Goal: Task Accomplishment & Management: Manage account settings

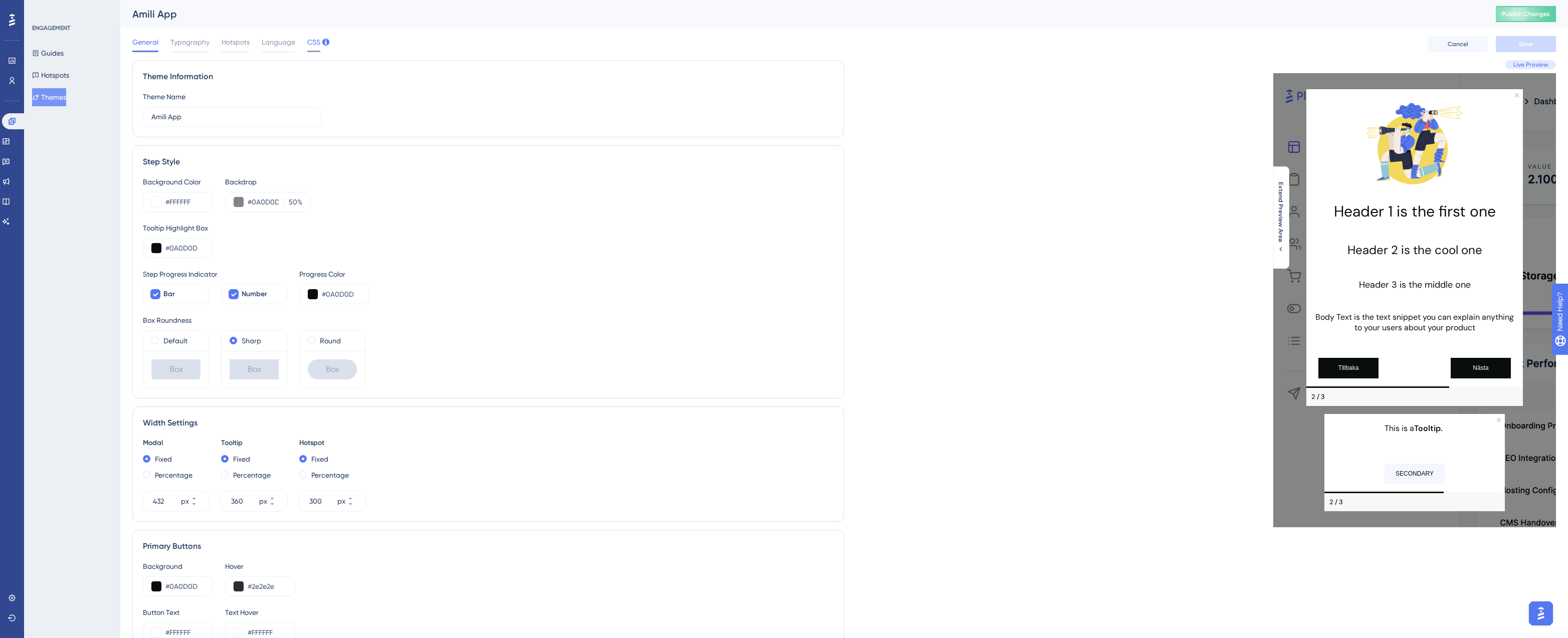
click at [311, 42] on span "CSS" at bounding box center [314, 42] width 13 height 12
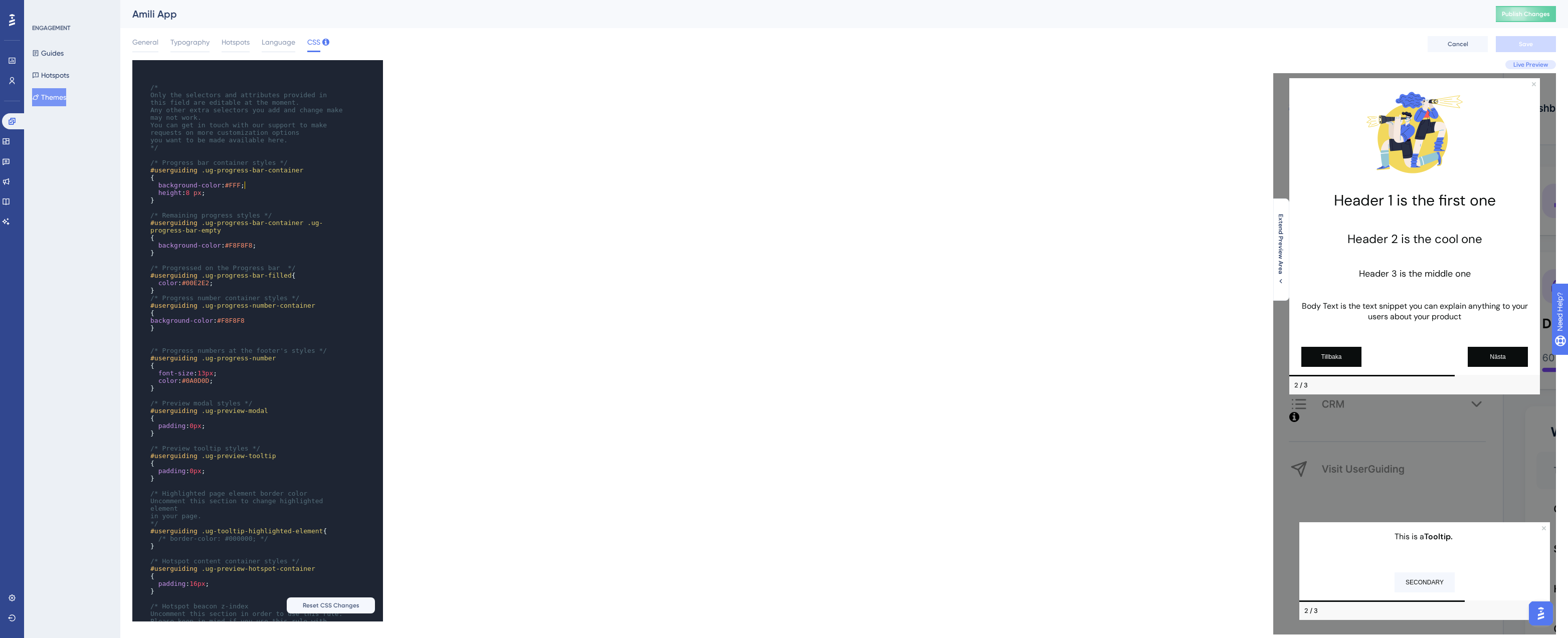
click at [240, 186] on span "#FFF" at bounding box center [233, 185] width 15 height 8
click at [660, 195] on div "​ x ​ ​ /* Only the selectors and attributes provided in this field are editabl…" at bounding box center [488, 340] width 712 height 561
click at [274, 187] on pre "background-color : #FFFFF ;" at bounding box center [248, 185] width 199 height 8
type textarea "background-"
drag, startPoint x: 202, startPoint y: 244, endPoint x: 161, endPoint y: 247, distance: 41.1
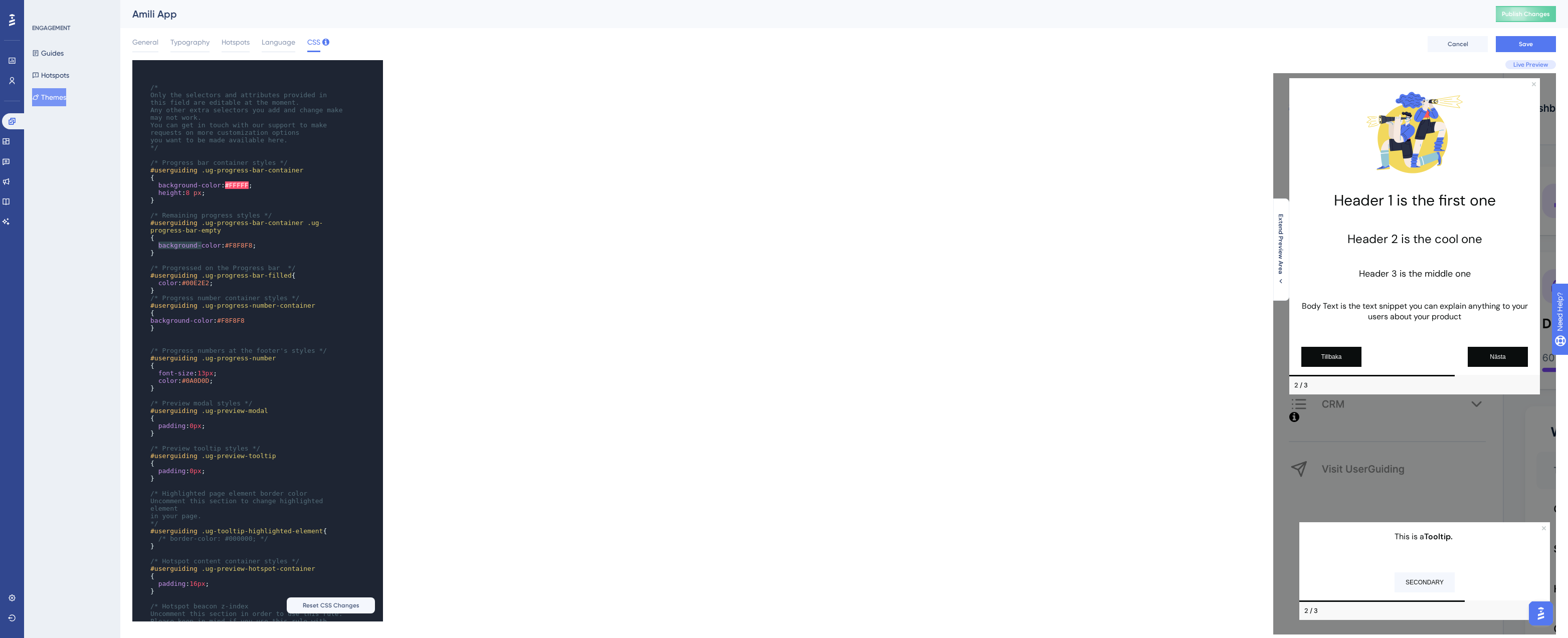
click at [159, 246] on span "background-color" at bounding box center [189, 245] width 62 height 8
click at [160, 282] on span "color" at bounding box center [168, 283] width 20 height 8
click at [462, 218] on div "x ​ ​ /* Only the selectors and attributes provided in this field are editable …" at bounding box center [488, 340] width 712 height 561
click at [1533, 43] on span "Save" at bounding box center [1526, 43] width 14 height 8
click at [245, 183] on span "#FFFFF" at bounding box center [237, 185] width 24 height 8
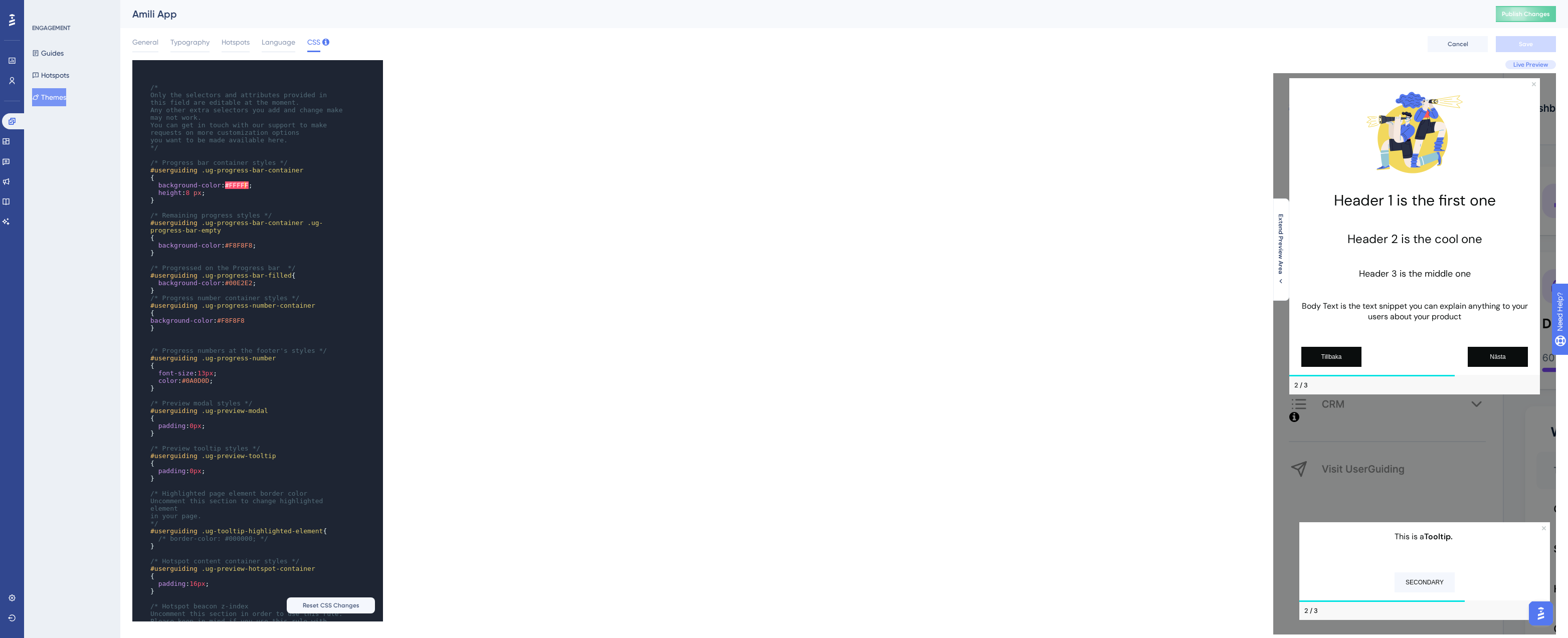
click at [262, 184] on pre "background-color : #FFFFF ;" at bounding box center [248, 185] width 199 height 8
click at [235, 184] on span "#FFFFF" at bounding box center [237, 185] width 24 height 8
click at [451, 178] on div "x ​ ​ /* Only the selectors and attributes provided in this field are editable …" at bounding box center [488, 340] width 712 height 561
click at [1541, 47] on button "Save" at bounding box center [1526, 44] width 60 height 16
drag, startPoint x: 268, startPoint y: 186, endPoint x: 142, endPoint y: 186, distance: 126.0
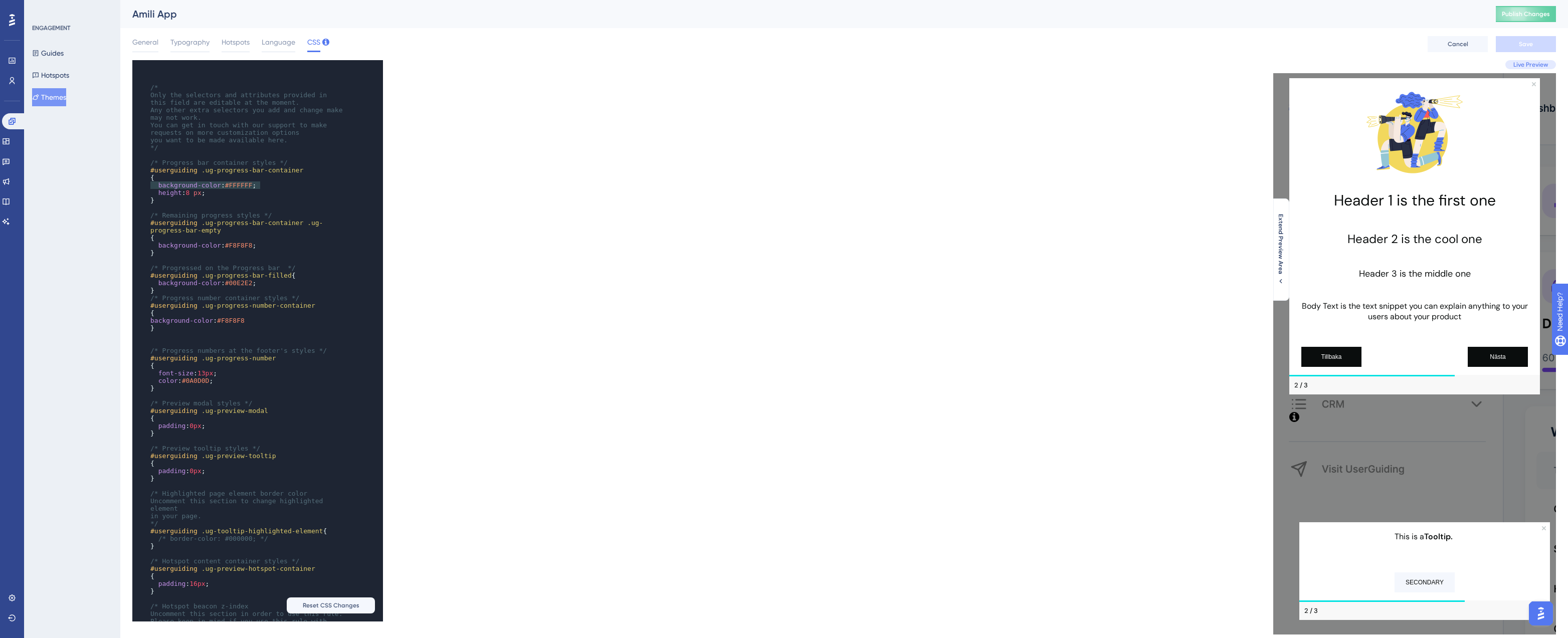
click at [142, 186] on div "x ​ ​ /* Only the selectors and attributes provided in this field are editable …" at bounding box center [244, 391] width 223 height 663
type textarea "F8F8F8"
drag, startPoint x: 235, startPoint y: 246, endPoint x: 256, endPoint y: 246, distance: 21.0
click at [256, 246] on span "background-color : #F8F8F8 ;" at bounding box center [203, 245] width 106 height 8
click at [511, 125] on div "x ​ ​ /* Only the selectors and attributes provided in this field are editable …" at bounding box center [488, 340] width 712 height 561
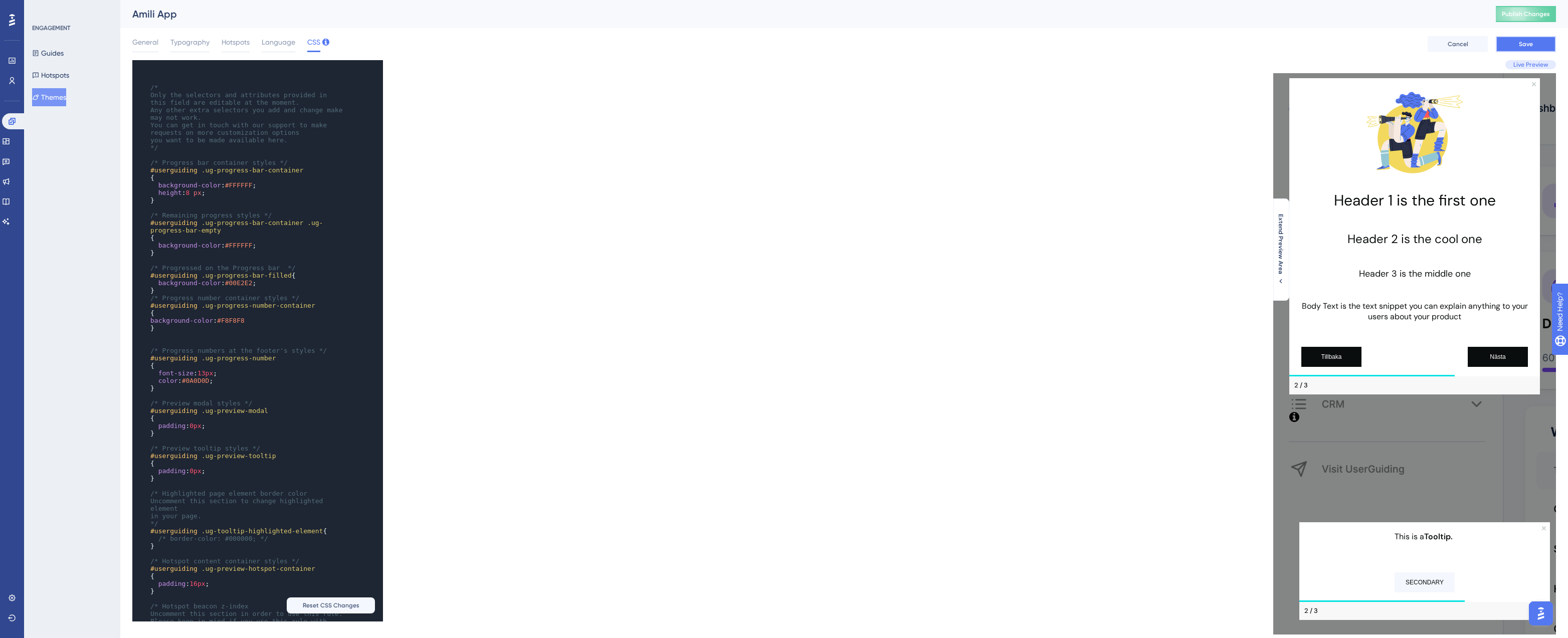
click at [1522, 40] on span "Save" at bounding box center [1526, 43] width 14 height 8
click at [240, 321] on span "#F8F8F8" at bounding box center [231, 320] width 27 height 8
type textarea "F8F8F8"
click at [240, 321] on span "#F8F8F8" at bounding box center [231, 320] width 27 height 8
click at [446, 290] on div "x ​ ​ /* Only the selectors and attributes provided in this field are editable …" at bounding box center [488, 340] width 712 height 561
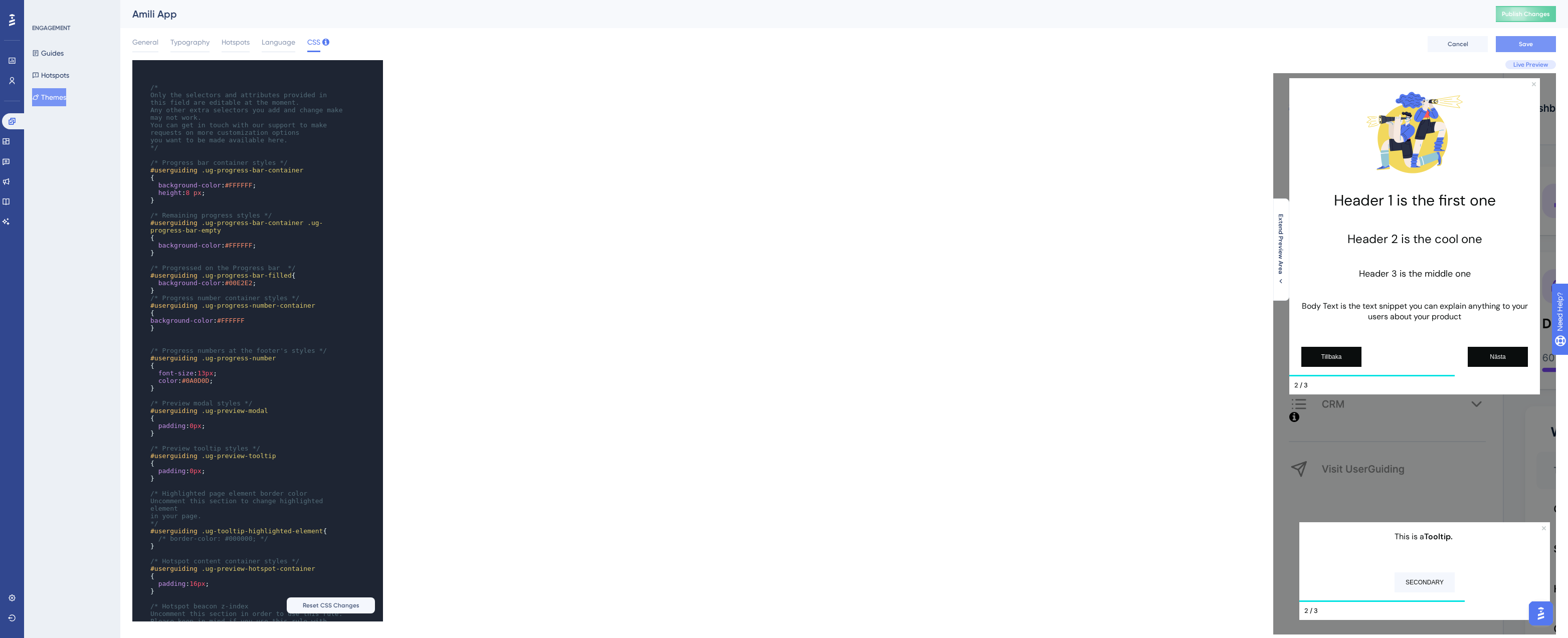
click at [1510, 50] on button "Save" at bounding box center [1526, 44] width 60 height 16
click at [240, 242] on span "#FFFFFF" at bounding box center [238, 245] width 27 height 8
type textarea "FFFFFF"
click at [240, 242] on span "#FFFFFF" at bounding box center [238, 245] width 27 height 8
click at [1506, 43] on button "Save" at bounding box center [1526, 44] width 60 height 16
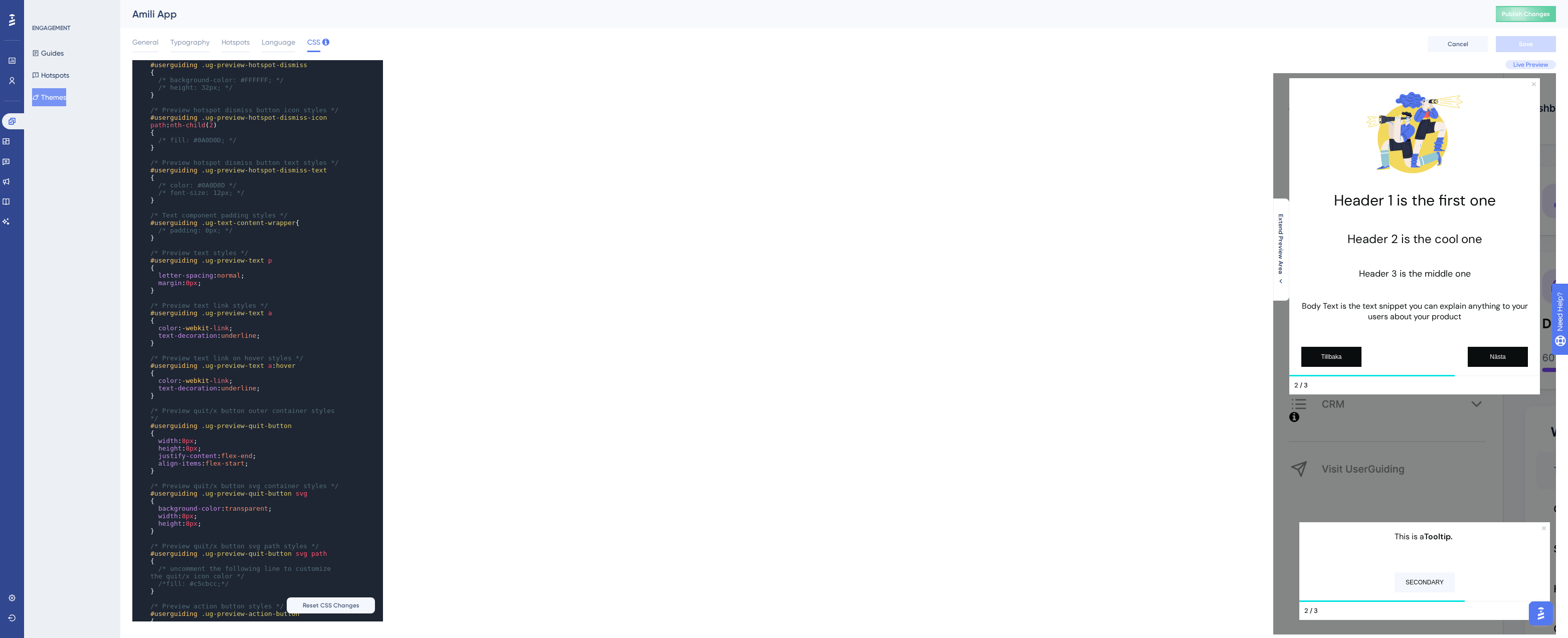
scroll to position [693, 0]
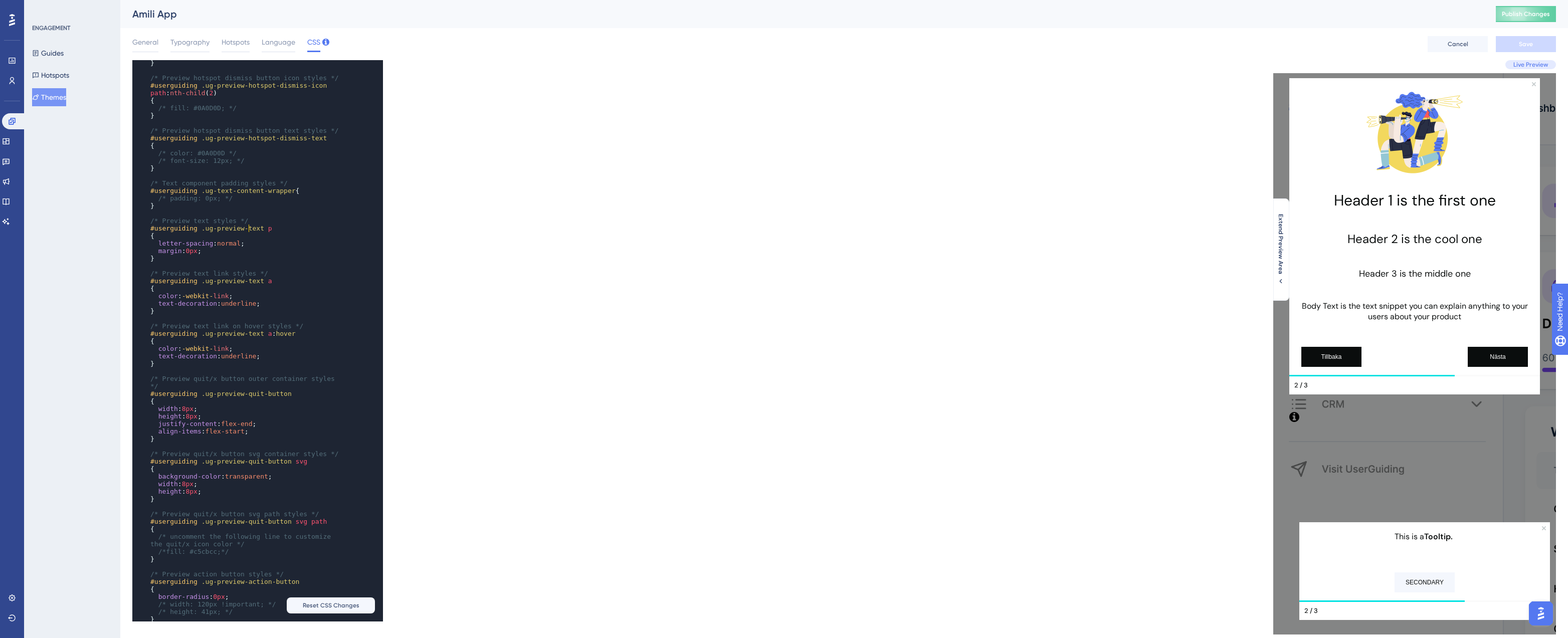
click at [254, 225] on pre "/* Preview text styles */" at bounding box center [248, 221] width 199 height 8
type textarea "/* Text component padding styles */"
drag, startPoint x: 301, startPoint y: 189, endPoint x: 149, endPoint y: 188, distance: 152.0
click at [149, 187] on pre "/* Text component padding styles */" at bounding box center [248, 183] width 199 height 8
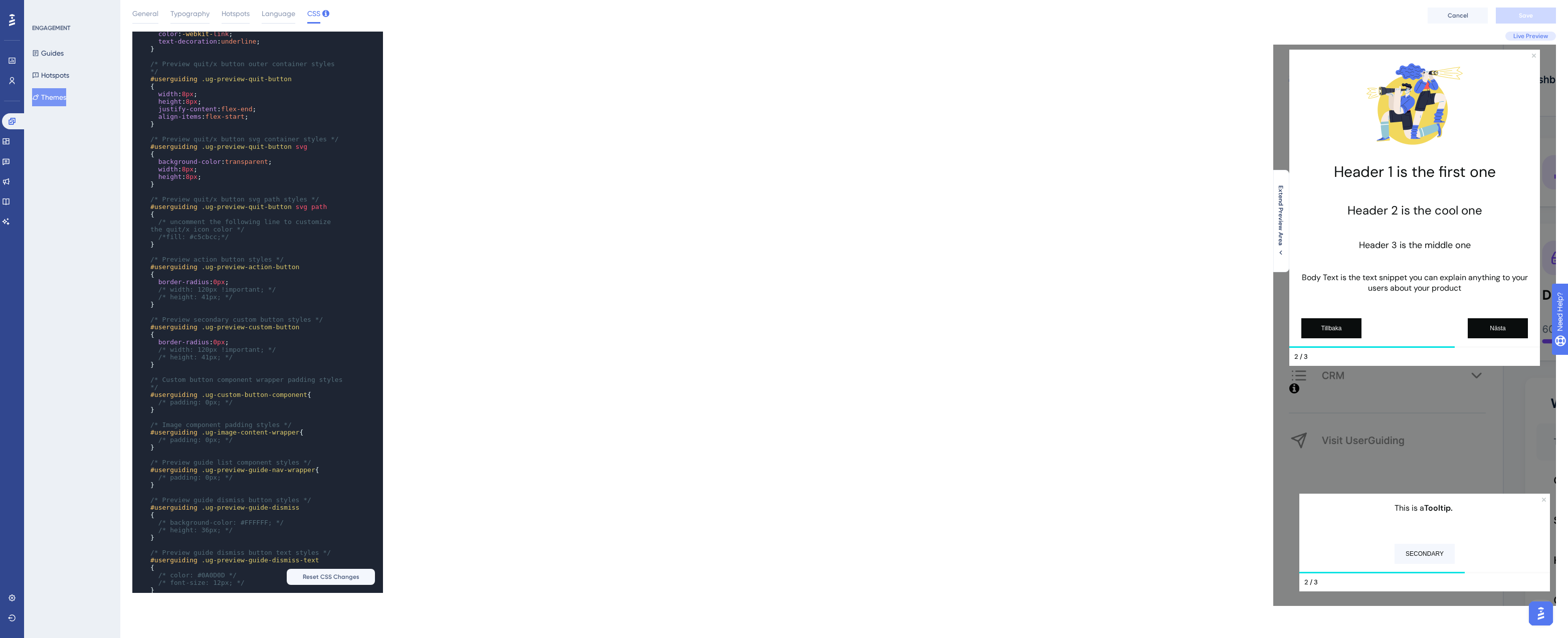
scroll to position [1034, 0]
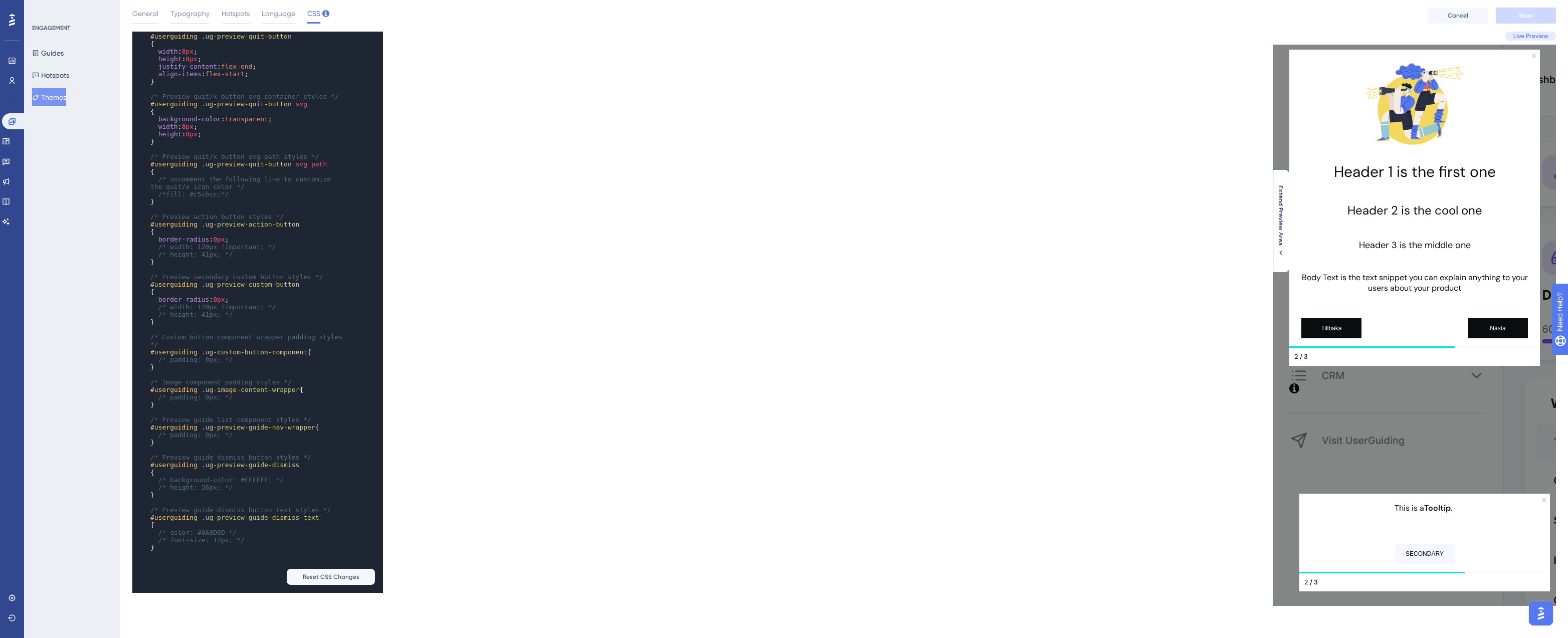
click at [210, 555] on div "x /* Text component padding styles */ letter-spacing : normal ; margin : 0px ; …" at bounding box center [244, 221] width 223 height 709
click at [204, 558] on div "x /* Text component padding styles */ letter-spacing : normal ; margin : 0px ; …" at bounding box center [244, 221] width 223 height 709
click at [180, 560] on div "x /* Text component padding styles */ letter-spacing : normal ; margin : 0px ; …" at bounding box center [244, 221] width 223 height 709
type textarea "#userguiding"
drag, startPoint x: 197, startPoint y: 513, endPoint x: 137, endPoint y: 514, distance: 60.0
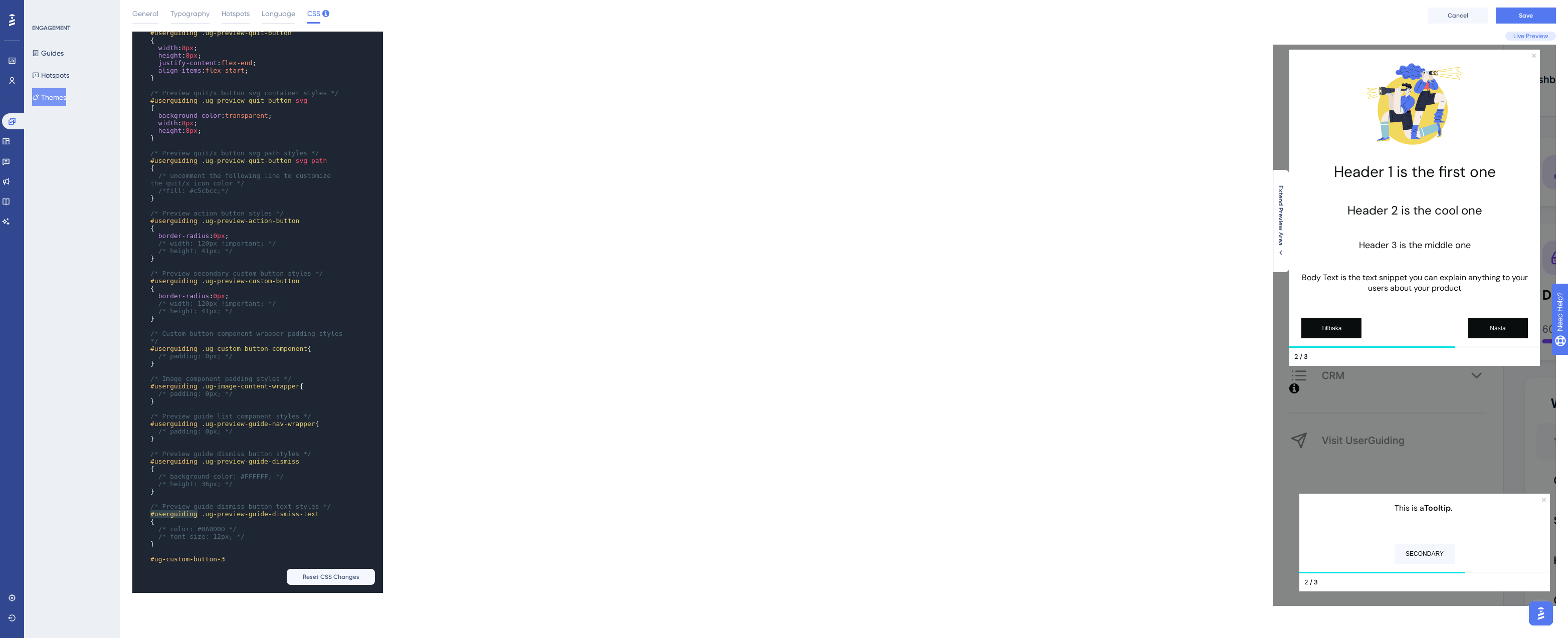
click at [137, 514] on div "x /* Text component padding styles */ letter-spacing : normal ; margin : 0px ; …" at bounding box center [244, 221] width 223 height 716
click at [149, 561] on pre "#ug-custom-button-3" at bounding box center [248, 559] width 199 height 8
paste textarea "Code editor"
click at [277, 553] on pre "​" at bounding box center [248, 551] width 199 height 8
click at [280, 557] on pre "#userguiding #ug-custom-button-3" at bounding box center [248, 559] width 199 height 8
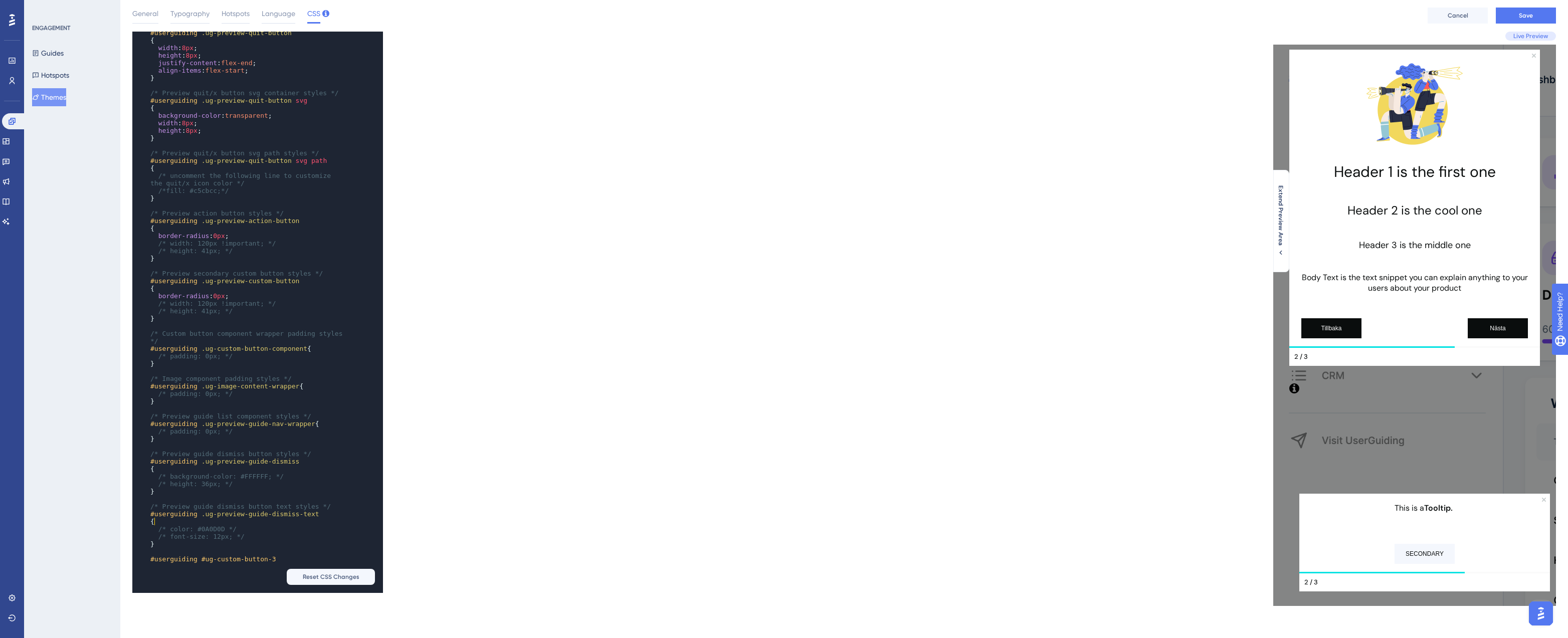
type textarea "{"
drag, startPoint x: 160, startPoint y: 524, endPoint x: 143, endPoint y: 524, distance: 17.0
click at [143, 524] on div "x /* Text component padding styles */ letter-spacing : normal ; margin : 0px ; …" at bounding box center [244, 221] width 223 height 716
click at [289, 561] on pre "#userguiding #ug-custom-button-3" at bounding box center [248, 559] width 199 height 8
paste textarea "Code editor"
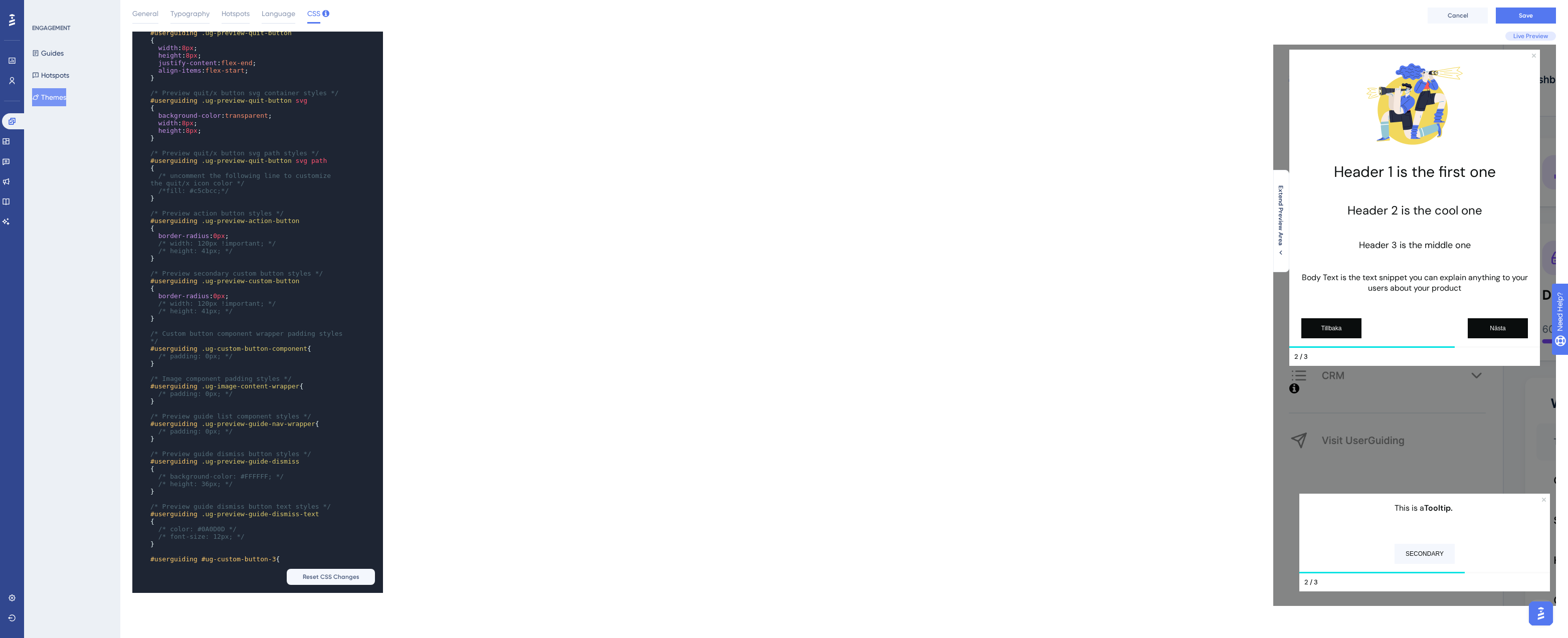
drag, startPoint x: 277, startPoint y: 559, endPoint x: 325, endPoint y: 538, distance: 52.4
click at [277, 559] on span "#userguiding #ug-custom-button-3 {" at bounding box center [215, 559] width 130 height 8
type textarea "}"
drag, startPoint x: 155, startPoint y: 545, endPoint x: 142, endPoint y: 544, distance: 13.0
click at [142, 544] on div "x /* Text component padding styles */ letter-spacing : normal ; margin : 0px ; …" at bounding box center [244, 224] width 223 height 723
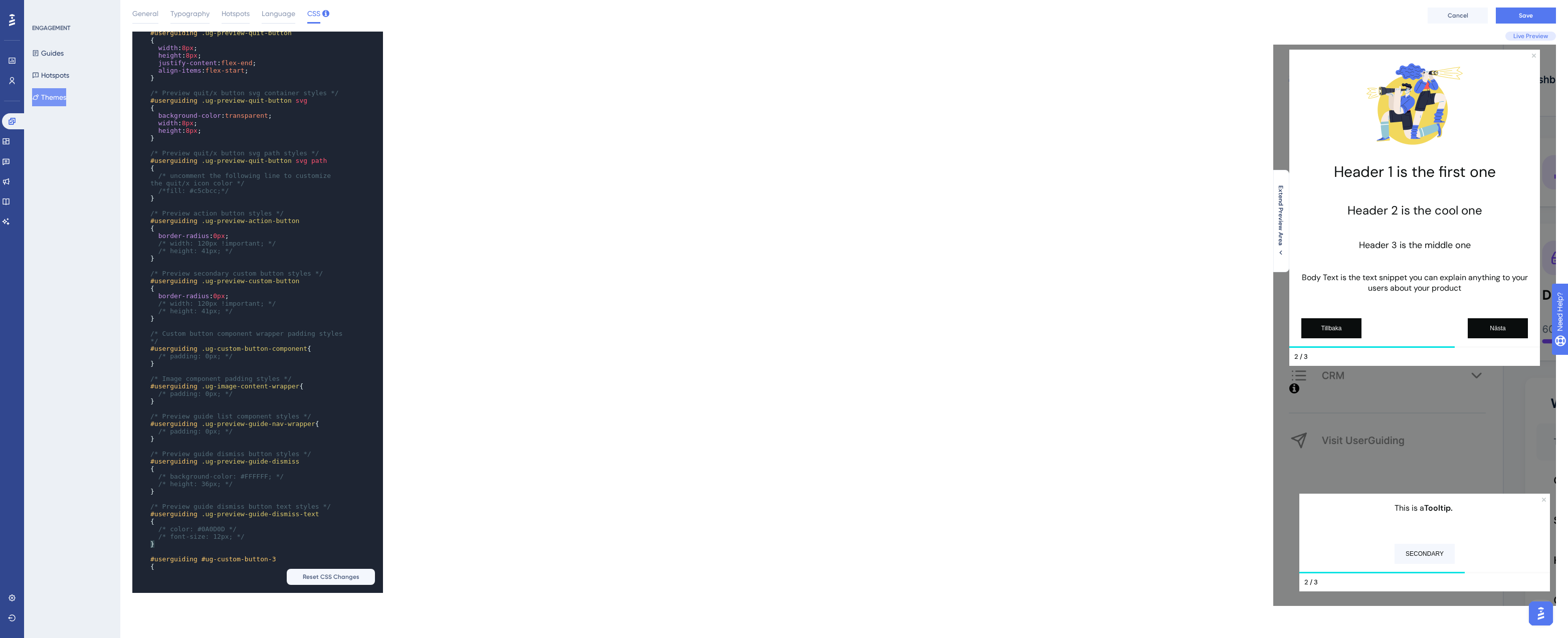
click at [174, 573] on div "x /* Text component padding styles */ letter-spacing : normal ; margin : 0px ; …" at bounding box center [244, 224] width 223 height 723
click at [167, 577] on div "x /* Text component padding styles */ letter-spacing : normal ; margin : 0px ; …" at bounding box center [244, 224] width 223 height 723
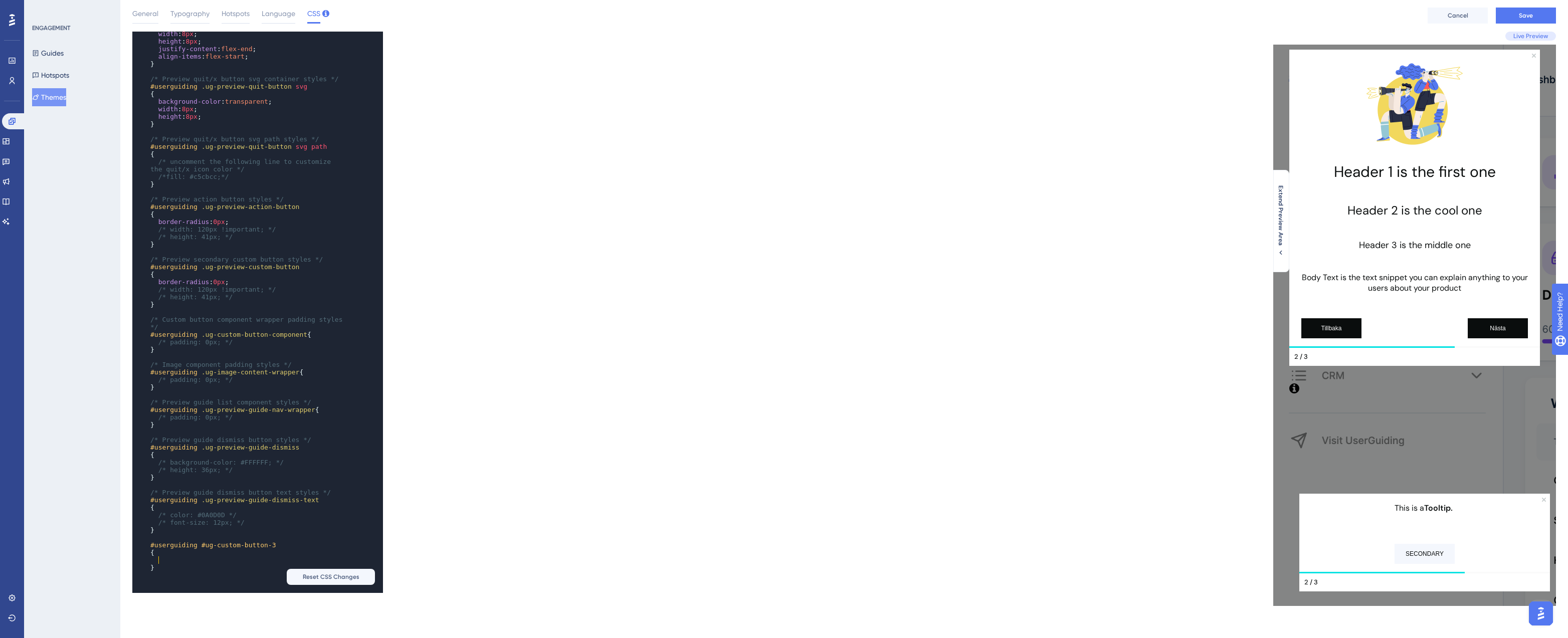
click at [168, 560] on pre at bounding box center [248, 560] width 199 height 8
click at [234, 569] on pre "border : 1px solid #" at bounding box center [248, 567] width 199 height 8
type textarea "#"
click at [231, 568] on pre "border : 1px solid #" at bounding box center [248, 567] width 199 height 8
paste textarea "Code editor"
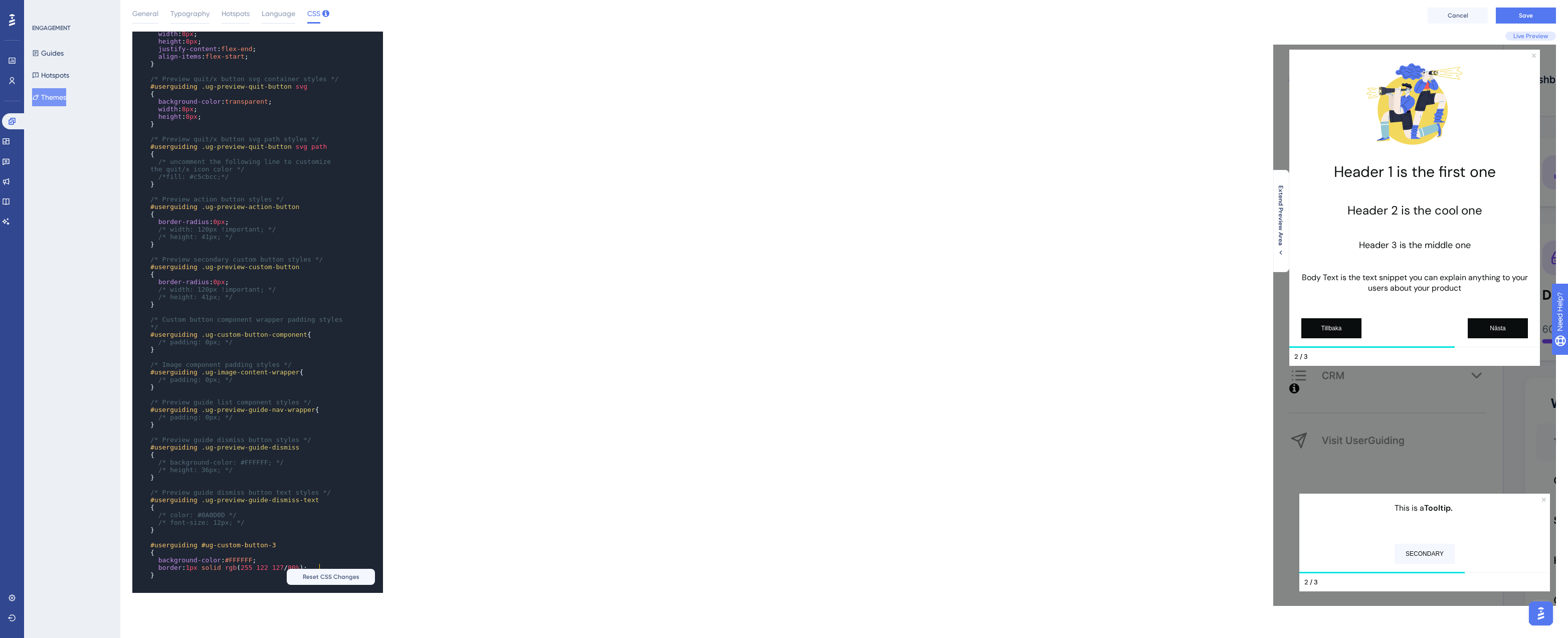
scroll to position [1079, 0]
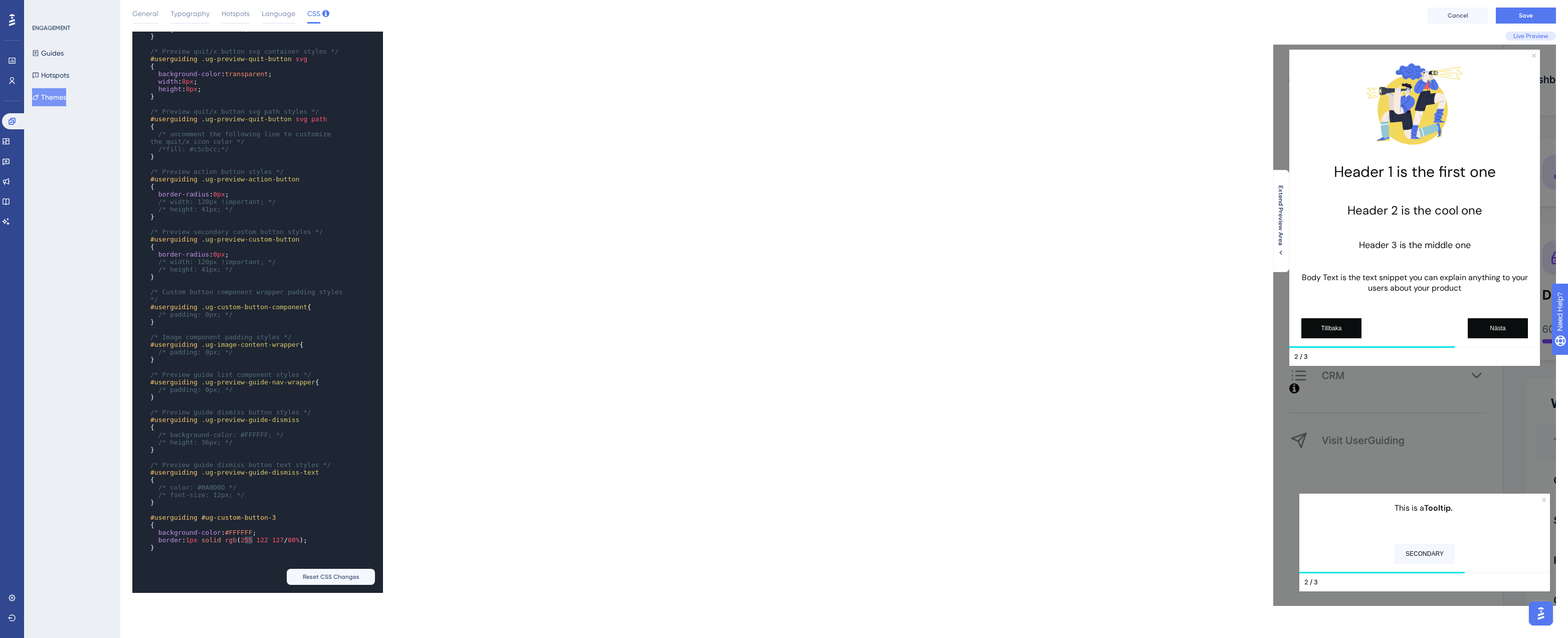
type textarea "255"
drag, startPoint x: 246, startPoint y: 536, endPoint x: 256, endPoint y: 536, distance: 10.0
click at [256, 536] on span "border : 1px solid rgb ( 255 122 127 / 80% );" at bounding box center [229, 540] width 157 height 8
type textarea "122"
drag, startPoint x: 257, startPoint y: 539, endPoint x: 268, endPoint y: 538, distance: 11.0
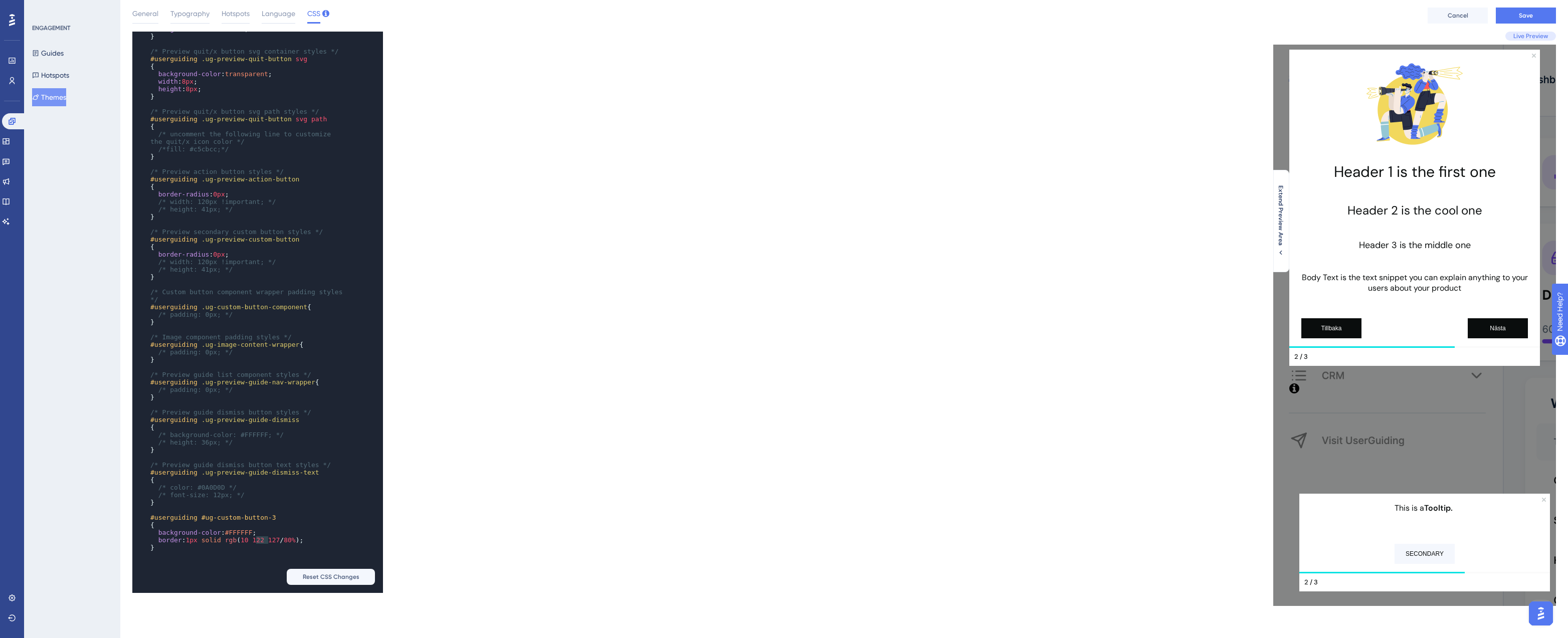
click at [268, 538] on span "border : 1px solid rgb ( 10 122 127 / 80% );" at bounding box center [227, 540] width 153 height 8
type textarea "127"
drag, startPoint x: 269, startPoint y: 536, endPoint x: 281, endPoint y: 536, distance: 12.0
click at [281, 536] on span "border : 1px solid rgb ( 10 13 127 / 80% );" at bounding box center [225, 540] width 149 height 8
type textarea "80"
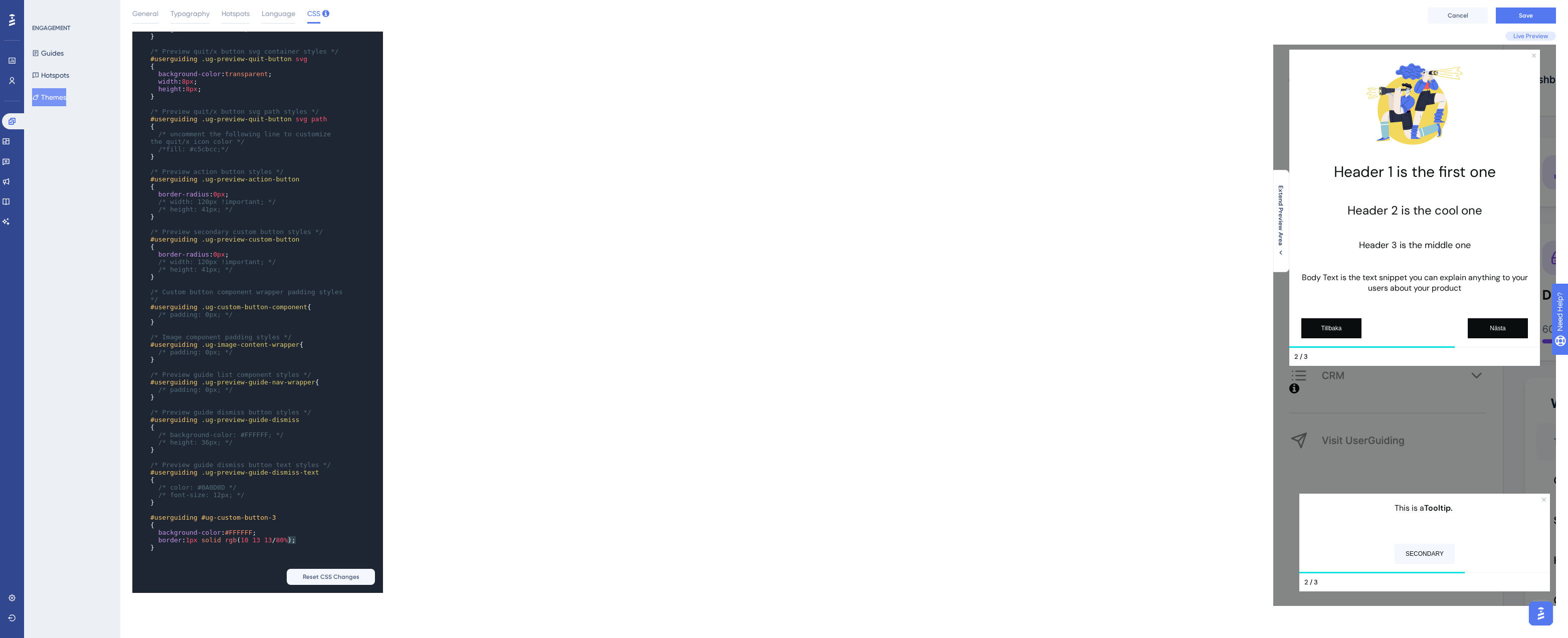
drag, startPoint x: 296, startPoint y: 539, endPoint x: 289, endPoint y: 539, distance: 7.0
click at [288, 539] on span "80%" at bounding box center [282, 540] width 11 height 8
click at [441, 479] on div "x /* Text component padding styles */ #userguiding .ug-preview-text a { color :…" at bounding box center [488, 312] width 712 height 561
click at [322, 523] on pre "{" at bounding box center [248, 525] width 199 height 8
click at [324, 536] on pre "border : 1px solid rgb ( 10 13 13 / 25% );" at bounding box center [248, 540] width 199 height 8
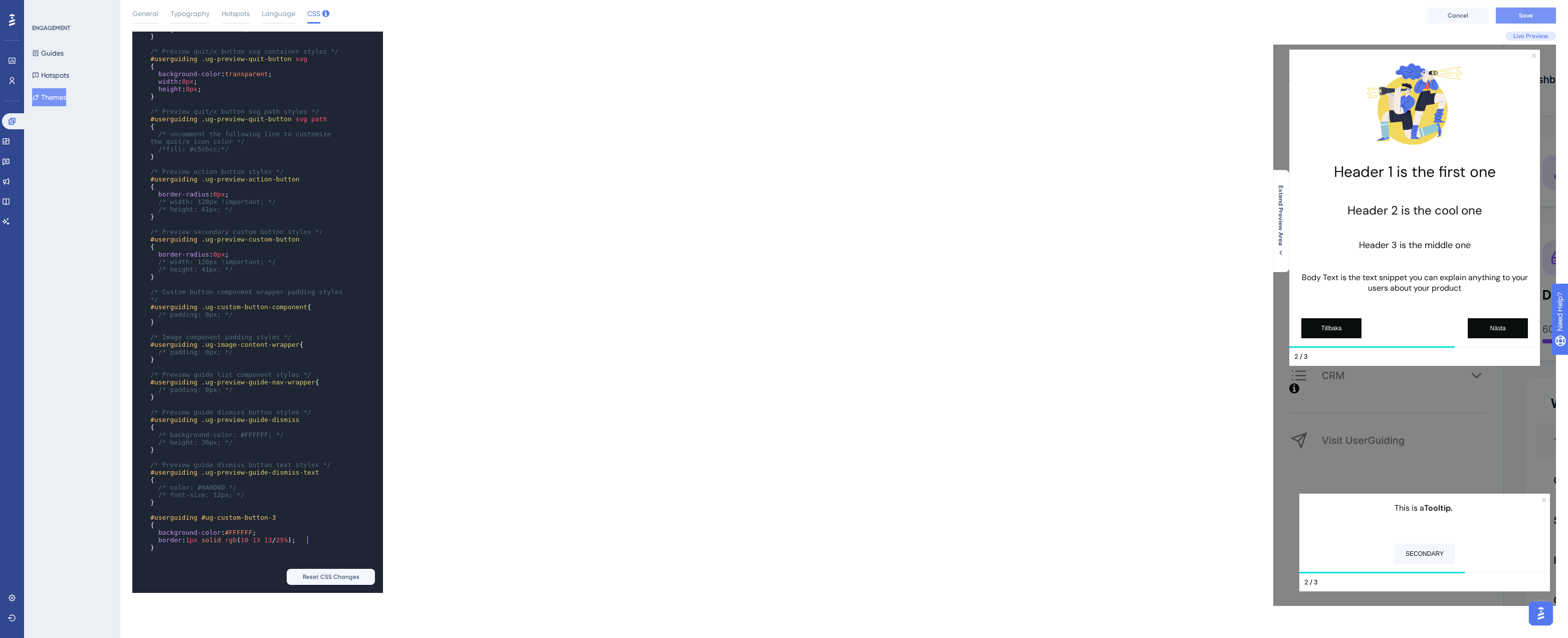
click at [1520, 15] on span "Save" at bounding box center [1526, 15] width 14 height 8
type textarea "#"
click at [202, 513] on span "#ug-custom-button-3" at bounding box center [239, 517] width 75 height 8
click at [204, 513] on span "#ug-custom-button-3" at bounding box center [239, 517] width 75 height 8
type textarea "#"
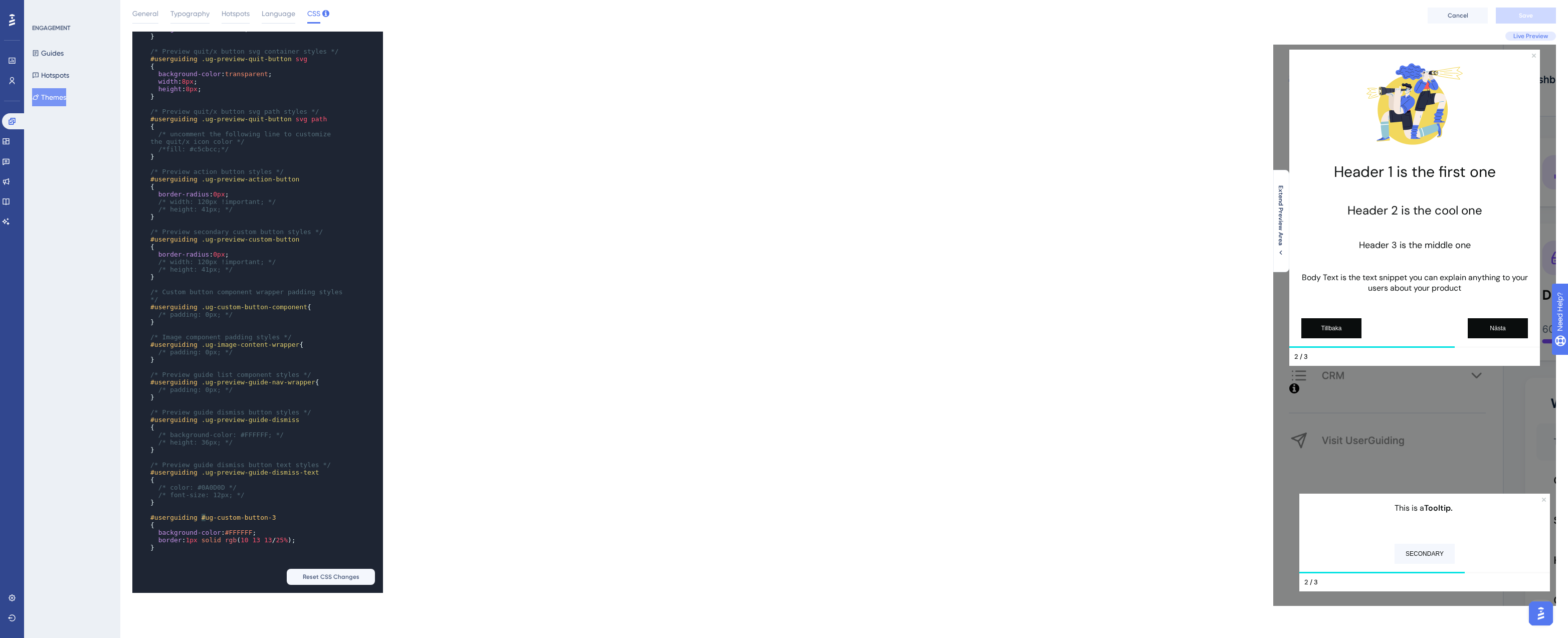
click at [202, 513] on span "#ug-custom-button-3" at bounding box center [239, 517] width 75 height 8
click at [253, 529] on span "#FFFFFF" at bounding box center [238, 532] width 27 height 8
type textarea "!important"
drag, startPoint x: 261, startPoint y: 530, endPoint x: 298, endPoint y: 529, distance: 37.0
click at [295, 529] on span "!important" at bounding box center [276, 532] width 39 height 8
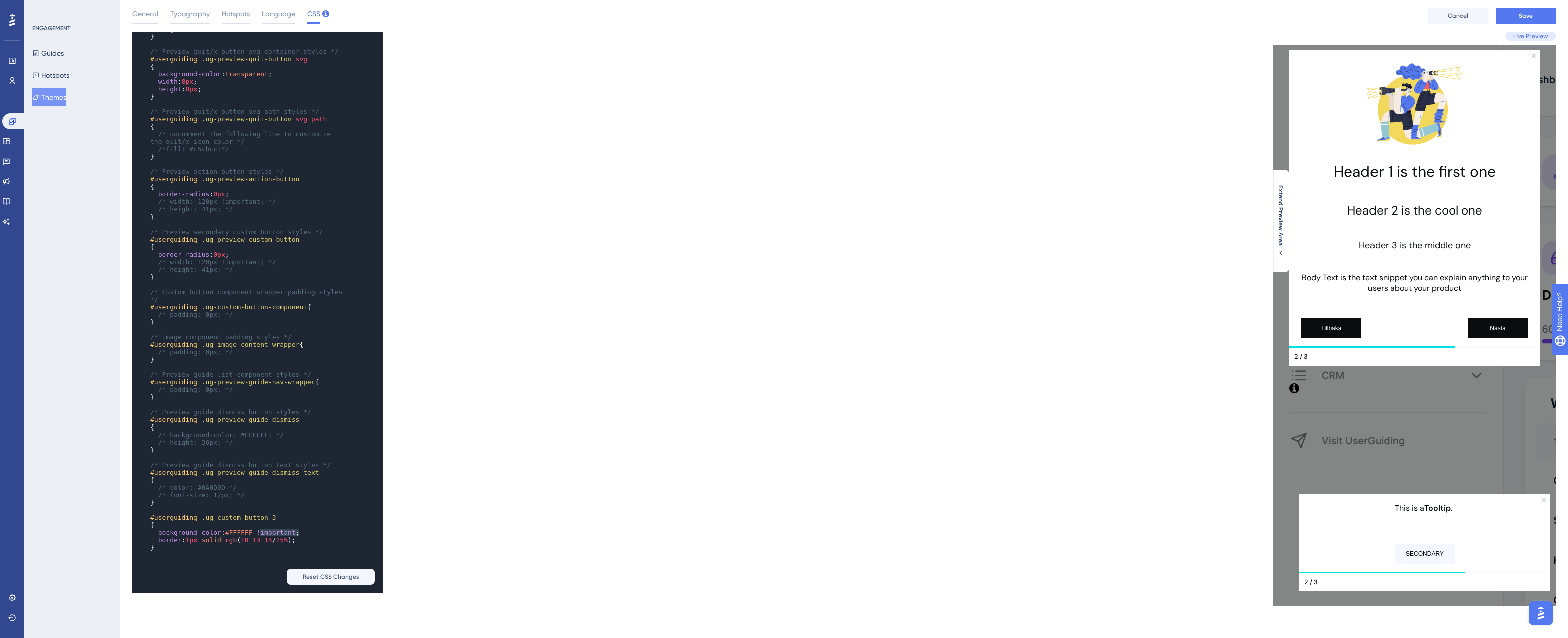
click at [296, 536] on span "border : 1px solid rgb ( 10 13 13 / 25% );" at bounding box center [223, 540] width 146 height 8
click at [1543, 11] on button "Save" at bounding box center [1526, 15] width 60 height 16
click at [224, 518] on pre "{" at bounding box center [248, 521] width 199 height 8
type textarea "ug-custom-button-3"
drag, startPoint x: 207, startPoint y: 515, endPoint x: 280, endPoint y: 511, distance: 73.1
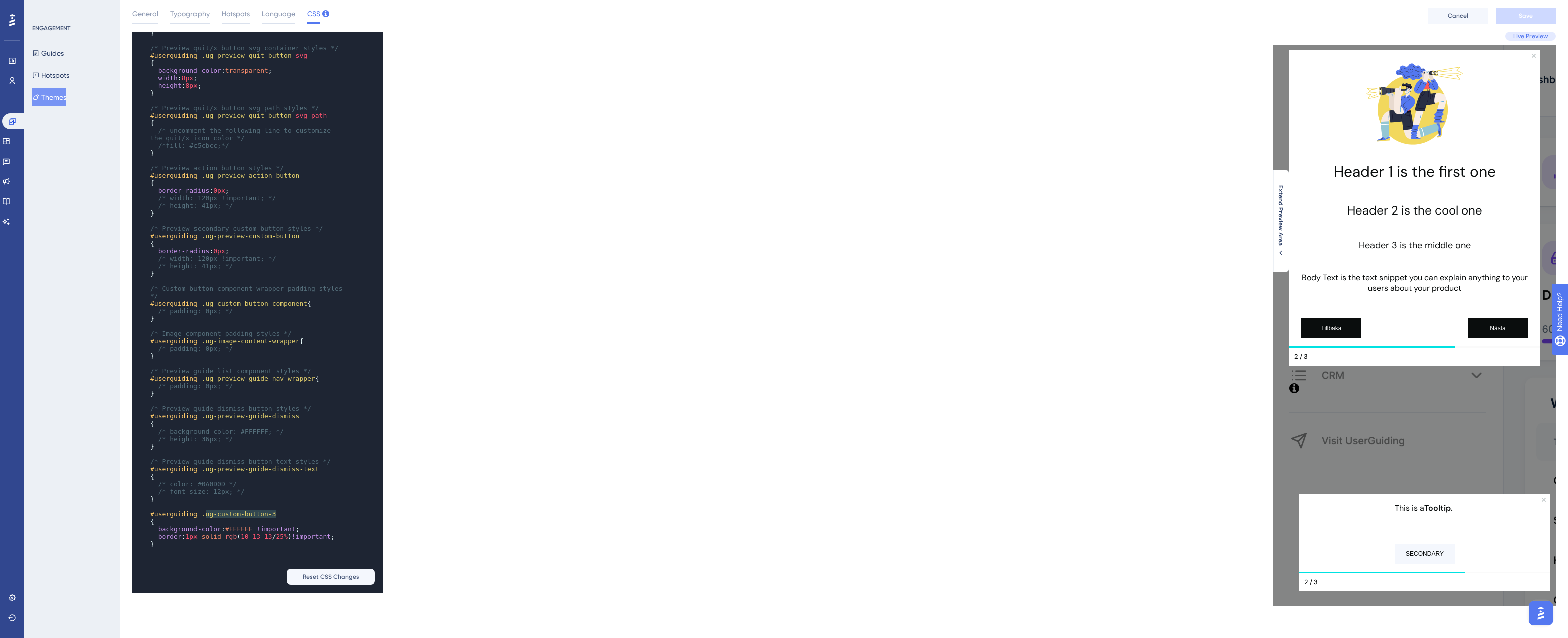
click at [280, 511] on pre "#userguiding .ug-custom-button-3" at bounding box center [248, 513] width 199 height 8
paste textarea "Code editor"
click at [1520, 15] on span "Save" at bounding box center [1526, 15] width 14 height 8
click at [139, 18] on span "General" at bounding box center [145, 13] width 26 height 12
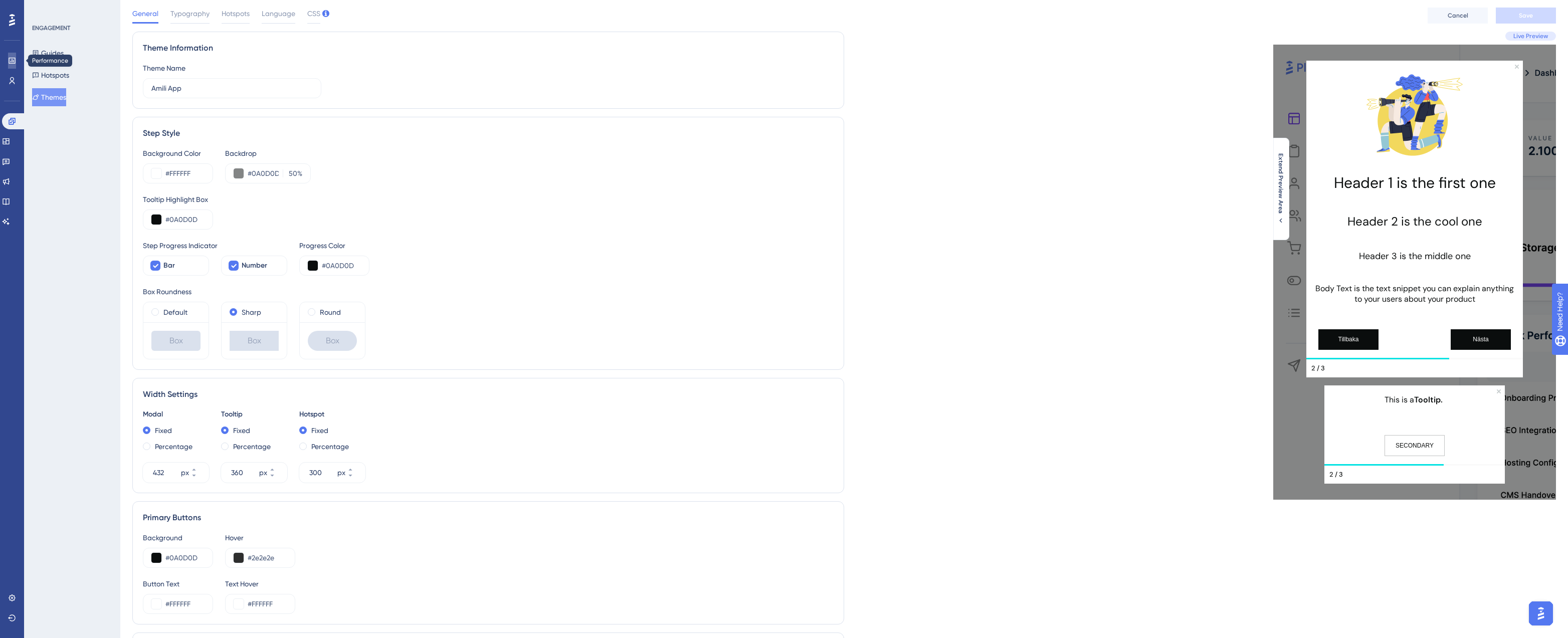
click at [11, 59] on icon at bounding box center [11, 60] width 6 height 6
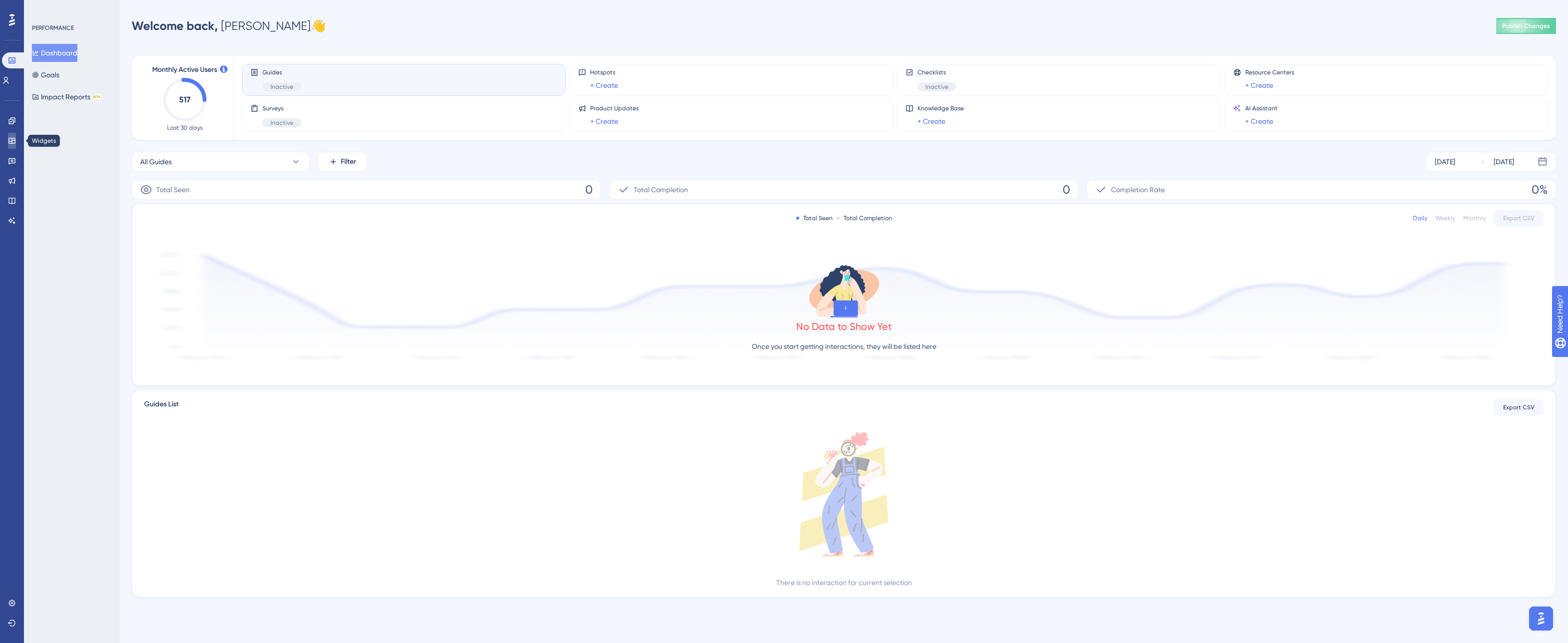
click at [11, 142] on icon at bounding box center [11, 141] width 6 height 6
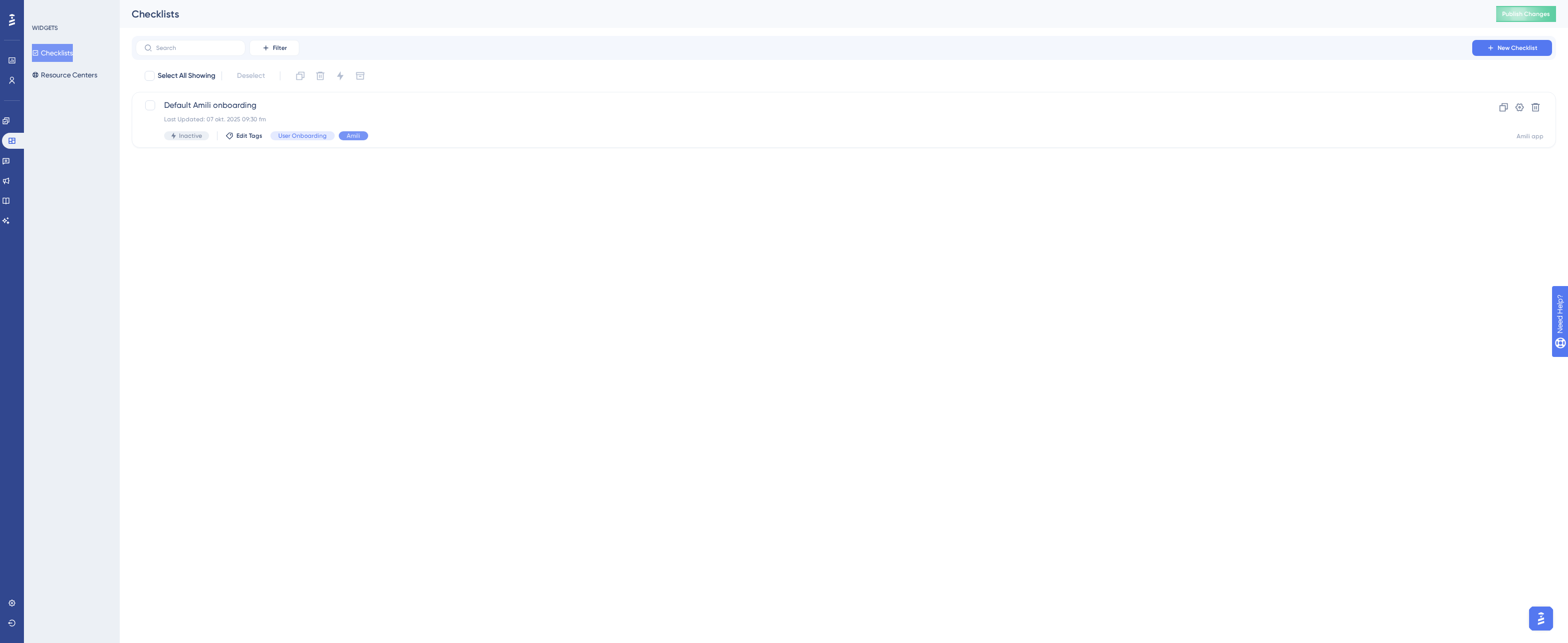
click at [66, 108] on div "WIDGETS Checklists Resource Centers" at bounding box center [71, 322] width 96 height 643
click at [1516, 47] on span "New Checklist" at bounding box center [1517, 47] width 40 height 8
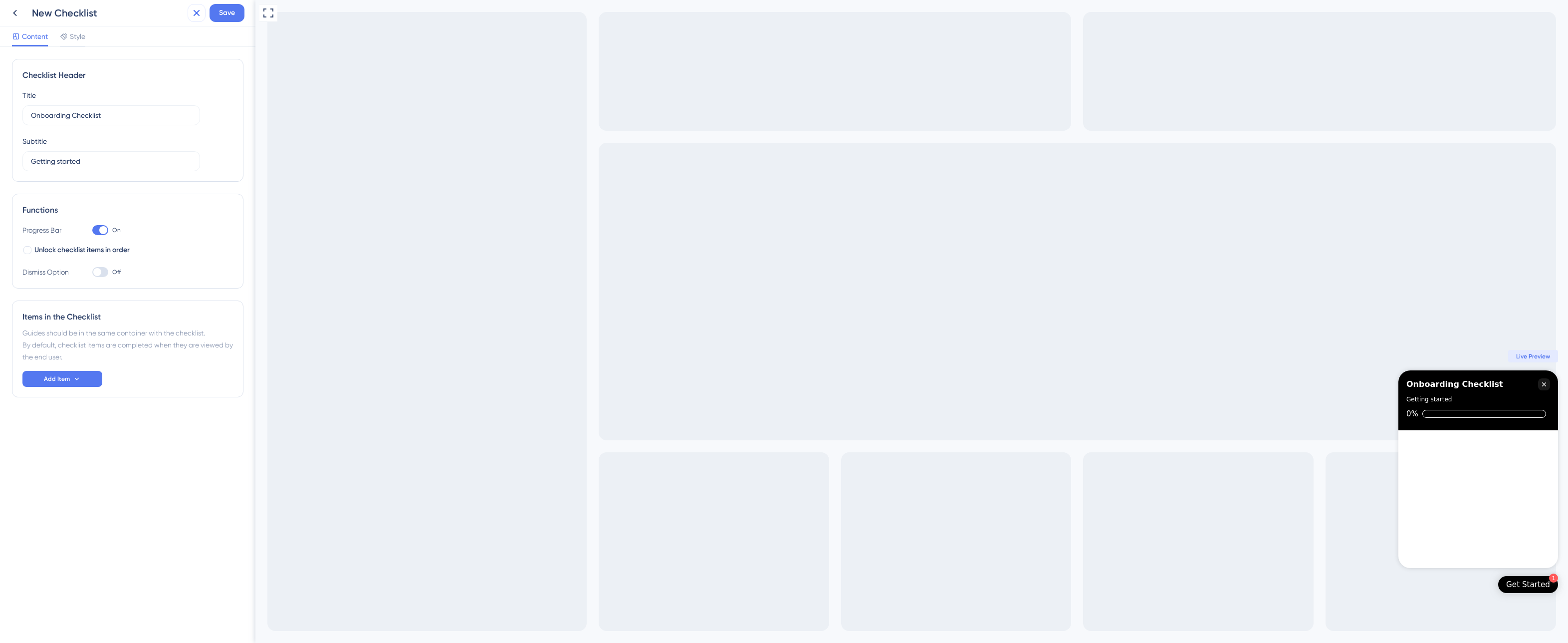
click at [194, 12] on icon at bounding box center [196, 13] width 12 height 12
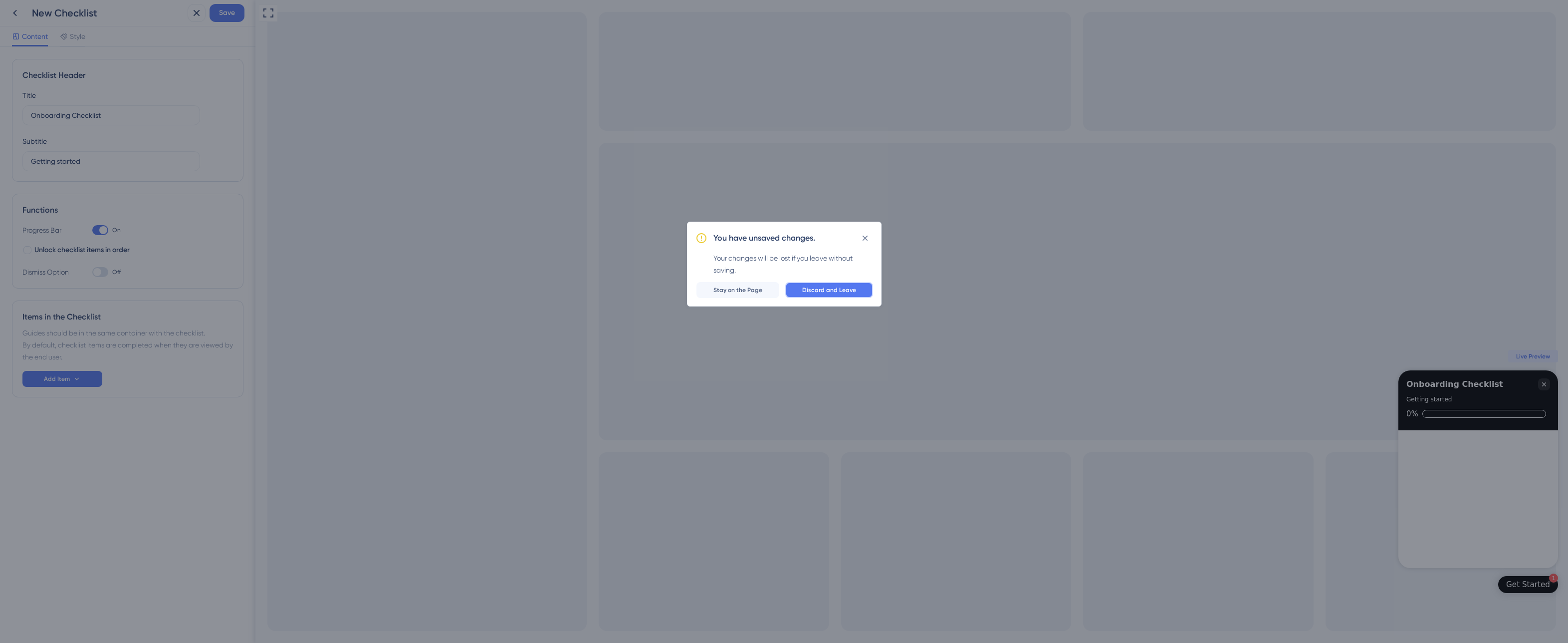
click at [829, 287] on span "Discard and Leave" at bounding box center [829, 289] width 54 height 8
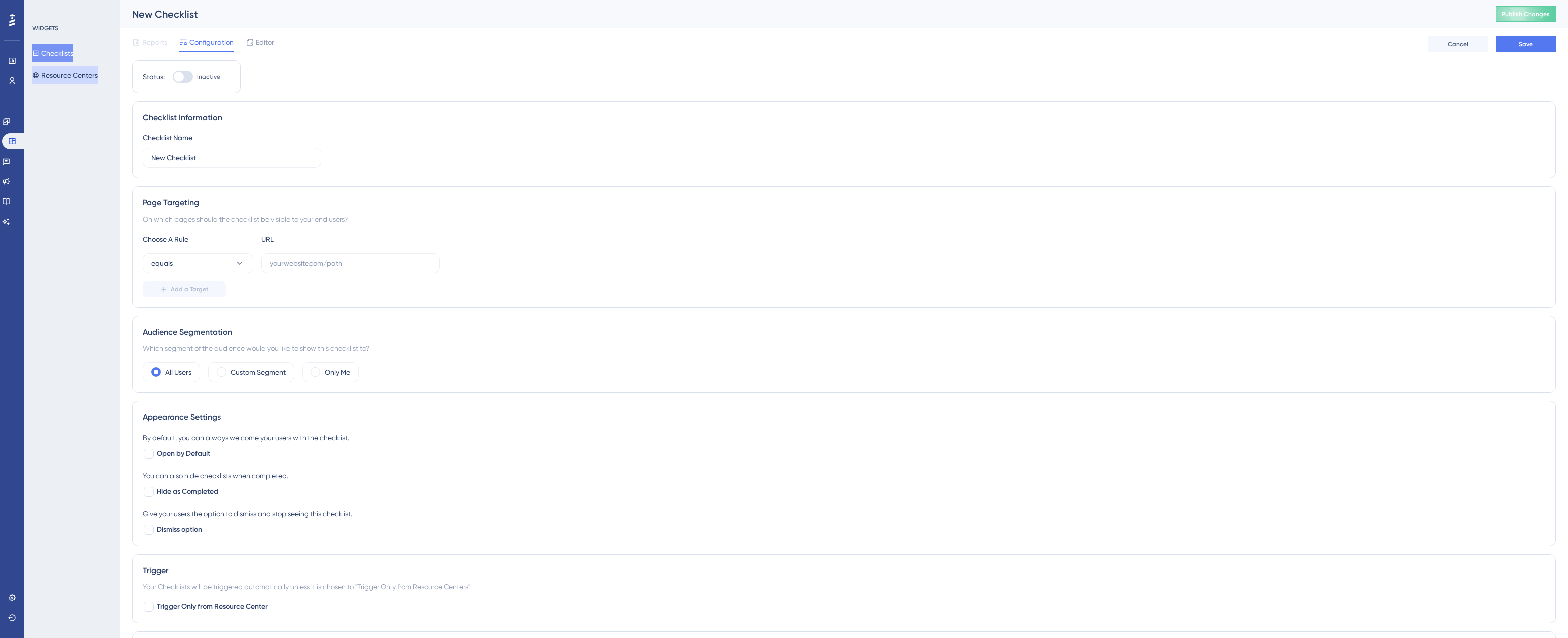
click at [84, 74] on button "Resource Centers" at bounding box center [65, 75] width 66 height 18
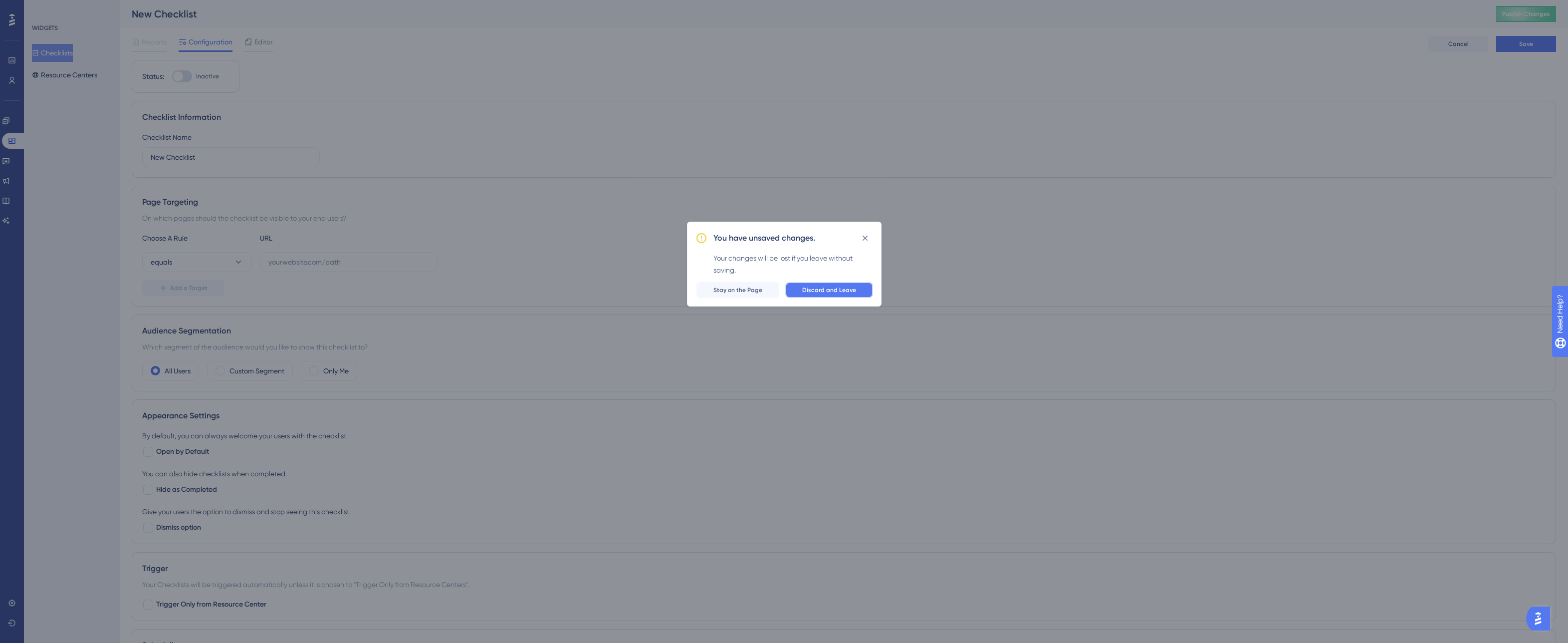
click at [821, 291] on span "Discard and Leave" at bounding box center [829, 289] width 54 height 8
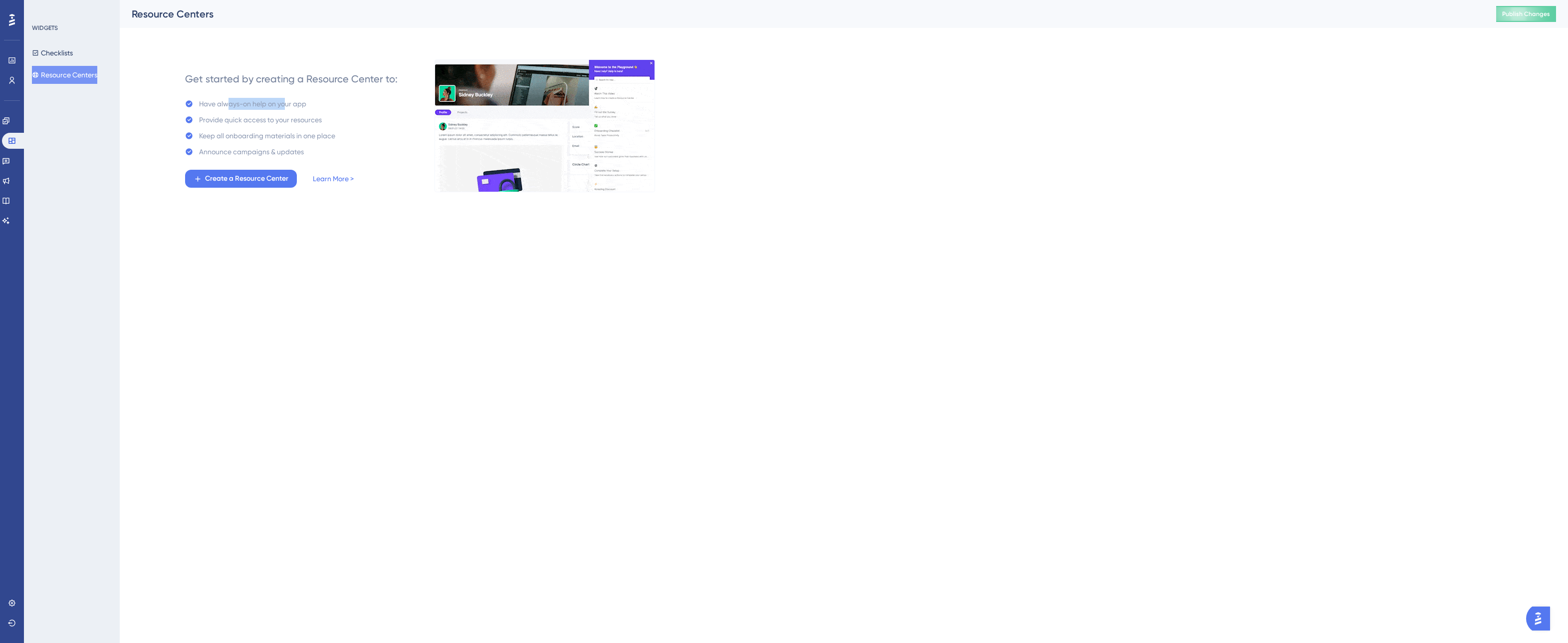
drag, startPoint x: 287, startPoint y: 102, endPoint x: 229, endPoint y: 102, distance: 58.0
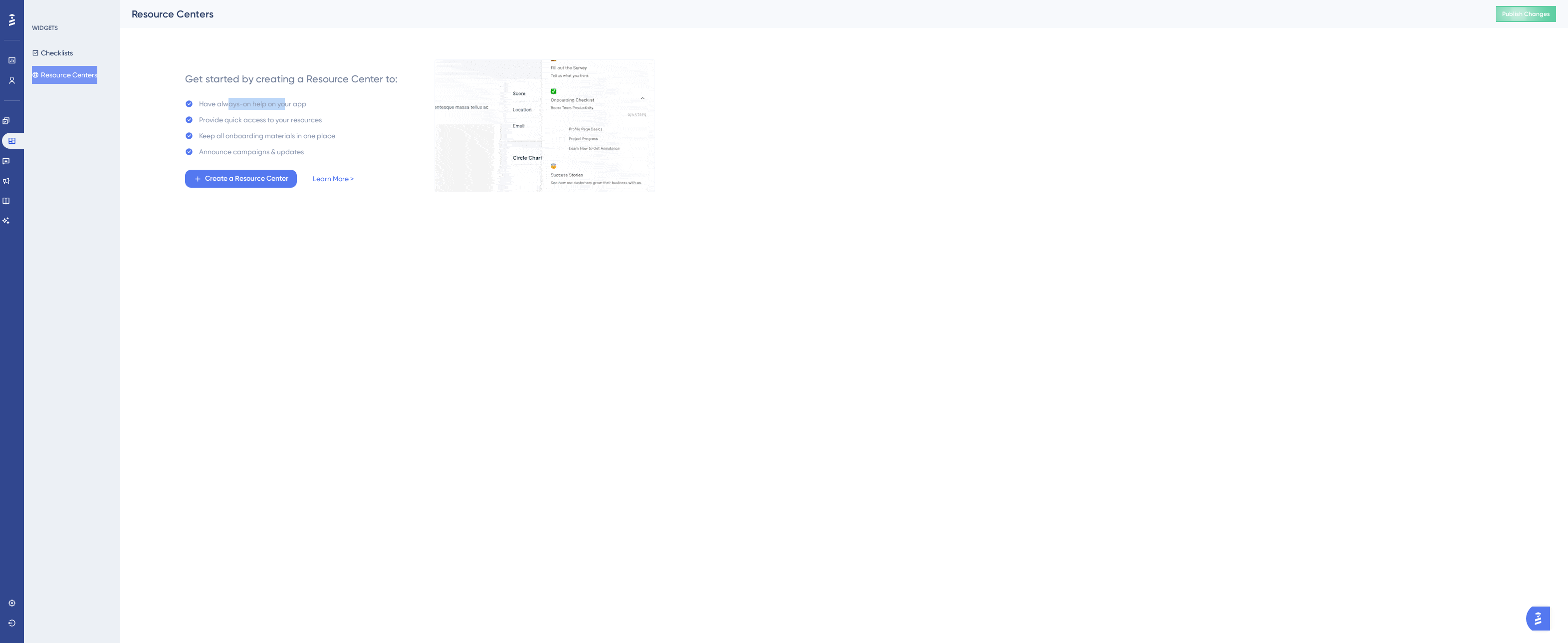
click at [229, 102] on div "Have always-on help on your app" at bounding box center [253, 103] width 107 height 12
drag, startPoint x: 245, startPoint y: 102, endPoint x: 312, endPoint y: 109, distance: 67.4
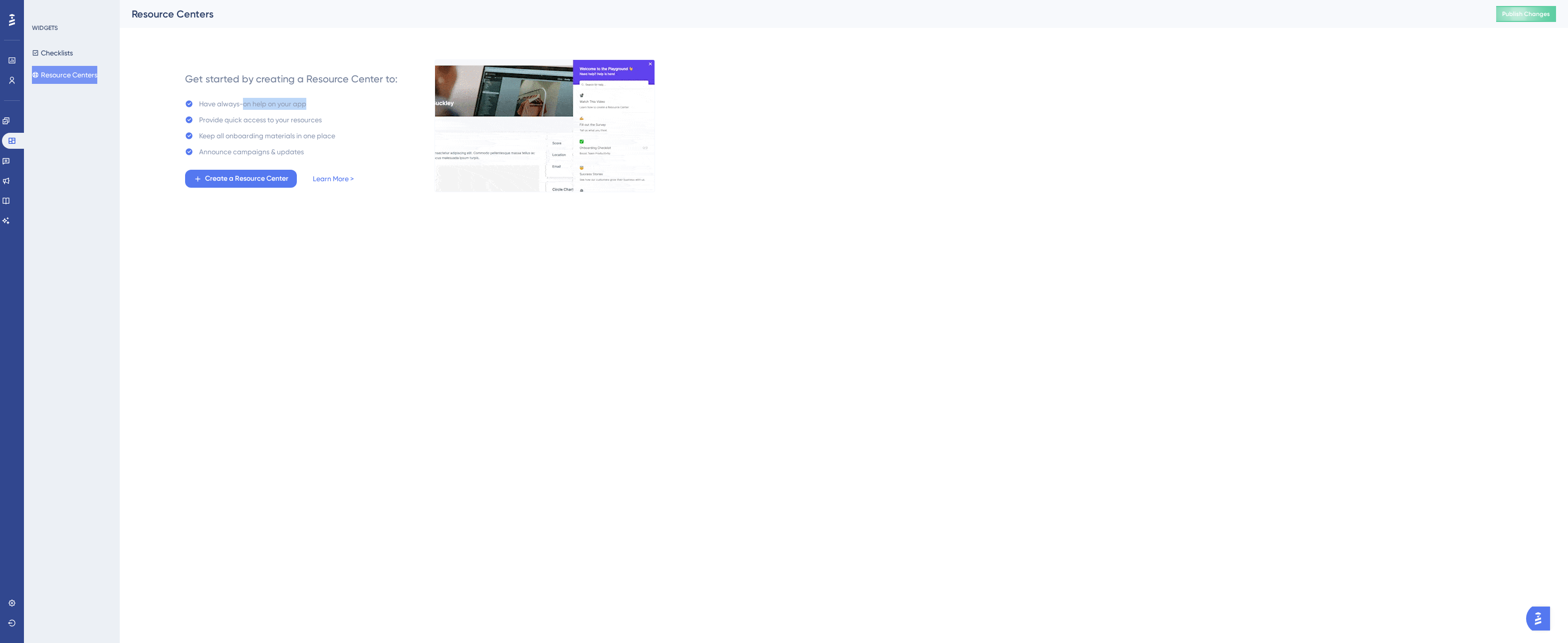
click at [312, 109] on div "Have always-on help on your app Provide quick access to your resources Keep all…" at bounding box center [259, 128] width 150 height 60
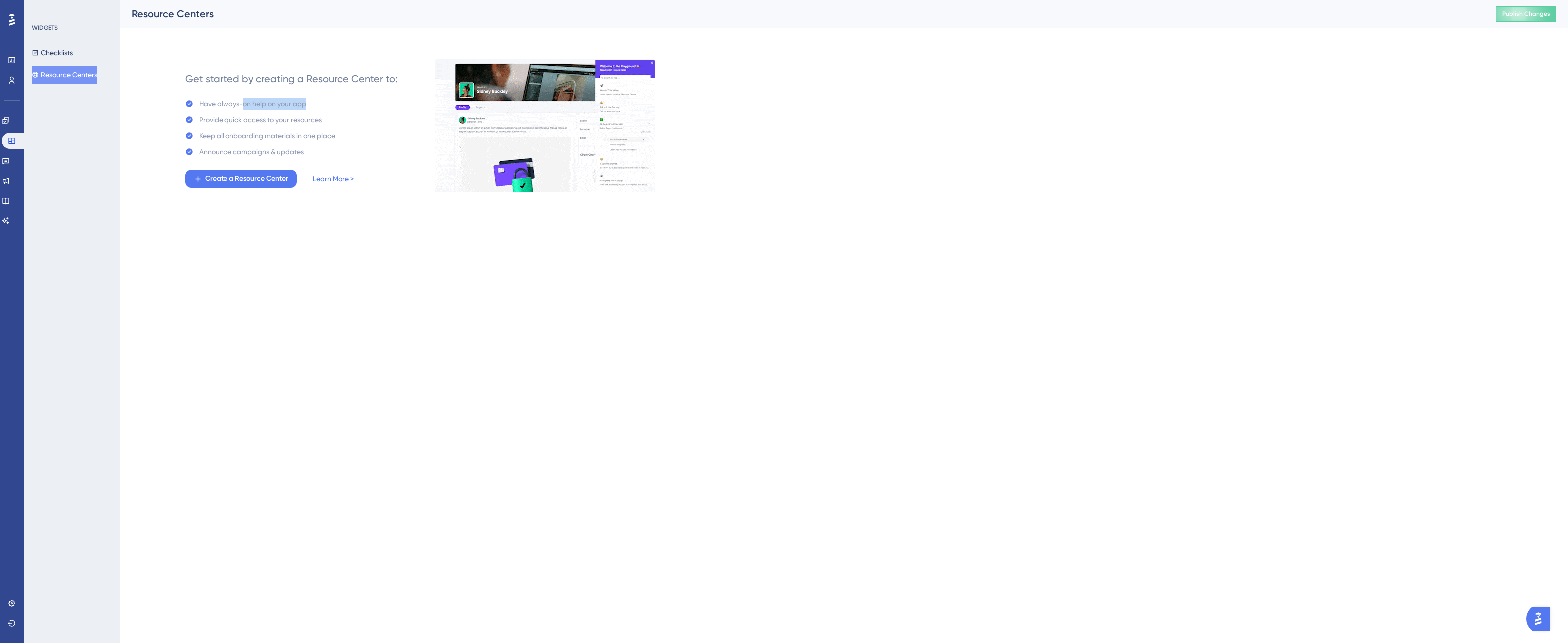
click at [312, 109] on div "Have always-on help on your app Provide quick access to your resources Keep all…" at bounding box center [259, 128] width 150 height 60
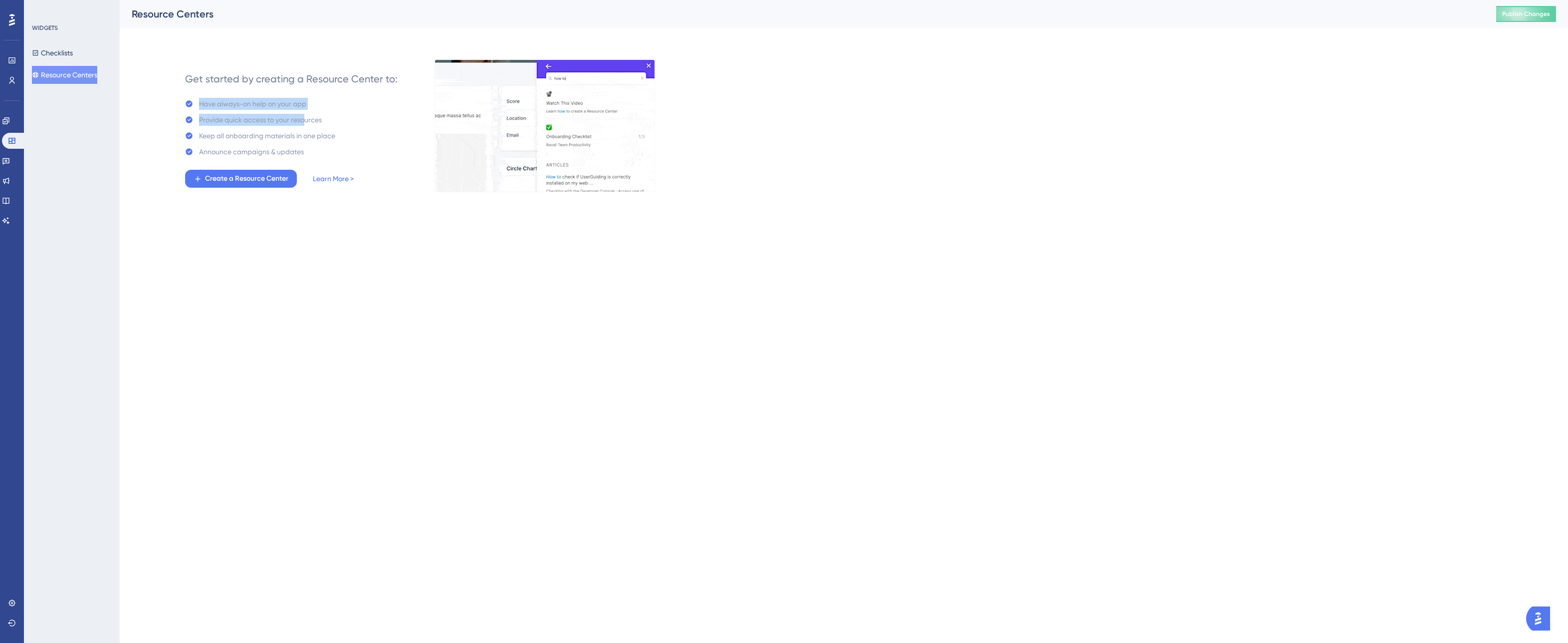
drag, startPoint x: 306, startPoint y: 121, endPoint x: 226, endPoint y: 104, distance: 81.8
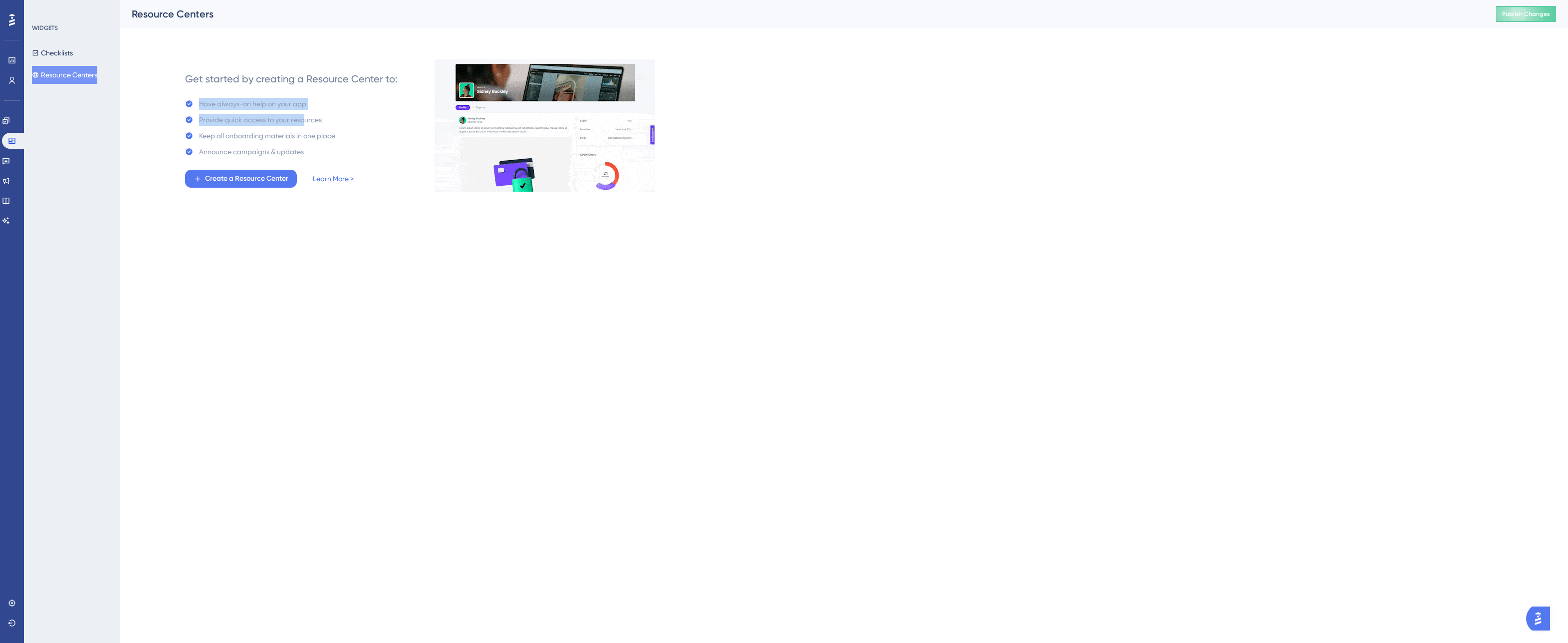
click at [213, 99] on div "Have always-on help on your app Provide quick access to your resources Keep all…" at bounding box center [259, 128] width 150 height 60
click at [227, 104] on div "Have always-on help on your app" at bounding box center [253, 103] width 107 height 12
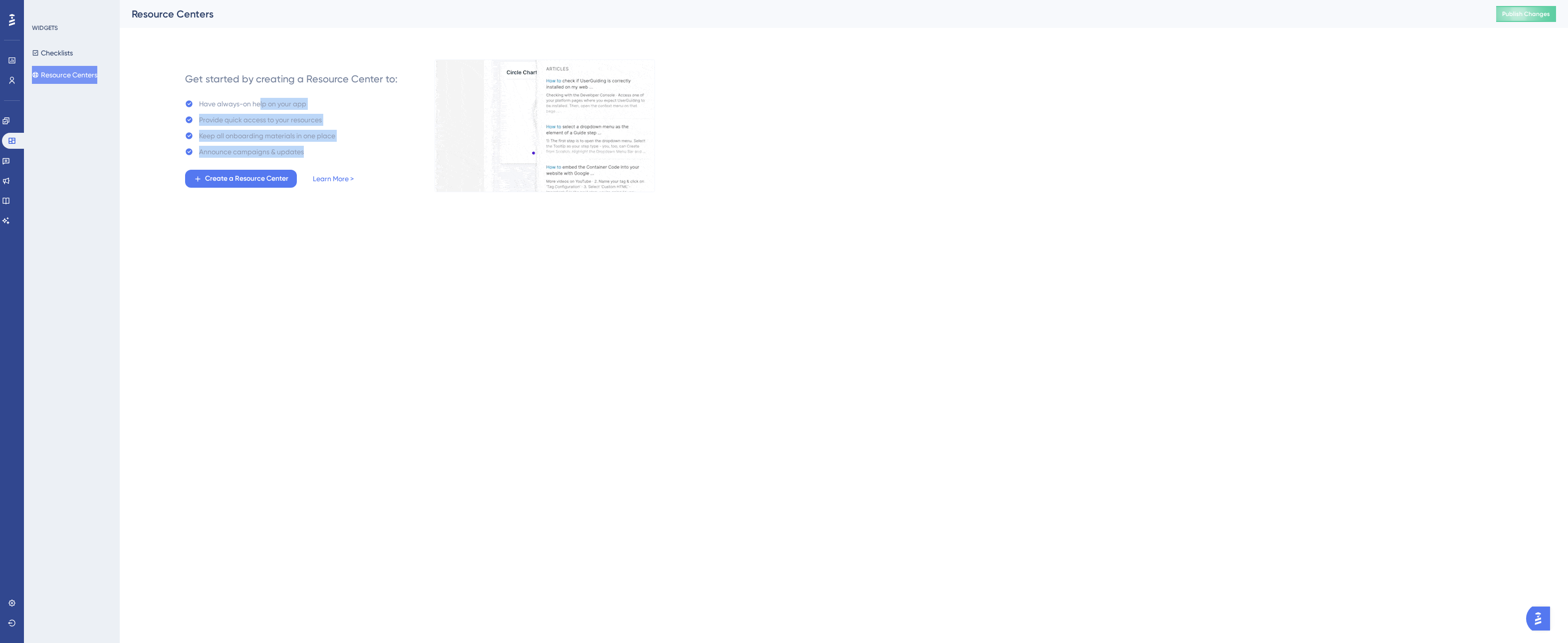
drag, startPoint x: 317, startPoint y: 158, endPoint x: 261, endPoint y: 106, distance: 76.4
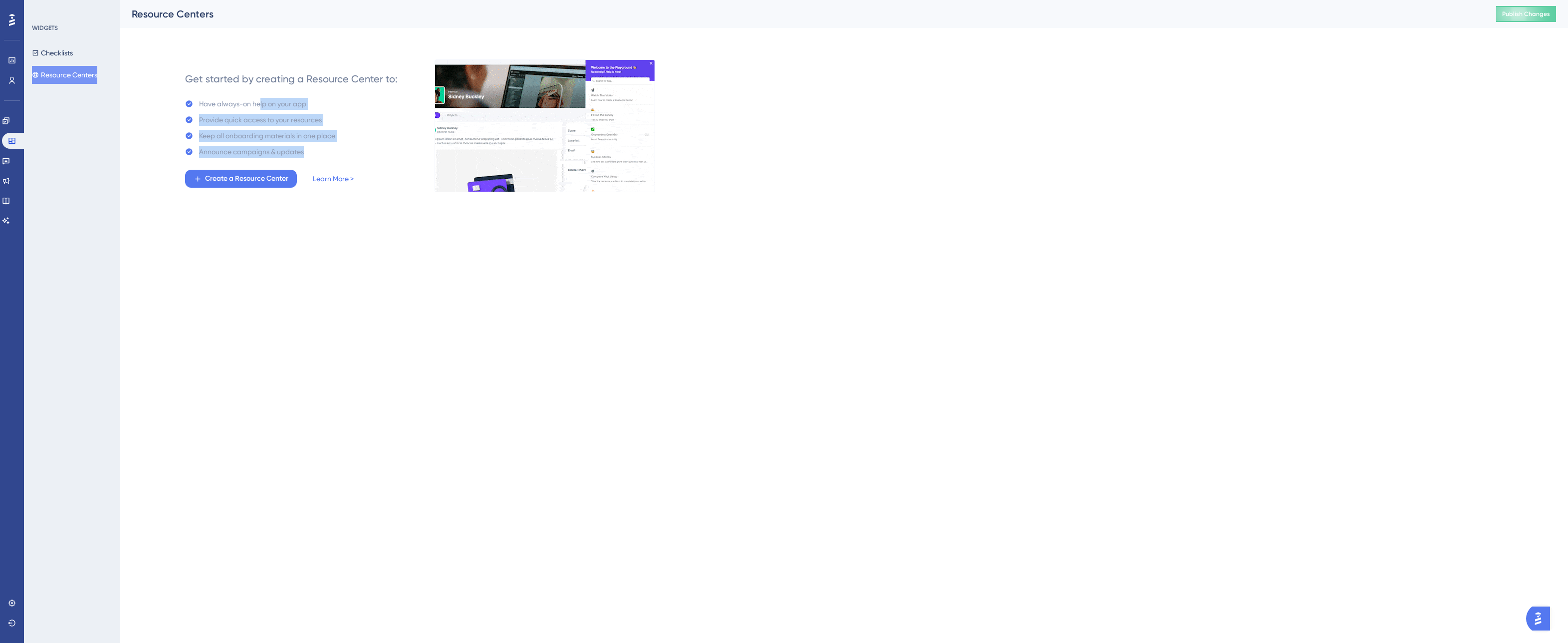
click at [261, 106] on div "Get started by creating a Resource Center to: Have always-on help on your app P…" at bounding box center [291, 126] width 213 height 123
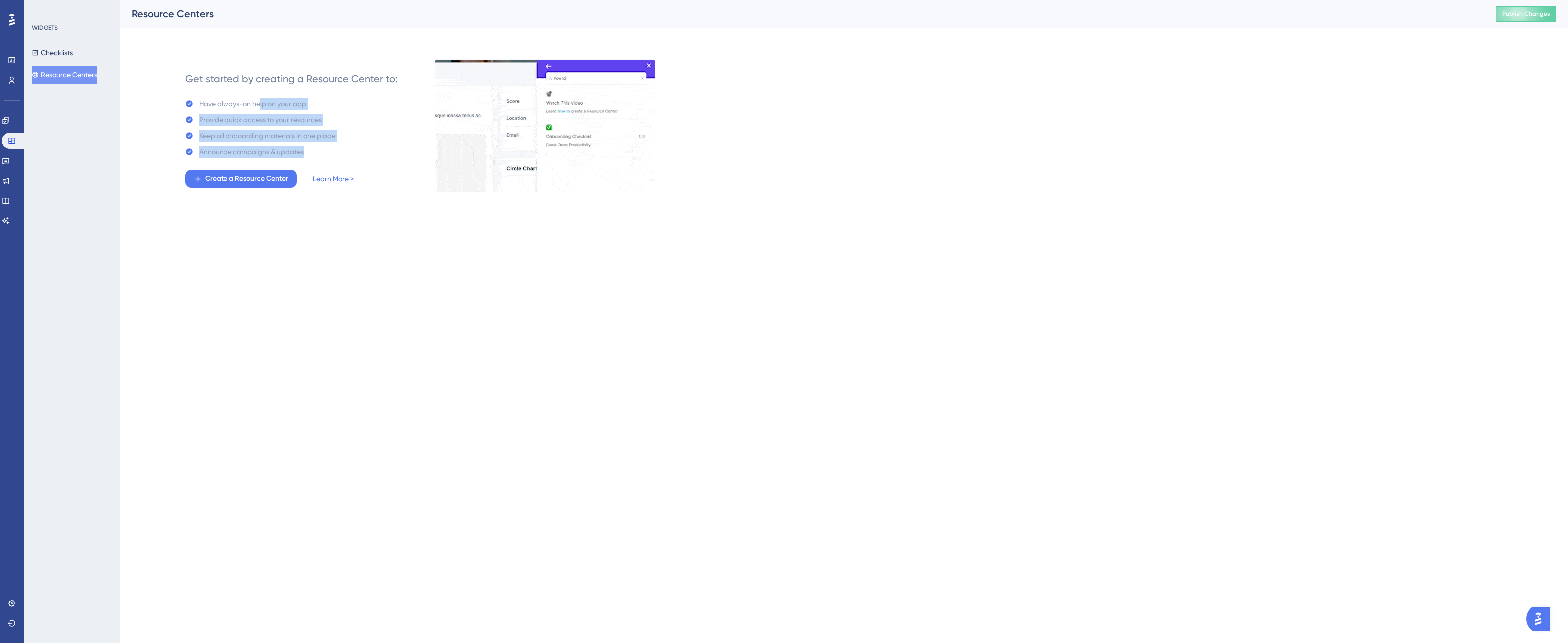
click at [261, 106] on div "Have always-on help on your app" at bounding box center [253, 103] width 107 height 12
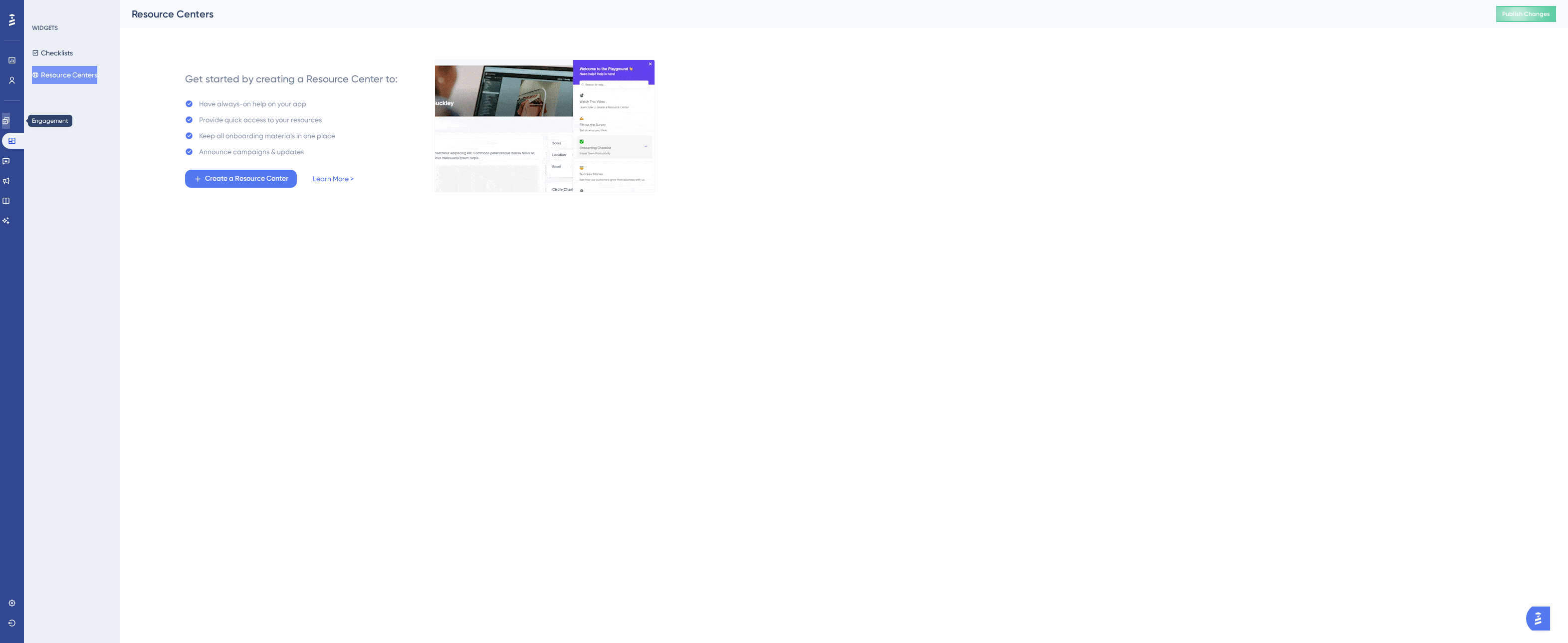
click at [10, 126] on link at bounding box center [6, 121] width 8 height 16
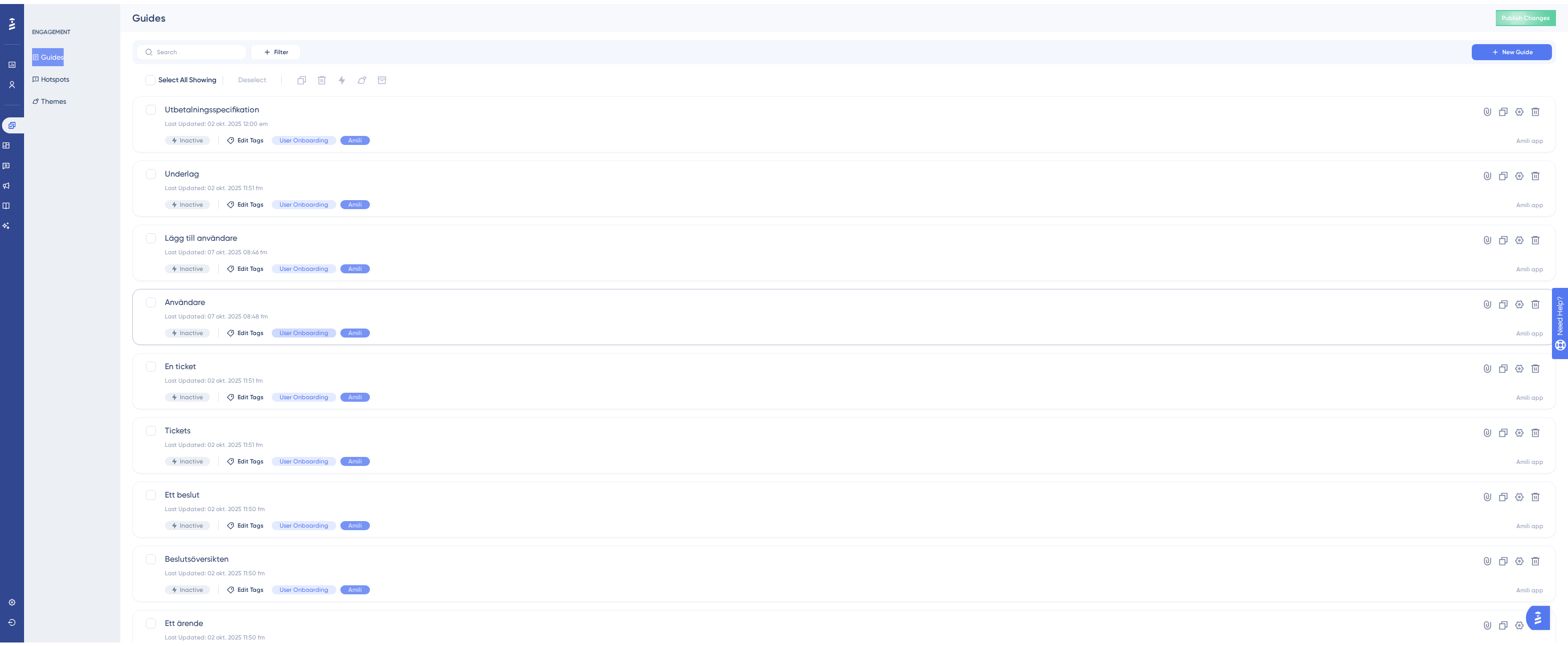
scroll to position [132, 0]
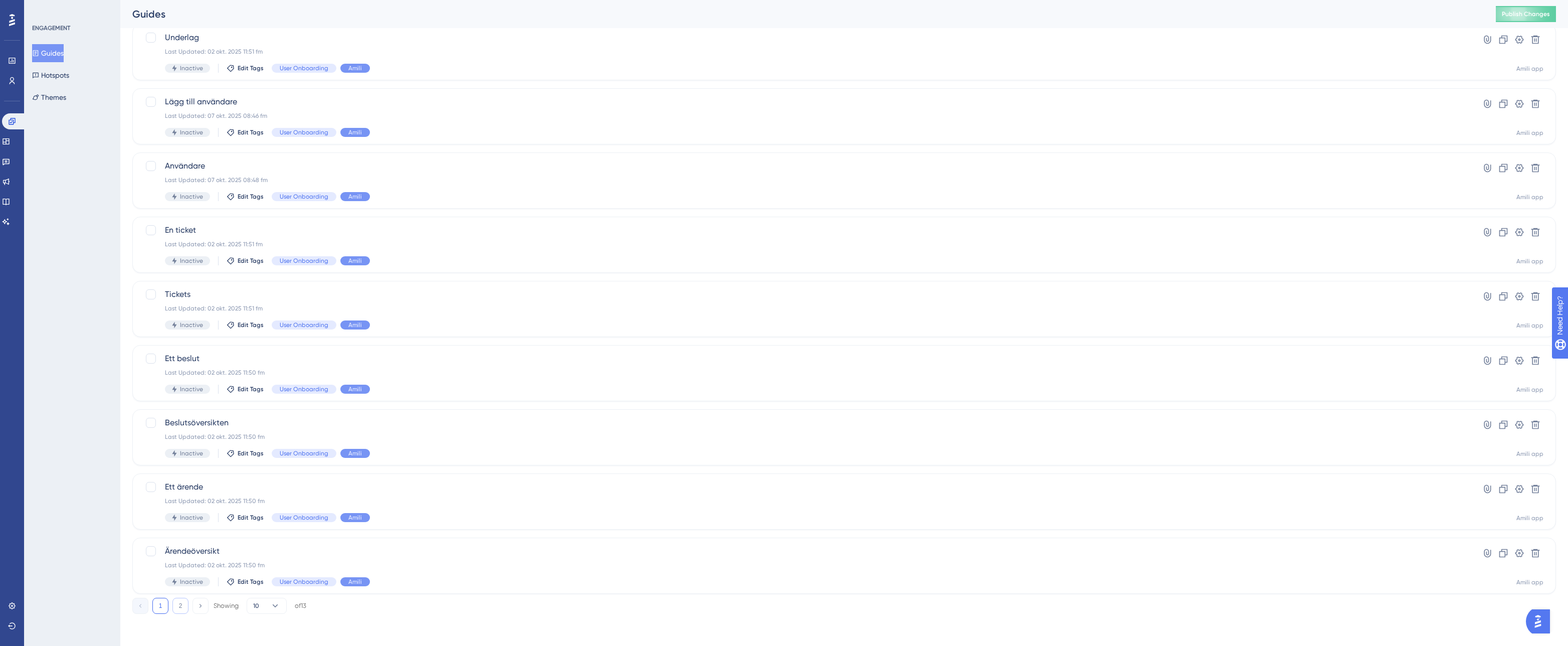
click at [179, 603] on button "2" at bounding box center [180, 605] width 16 height 16
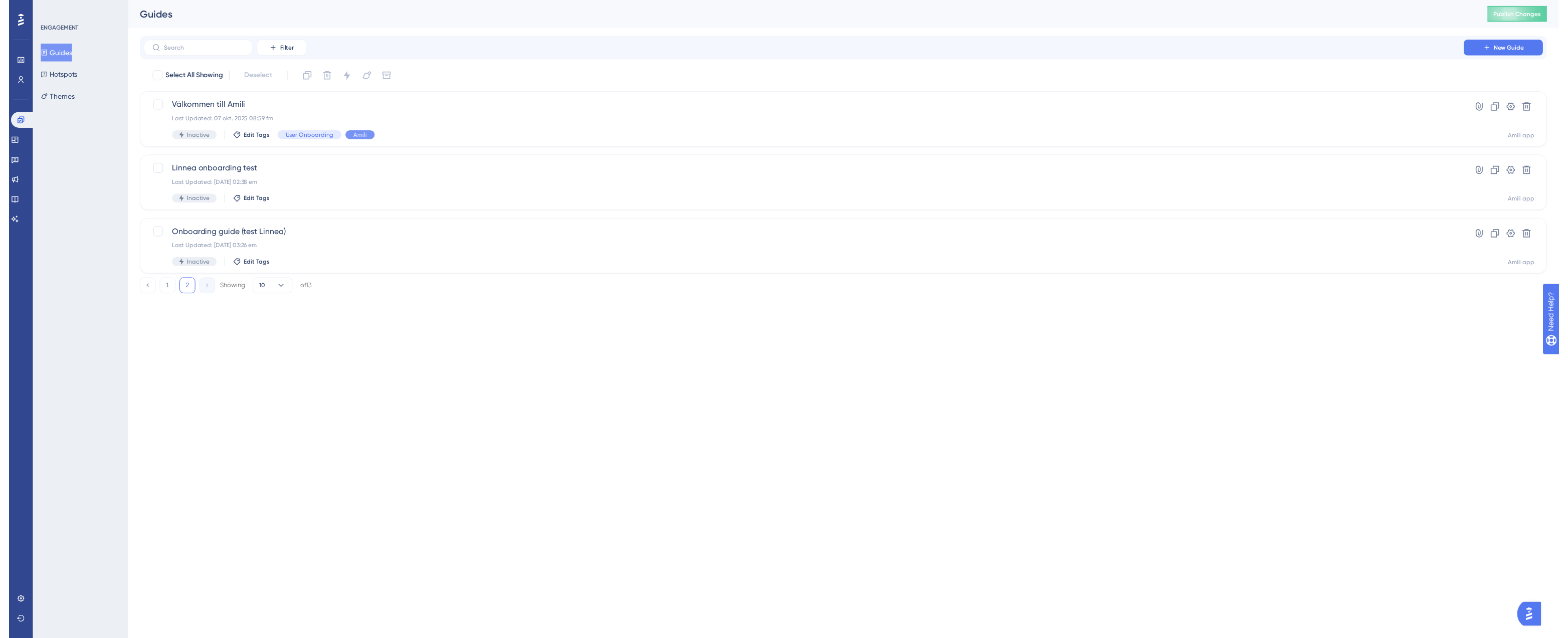
scroll to position [0, 0]
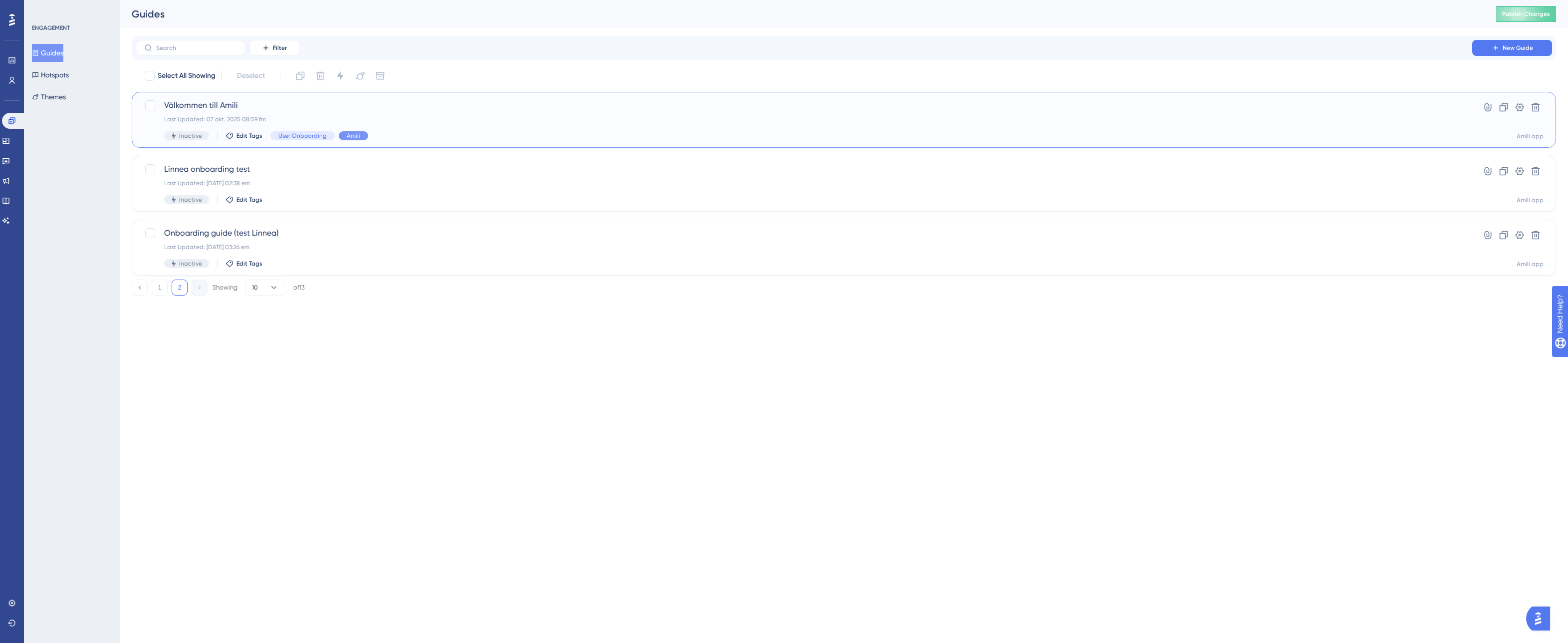
click at [1394, 113] on div "Välkommen till [PERSON_NAME] Last Updated: 07 okt. 2025 08:59 fm Inactive Edit …" at bounding box center [804, 119] width 1280 height 41
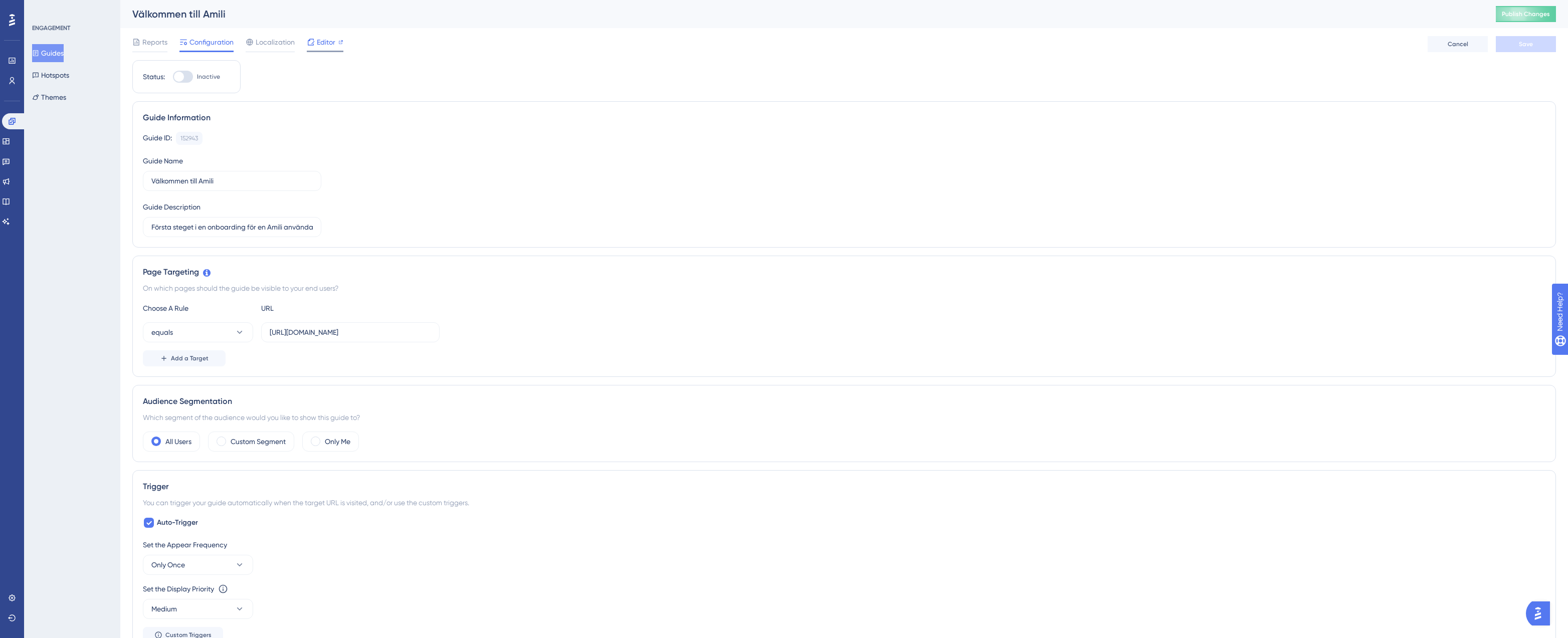
click at [336, 41] on div "Editor" at bounding box center [325, 42] width 36 height 12
click at [15, 121] on icon at bounding box center [11, 120] width 8 height 8
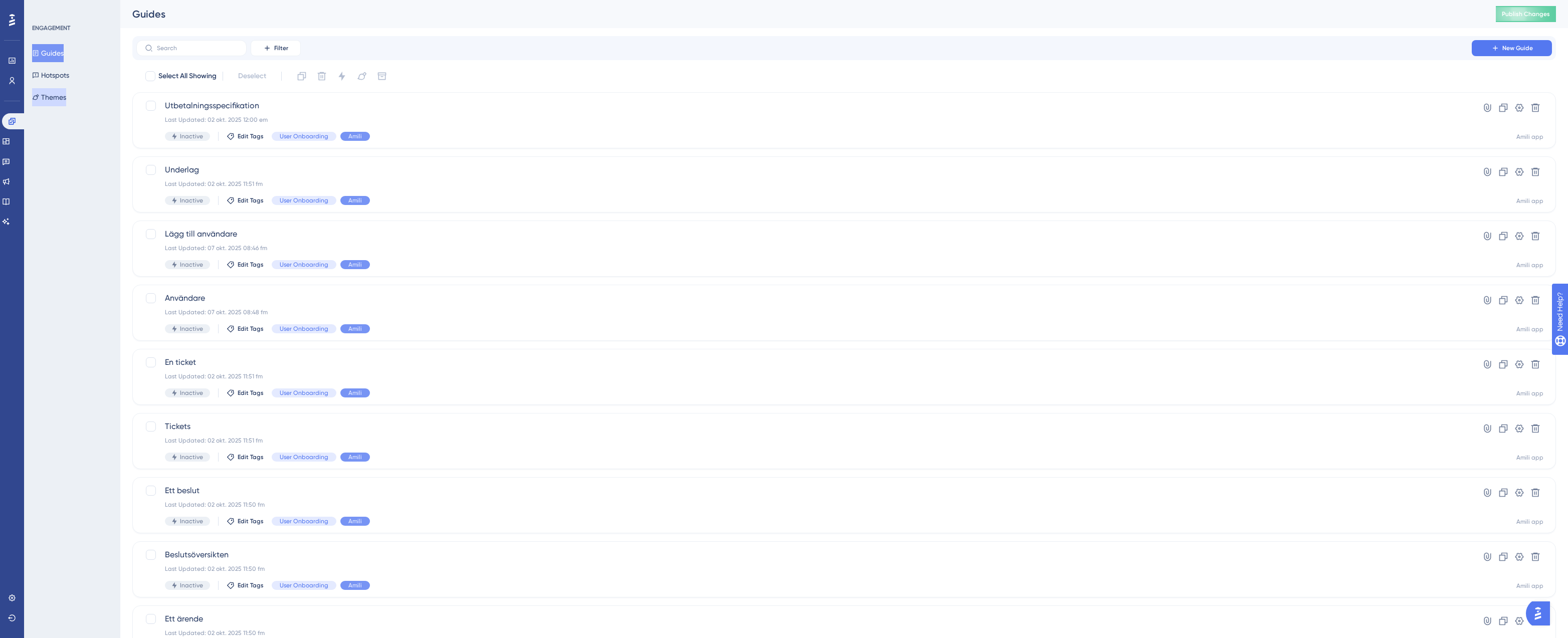
click at [64, 95] on button "Themes" at bounding box center [49, 97] width 34 height 18
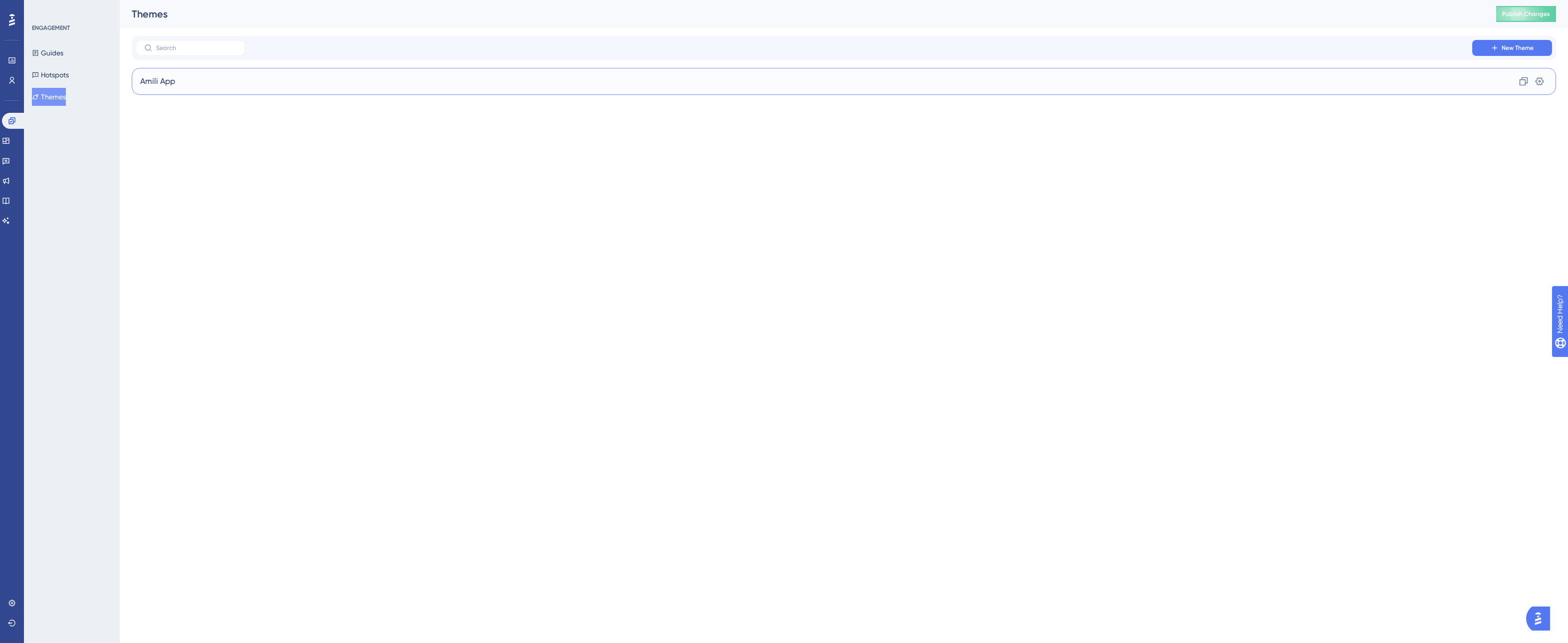
click at [203, 80] on div "Amili App Clone Settings" at bounding box center [844, 81] width 1424 height 27
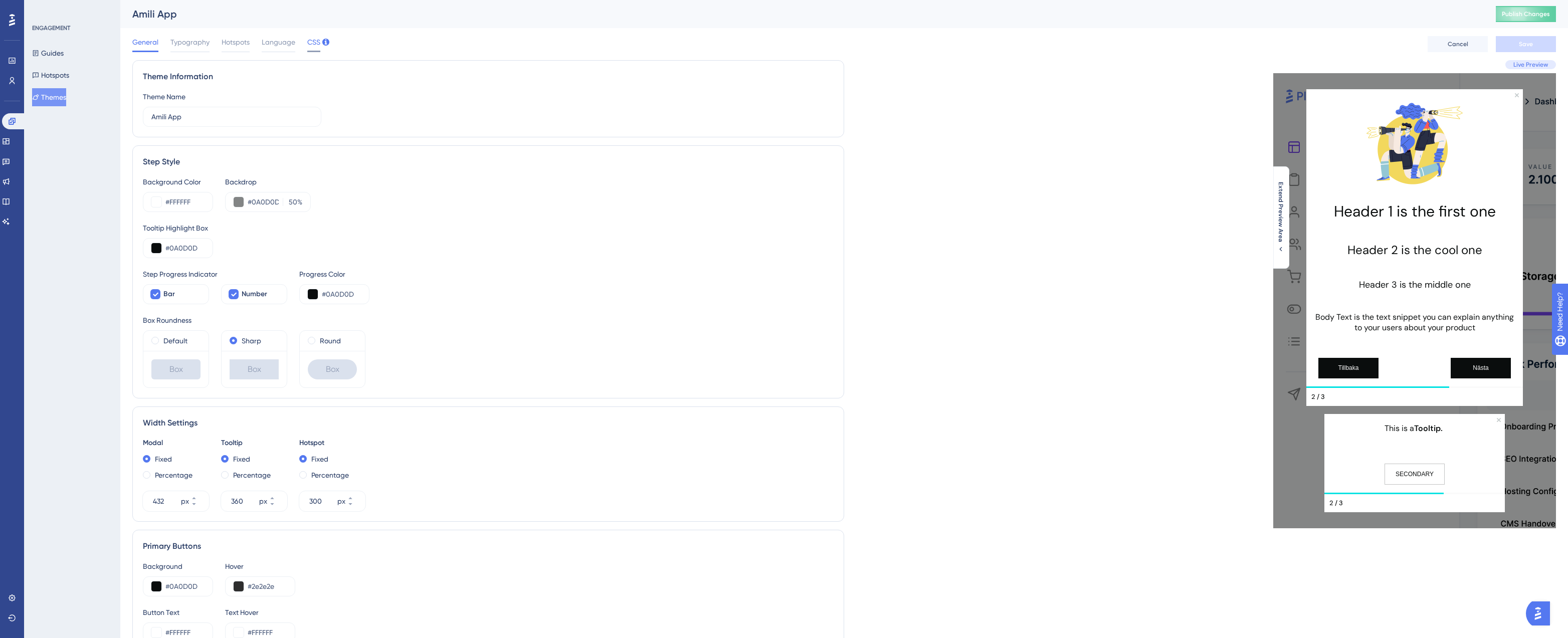
click at [312, 45] on span "CSS" at bounding box center [314, 42] width 13 height 12
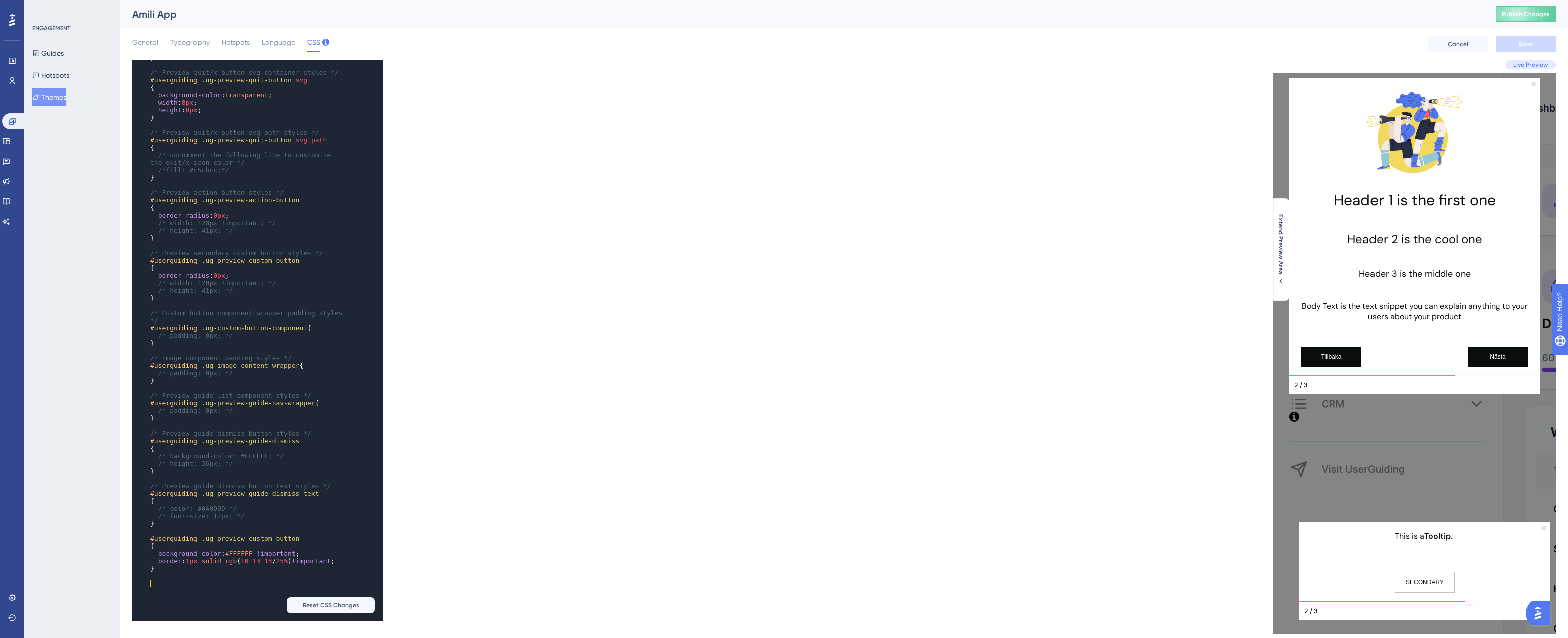
scroll to position [29, 0]
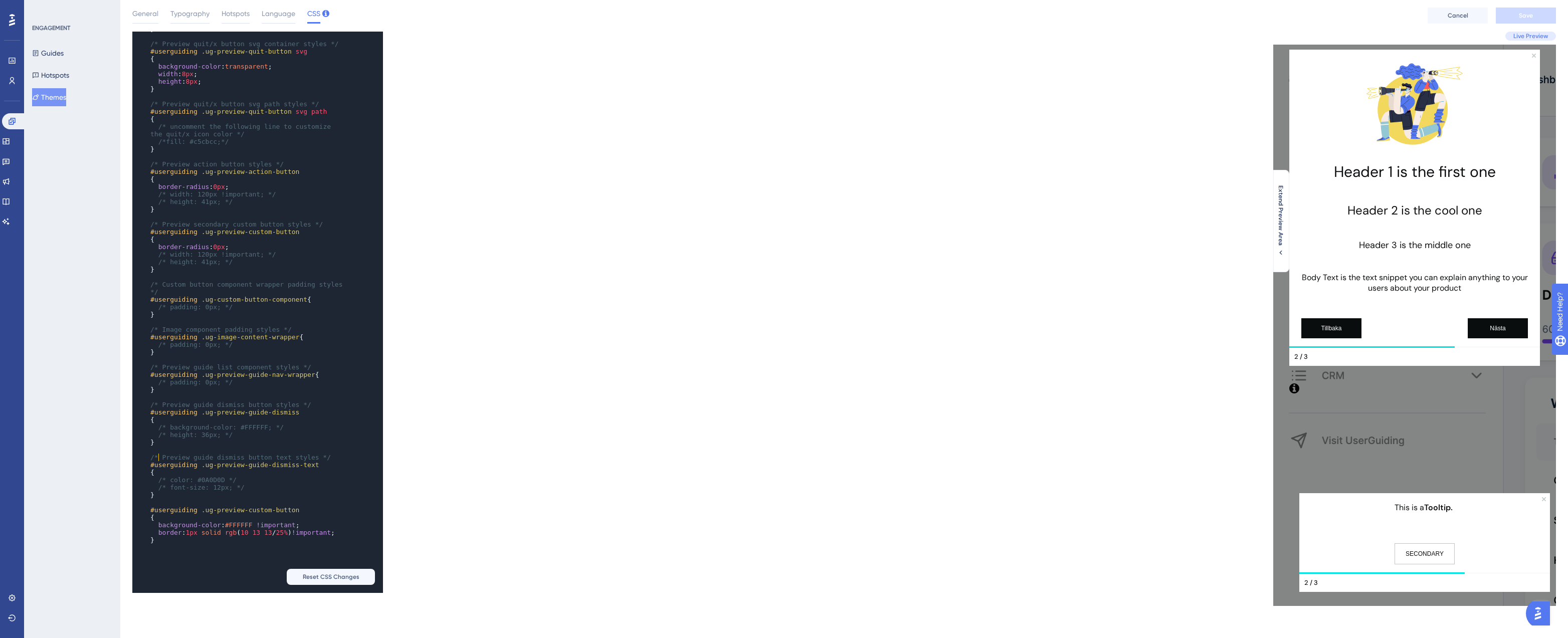
type textarea "/*"
drag, startPoint x: 160, startPoint y: 455, endPoint x: 142, endPoint y: 455, distance: 18.0
click at [142, 455] on div "x /* Preview text link styles */ #userguiding .ug-preview-text a { color : -web…" at bounding box center [244, 205] width 223 height 723
click at [156, 499] on pre "​" at bounding box center [248, 502] width 199 height 8
type textarea "*/"
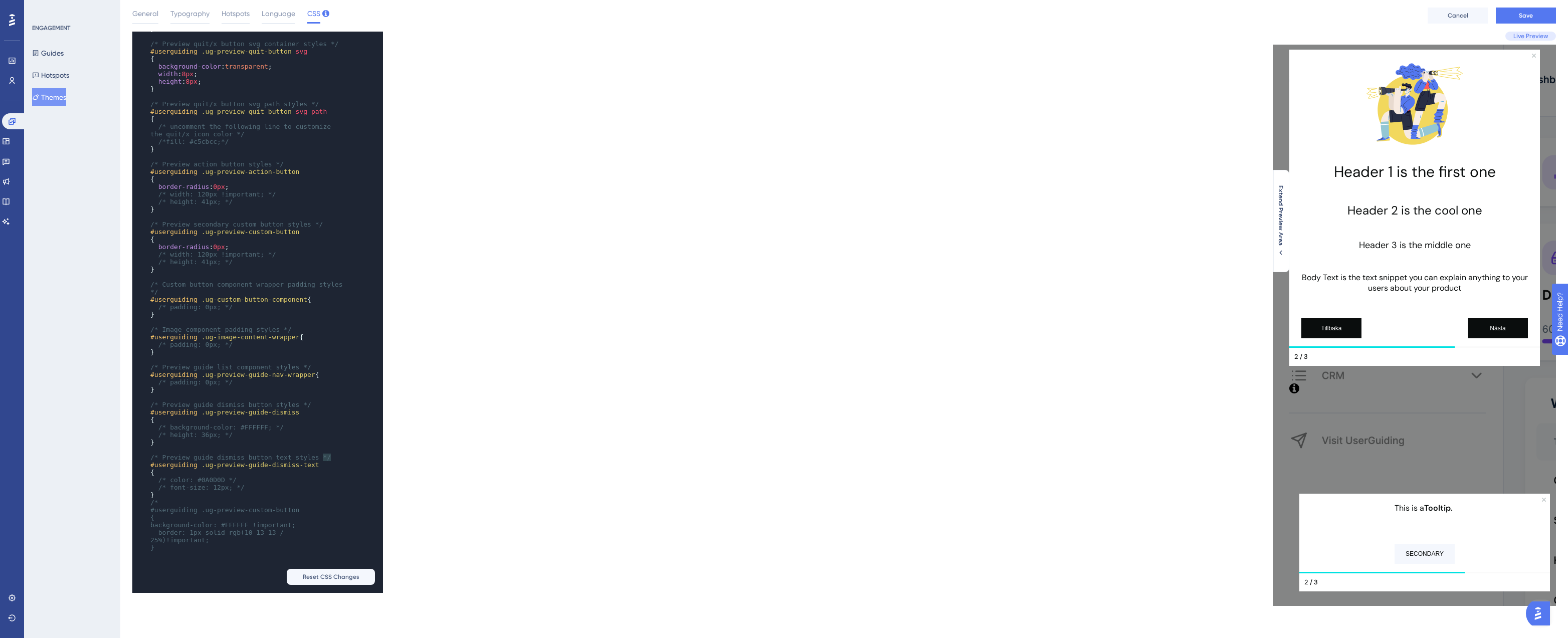
drag, startPoint x: 332, startPoint y: 452, endPoint x: 324, endPoint y: 452, distance: 8.0
click at [324, 454] on pre "/* Preview guide dismiss button text styles */" at bounding box center [248, 457] width 199 height 8
click at [194, 557] on div "x /* Preview text link styles */ #userguiding .ug-preview-text a { color : -web…" at bounding box center [244, 209] width 223 height 731
click at [151, 456] on span "/* Preview guide dismiss button text styles */" at bounding box center [241, 457] width 181 height 8
click at [248, 491] on pre "}" at bounding box center [248, 494] width 199 height 8
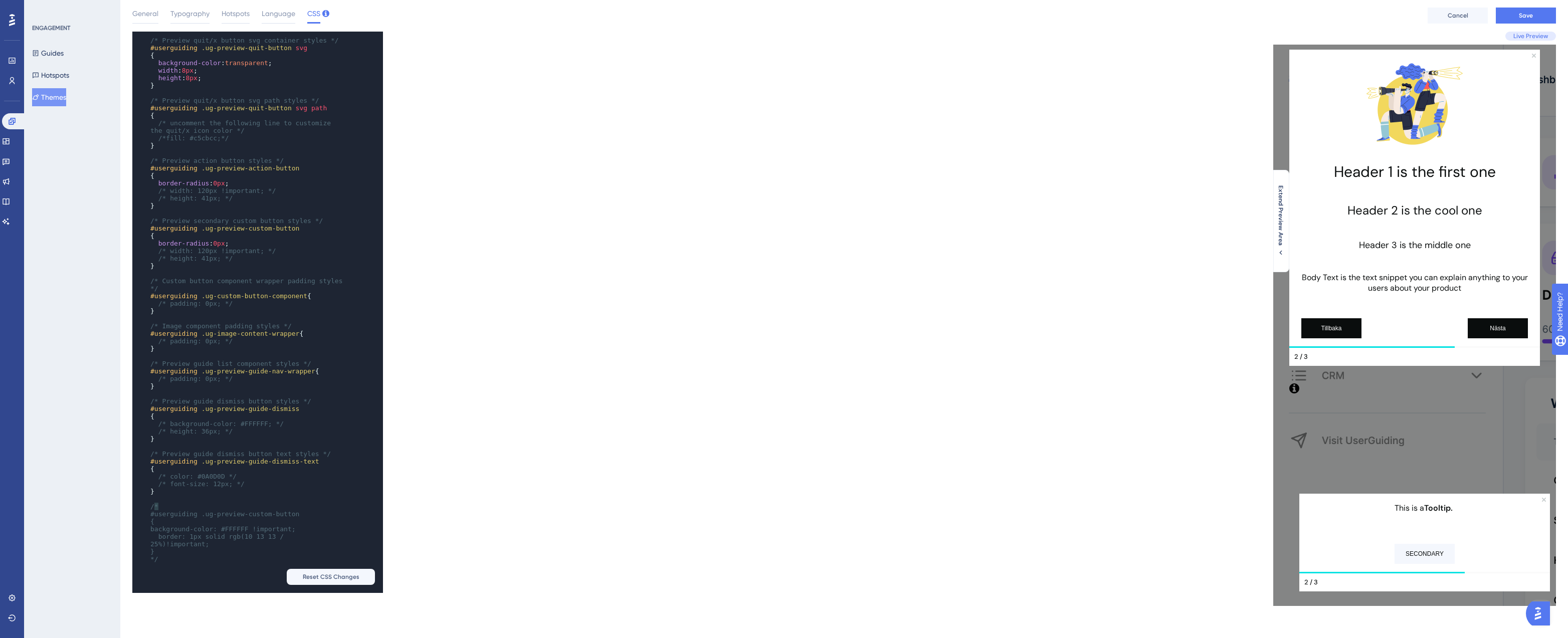
type textarea "/*"
drag, startPoint x: 167, startPoint y: 508, endPoint x: 149, endPoint y: 508, distance: 18.0
click at [149, 508] on pre "/*" at bounding box center [248, 506] width 199 height 8
click at [157, 527] on span "background-color : #FFFFFF !important ;" at bounding box center [225, 529] width 149 height 8
type textarea "*/"
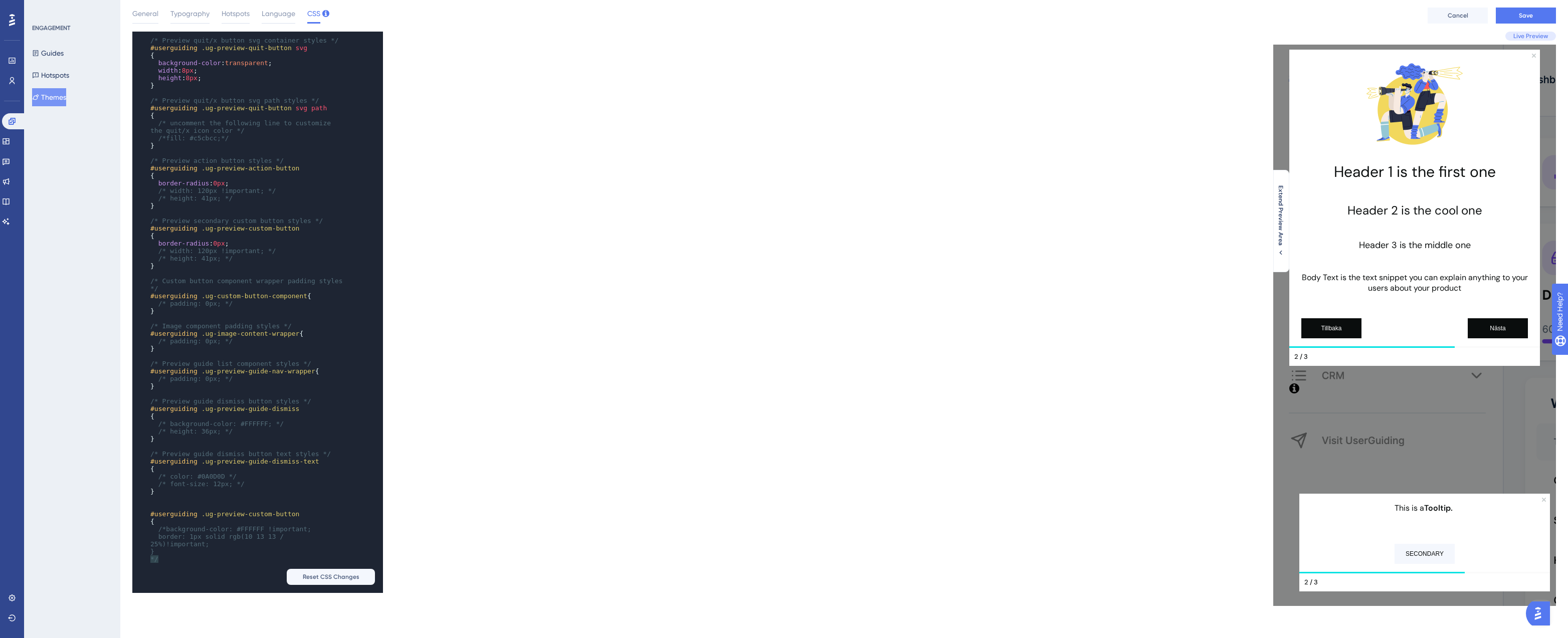
drag, startPoint x: 177, startPoint y: 560, endPoint x: 146, endPoint y: 560, distance: 31.0
click at [146, 560] on div "x /* Preview text link styles */ #userguiding .ug-preview-text a { color : -web…" at bounding box center [244, 209] width 223 height 739
click at [259, 543] on pre "border: 1px solid rgb(10 13 13 / 25%)!important;" at bounding box center [248, 540] width 199 height 15
click at [166, 532] on span "/*background-color: #FFFFFF !important;" at bounding box center [235, 529] width 153 height 8
click at [332, 528] on pre "/* background-color: #FFFFFF !important;" at bounding box center [248, 529] width 199 height 8
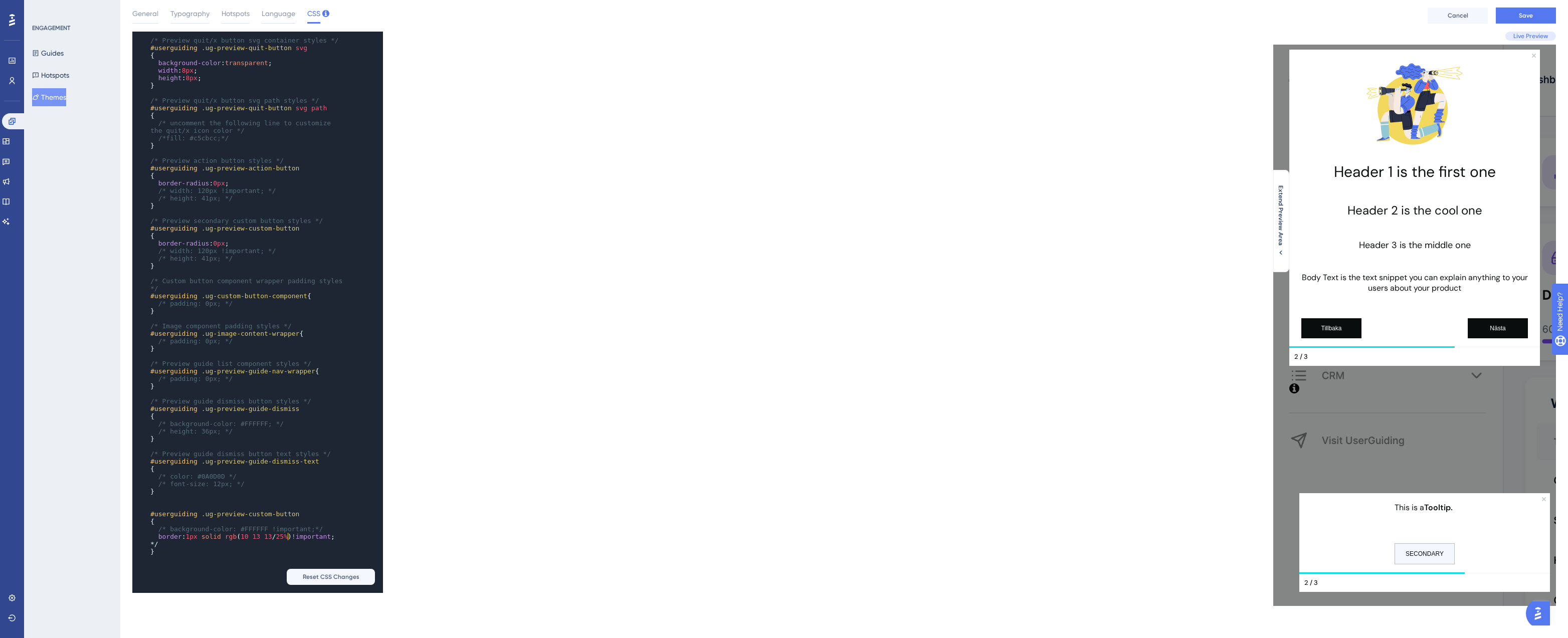
click at [319, 539] on pre "border : 1px solid rgb ( 10 13 13 / 25% ) !important ;" at bounding box center [248, 536] width 199 height 8
click at [285, 547] on pre "*/" at bounding box center [248, 543] width 199 height 8
type textarea "*"
drag, startPoint x: 166, startPoint y: 531, endPoint x: 160, endPoint y: 529, distance: 6.3
click at [160, 529] on span "/* background-color: #FFFFFF !important;*/" at bounding box center [240, 529] width 165 height 8
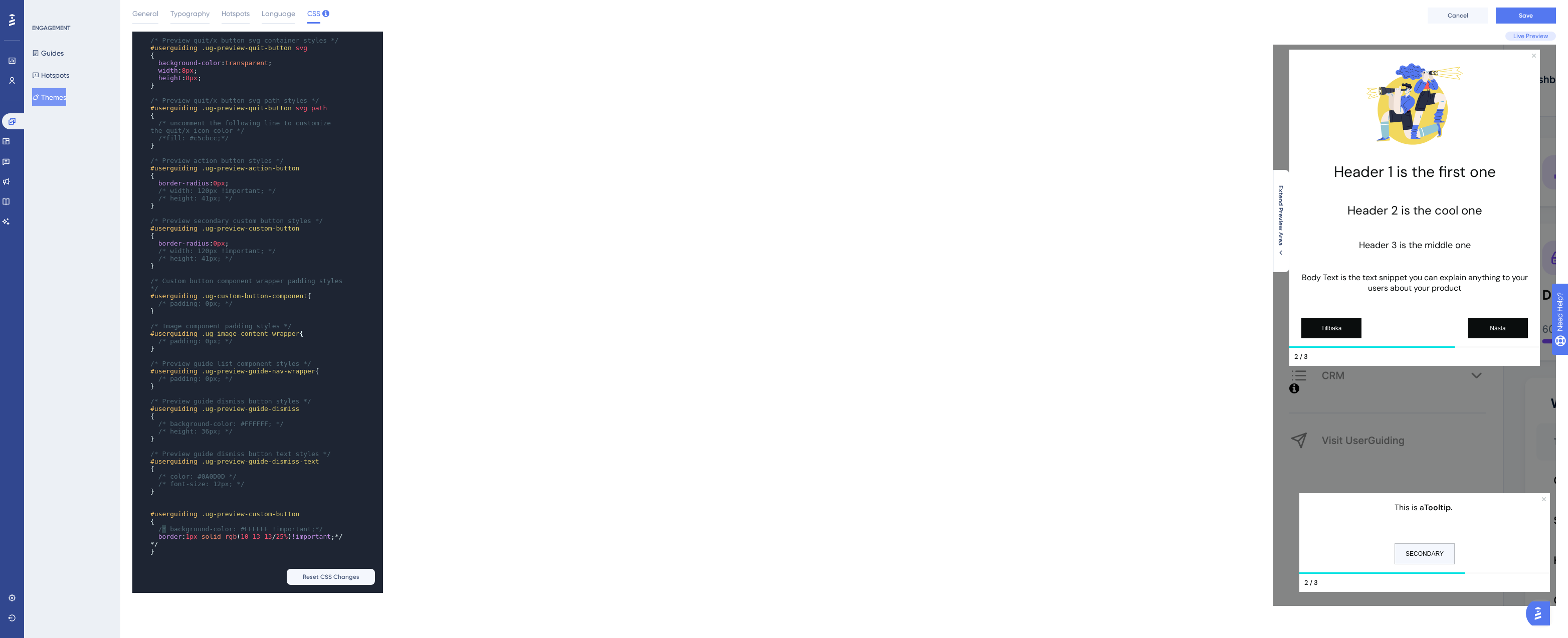
click at [170, 529] on span "/* background-color: #FFFFFF !important;*/" at bounding box center [240, 529] width 165 height 8
type textarea "/*"
drag, startPoint x: 165, startPoint y: 529, endPoint x: 155, endPoint y: 529, distance: 10.0
click at [155, 529] on span "/* background-color: #FFFFFF !important;*/" at bounding box center [237, 529] width 172 height 8
click at [158, 529] on span "background-color" at bounding box center [189, 529] width 62 height 8
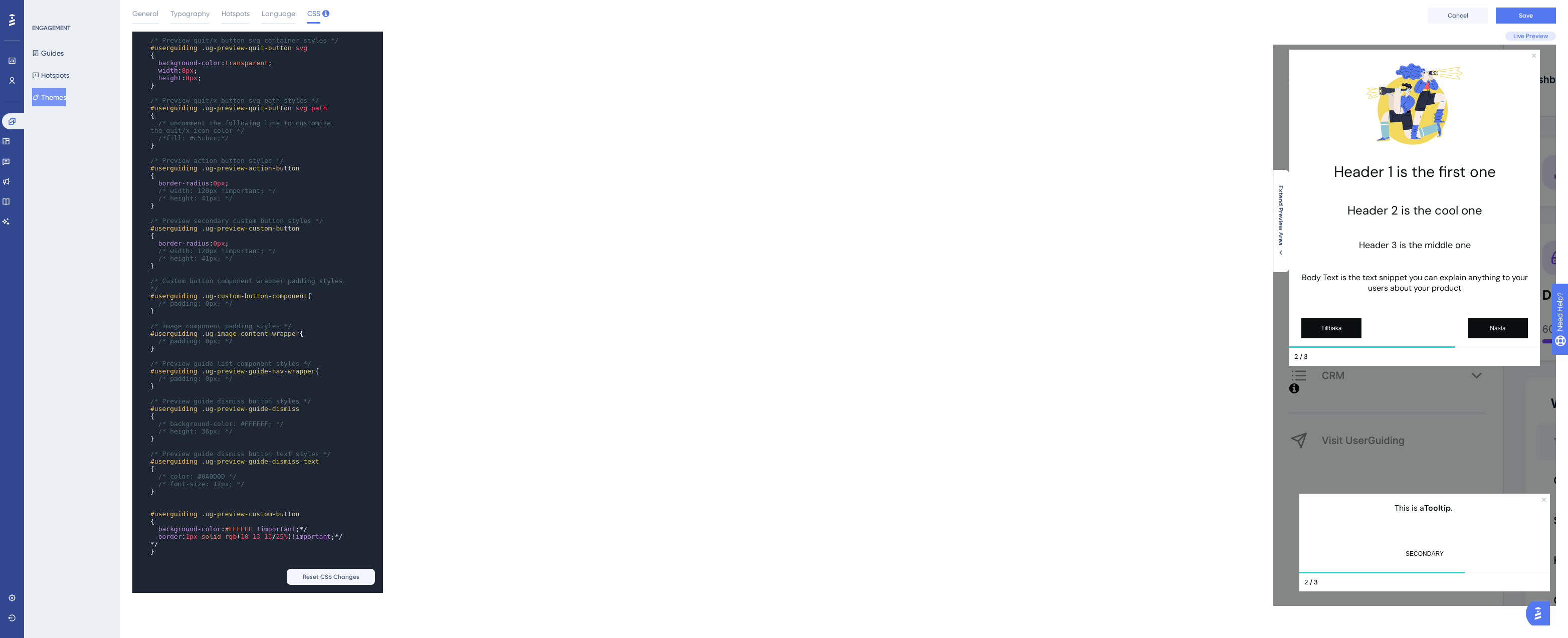
click at [155, 527] on span "background-color : #FFFFFF !important ;*/" at bounding box center [229, 529] width 157 height 8
click at [158, 536] on span "border" at bounding box center [170, 536] width 24 height 8
click at [188, 549] on pre "*/" at bounding box center [248, 551] width 199 height 8
click at [209, 543] on span "/* border: 1px solid rgb(10 13 13 / 25%)!important;*/" at bounding box center [227, 540] width 153 height 15
click at [163, 536] on span "/* border: 1px solid rgb(10 13 13 / 25%)!important; */" at bounding box center [227, 540] width 153 height 15
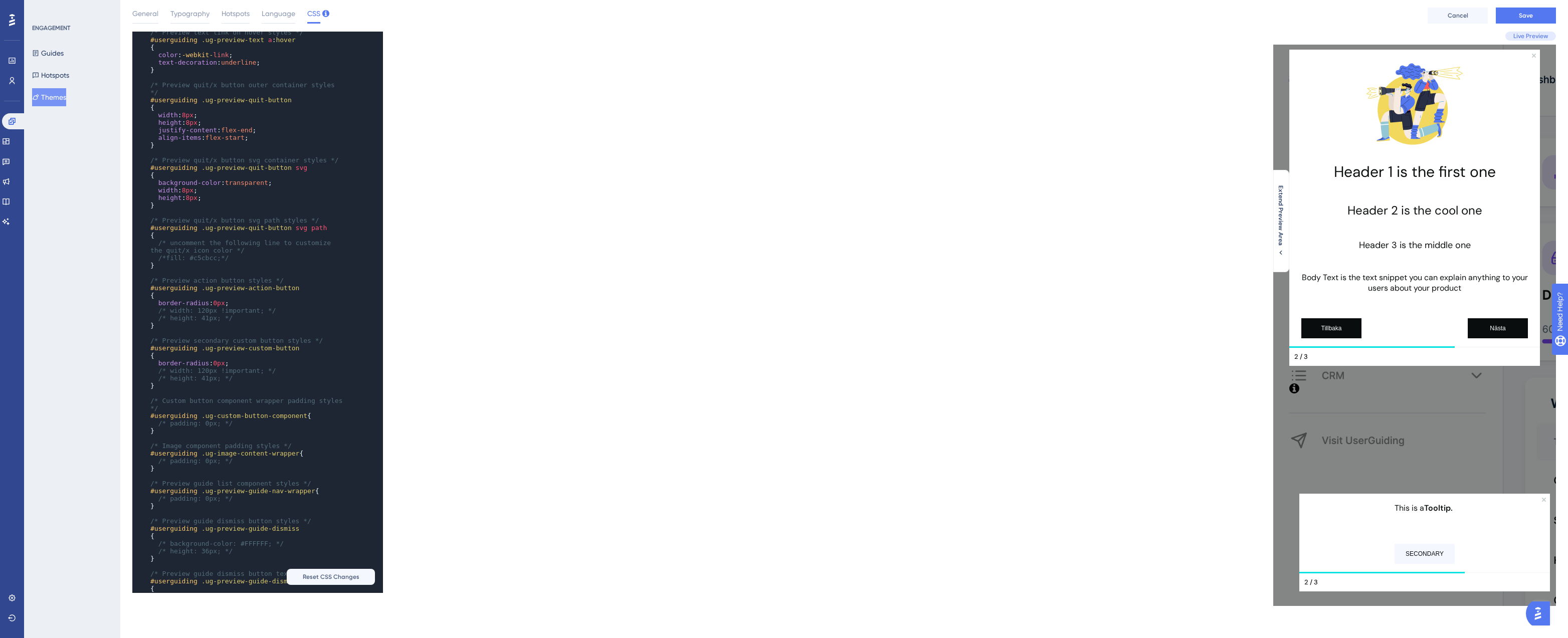
scroll to position [962, 0]
click at [1512, 10] on button "Save" at bounding box center [1526, 15] width 60 height 16
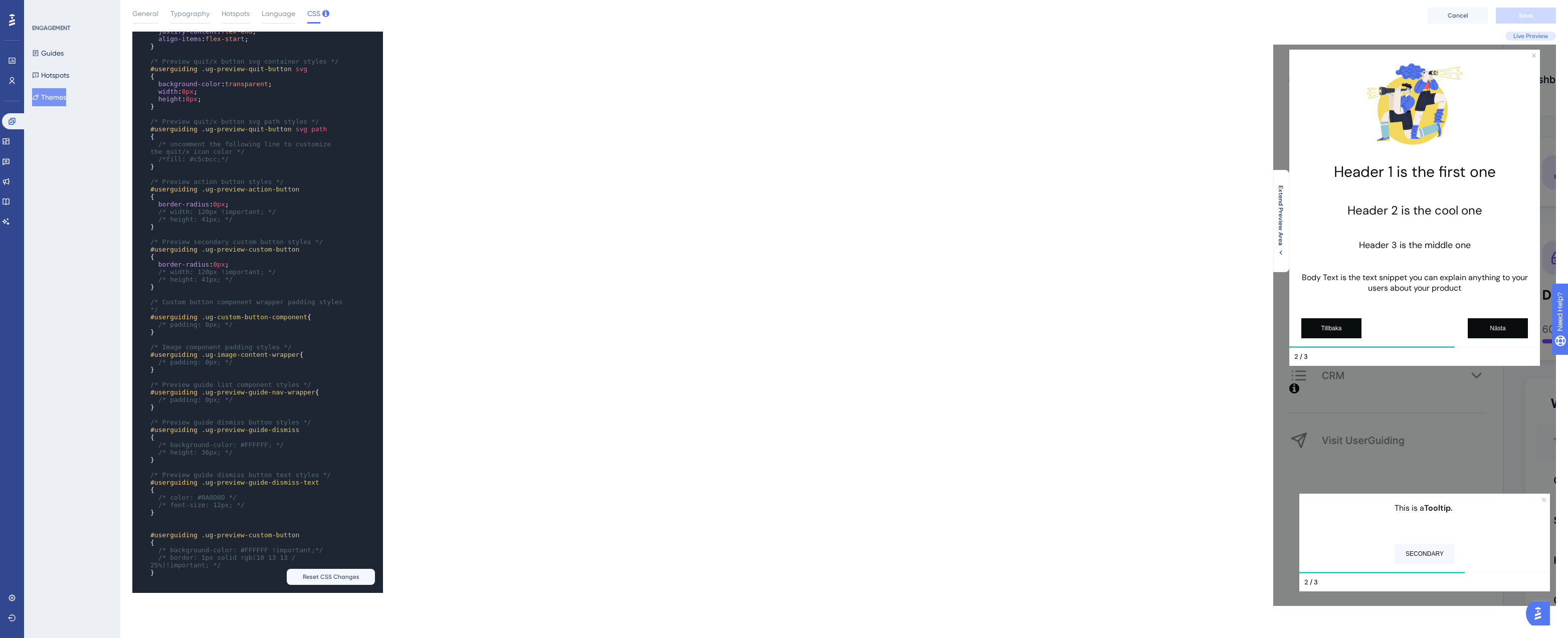
scroll to position [1093, 0]
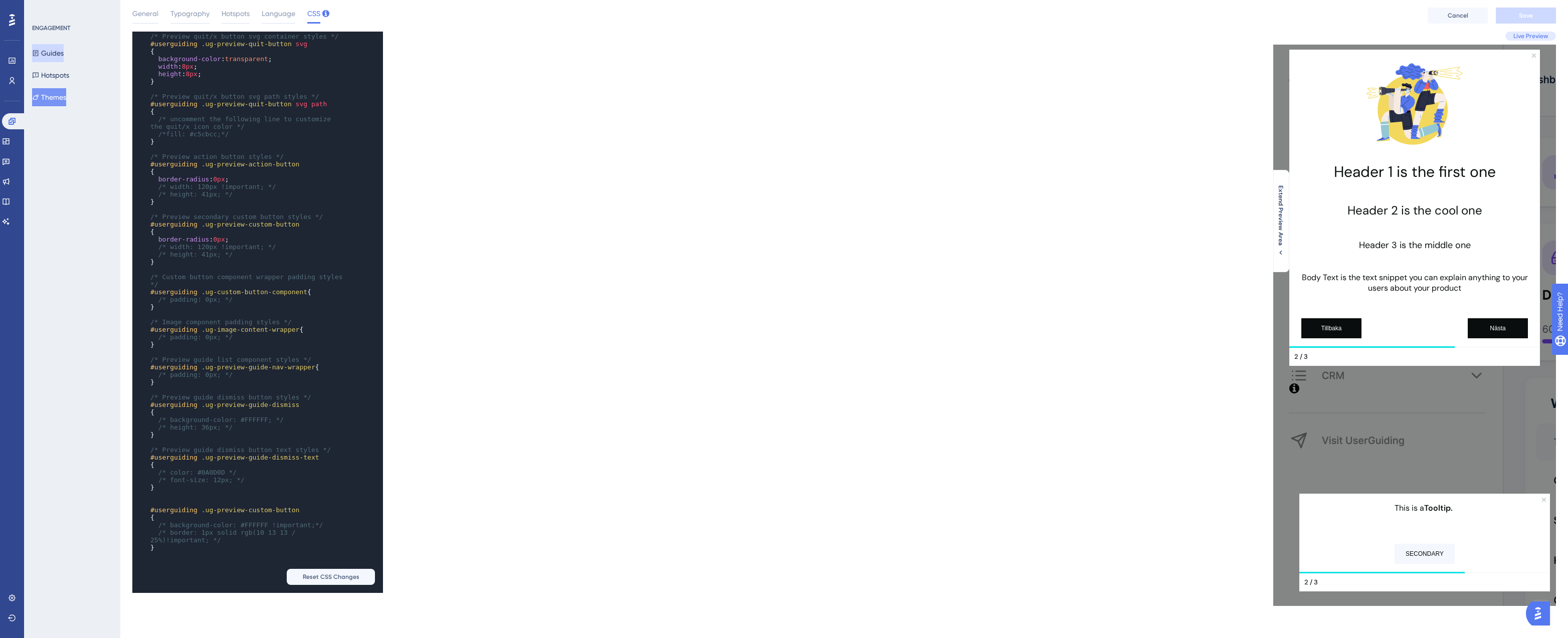
click at [62, 57] on button "Guides" at bounding box center [48, 53] width 32 height 18
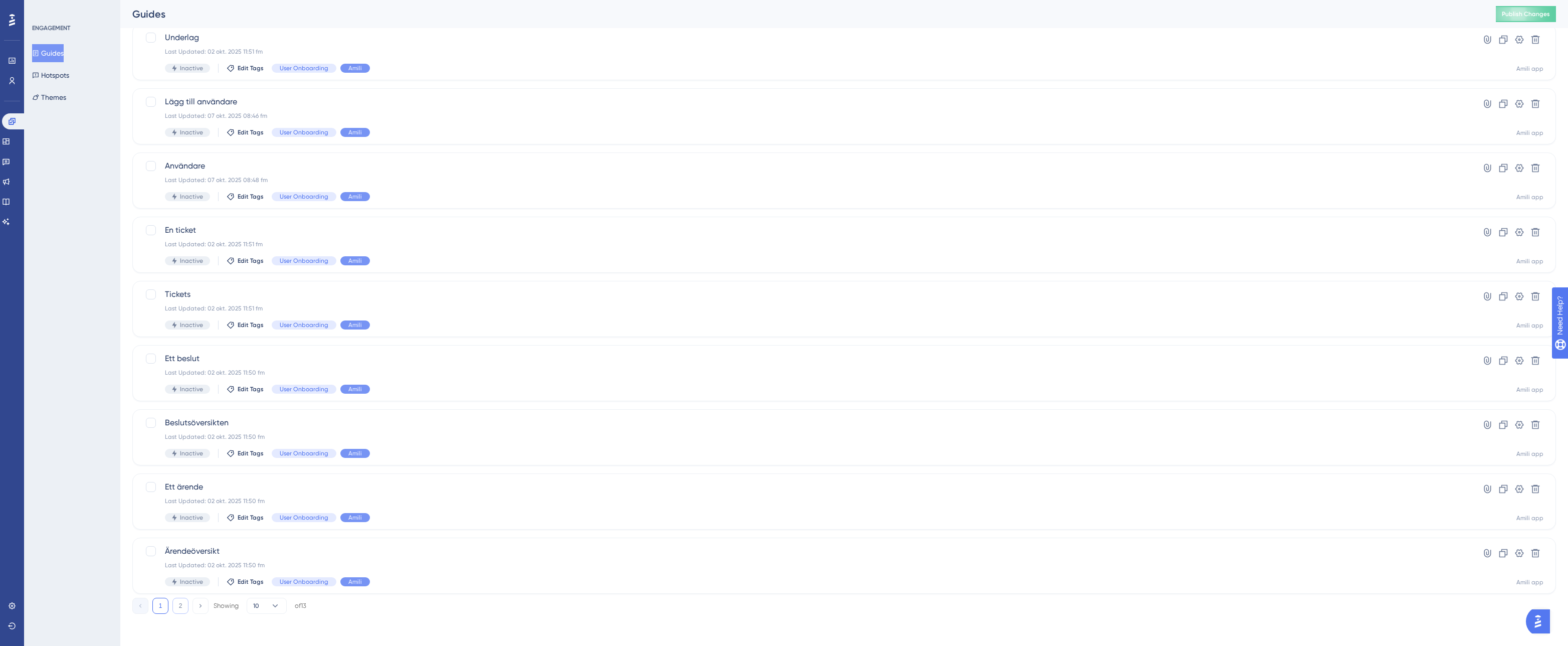
click at [181, 605] on button "2" at bounding box center [180, 605] width 16 height 16
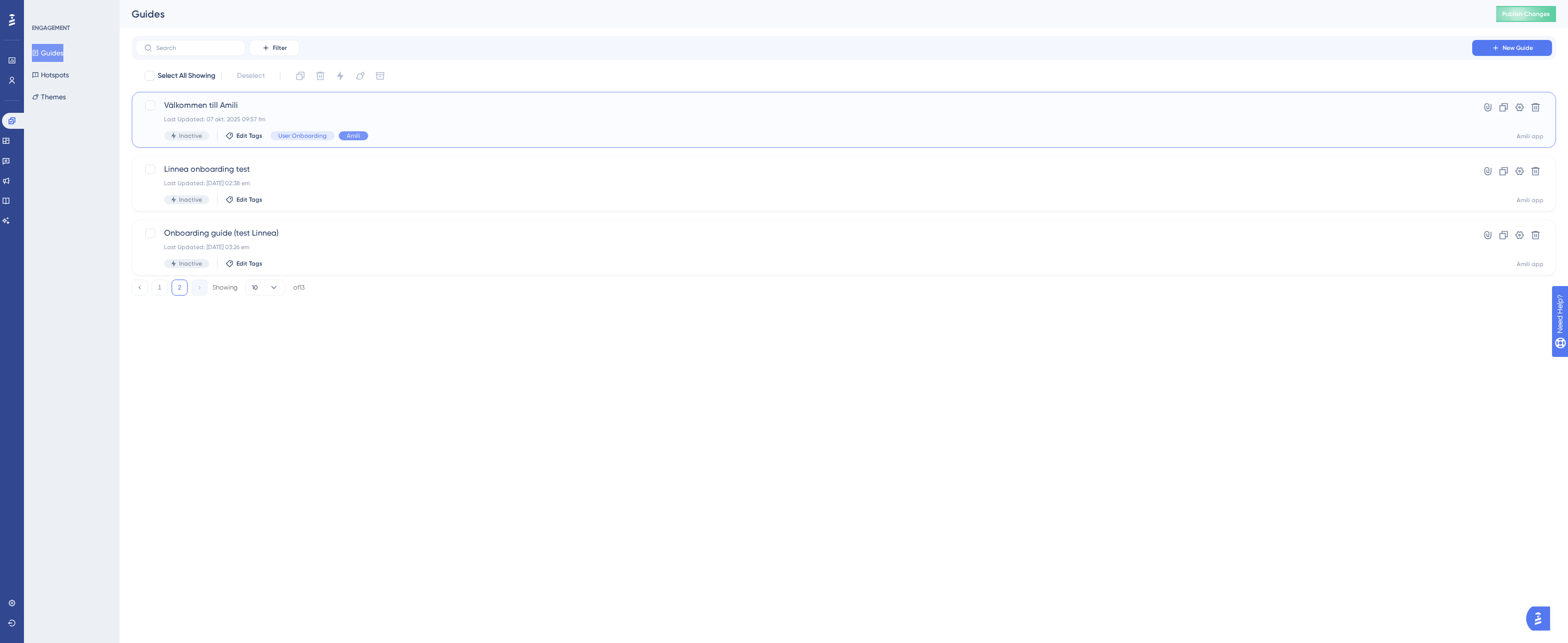
click at [1304, 112] on div "Välkommen till [PERSON_NAME] Last Updated: 07 okt. 2025 09:57 fm Inactive Edit …" at bounding box center [804, 119] width 1280 height 41
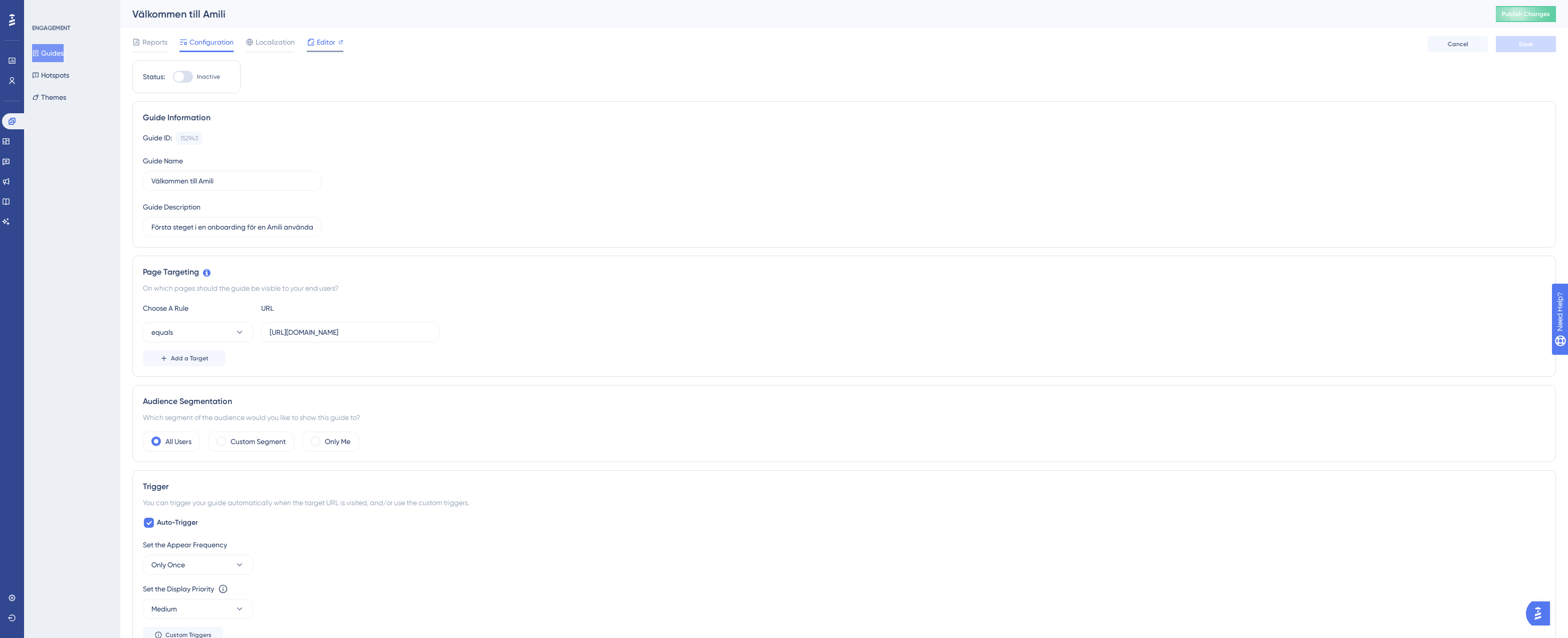
click at [324, 51] on div at bounding box center [325, 51] width 36 height 1
click at [50, 99] on button "Themes" at bounding box center [49, 97] width 34 height 18
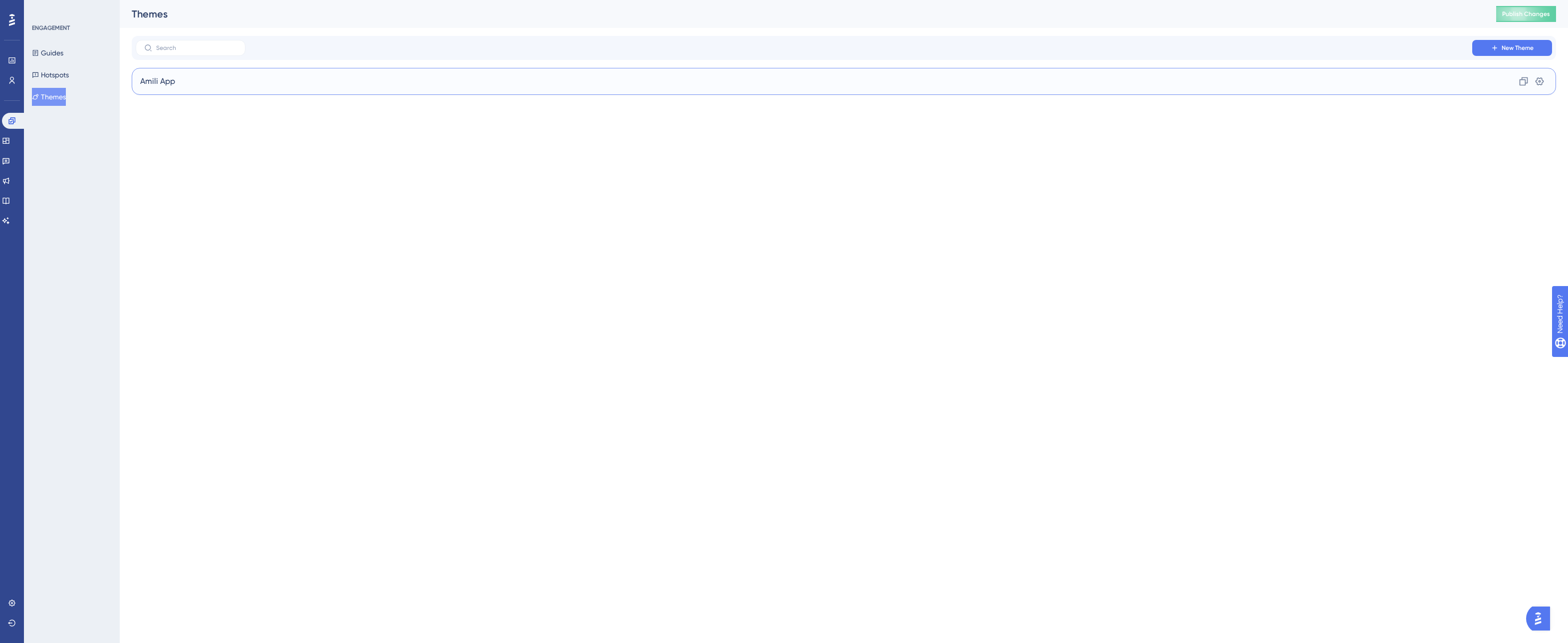
click at [229, 89] on div "Amili App Clone Settings" at bounding box center [844, 81] width 1424 height 27
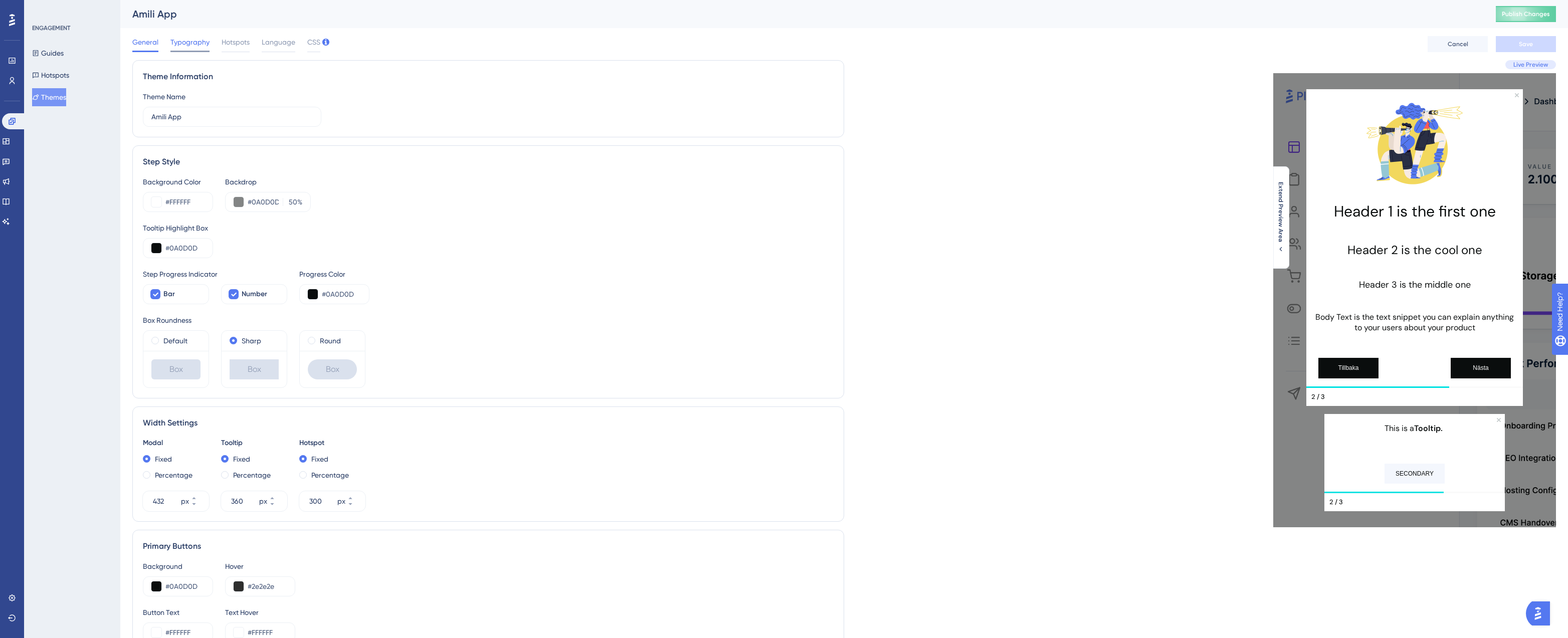
click at [198, 49] on div "Typography" at bounding box center [190, 44] width 39 height 16
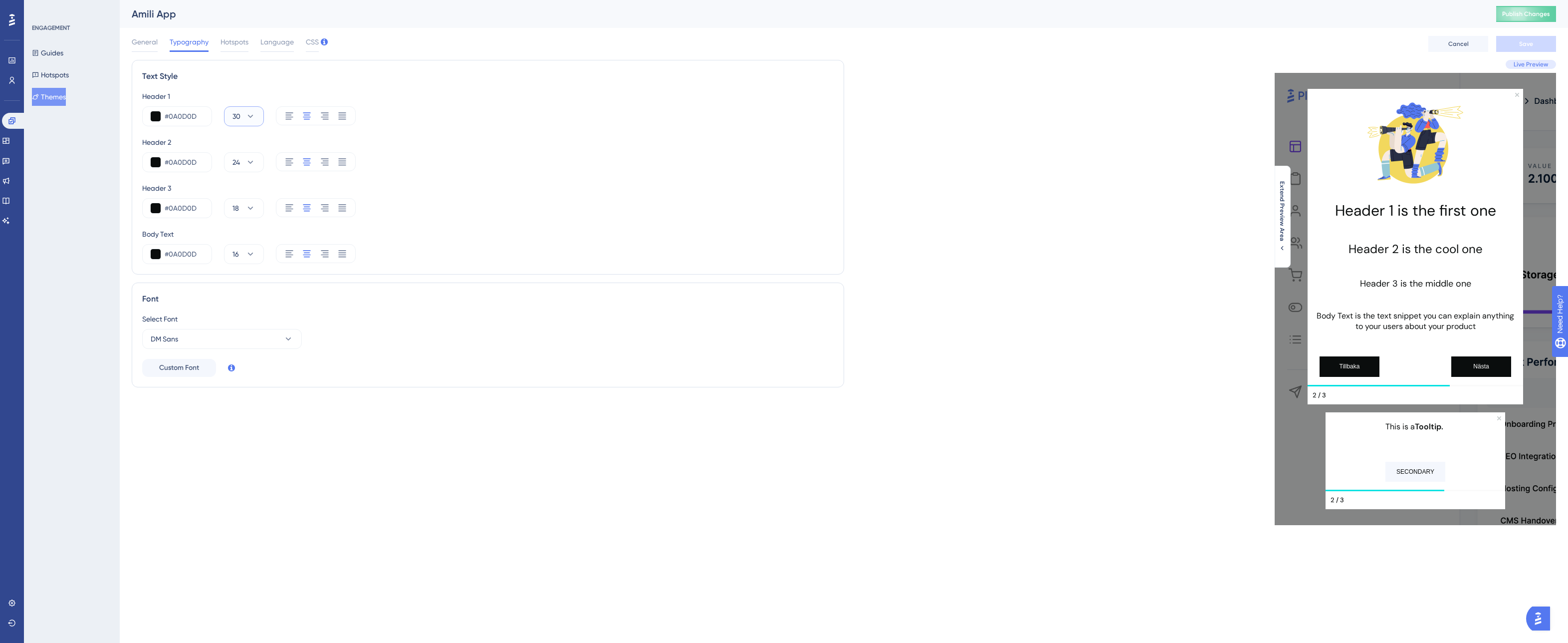
click at [248, 115] on icon at bounding box center [251, 116] width 6 height 3
click at [241, 364] on span "36" at bounding box center [240, 366] width 8 height 12
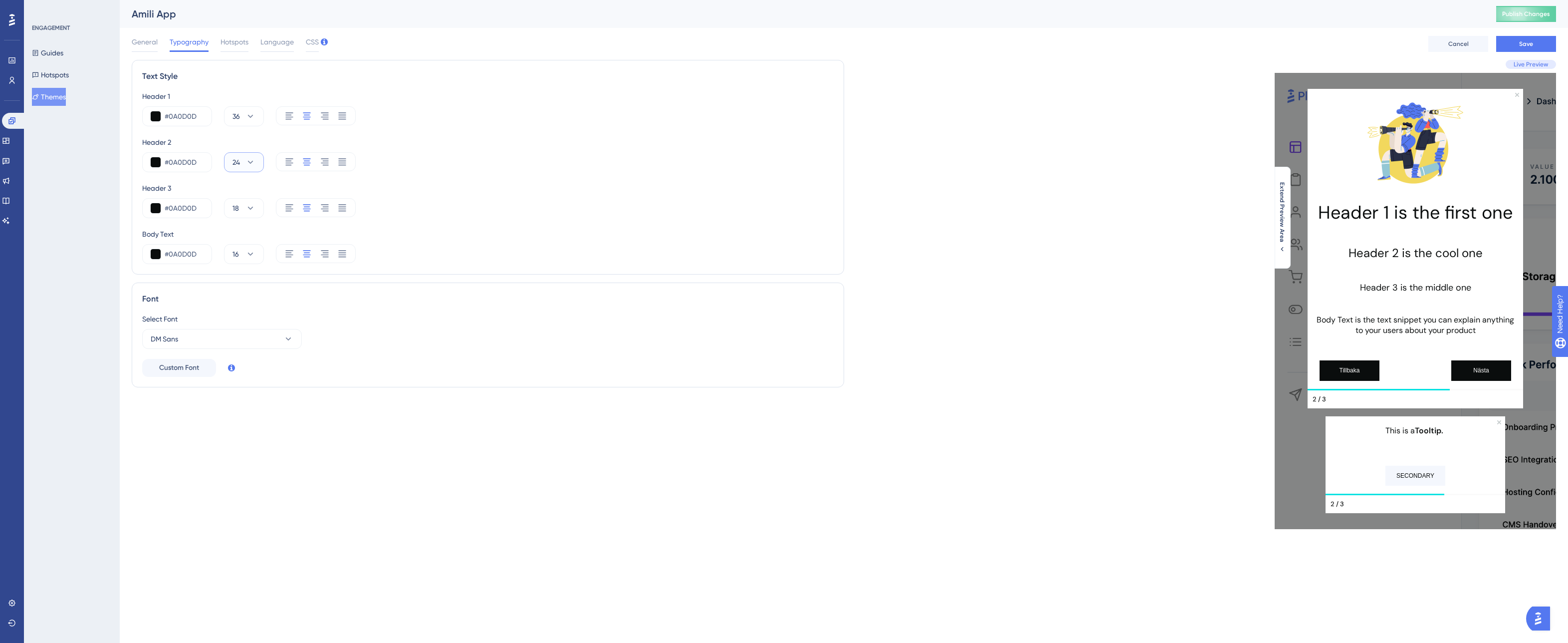
click at [254, 166] on icon at bounding box center [250, 162] width 10 height 10
click at [243, 391] on span "30" at bounding box center [240, 392] width 8 height 12
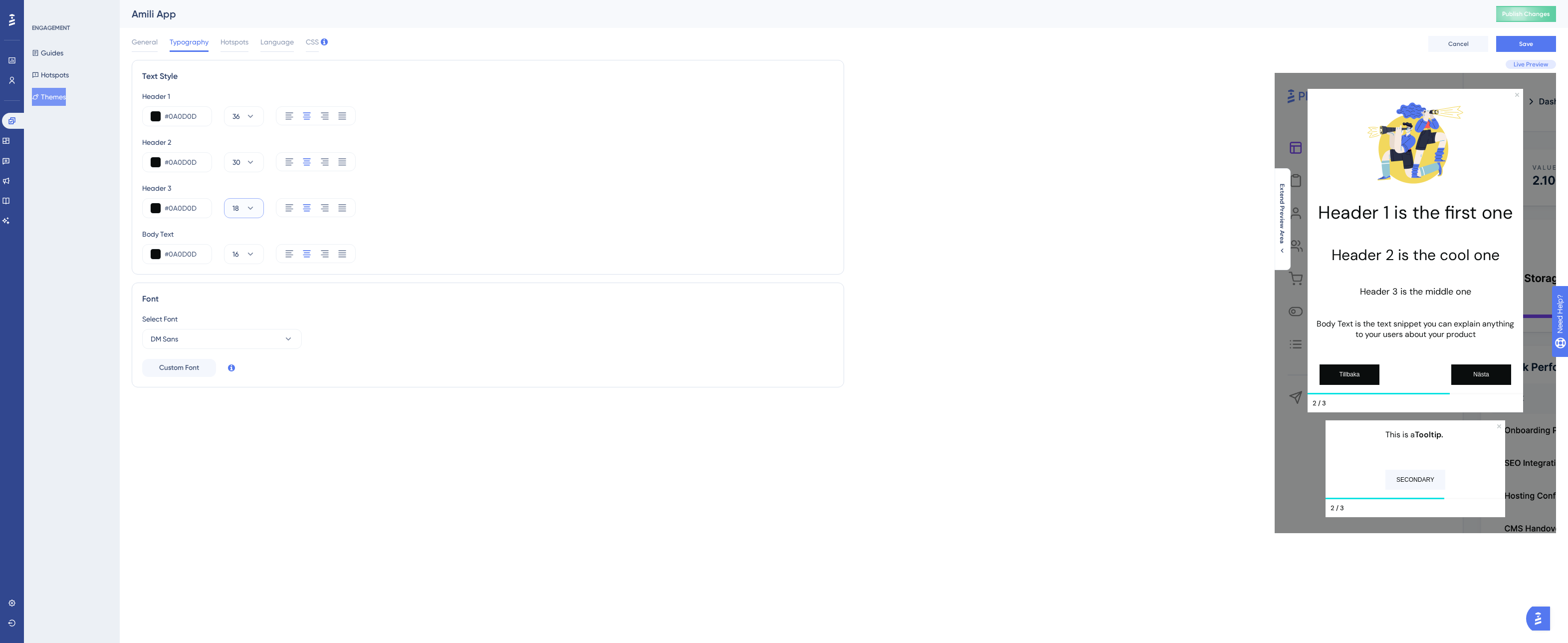
click at [252, 210] on icon at bounding box center [250, 208] width 10 height 10
click at [242, 414] on span "24" at bounding box center [240, 418] width 8 height 12
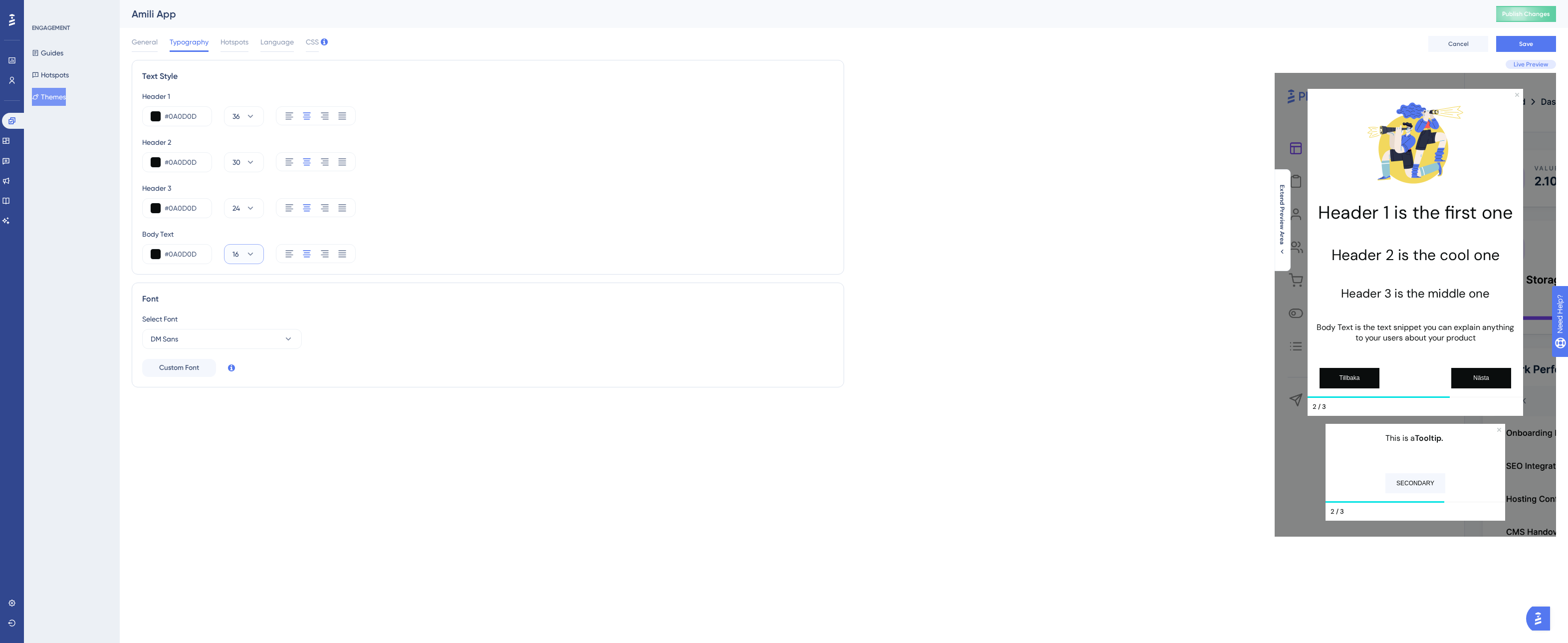
click at [255, 257] on button "16" at bounding box center [243, 254] width 40 height 20
click at [245, 384] on div "14 14" at bounding box center [243, 384] width 15 height 20
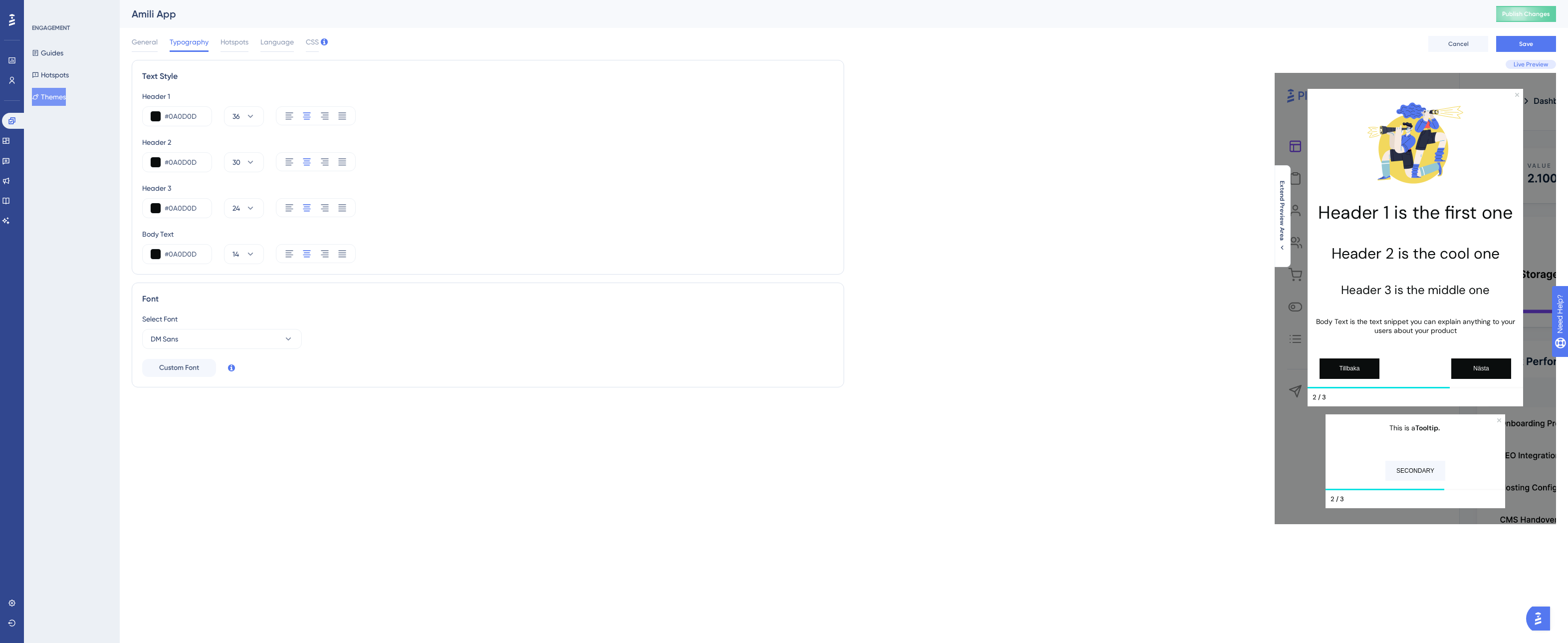
click at [477, 239] on div "Body Text" at bounding box center [488, 234] width 692 height 12
click at [1508, 44] on button "Save" at bounding box center [1526, 44] width 60 height 16
click at [312, 43] on span "CSS" at bounding box center [312, 42] width 13 height 12
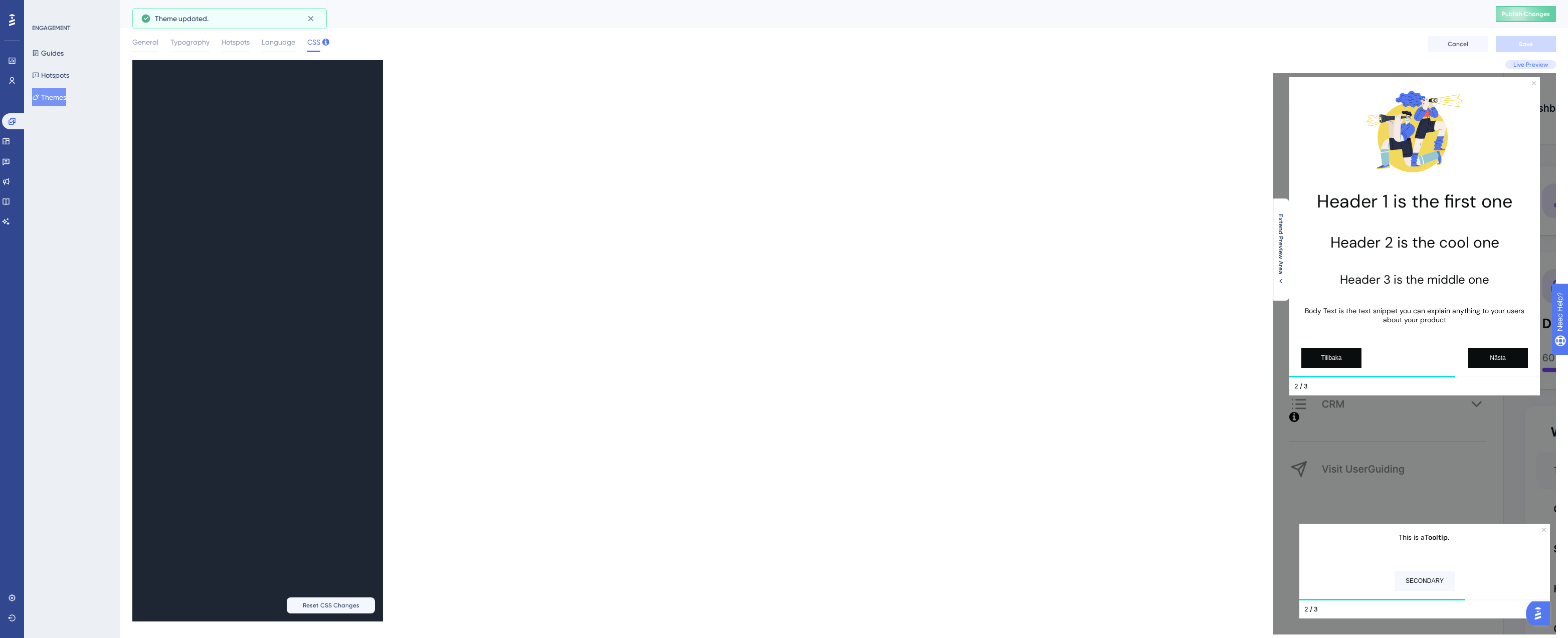
scroll to position [1093, 0]
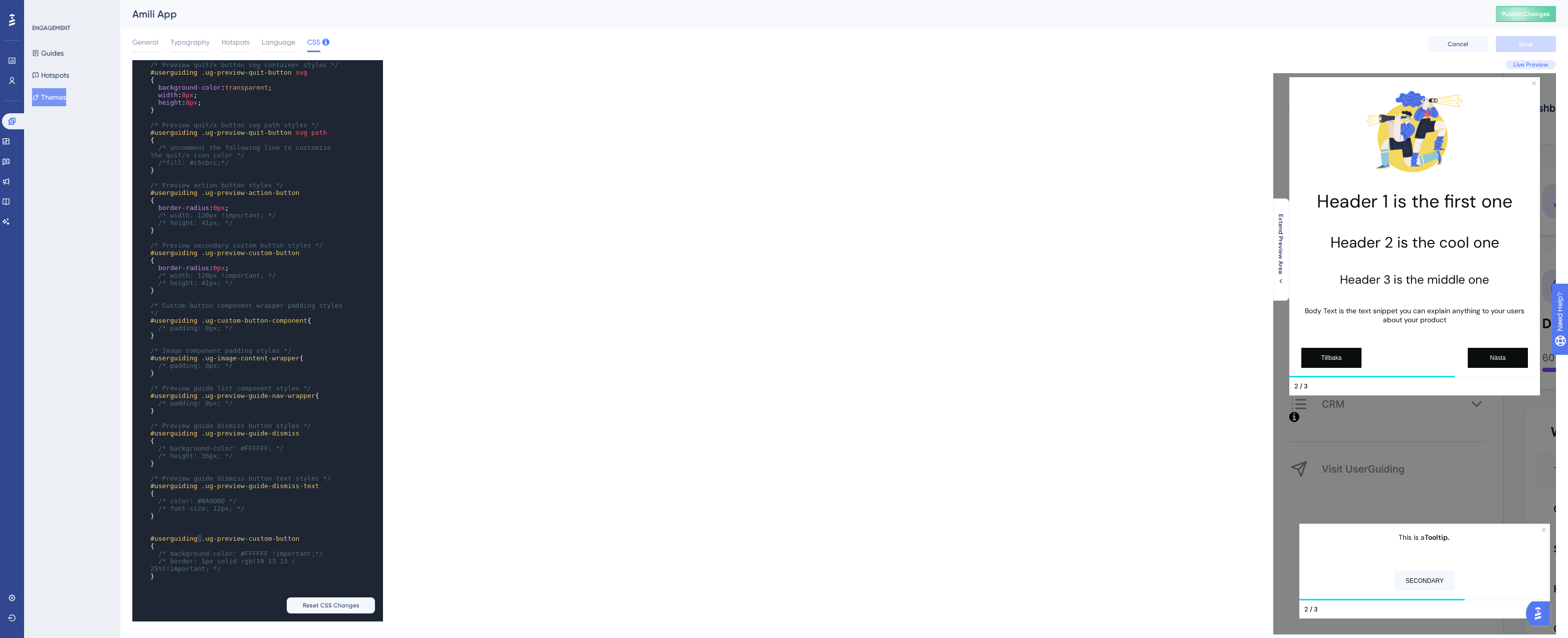
type textarea "#userguiding"
drag, startPoint x: 200, startPoint y: 533, endPoint x: 148, endPoint y: 533, distance: 52.0
click at [149, 535] on pre "#userguiding .ug-preview-custom-button" at bounding box center [248, 539] width 199 height 8
click at [185, 590] on div "x /* Preview hotspot dismiss button styles */ #userguiding .ug-preview-hotspot-…" at bounding box center [244, 110] width 223 height 987
type textarea "{"
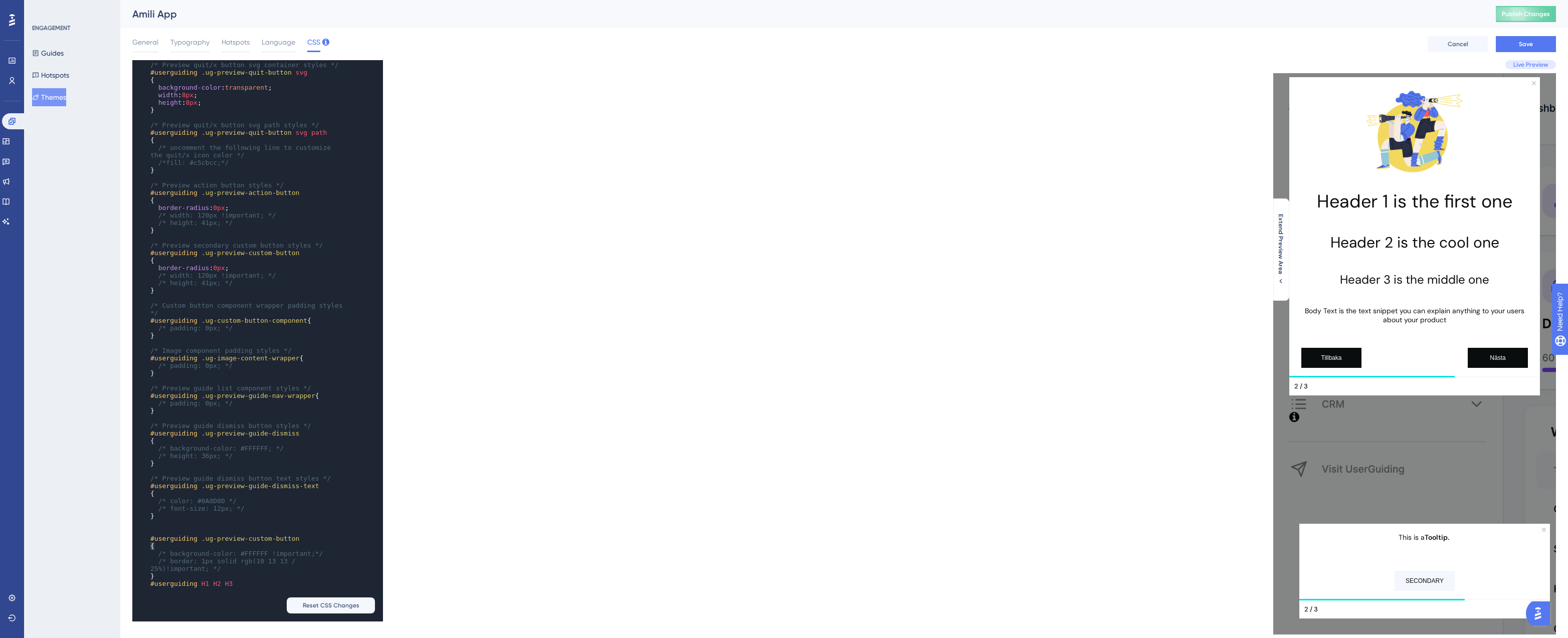
drag, startPoint x: 167, startPoint y: 542, endPoint x: 151, endPoint y: 542, distance: 16.0
click at [151, 542] on pre "{" at bounding box center [248, 546] width 199 height 8
click at [215, 592] on div "x #userguiding .ug-text-content-wrapper { ​ /* Preview quit/x button outer cont…" at bounding box center [244, 282] width 223 height 641
type textarea "}"
drag, startPoint x: 160, startPoint y: 574, endPoint x: 150, endPoint y: 574, distance: 10.0
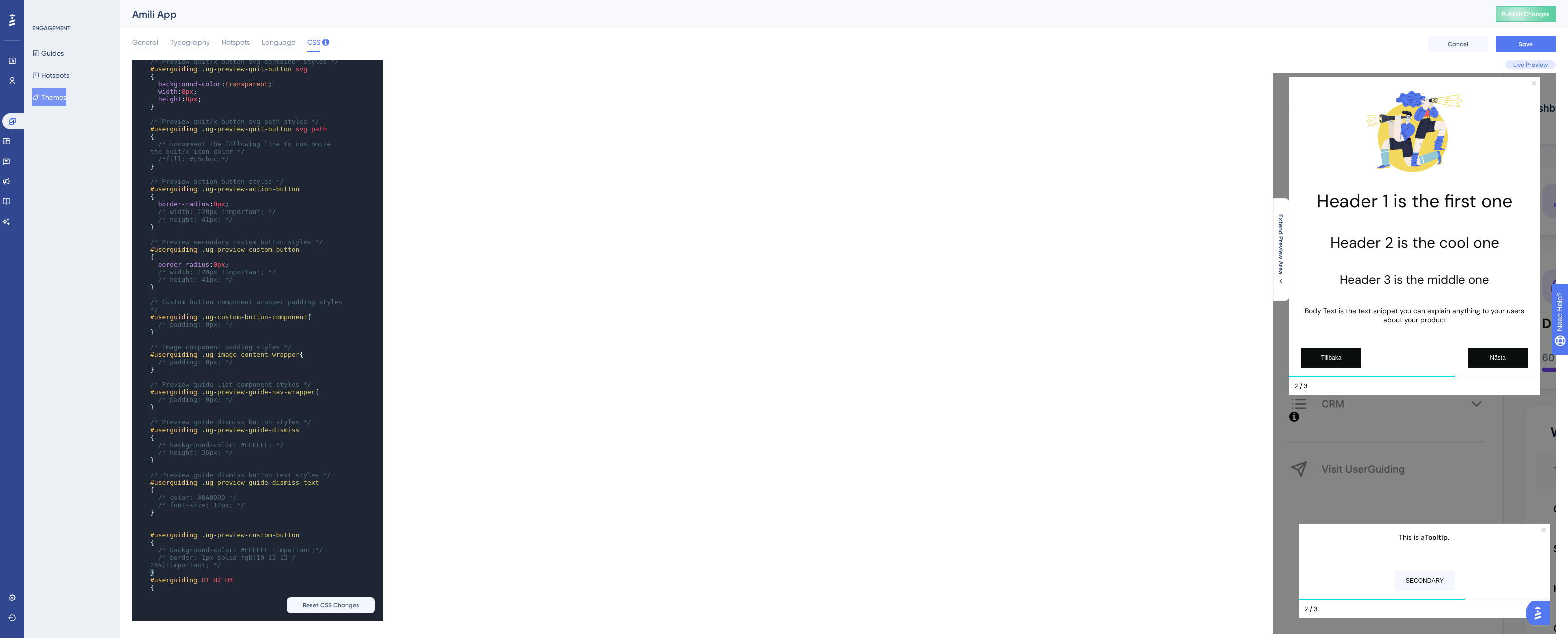
click at [150, 574] on pre "}" at bounding box center [248, 572] width 199 height 8
click at [165, 601] on div "x #userguiding .ug-text-content-wrapper { ​ /* Preview quit/x button outer cont…" at bounding box center [244, 283] width 223 height 649
click at [175, 590] on pre at bounding box center [248, 588] width 199 height 8
click at [221, 586] on span "font-weight : 500 ;" at bounding box center [186, 588] width 71 height 8
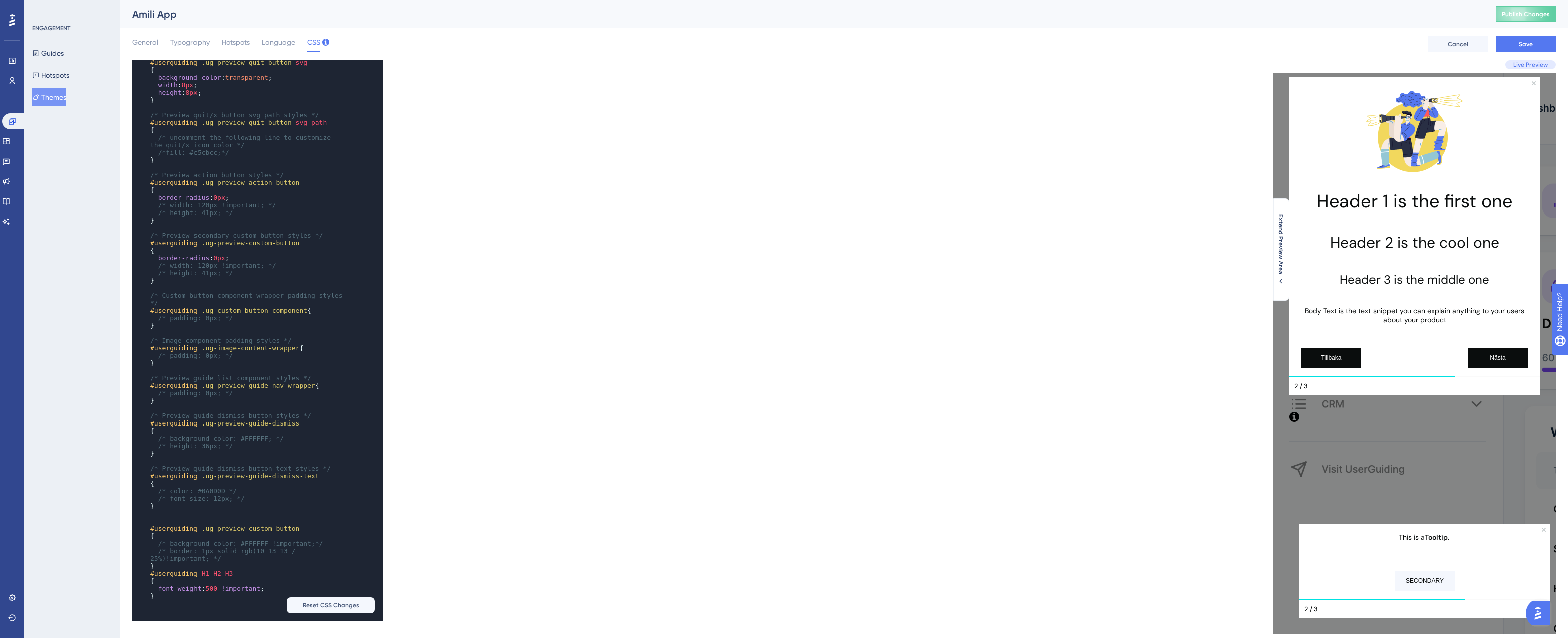
click at [315, 563] on pre "}" at bounding box center [248, 566] width 199 height 8
click at [288, 570] on pre "#userguiding H1 H2 H3" at bounding box center [248, 574] width 199 height 8
click at [1515, 43] on button "Save" at bounding box center [1526, 44] width 60 height 16
click at [205, 572] on span "H1" at bounding box center [205, 574] width 8 height 8
click at [216, 572] on span "H2" at bounding box center [216, 574] width 8 height 8
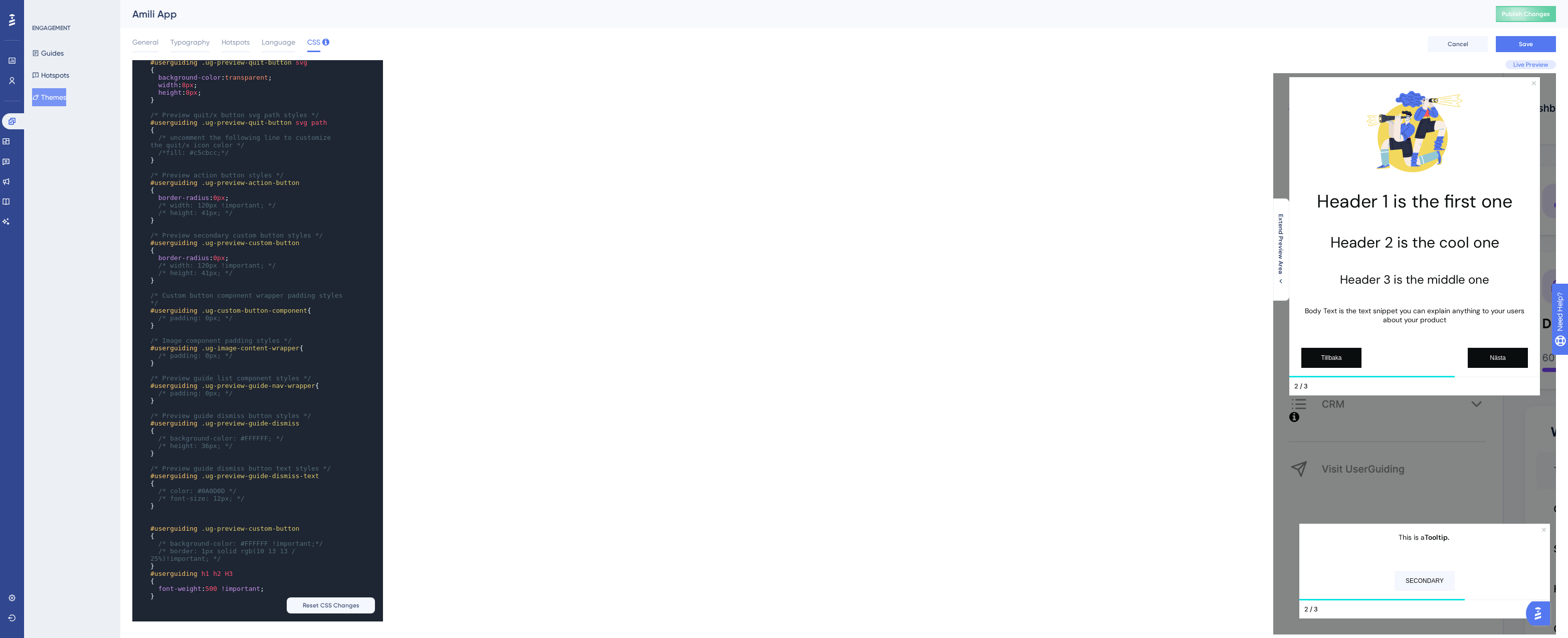
click at [228, 574] on span "H3" at bounding box center [228, 574] width 8 height 8
click at [214, 588] on span "500" at bounding box center [211, 588] width 11 height 8
click at [470, 480] on div "x /* Preview text link on hover styles */ #userguiding .ug-preview-text a : hov…" at bounding box center [488, 340] width 712 height 561
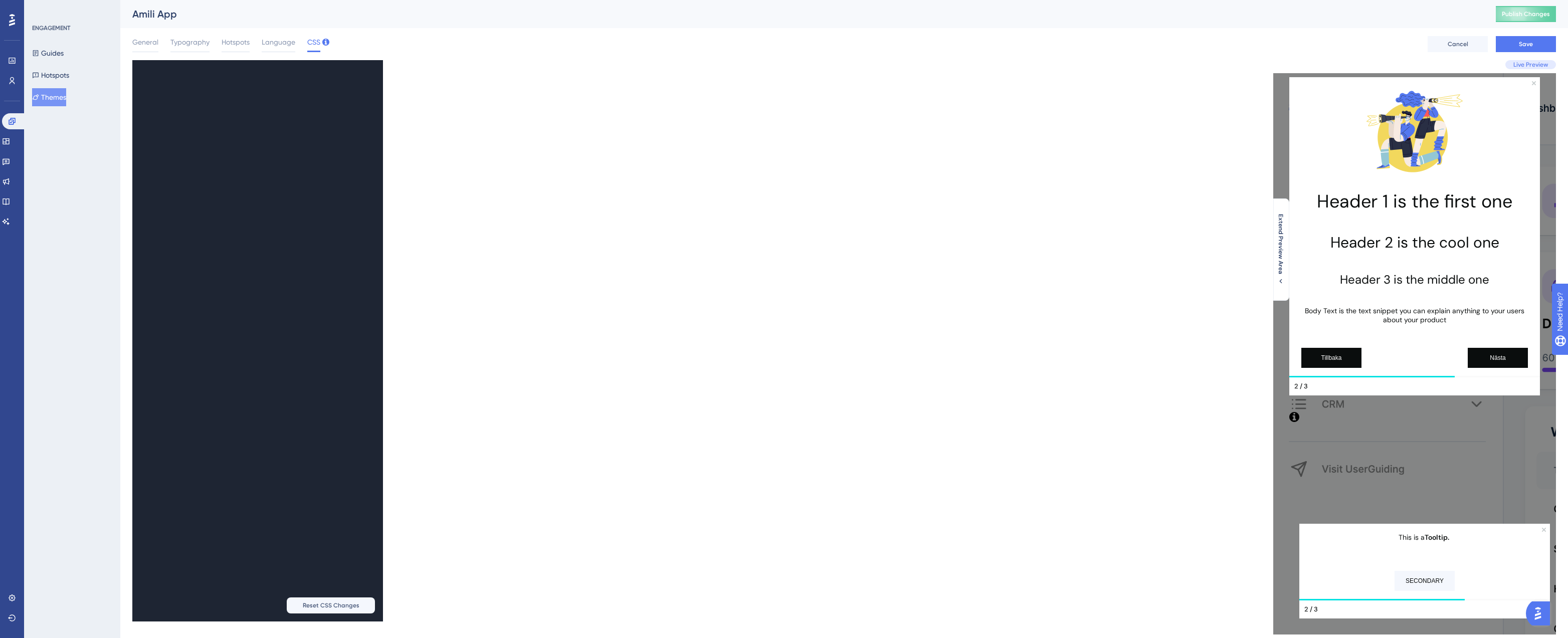
scroll to position [1123, 0]
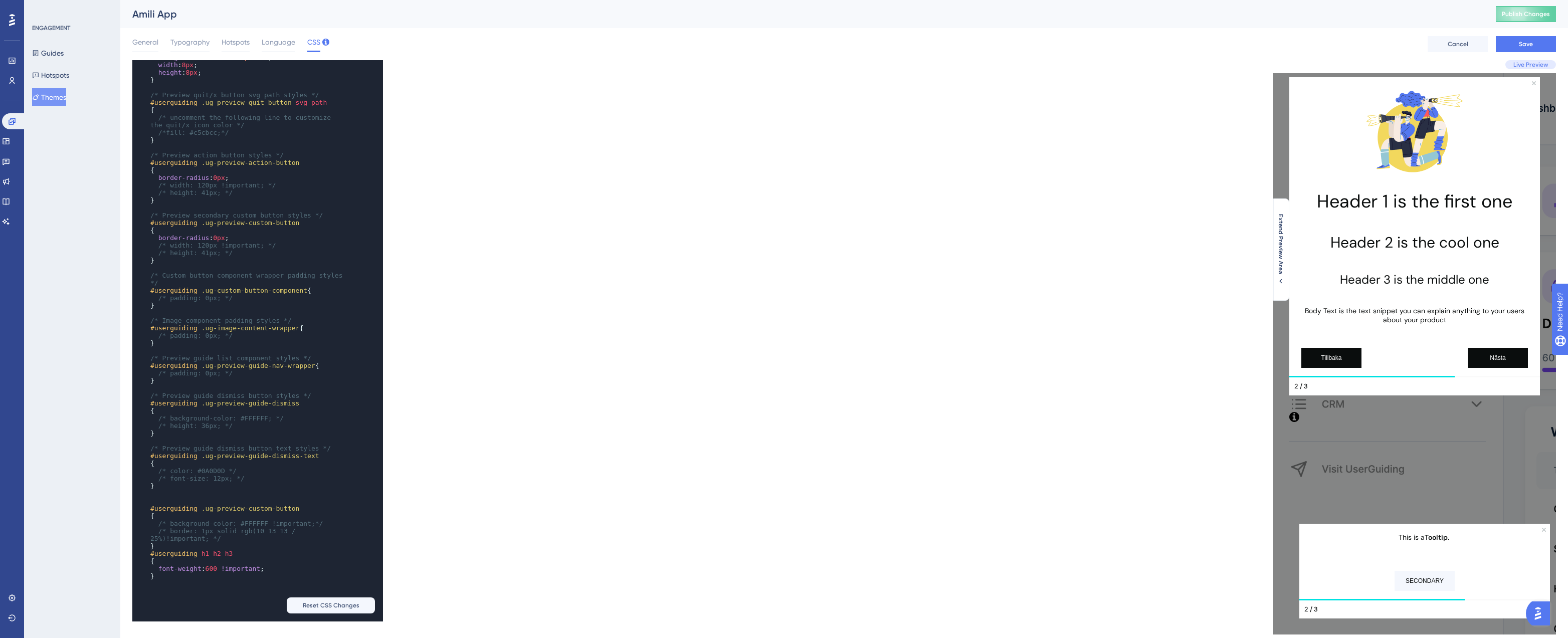
click at [253, 550] on pre "#userguiding h1 h2 h3" at bounding box center [248, 553] width 199 height 8
click at [1532, 40] on span "Save" at bounding box center [1526, 43] width 14 height 8
click at [242, 550] on pre "#userguiding h1 h2 h3" at bounding box center [248, 553] width 199 height 8
click at [1522, 39] on button "Save" at bounding box center [1526, 44] width 60 height 16
type textarea "#userguiding h1 { font-weight: 600 !important; }"
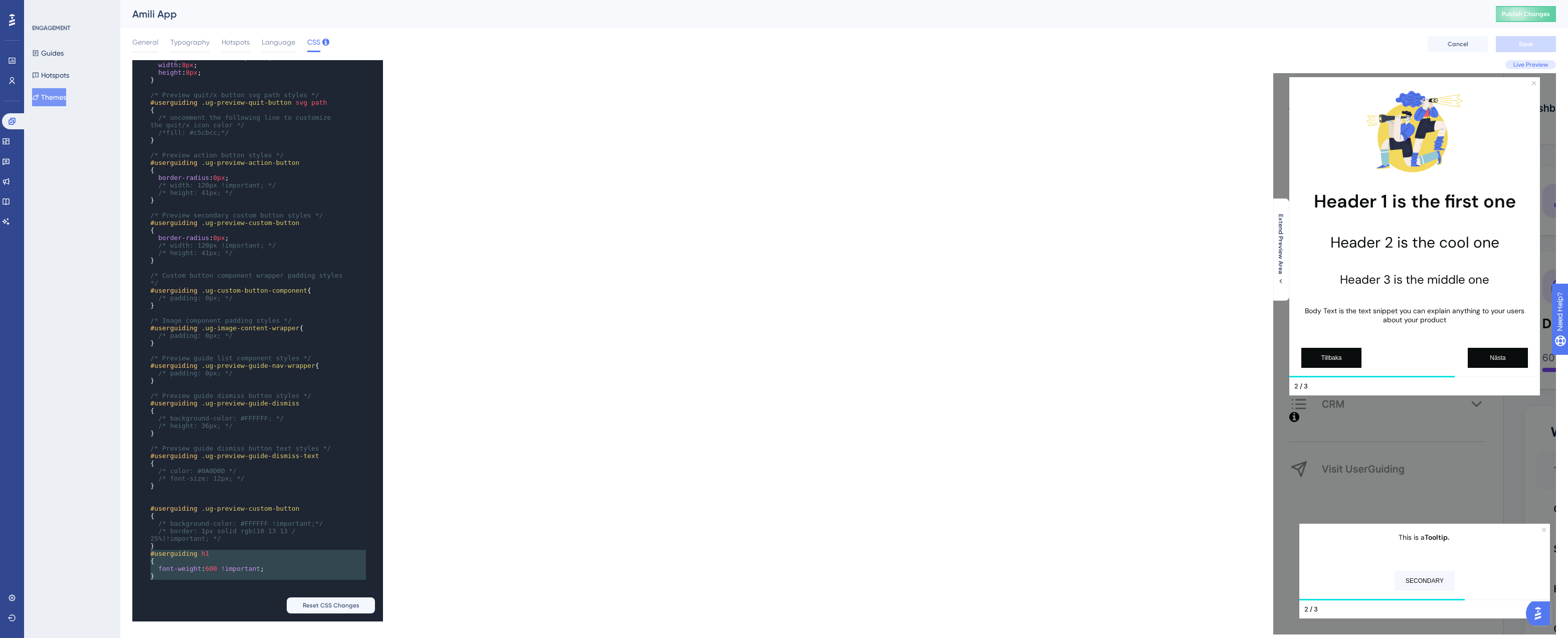
drag, startPoint x: 177, startPoint y: 579, endPoint x: 146, endPoint y: 553, distance: 40.5
click at [146, 553] on div "x text-decoration : underline ; } ​ /* Preview text link on hover styles */ #us…" at bounding box center [244, 234] width 223 height 739
click at [228, 550] on pre "#userguiding h1" at bounding box center [248, 553] width 199 height 8
click at [212, 564] on span "600" at bounding box center [211, 568] width 11 height 8
click at [1512, 41] on button "Save" at bounding box center [1526, 44] width 60 height 16
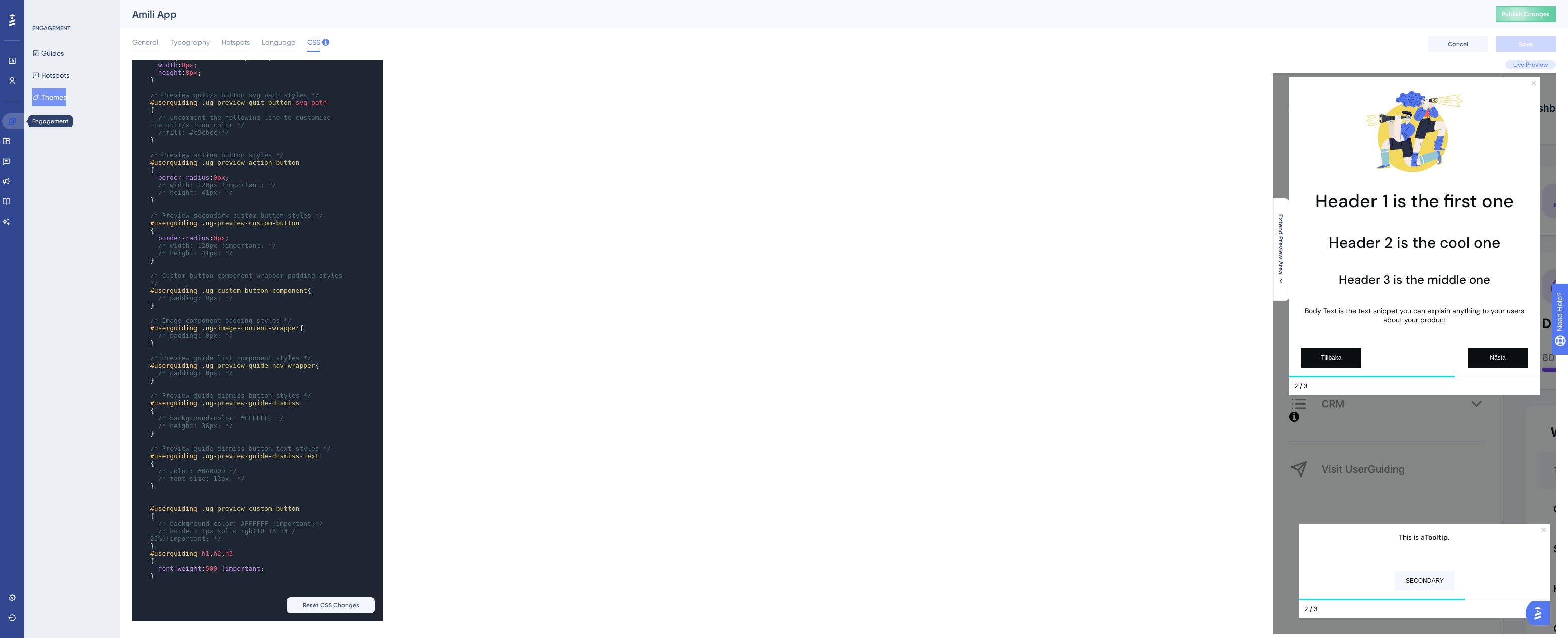
click at [9, 125] on icon at bounding box center [11, 120] width 8 height 8
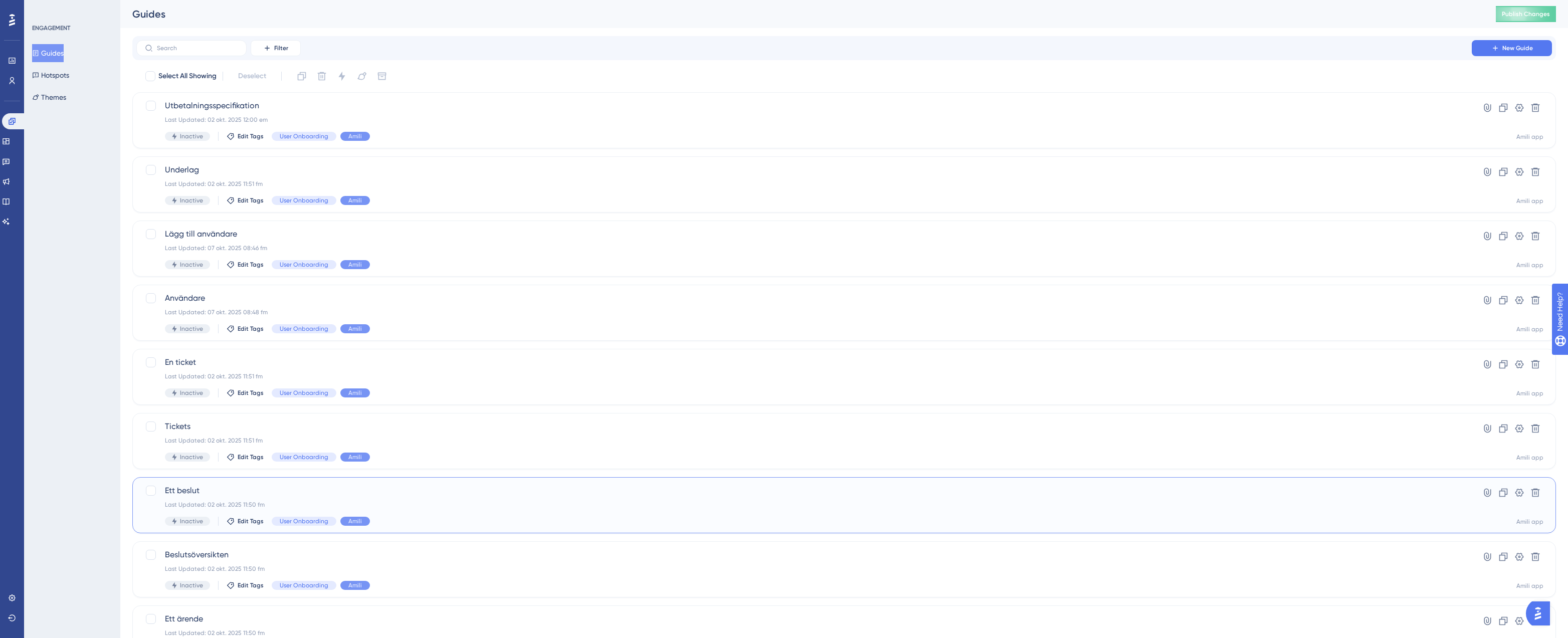
click at [437, 506] on div "Last Updated: 02 okt. 2025 11:50 fm" at bounding box center [804, 504] width 1279 height 8
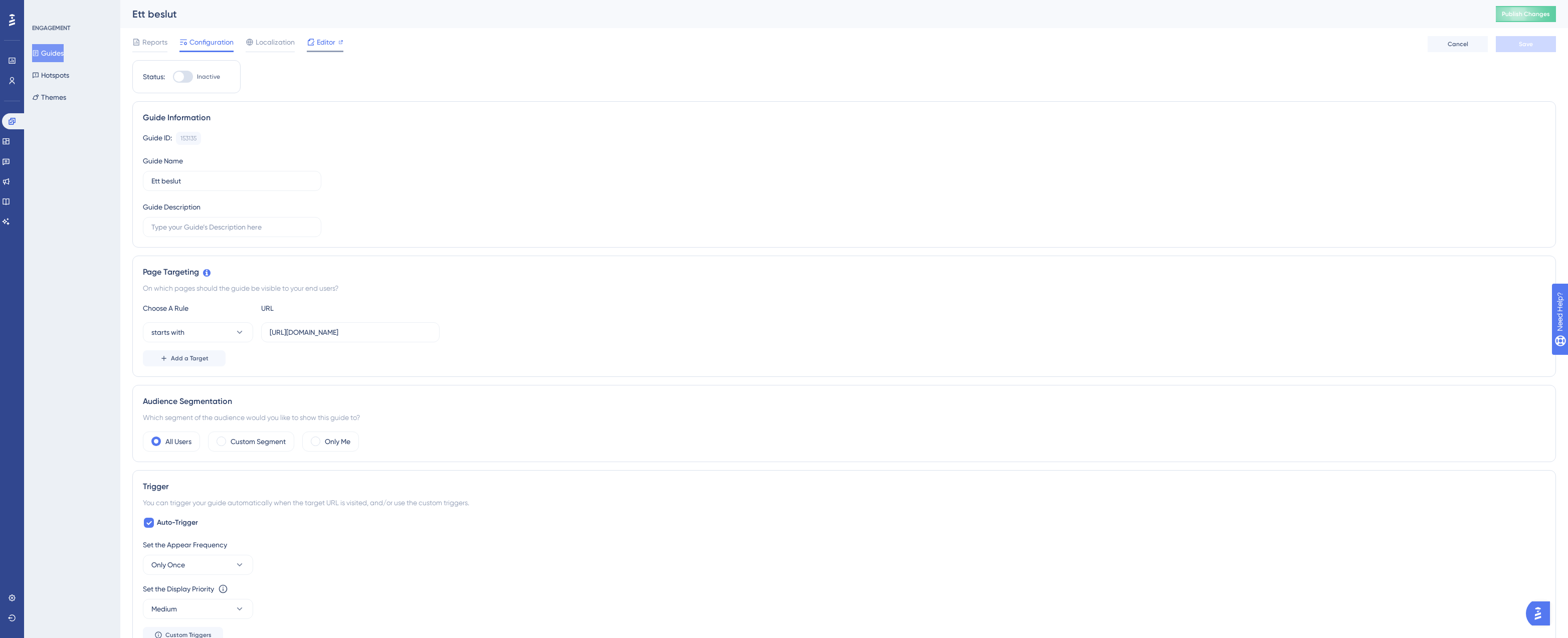
click at [313, 45] on icon at bounding box center [310, 41] width 6 height 6
click at [8, 140] on icon at bounding box center [6, 141] width 6 height 6
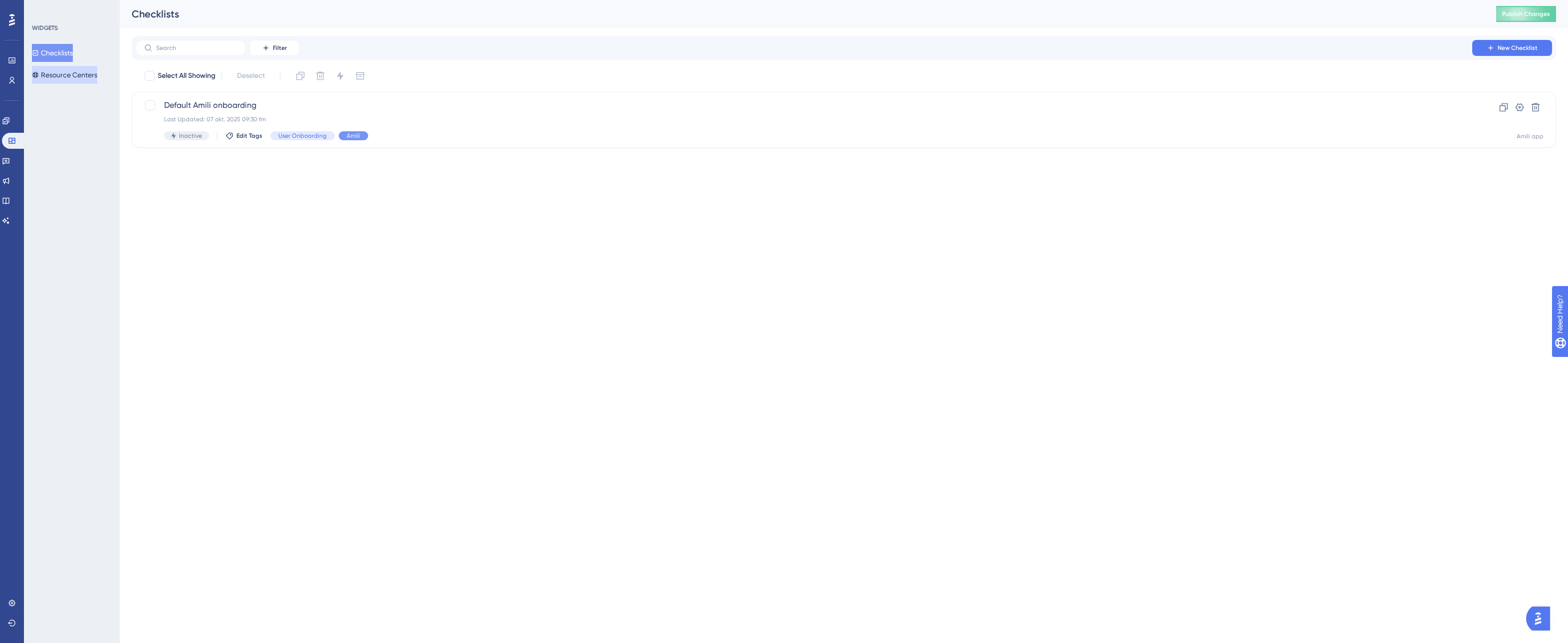
click at [78, 76] on button "Resource Centers" at bounding box center [65, 75] width 66 height 18
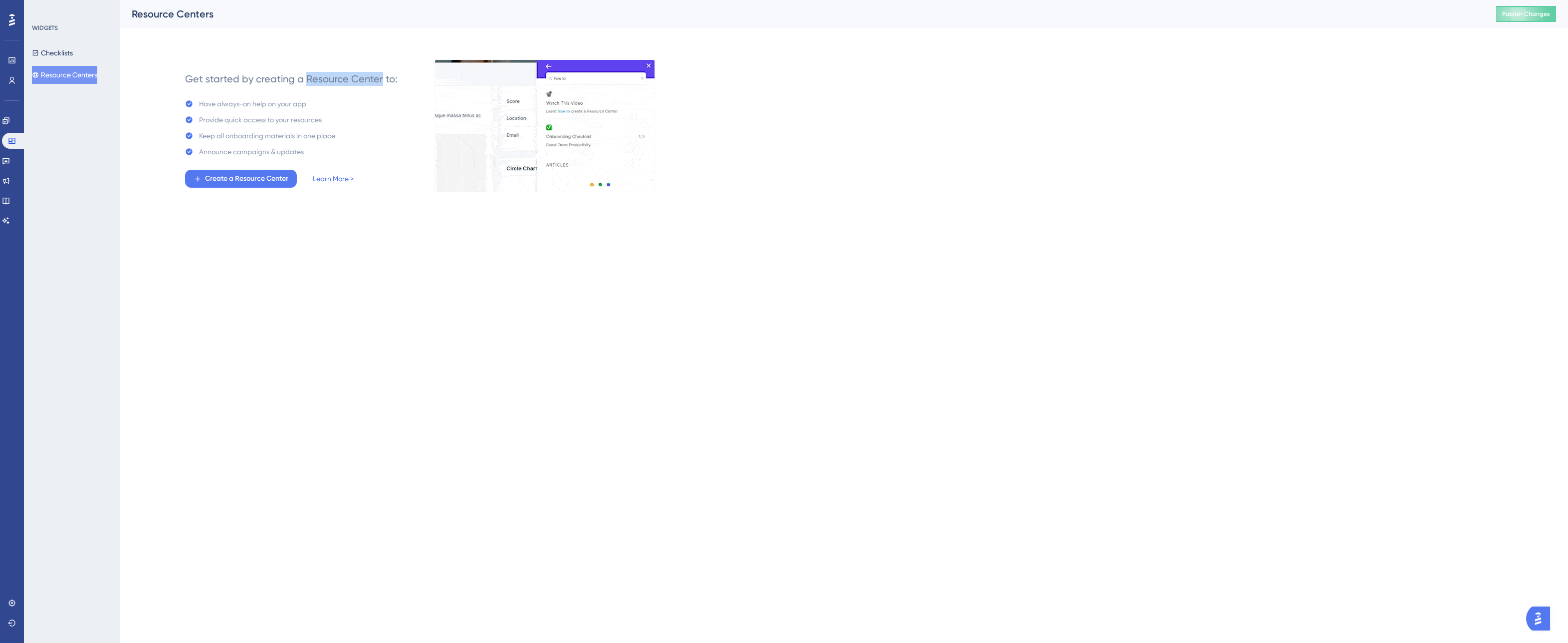
drag, startPoint x: 307, startPoint y: 75, endPoint x: 380, endPoint y: 73, distance: 73.0
click at [380, 73] on div "Get started by creating a Resource Center to:" at bounding box center [291, 79] width 213 height 14
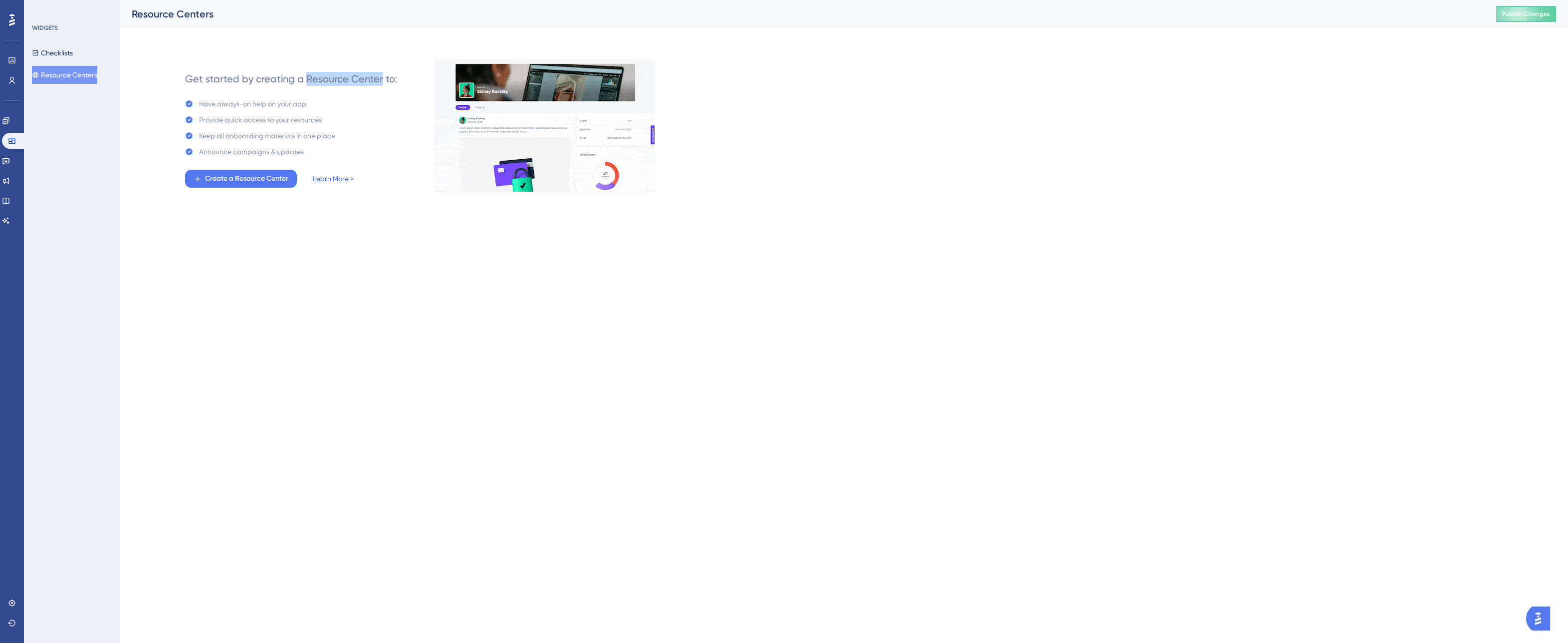
copy div "Resource Center"
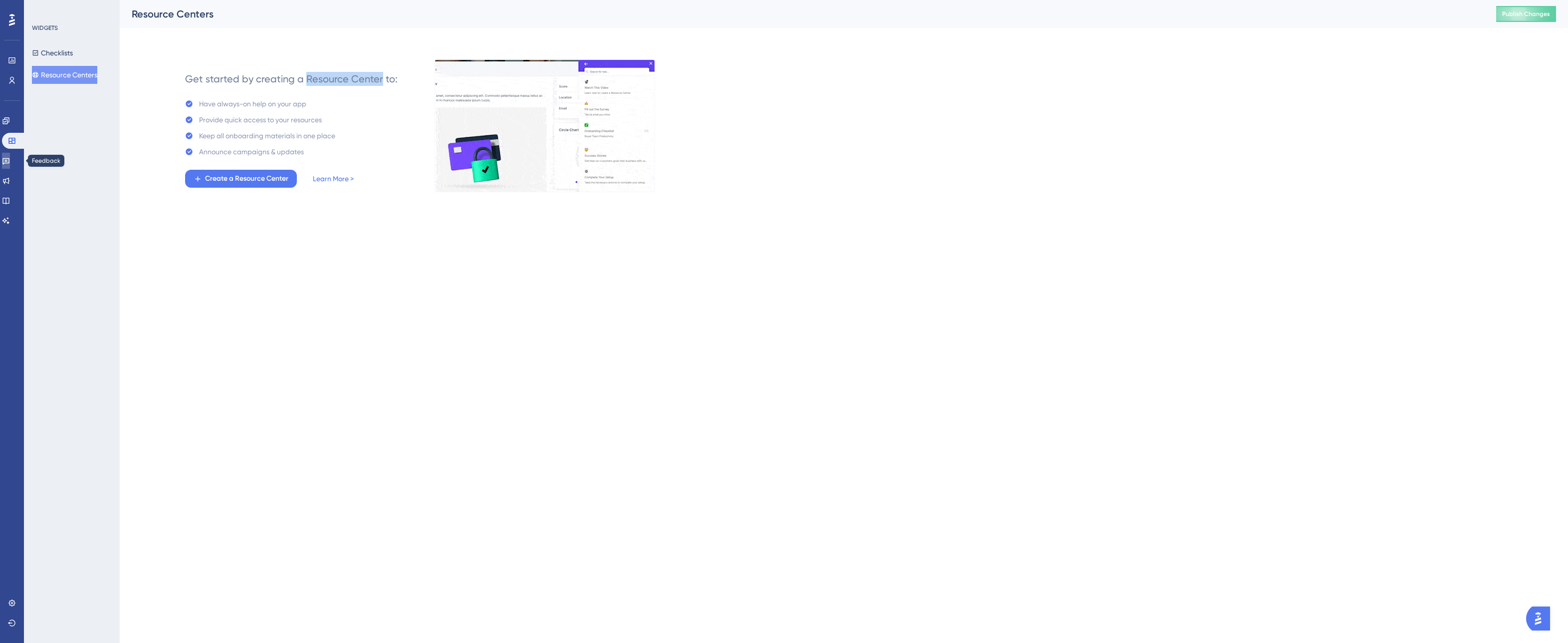
click at [10, 159] on icon at bounding box center [6, 160] width 8 height 8
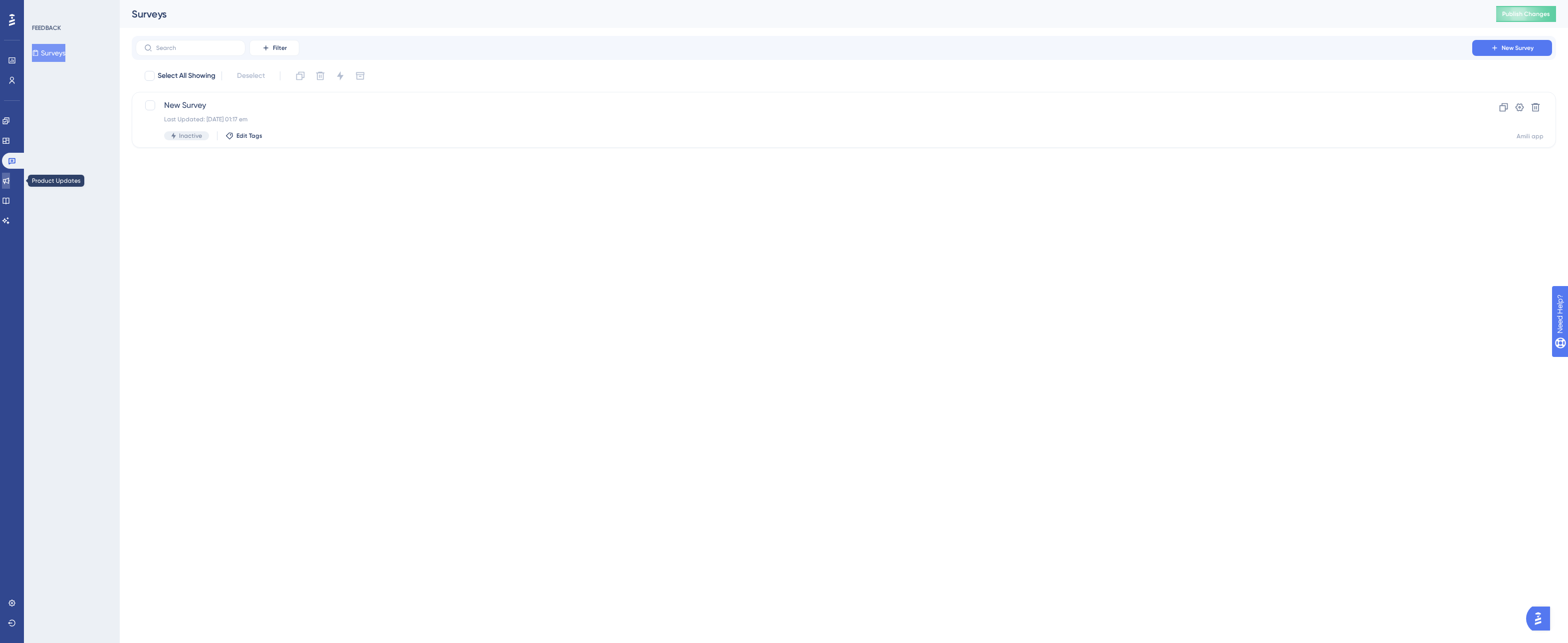
click at [10, 178] on icon at bounding box center [6, 180] width 8 height 8
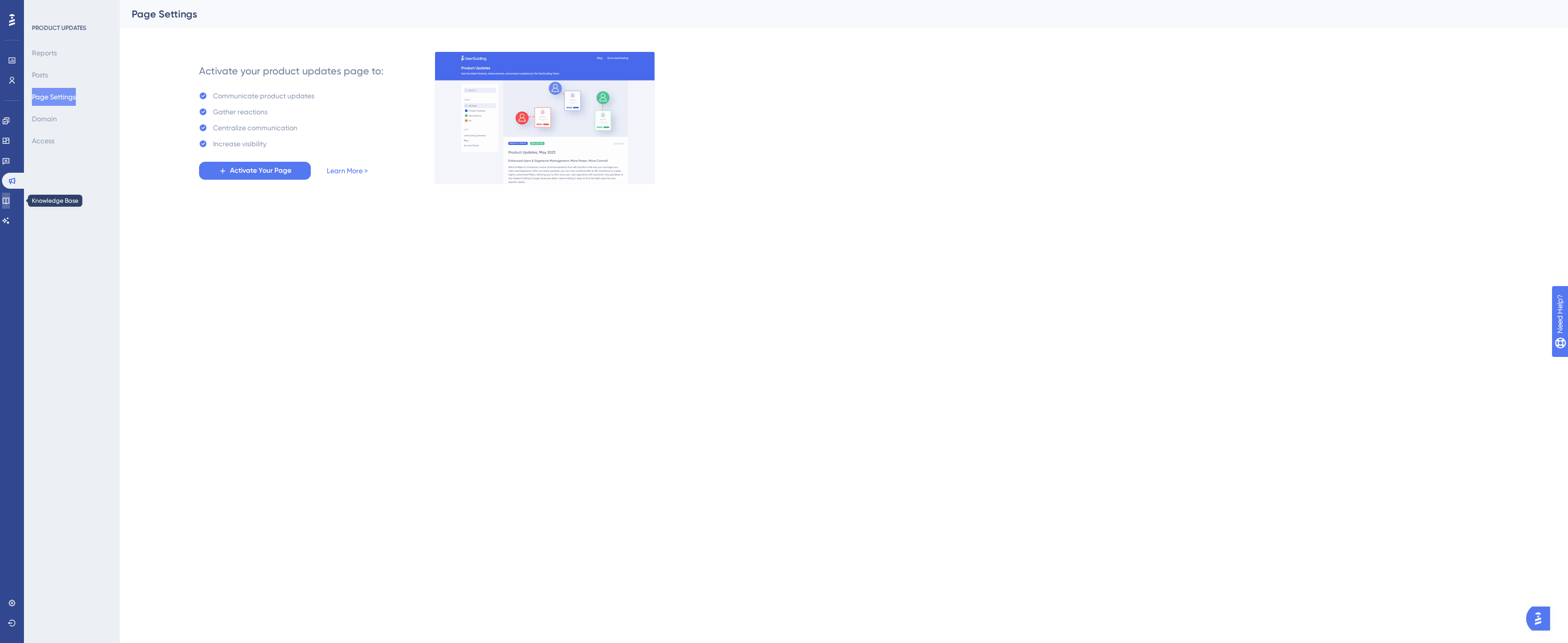
click at [10, 202] on icon at bounding box center [6, 200] width 8 height 8
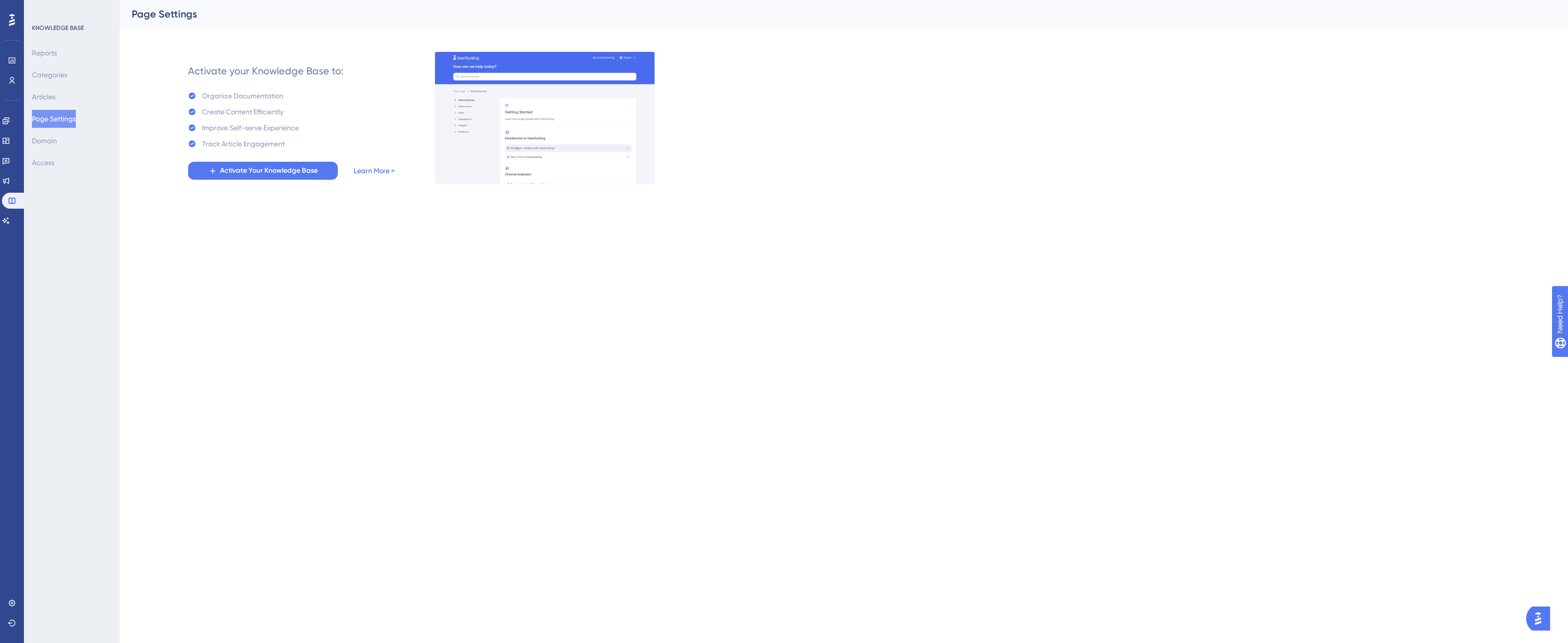
click at [374, 167] on link "Learn More >" at bounding box center [374, 170] width 41 height 12
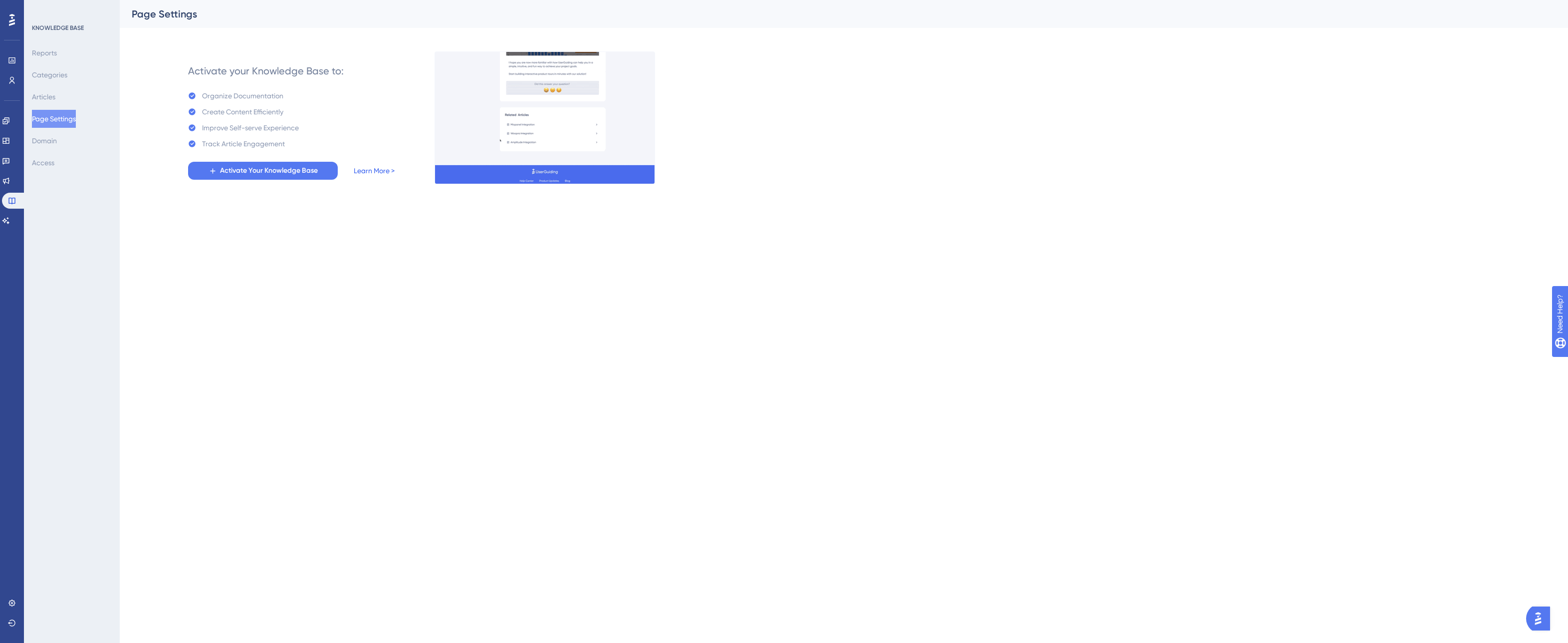
click at [370, 171] on link "Learn More >" at bounding box center [374, 170] width 41 height 12
click at [6, 220] on link at bounding box center [6, 220] width 8 height 16
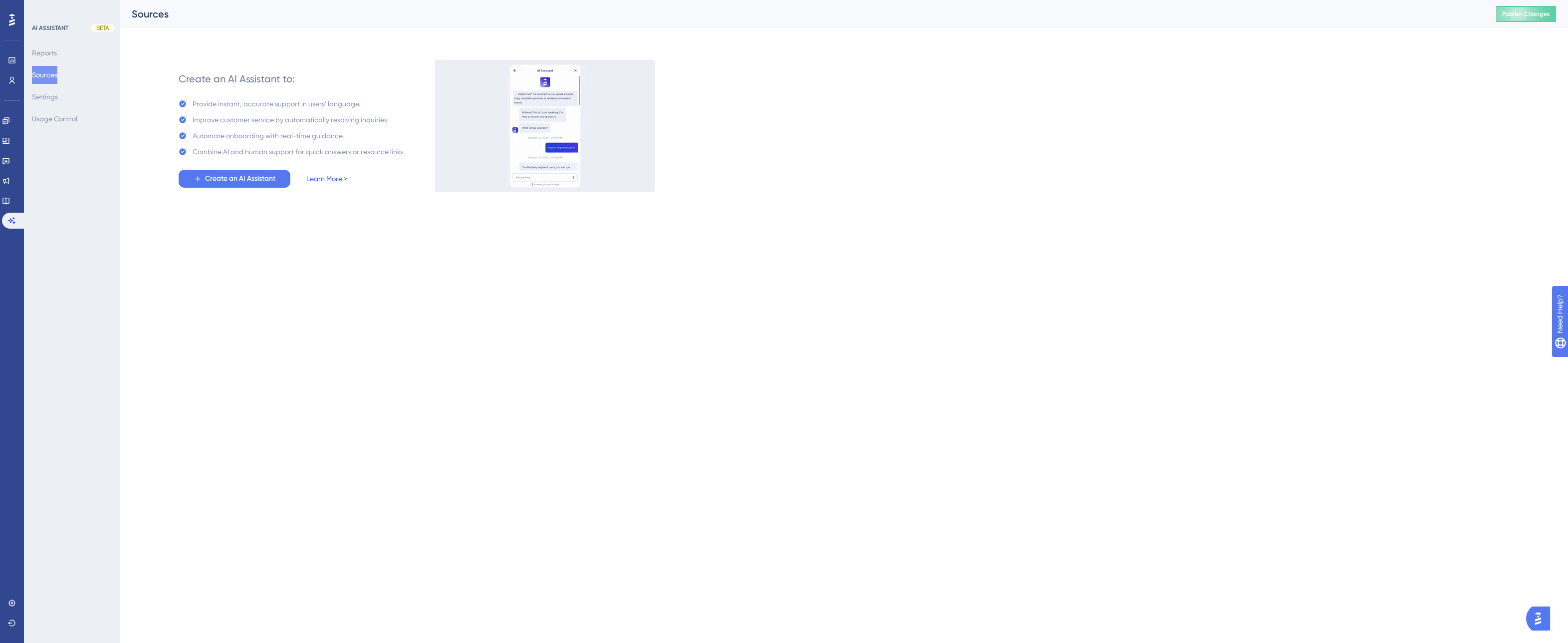
click at [320, 179] on link "Learn More >" at bounding box center [326, 179] width 41 height 12
click at [10, 117] on icon at bounding box center [6, 120] width 8 height 8
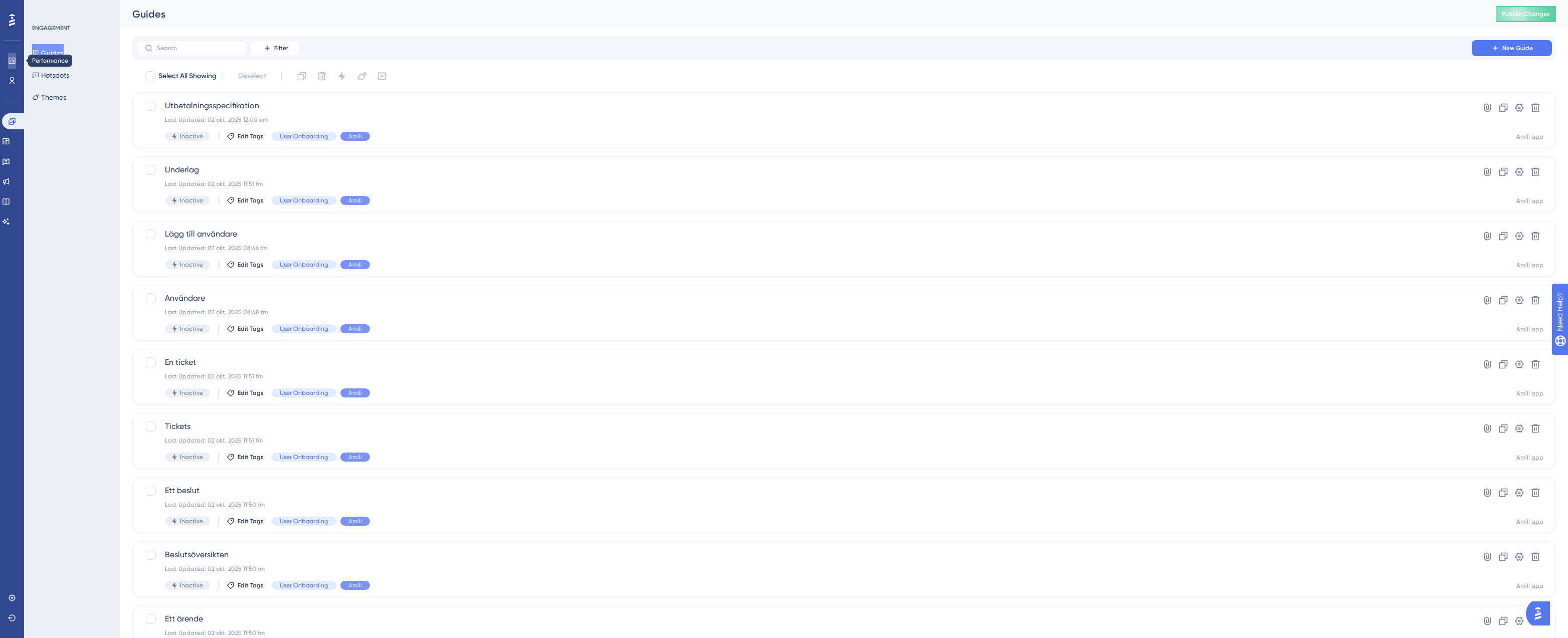
click at [13, 63] on icon at bounding box center [11, 60] width 6 height 6
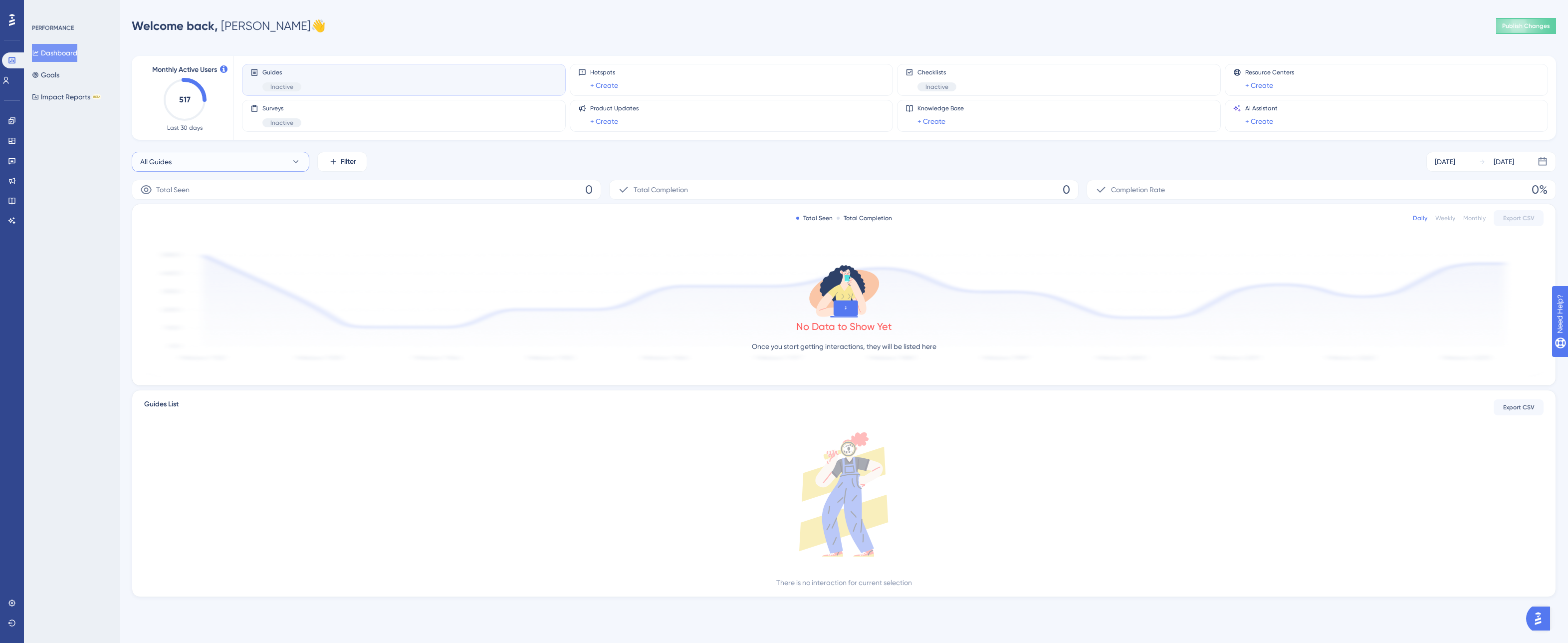
click at [292, 165] on icon at bounding box center [296, 162] width 10 height 10
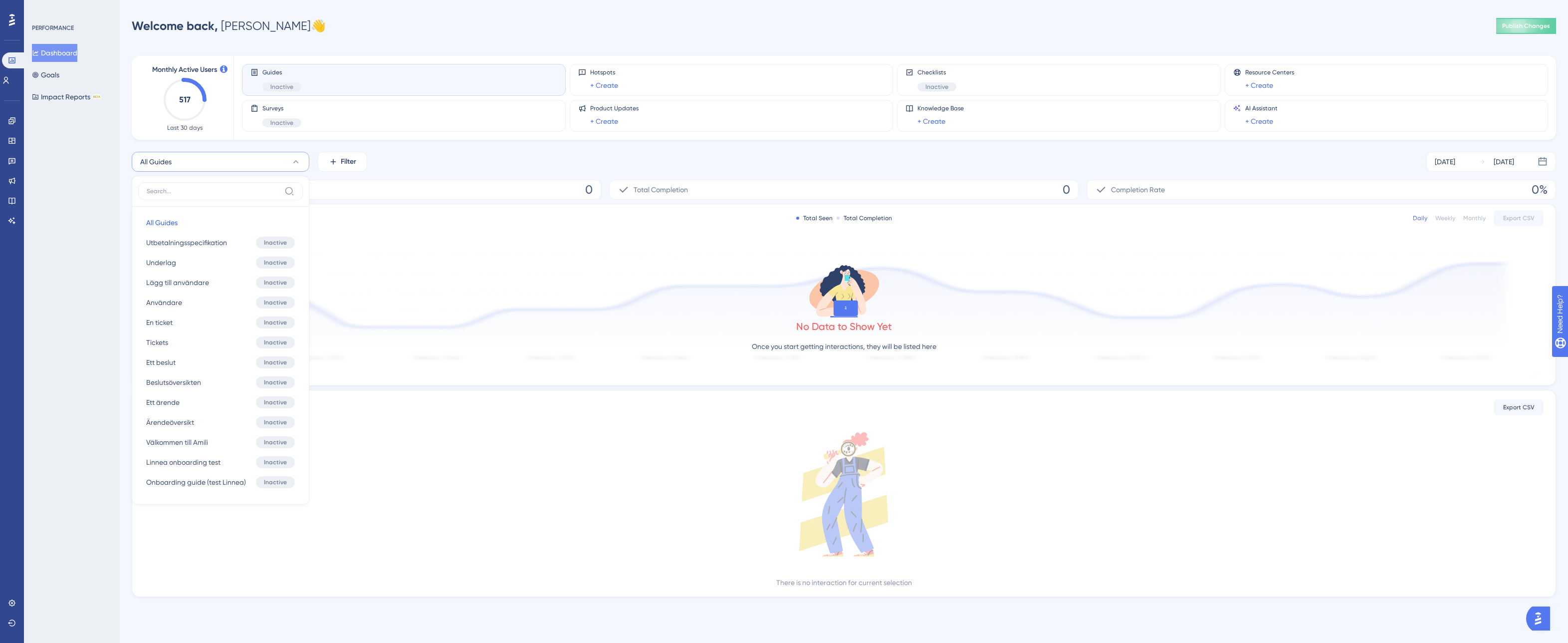
click at [102, 258] on div "PERFORMANCE Dashboard Goals Impact Reports BETA" at bounding box center [71, 322] width 96 height 643
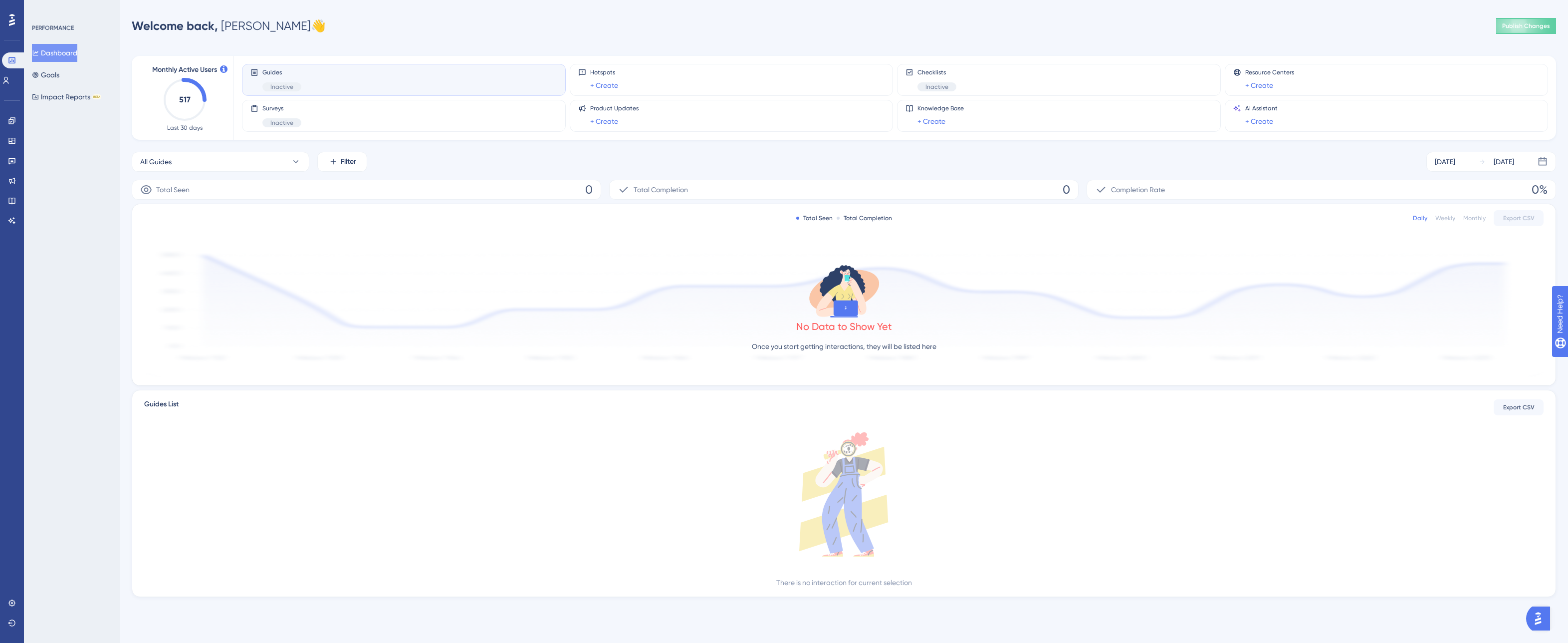
click at [357, 39] on div "Performance Users Engagement Widgets Feedback Product Updates Knowledge Base AI…" at bounding box center [844, 315] width 1448 height 597
click at [1514, 166] on div "[DATE]" at bounding box center [1504, 161] width 20 height 12
click at [1399, 158] on div "All Guides Filter [DATE] [DATE] [DATE] Mo Tu We Th Fr Sa Su 01 02 03 04 05 06 0…" at bounding box center [844, 162] width 1424 height 20
click at [10, 80] on icon at bounding box center [6, 80] width 8 height 8
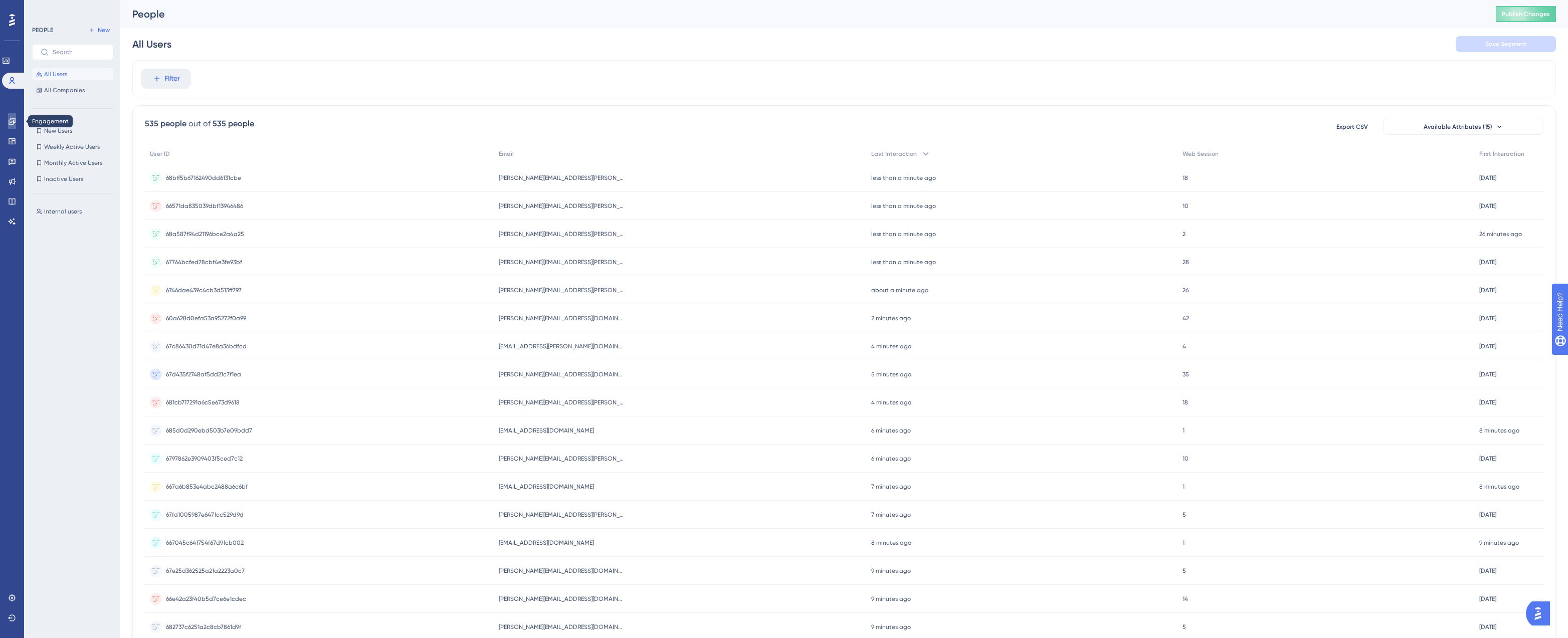
click at [8, 120] on icon at bounding box center [11, 120] width 8 height 8
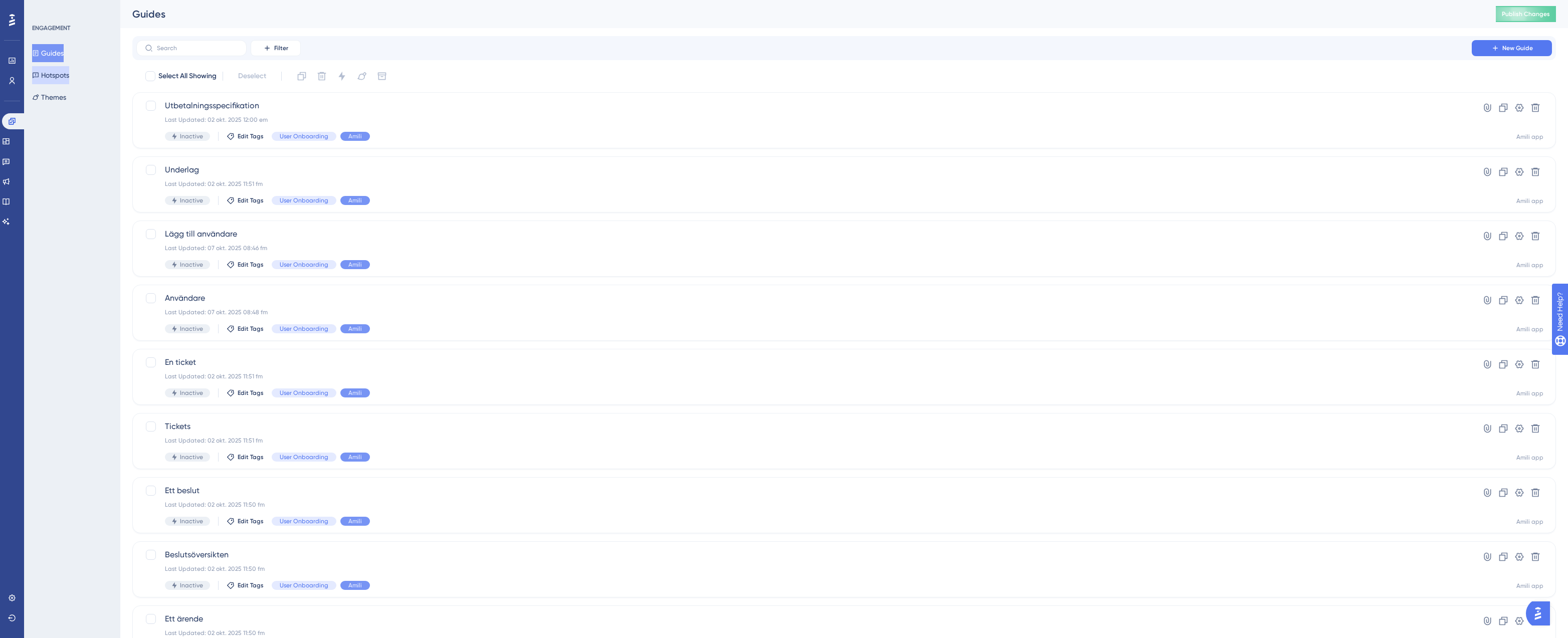
click at [69, 81] on button "Hotspots" at bounding box center [50, 75] width 37 height 18
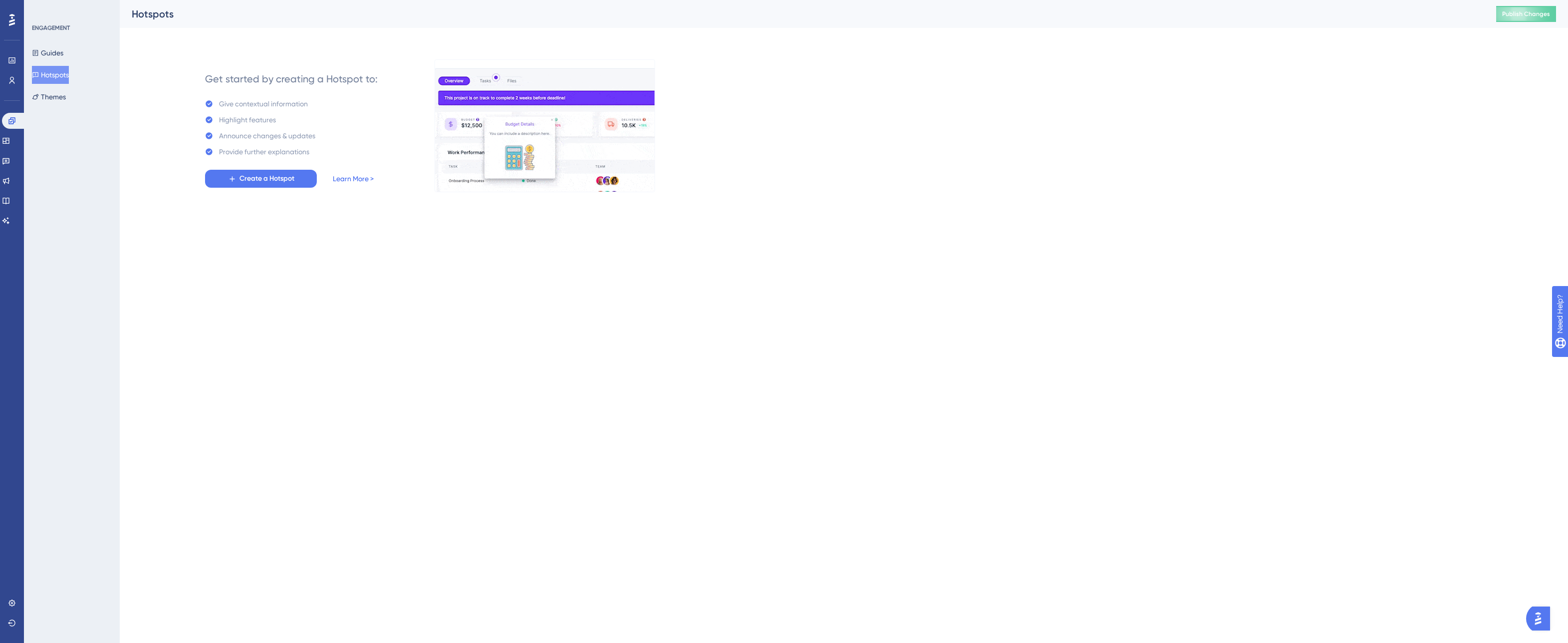
click at [366, 182] on link "Learn More >" at bounding box center [353, 179] width 41 height 12
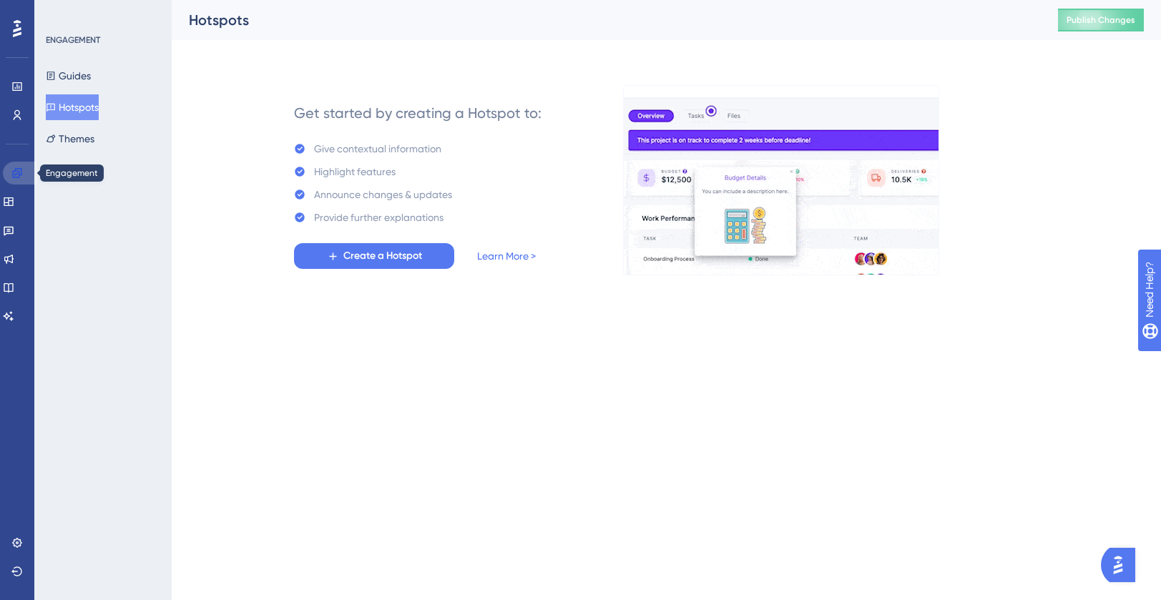
click at [16, 167] on icon at bounding box center [16, 172] width 11 height 11
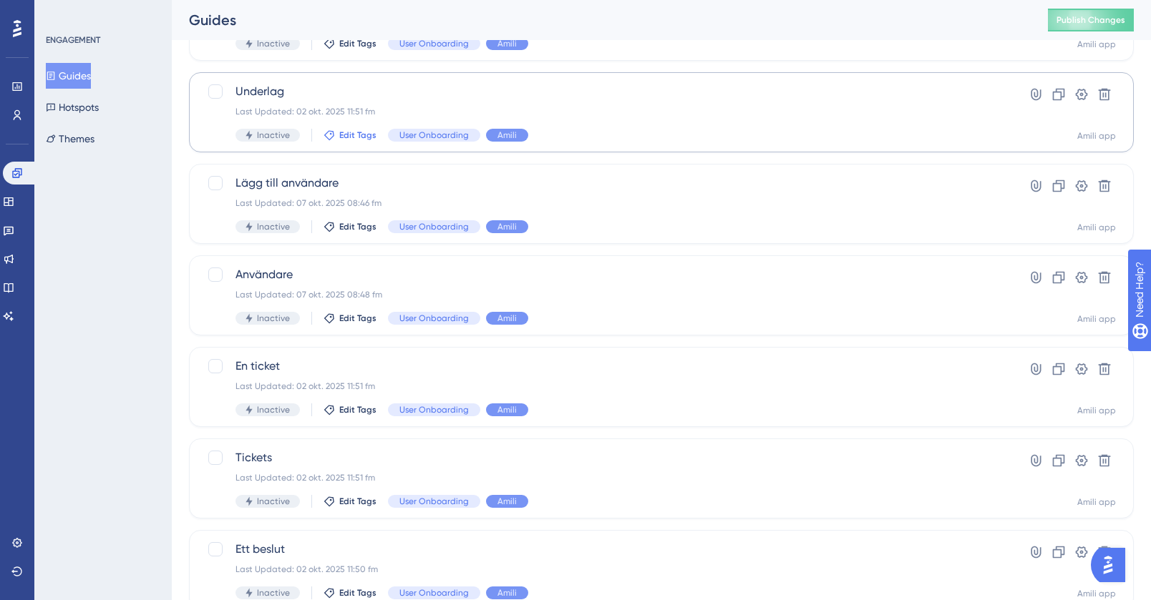
scroll to position [510, 0]
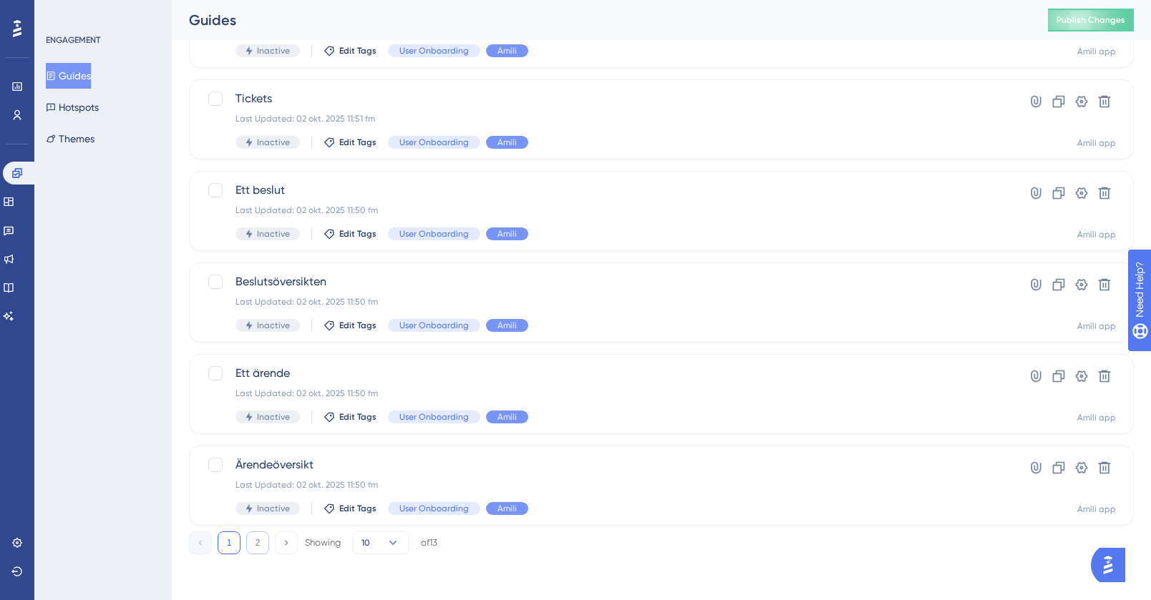
click at [253, 540] on button "2" at bounding box center [257, 543] width 23 height 23
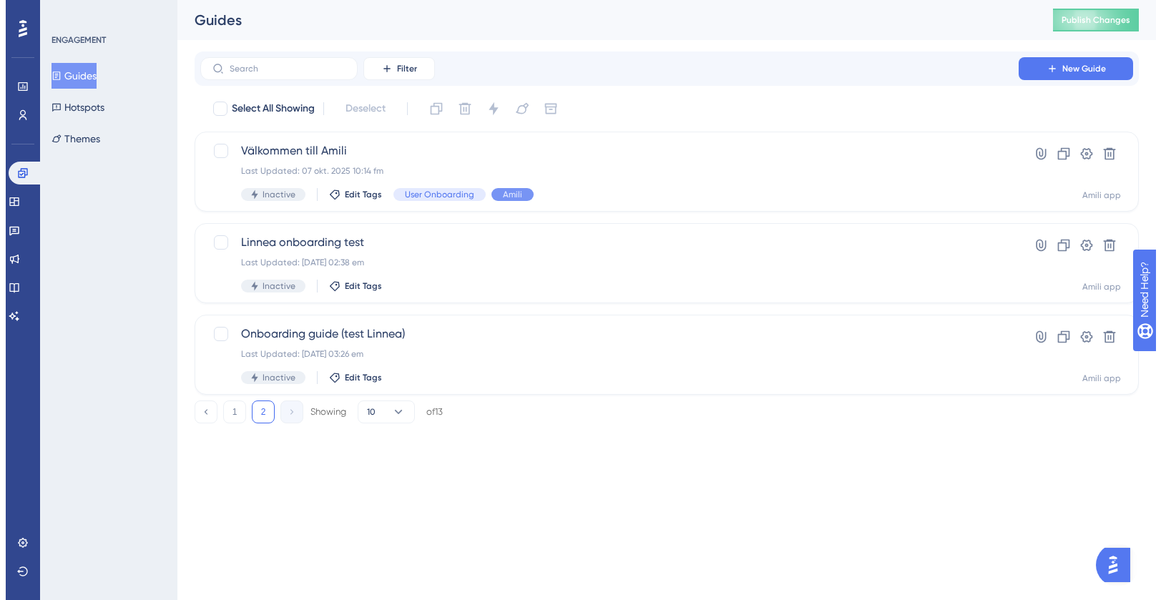
scroll to position [0, 0]
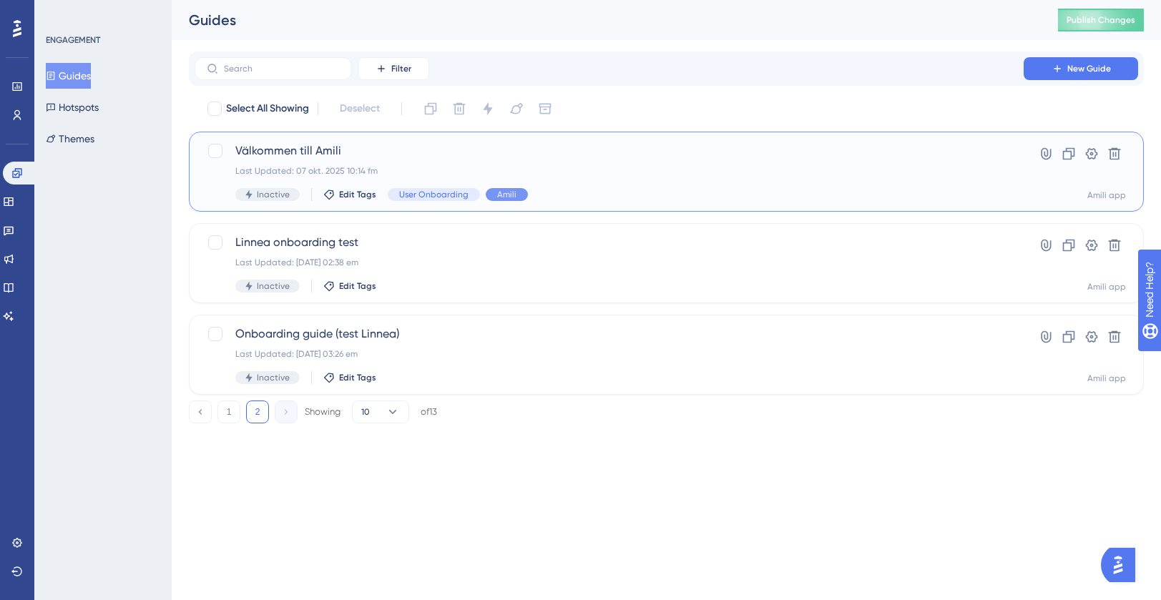
click at [421, 159] on span "Välkommen till Amili" at bounding box center [609, 150] width 748 height 17
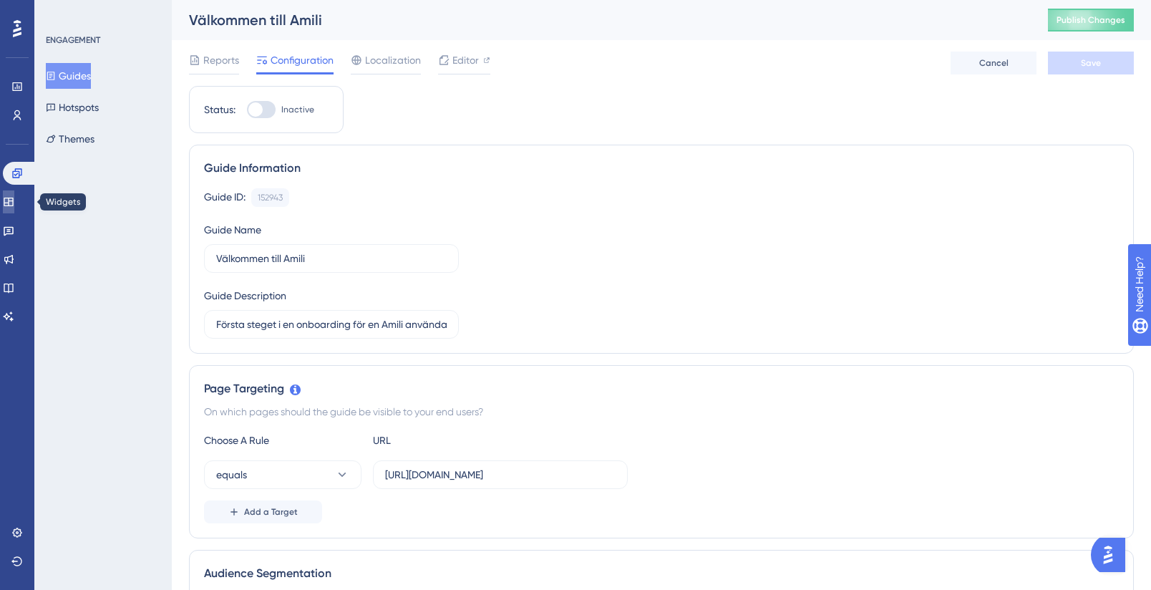
click at [13, 198] on icon at bounding box center [8, 202] width 9 height 9
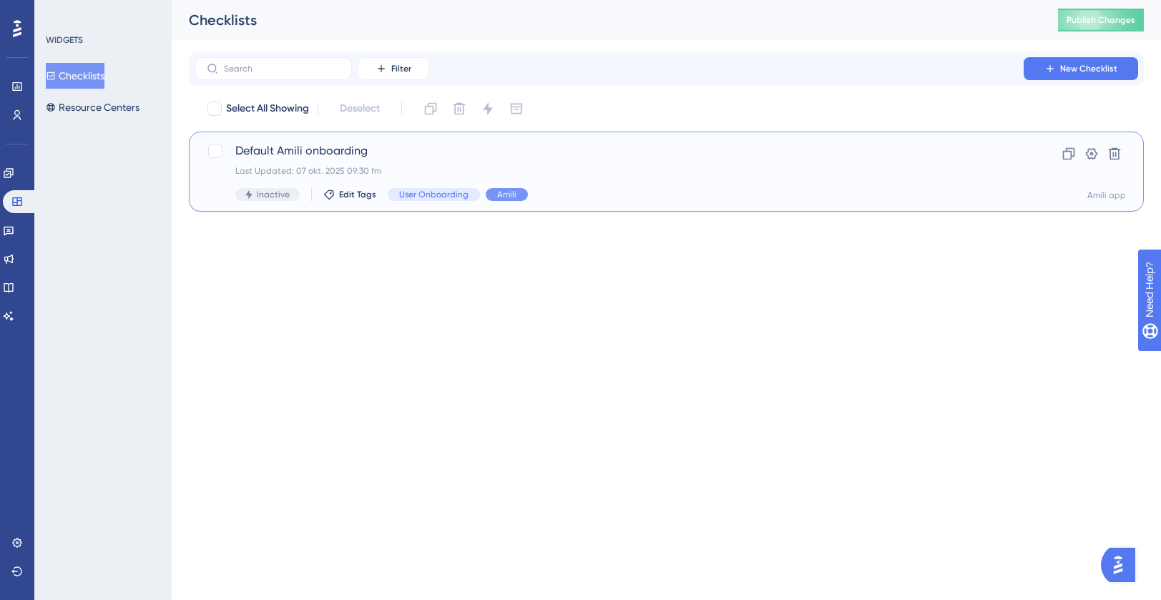
click at [741, 150] on span "Default Amili onboarding" at bounding box center [609, 150] width 748 height 17
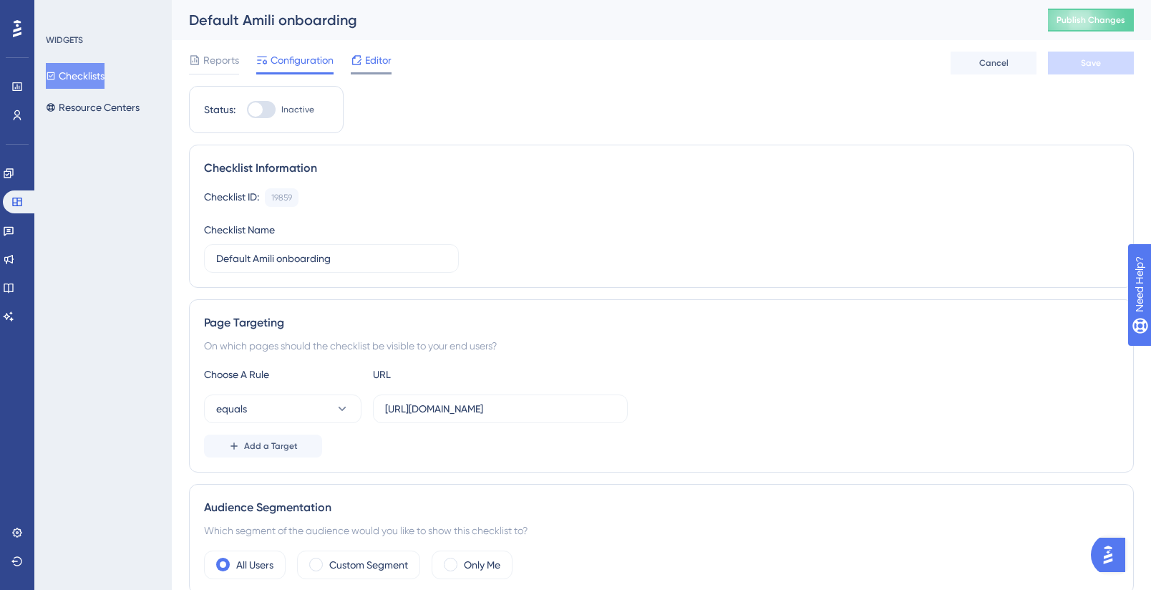
click at [385, 60] on span "Editor" at bounding box center [378, 60] width 26 height 17
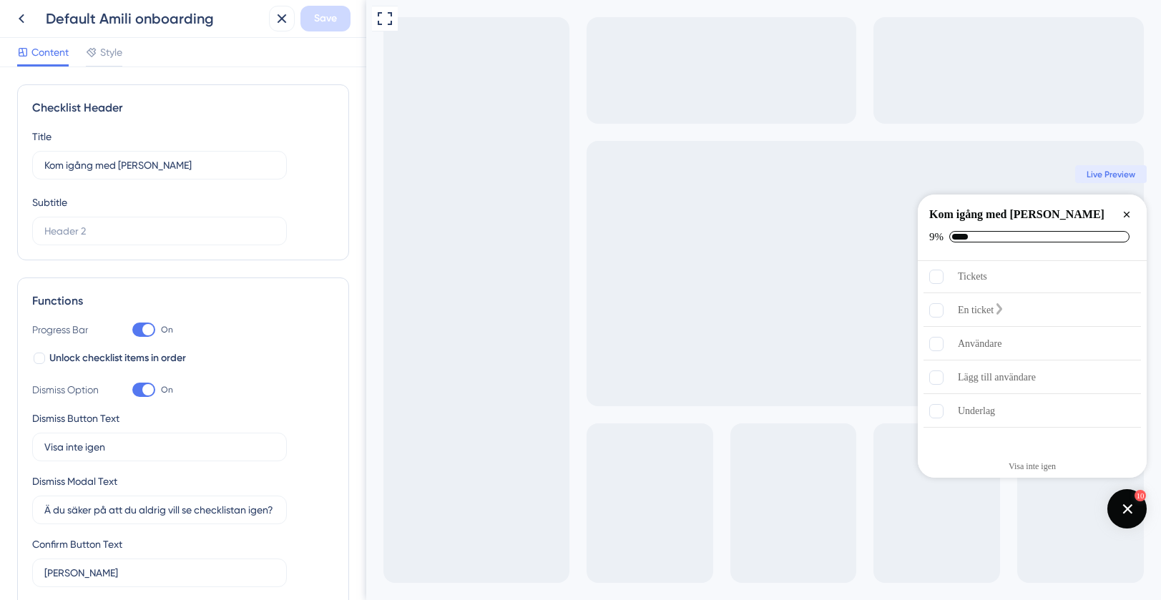
scroll to position [177, 0]
click at [1131, 207] on div "Close Checklist" at bounding box center [1126, 214] width 17 height 17
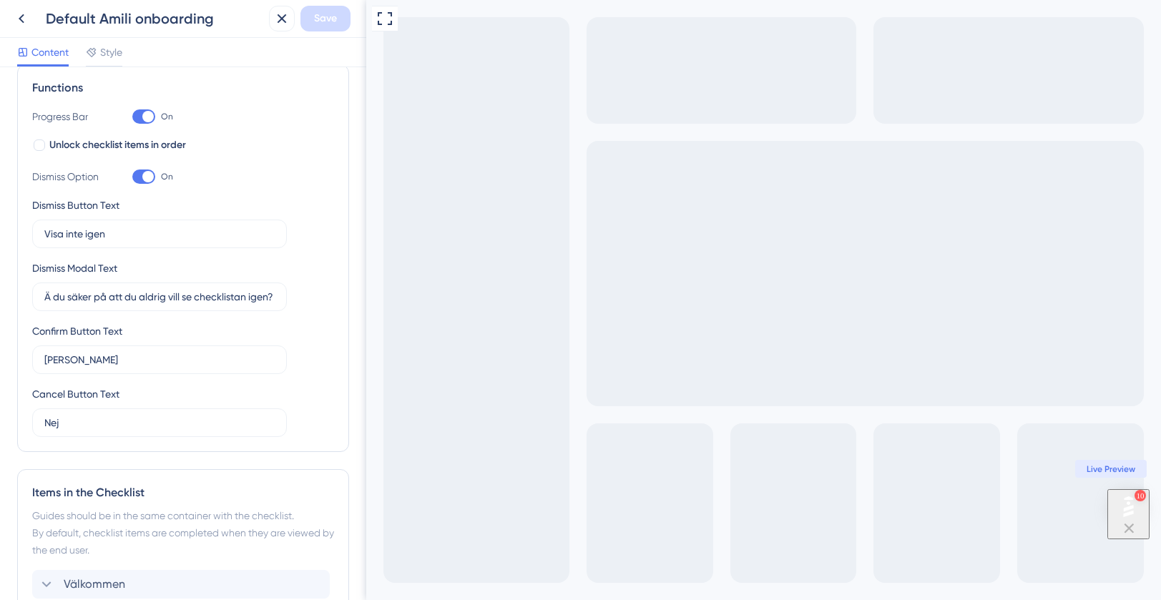
scroll to position [230, 0]
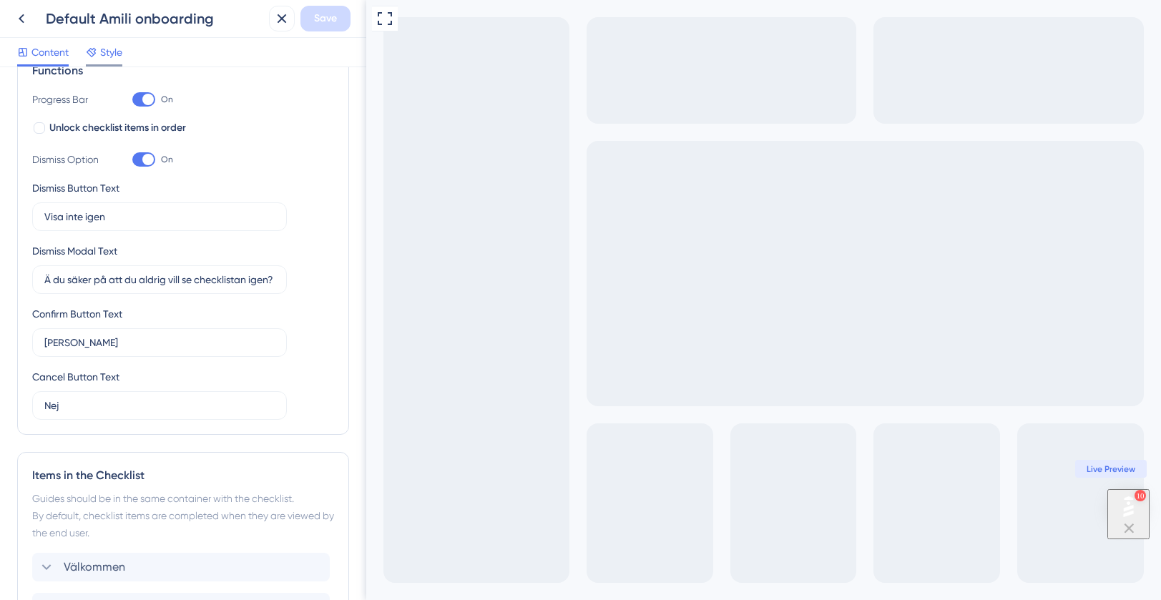
click at [118, 58] on span "Style" at bounding box center [111, 52] width 22 height 17
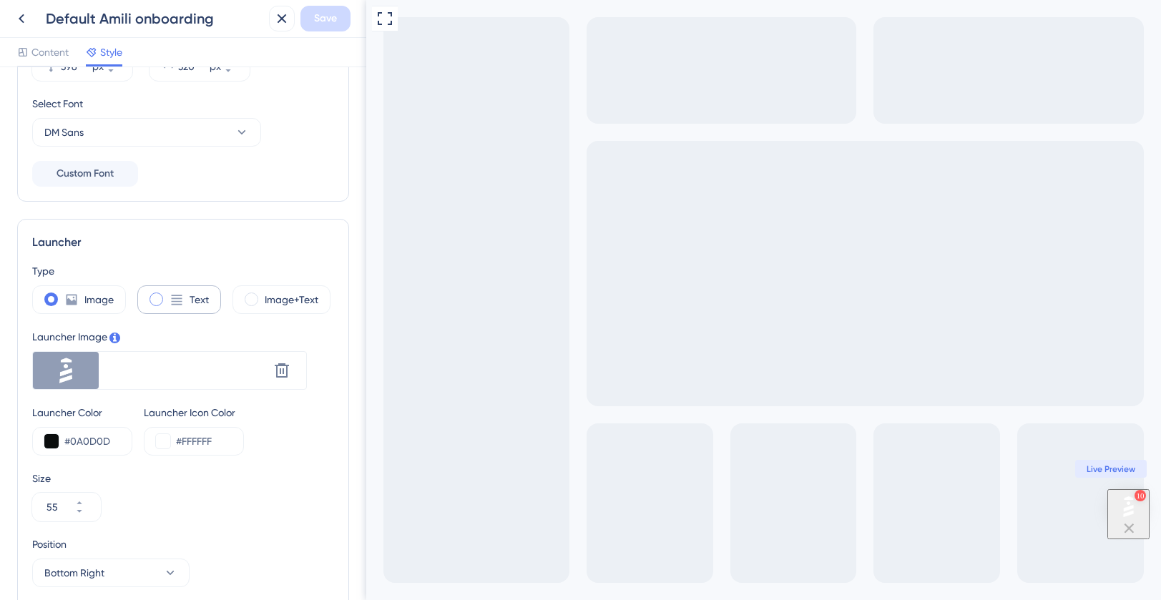
click at [152, 291] on div "Text" at bounding box center [179, 300] width 84 height 29
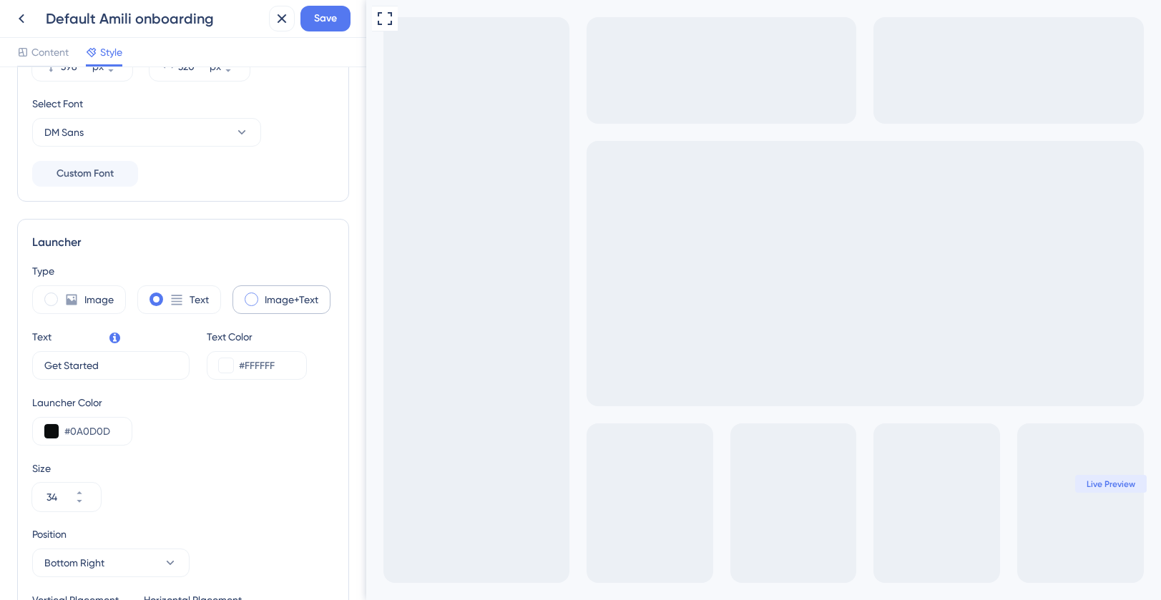
click at [248, 306] on div "Image+Text" at bounding box center [282, 300] width 98 height 29
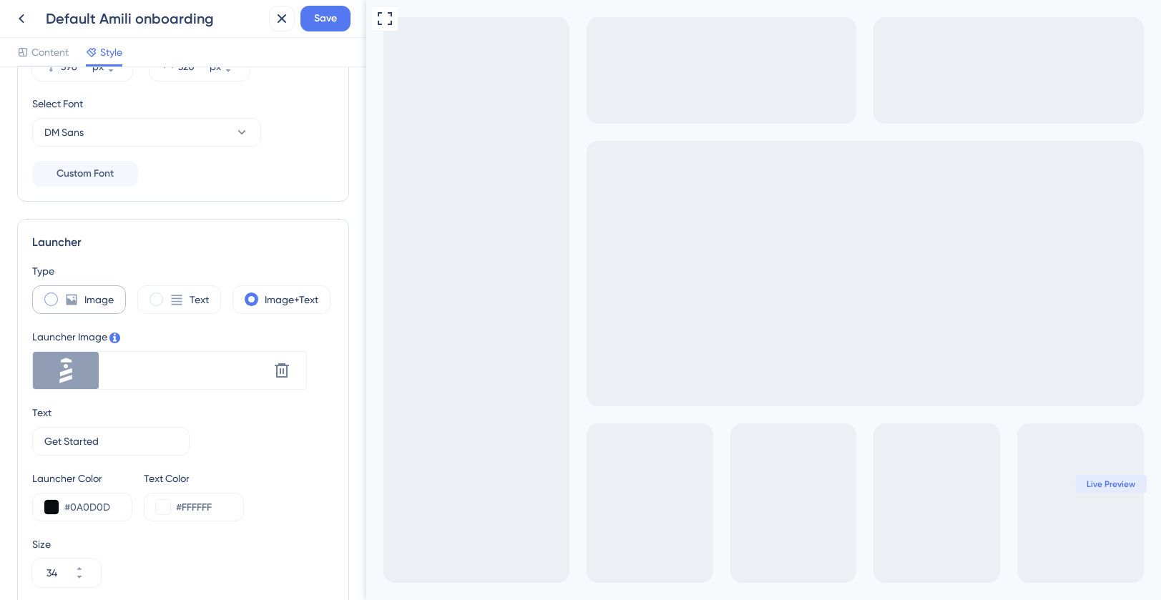
click at [72, 293] on icon at bounding box center [71, 300] width 14 height 14
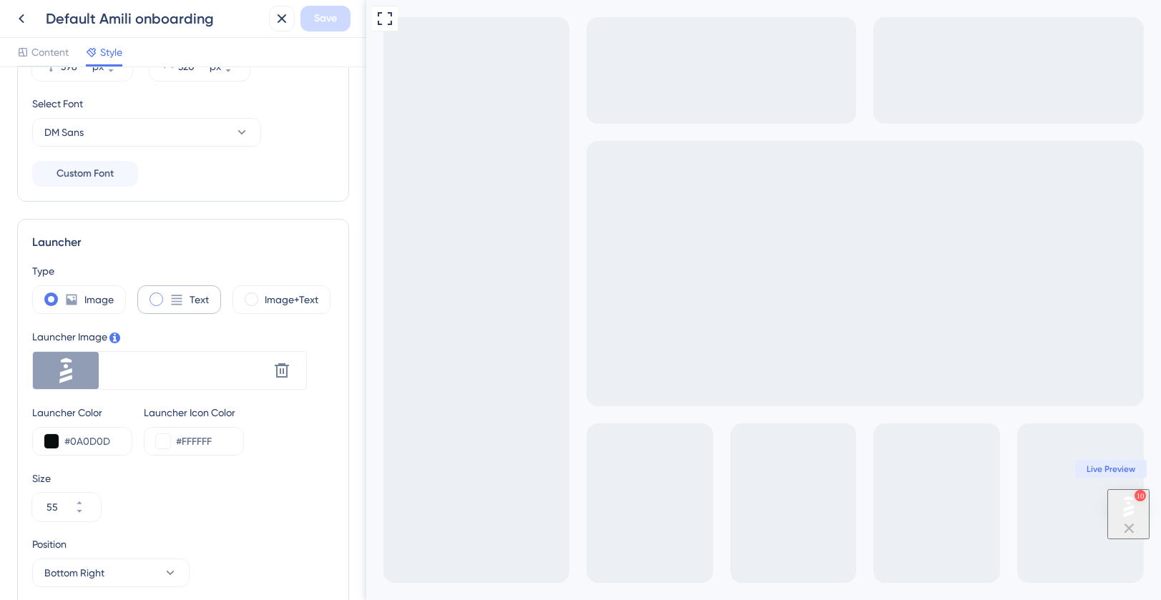
click at [164, 296] on div "Text" at bounding box center [179, 300] width 84 height 29
type input "34"
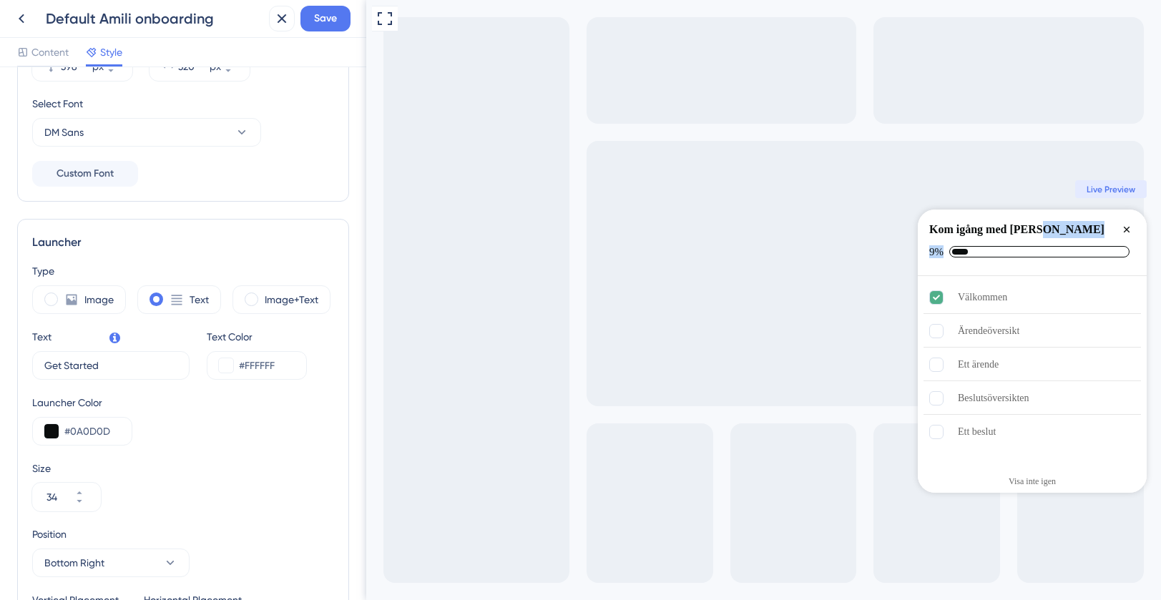
drag, startPoint x: 1053, startPoint y: 250, endPoint x: 1040, endPoint y: 226, distance: 27.5
click at [1040, 226] on div "Kom igång med Amili 9%" at bounding box center [1032, 243] width 229 height 67
click at [1020, 227] on div "Kom igång med [PERSON_NAME]" at bounding box center [1017, 229] width 175 height 17
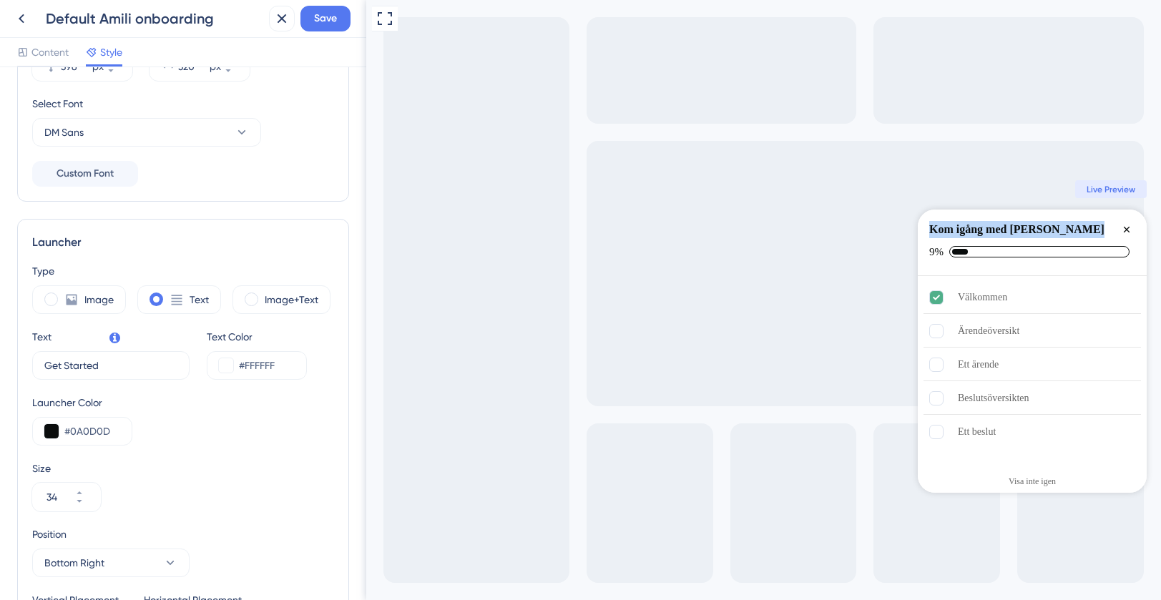
click at [1020, 227] on div "Kom igång med [PERSON_NAME]" at bounding box center [1017, 229] width 175 height 17
click at [52, 47] on span "Content" at bounding box center [49, 52] width 37 height 17
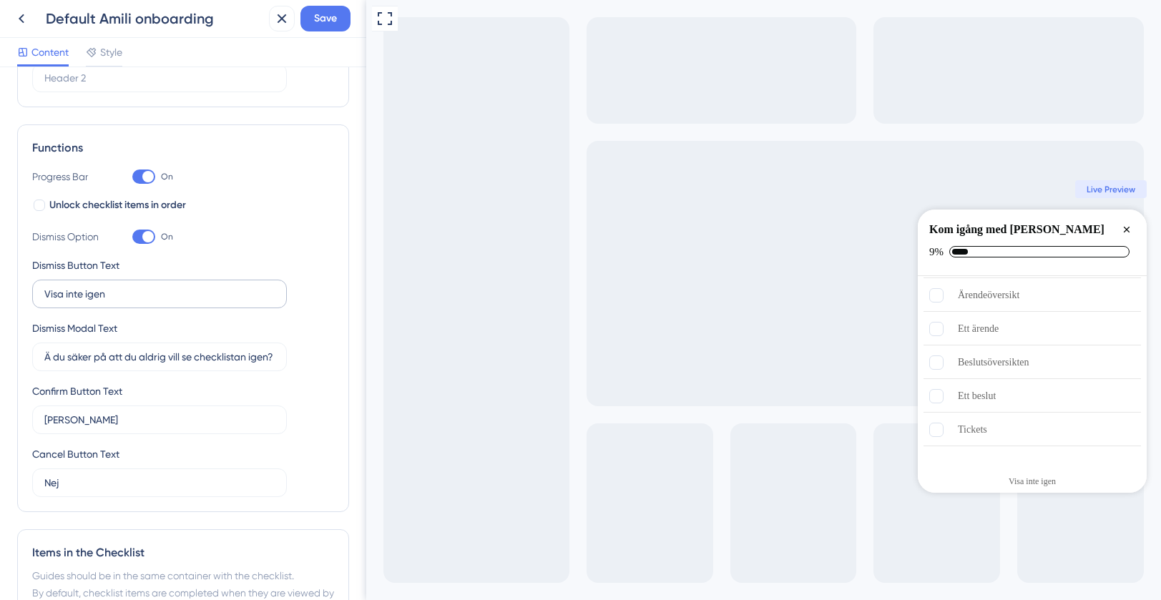
scroll to position [151, 0]
click at [150, 238] on div at bounding box center [147, 238] width 11 height 11
click at [132, 239] on input "On" at bounding box center [132, 239] width 1 height 1
checkbox input "false"
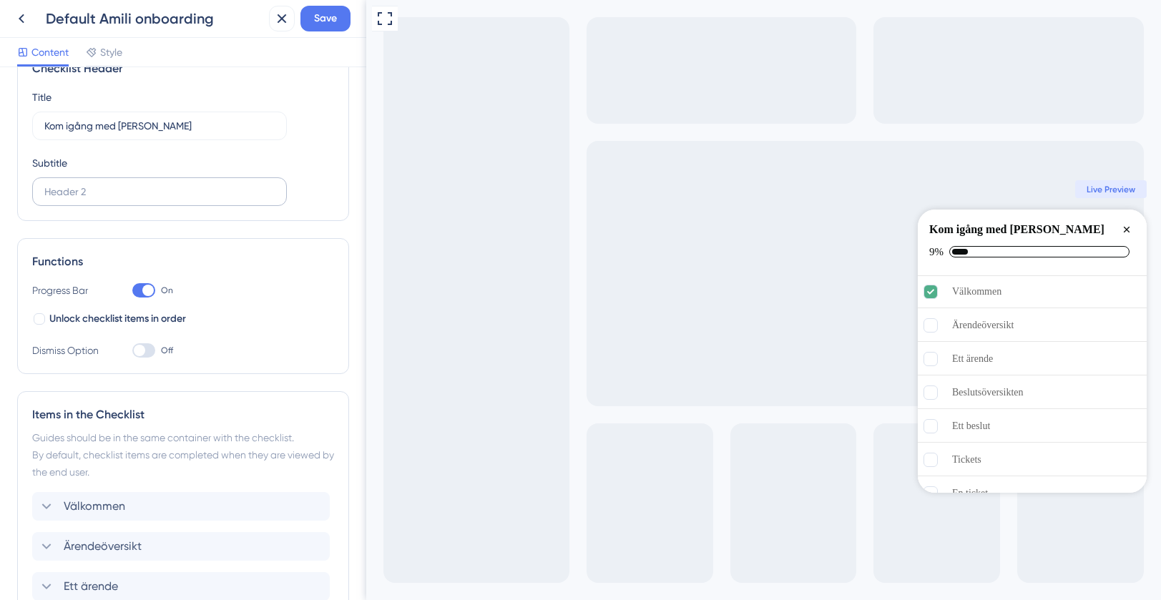
scroll to position [0, 0]
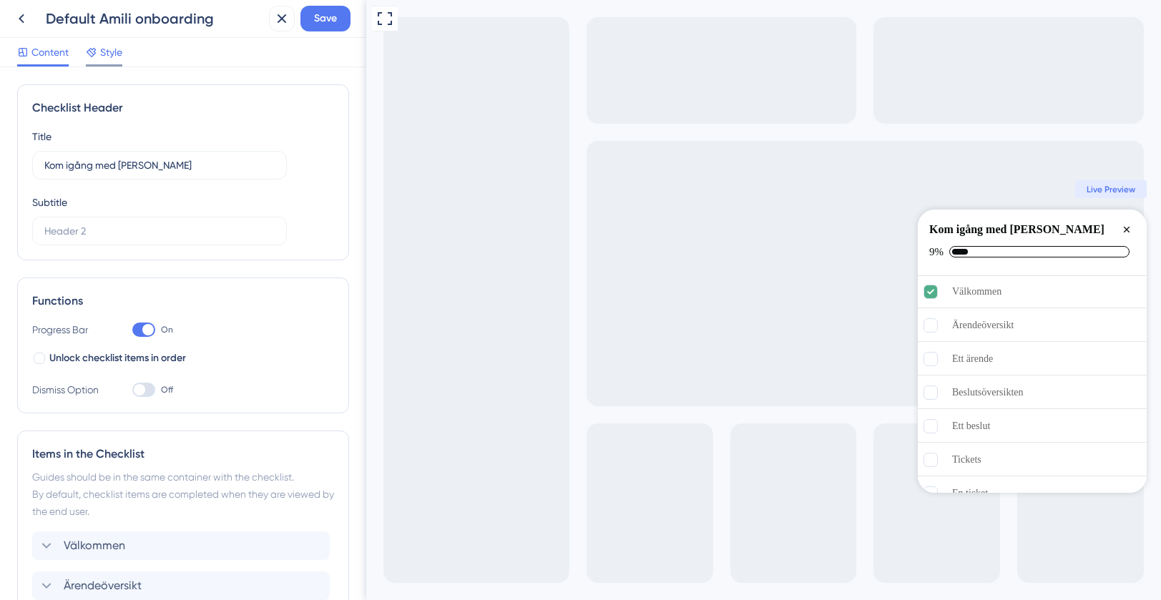
click at [120, 48] on span "Style" at bounding box center [111, 52] width 22 height 17
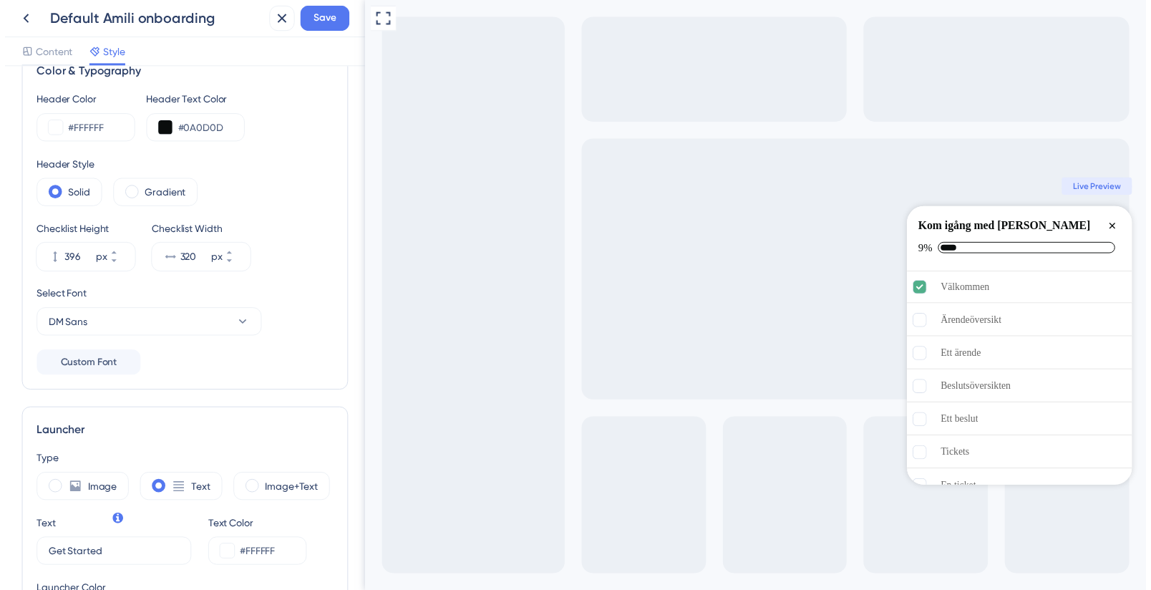
scroll to position [42, 0]
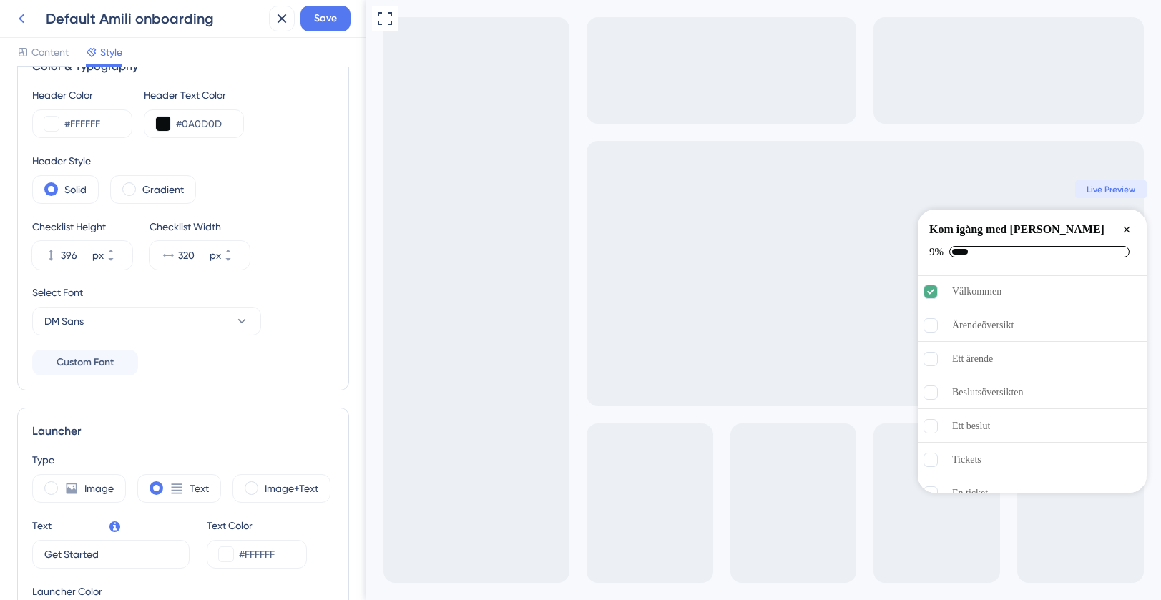
click at [27, 19] on icon at bounding box center [21, 18] width 17 height 17
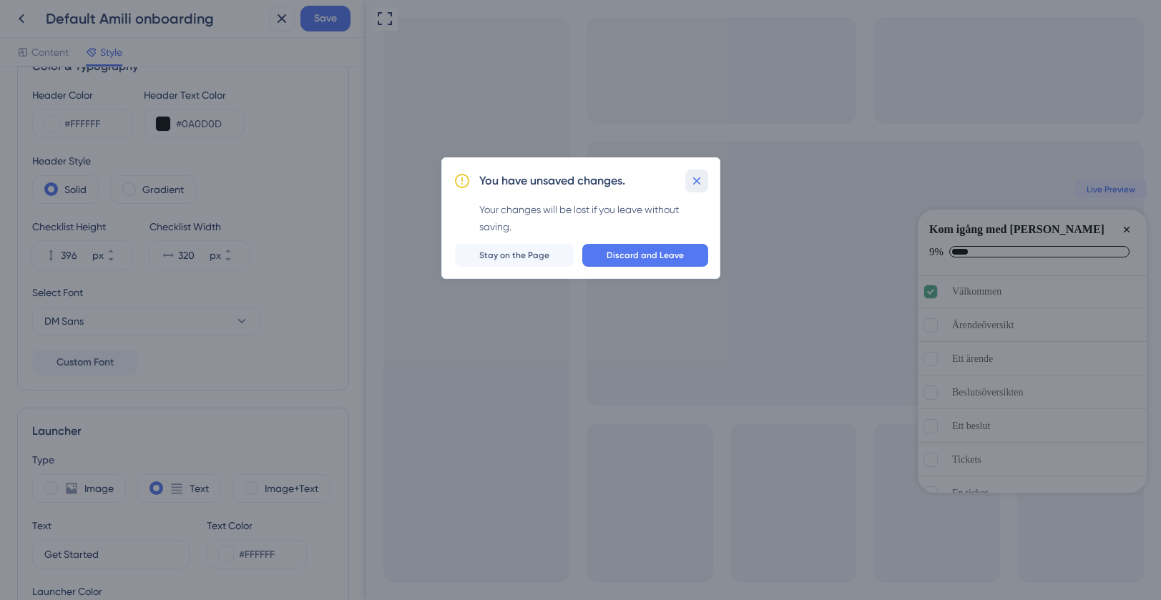
click at [705, 187] on button at bounding box center [697, 181] width 23 height 23
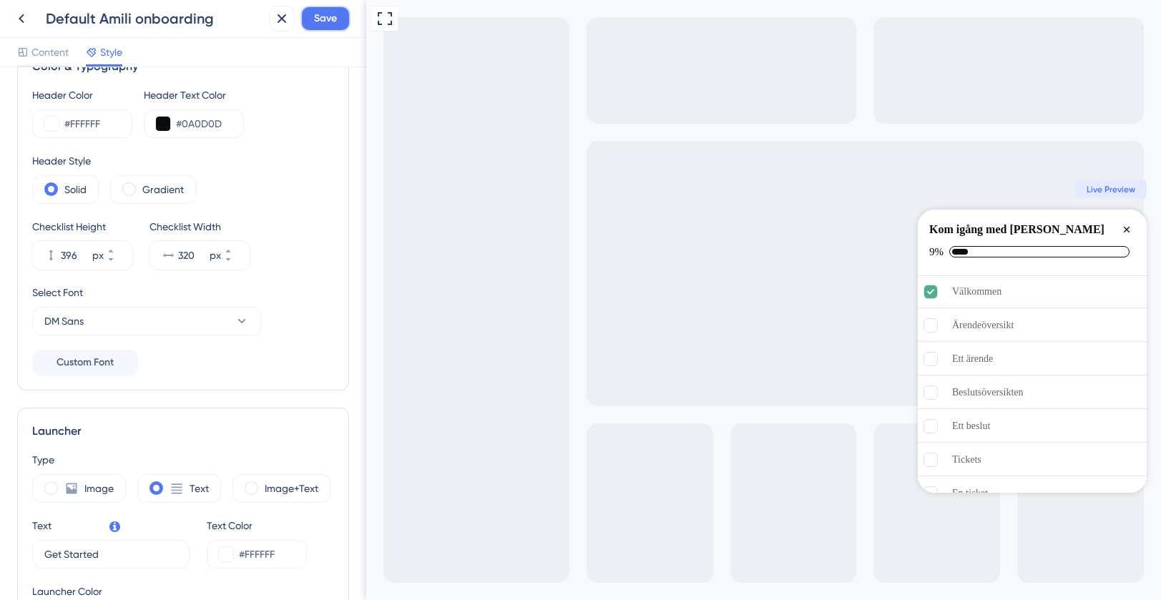
click at [340, 21] on button "Save" at bounding box center [326, 19] width 50 height 26
click at [13, 27] on button at bounding box center [22, 19] width 26 height 26
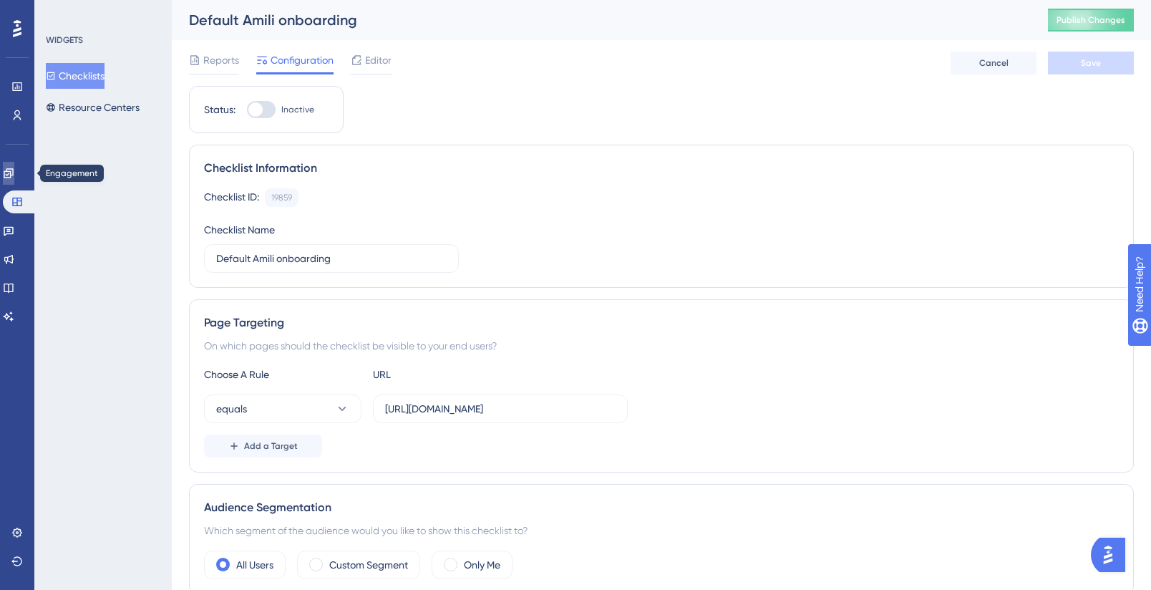
click at [12, 167] on icon at bounding box center [8, 172] width 11 height 11
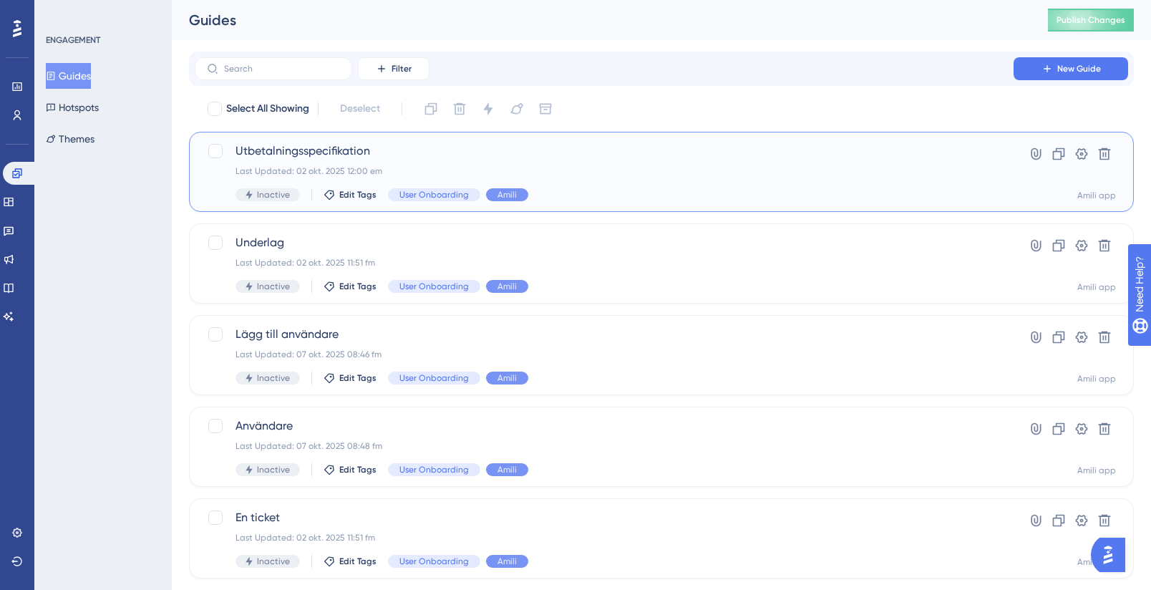
click at [325, 166] on div "Last Updated: 02 okt. 2025 12:00 em" at bounding box center [603, 170] width 737 height 11
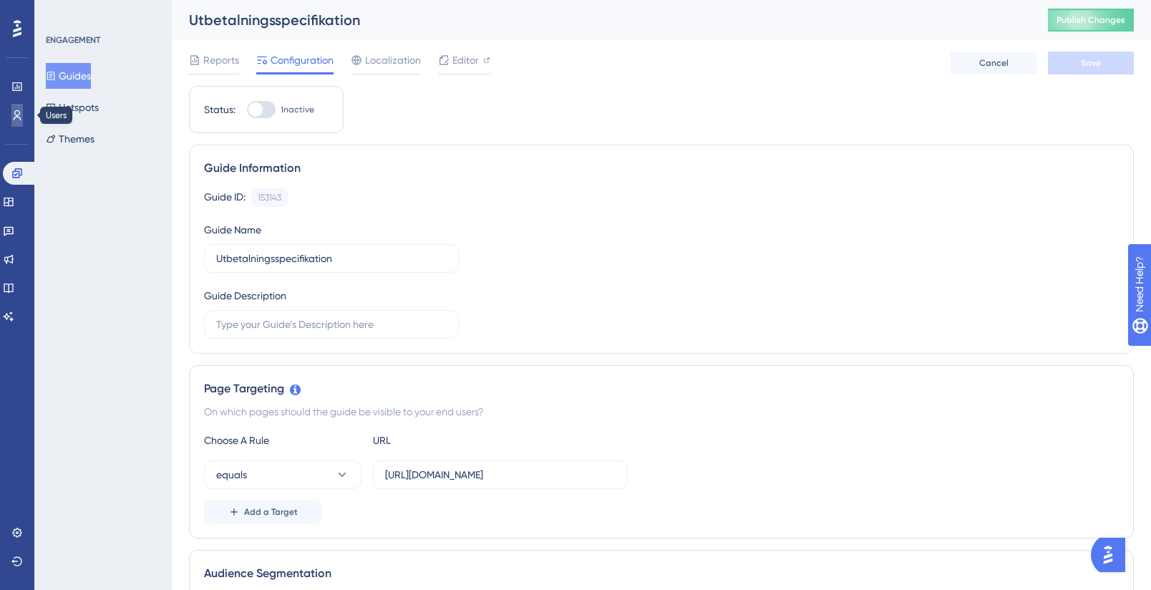
click at [17, 110] on icon at bounding box center [18, 115] width 8 height 10
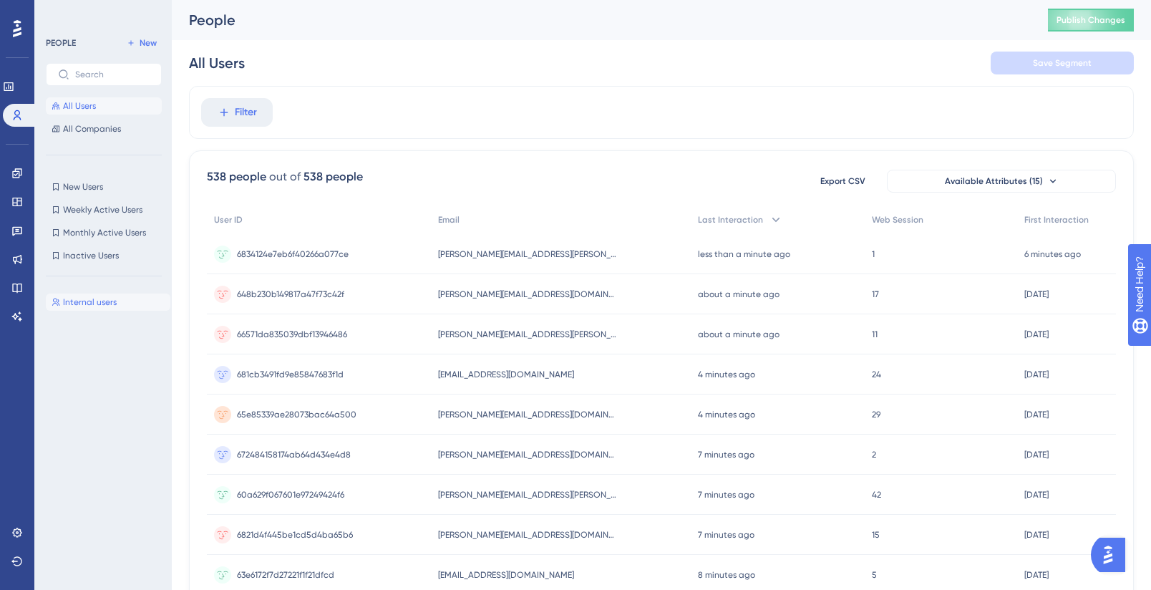
click at [75, 305] on span "Internal users" at bounding box center [90, 301] width 54 height 11
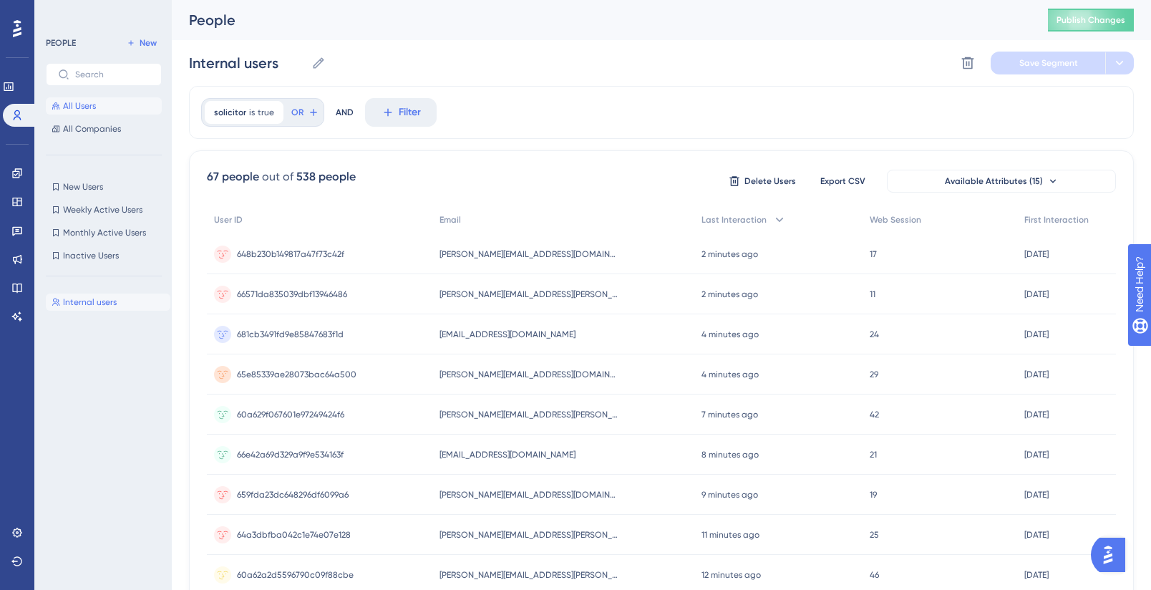
click at [98, 112] on button "All Users" at bounding box center [104, 105] width 116 height 17
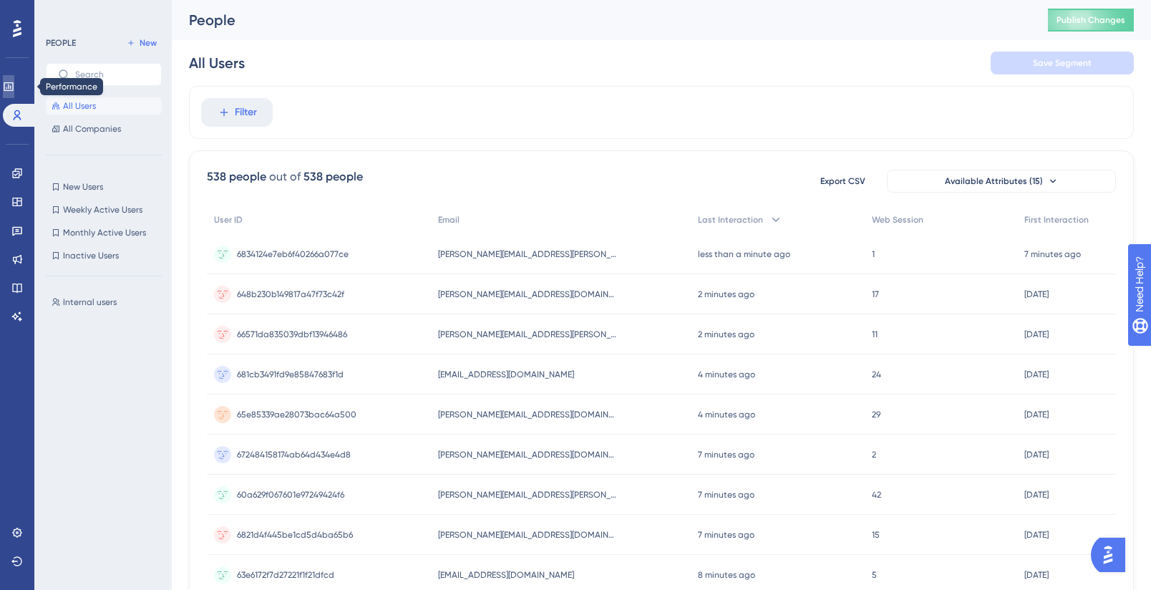
click at [13, 87] on icon at bounding box center [8, 86] width 9 height 9
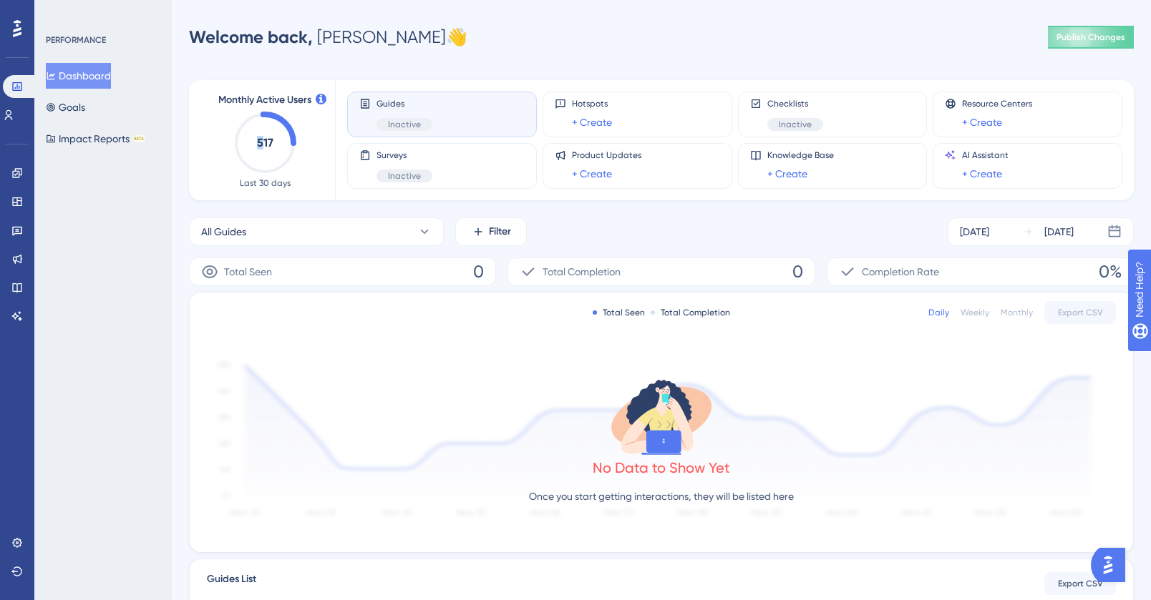
click at [263, 143] on text "517" at bounding box center [265, 143] width 16 height 14
click at [267, 148] on text "517" at bounding box center [265, 143] width 16 height 14
click at [70, 130] on button "Impact Reports BETA" at bounding box center [95, 139] width 99 height 26
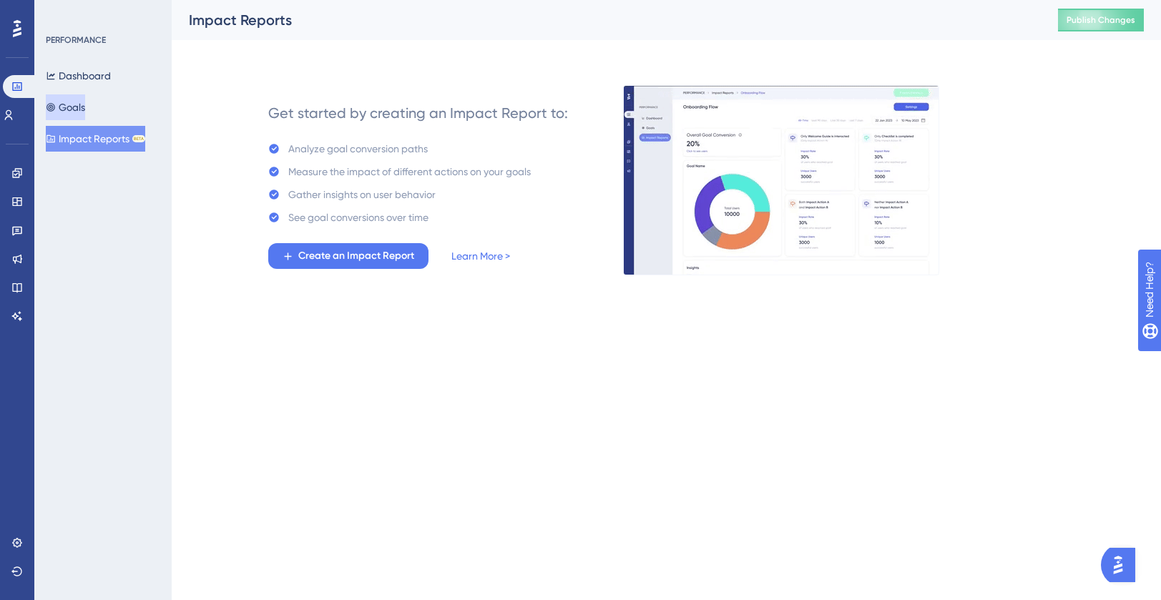
click at [79, 102] on button "Goals" at bounding box center [65, 107] width 39 height 26
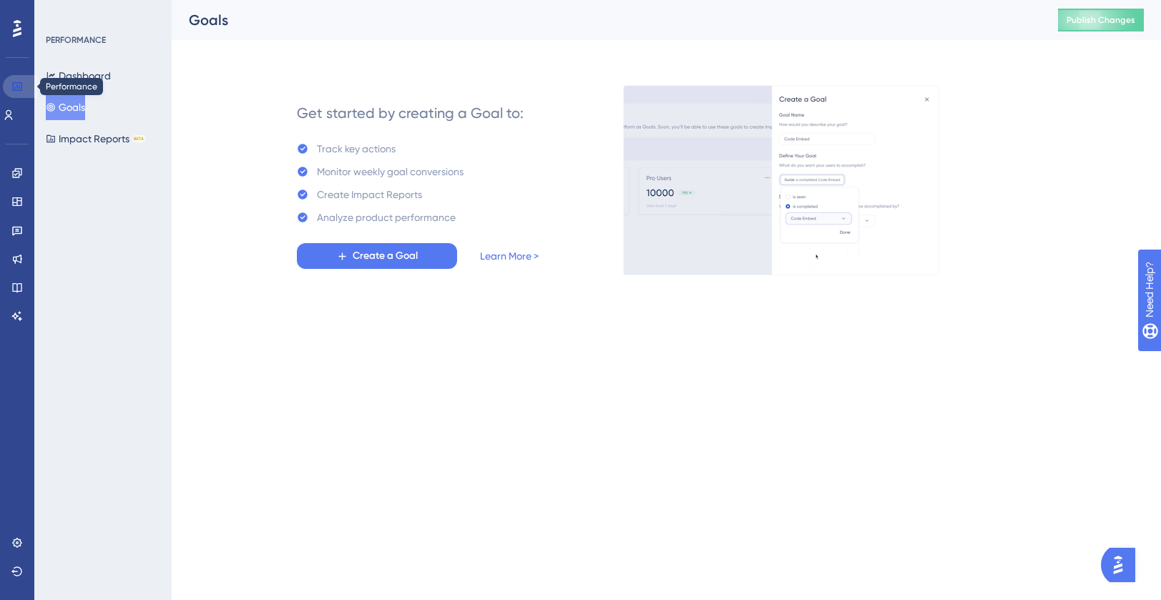
click at [18, 83] on icon at bounding box center [16, 86] width 11 height 11
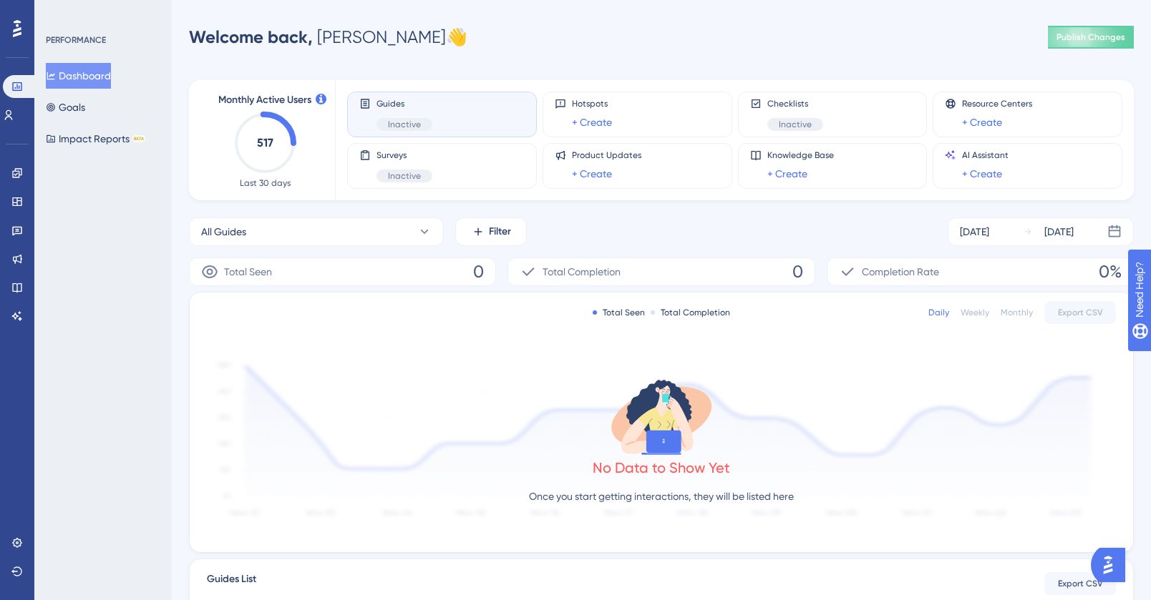
click at [321, 35] on div "Welcome back, [PERSON_NAME] 👋" at bounding box center [328, 37] width 278 height 23
click at [11, 115] on icon at bounding box center [8, 114] width 11 height 11
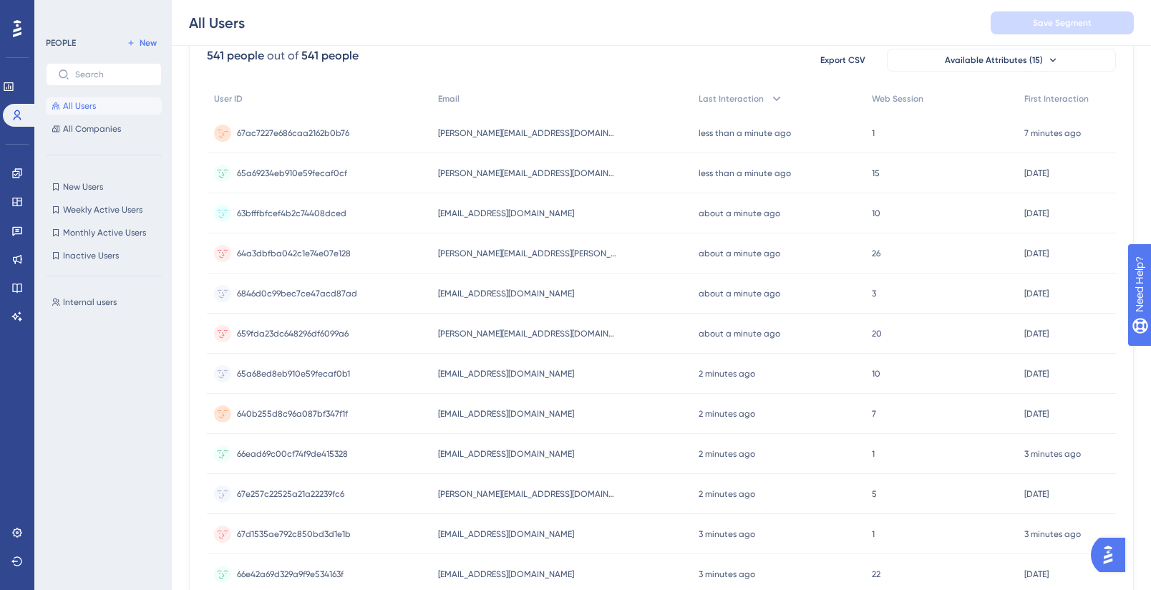
scroll to position [130, 0]
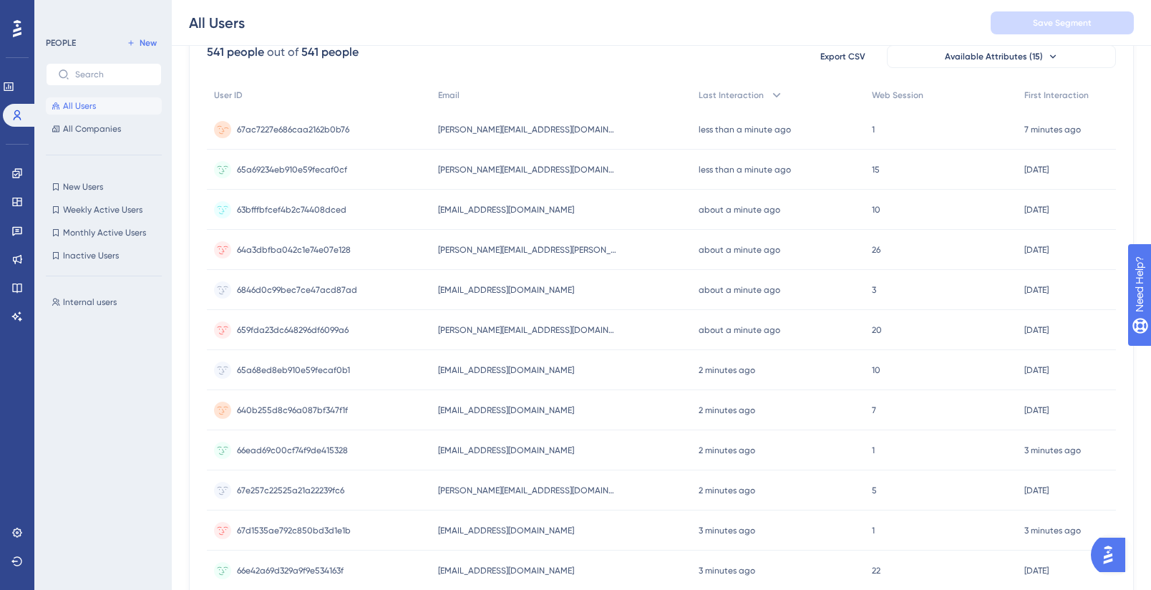
click at [550, 147] on div "[PERSON_NAME][EMAIL_ADDRESS][DOMAIN_NAME] [DOMAIN_NAME][EMAIL_ADDRESS][DOMAIN_N…" at bounding box center [561, 129] width 260 height 40
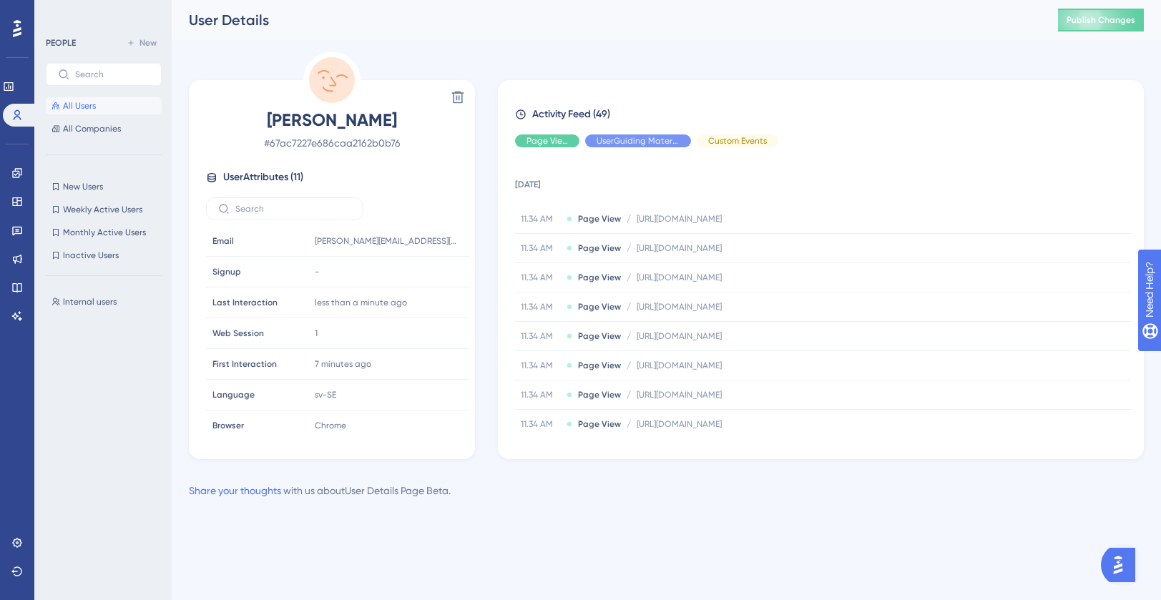
click at [286, 114] on span "[PERSON_NAME]" at bounding box center [332, 120] width 252 height 23
click at [278, 208] on input "text" at bounding box center [293, 209] width 116 height 10
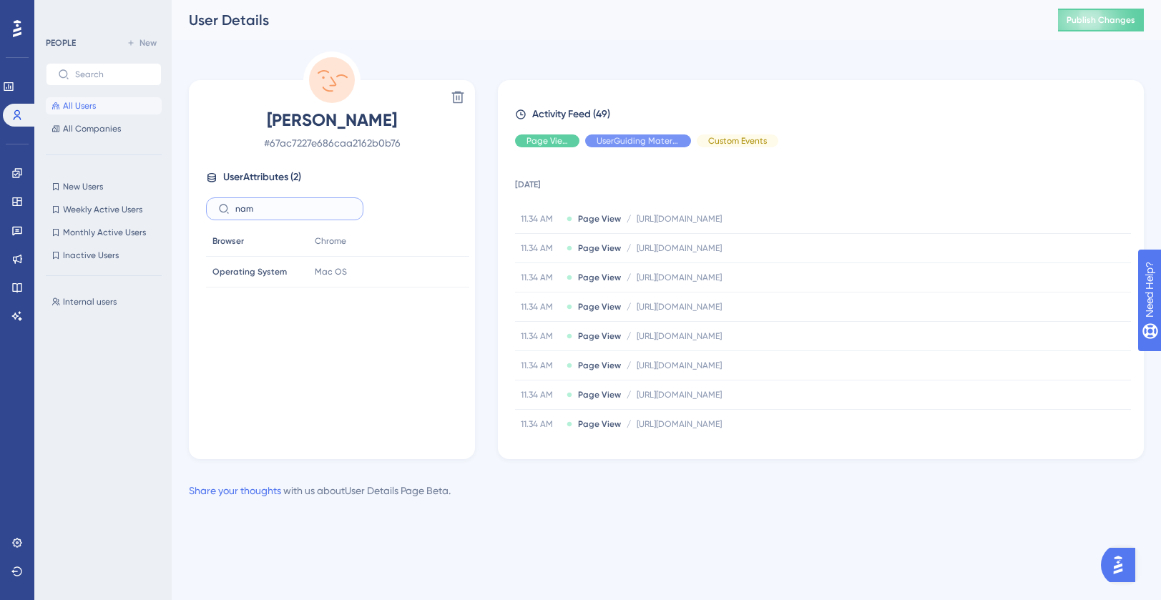
type input "name"
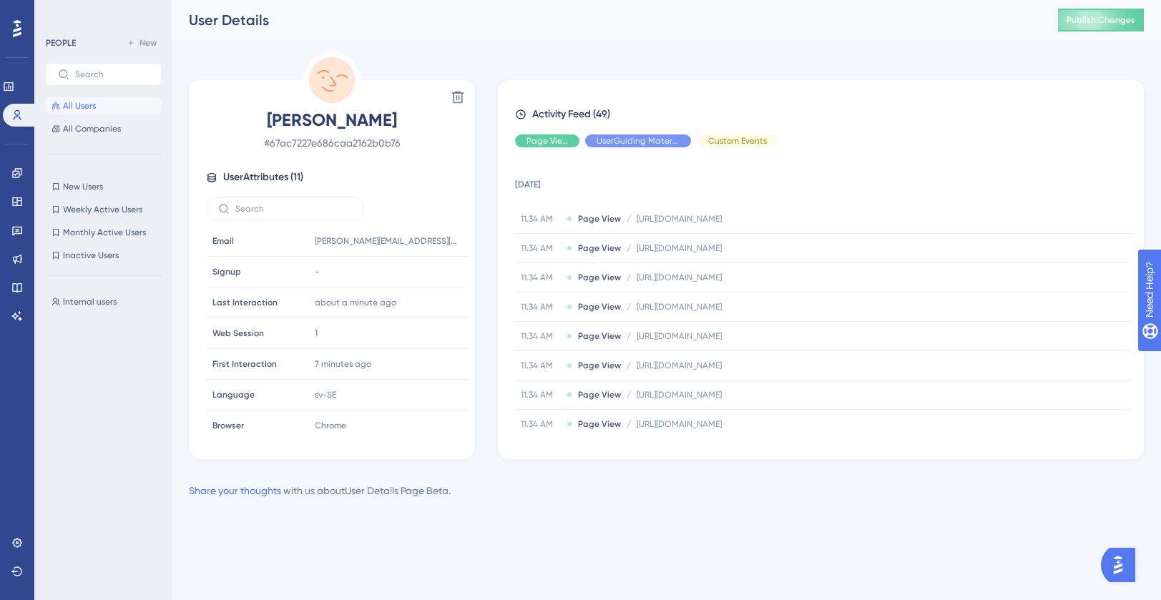
click at [279, 126] on span "[PERSON_NAME]" at bounding box center [332, 120] width 252 height 23
drag, startPoint x: 330, startPoint y: 123, endPoint x: 398, endPoint y: 122, distance: 68.0
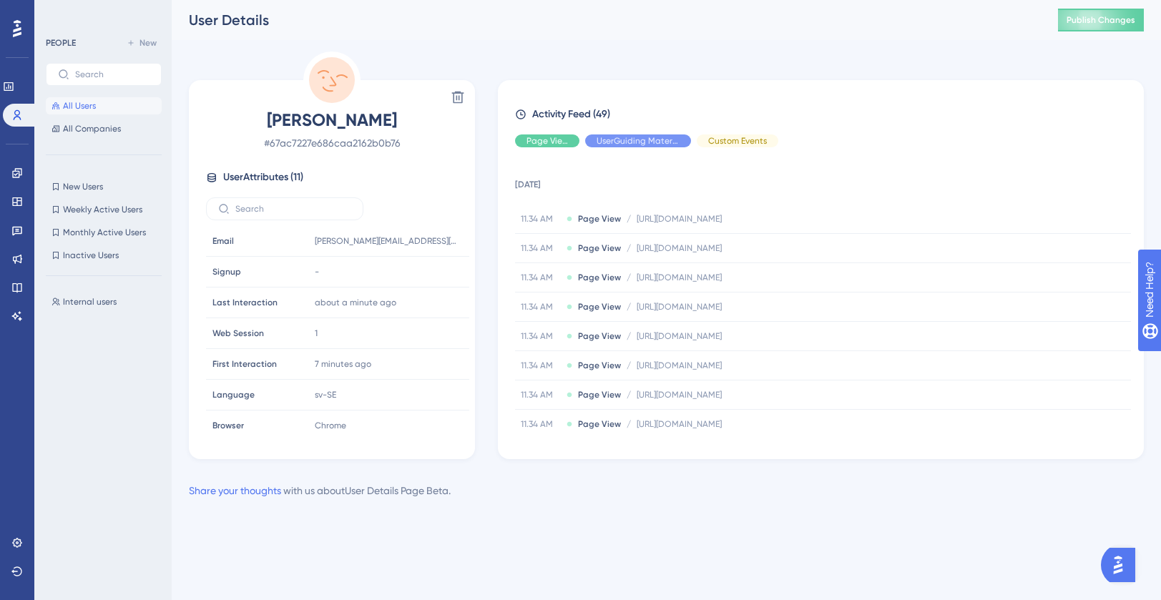
click at [399, 122] on span "[PERSON_NAME]" at bounding box center [332, 120] width 252 height 23
click at [398, 122] on span "[PERSON_NAME]" at bounding box center [332, 120] width 252 height 23
drag, startPoint x: 398, startPoint y: 122, endPoint x: 333, endPoint y: 121, distance: 64.4
click at [333, 121] on span "[PERSON_NAME]" at bounding box center [332, 120] width 252 height 23
click at [83, 103] on span "All Users" at bounding box center [79, 105] width 33 height 11
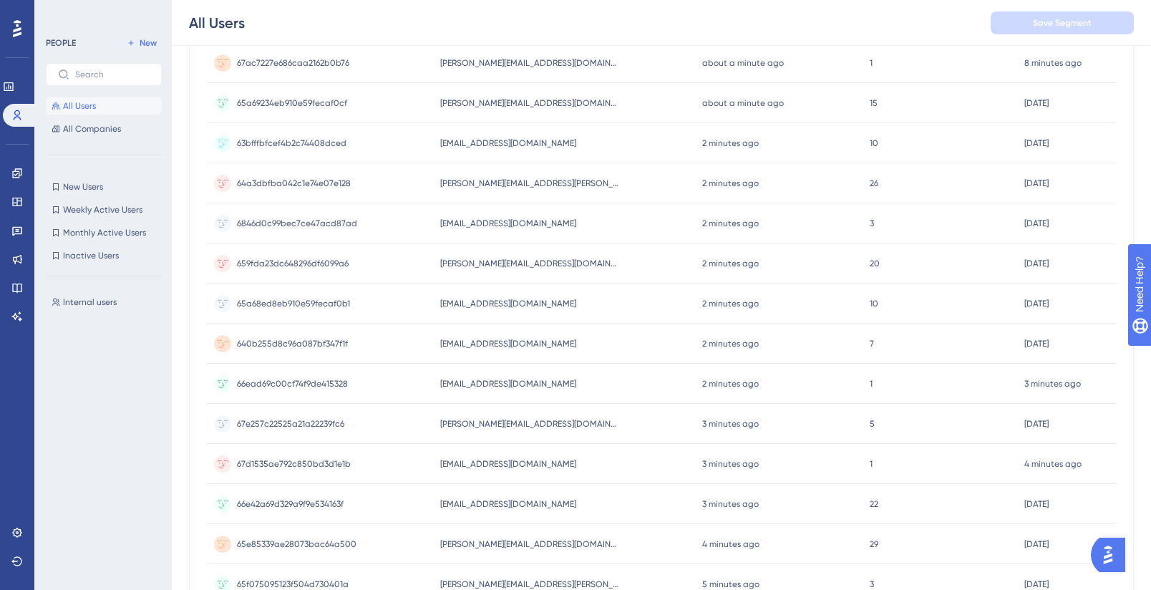
scroll to position [195, 0]
click at [354, 315] on div "65a68ed8eb910e59fecaf0b1 65a68ed8eb910e59fecaf0b1" at bounding box center [320, 306] width 226 height 40
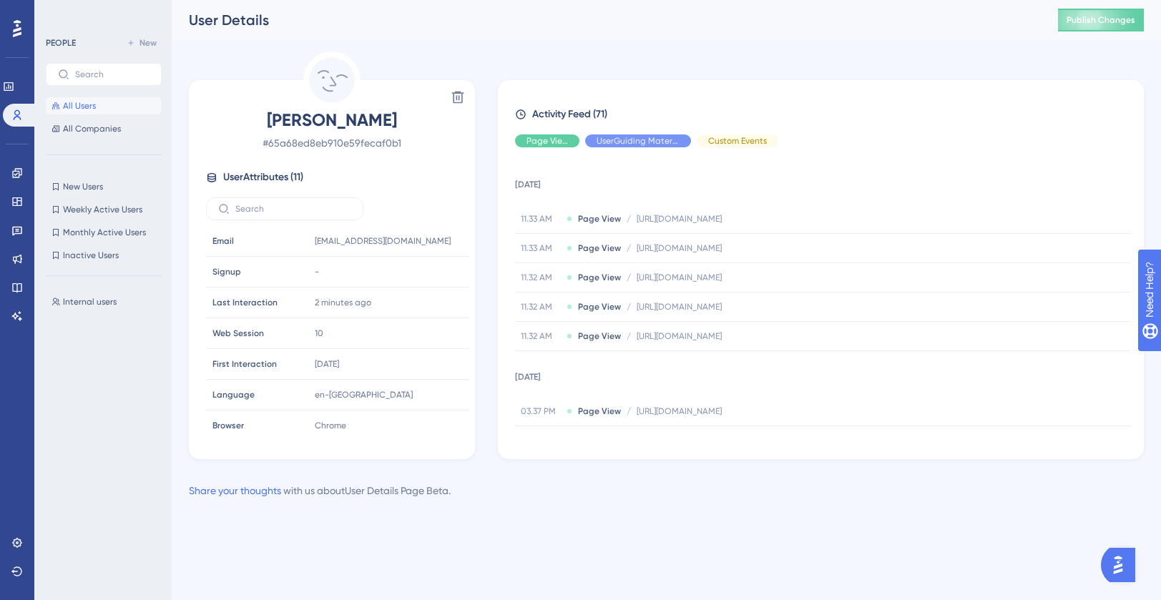
click at [352, 114] on span "[PERSON_NAME]" at bounding box center [332, 120] width 252 height 23
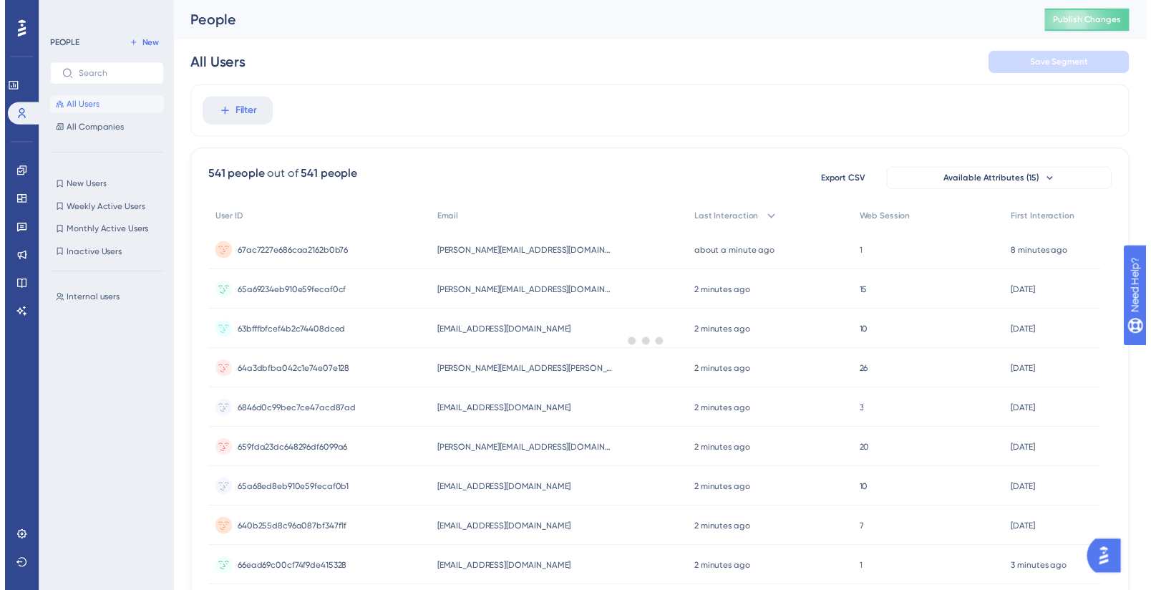
scroll to position [195, 0]
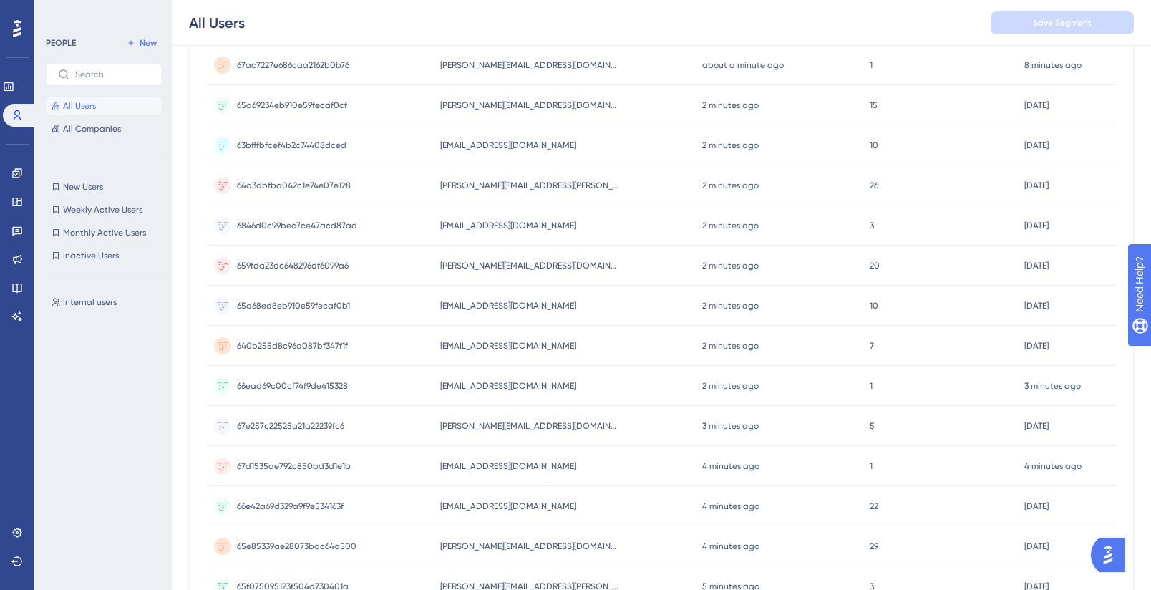
click at [215, 265] on circle at bounding box center [222, 265] width 17 height 17
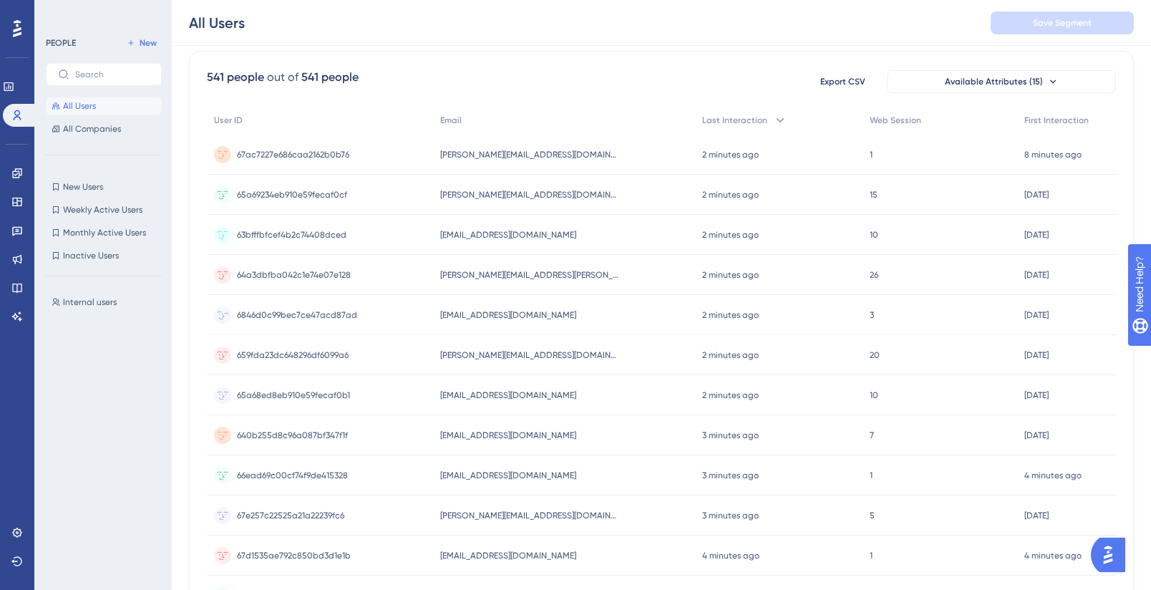
scroll to position [111, 0]
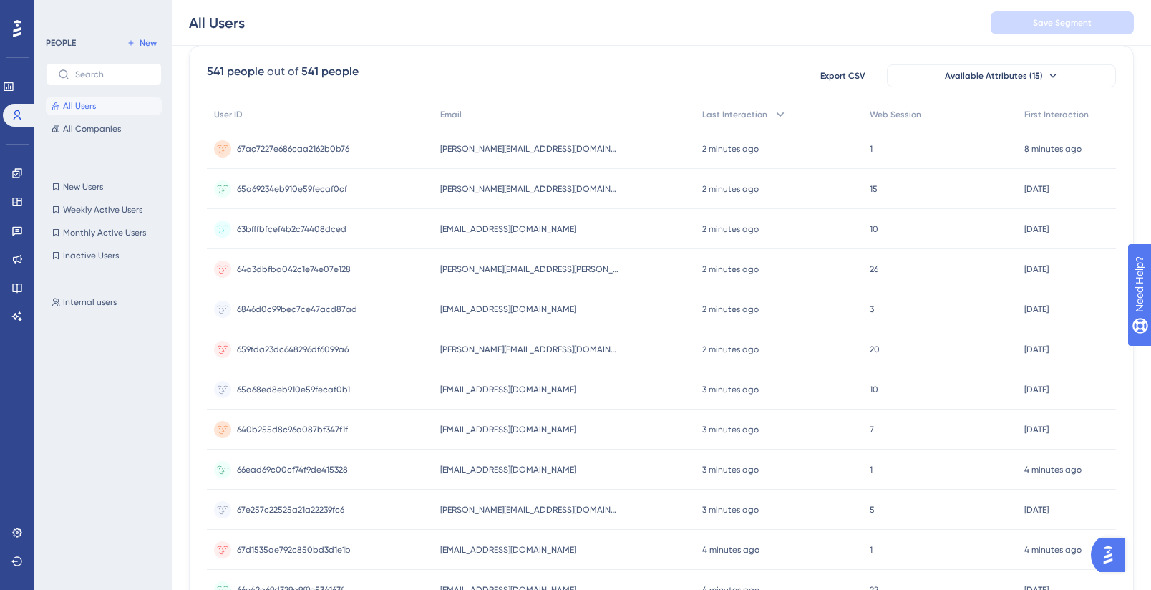
click at [357, 468] on div "66ead69c00cf74f9de415328 66ead69c00cf74f9de415328" at bounding box center [320, 469] width 226 height 40
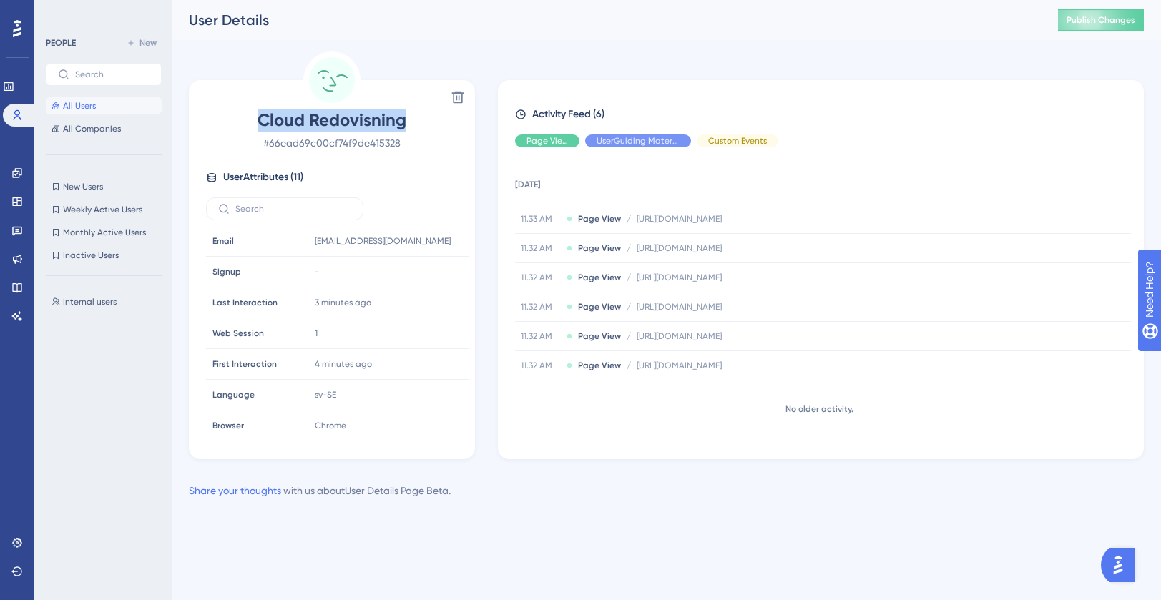
drag, startPoint x: 409, startPoint y: 123, endPoint x: 248, endPoint y: 124, distance: 160.3
click at [248, 123] on span "Cloud Redovisning" at bounding box center [332, 120] width 252 height 23
click at [80, 104] on span "All Users" at bounding box center [79, 105] width 33 height 11
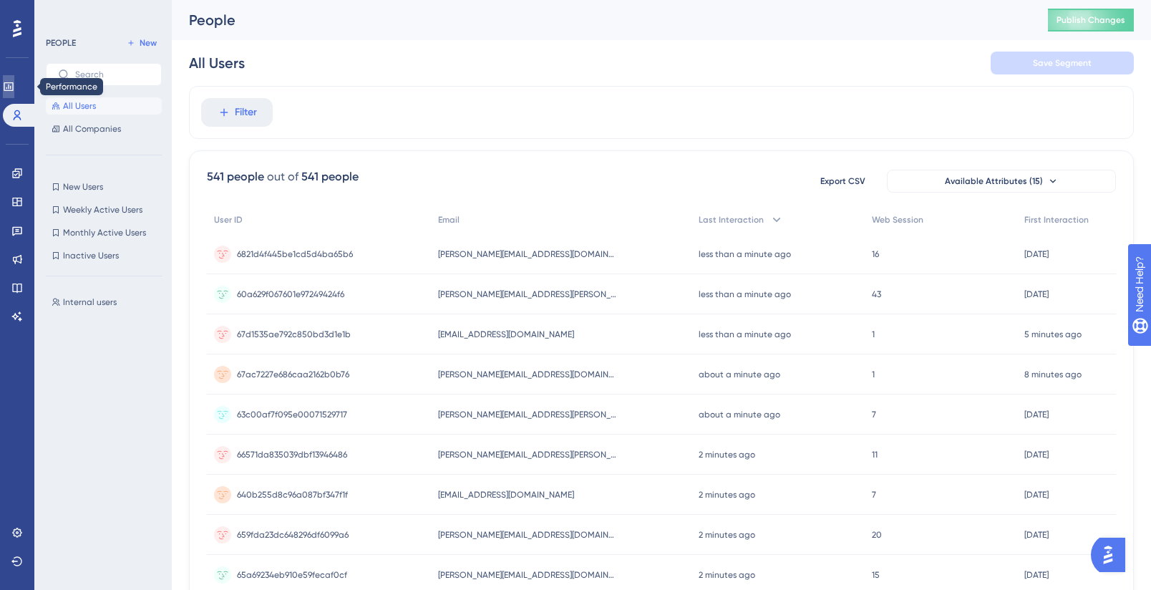
click at [14, 89] on link at bounding box center [8, 86] width 11 height 23
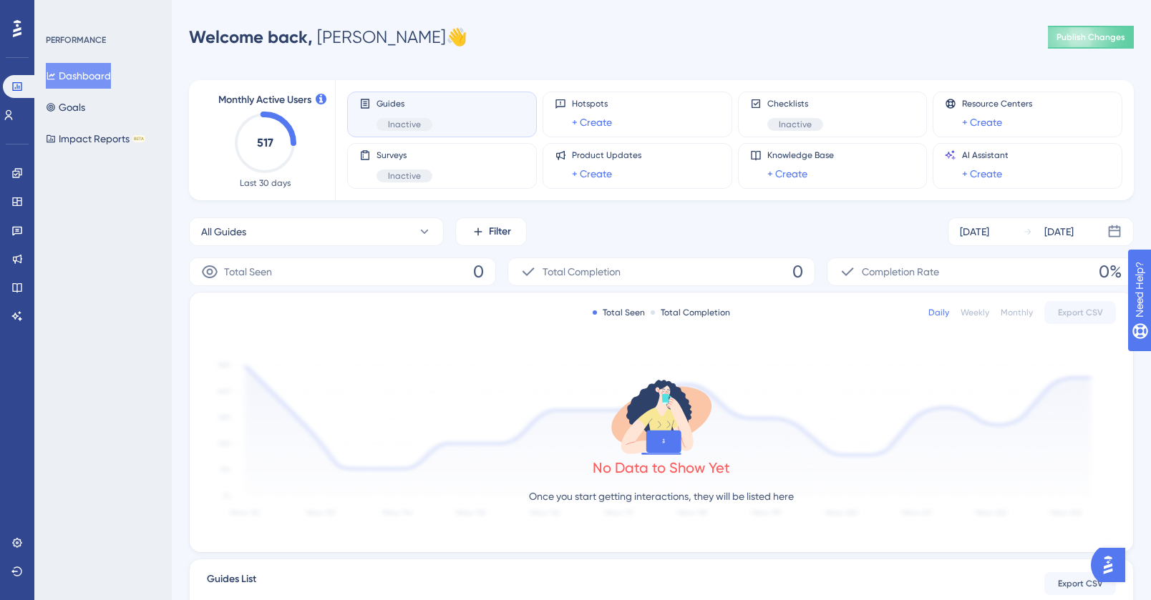
click at [334, 35] on div "Welcome back, [PERSON_NAME] 👋" at bounding box center [328, 37] width 278 height 23
click at [338, 36] on div "Welcome back, [PERSON_NAME] 👋" at bounding box center [328, 37] width 278 height 23
click at [14, 118] on icon at bounding box center [8, 114] width 11 height 11
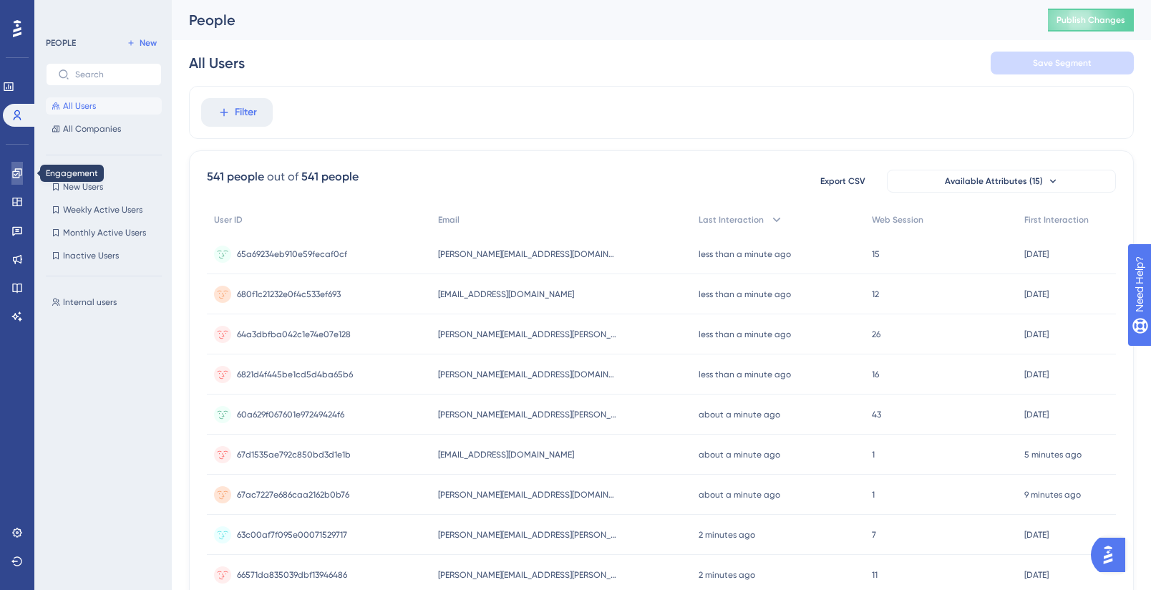
click at [19, 178] on icon at bounding box center [16, 172] width 11 height 11
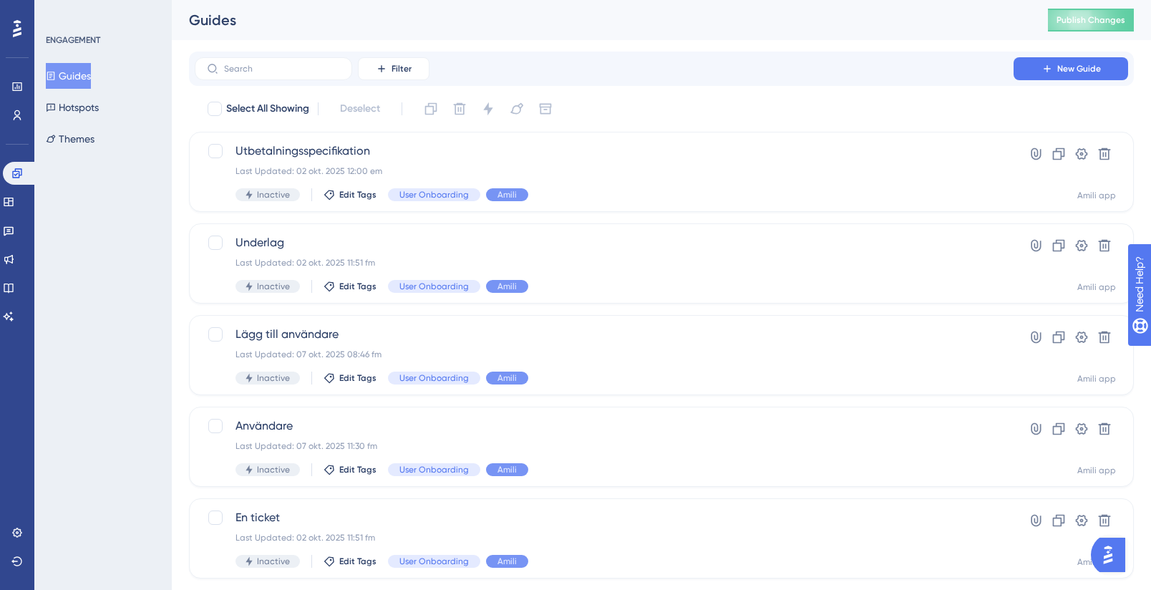
click at [84, 67] on button "Guides" at bounding box center [68, 76] width 45 height 26
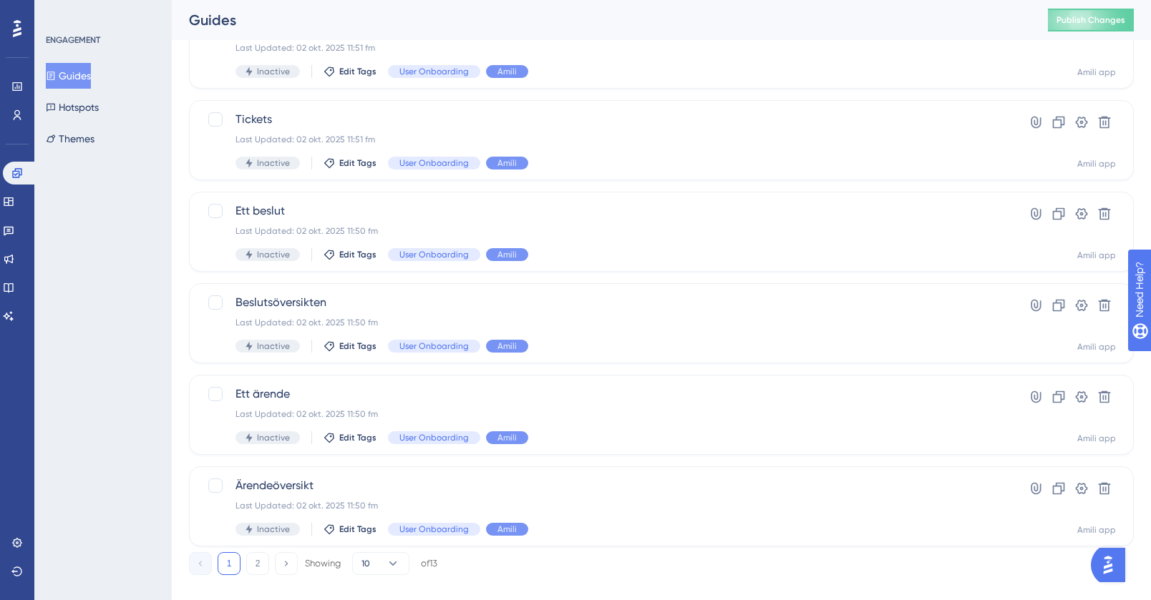
scroll to position [510, 0]
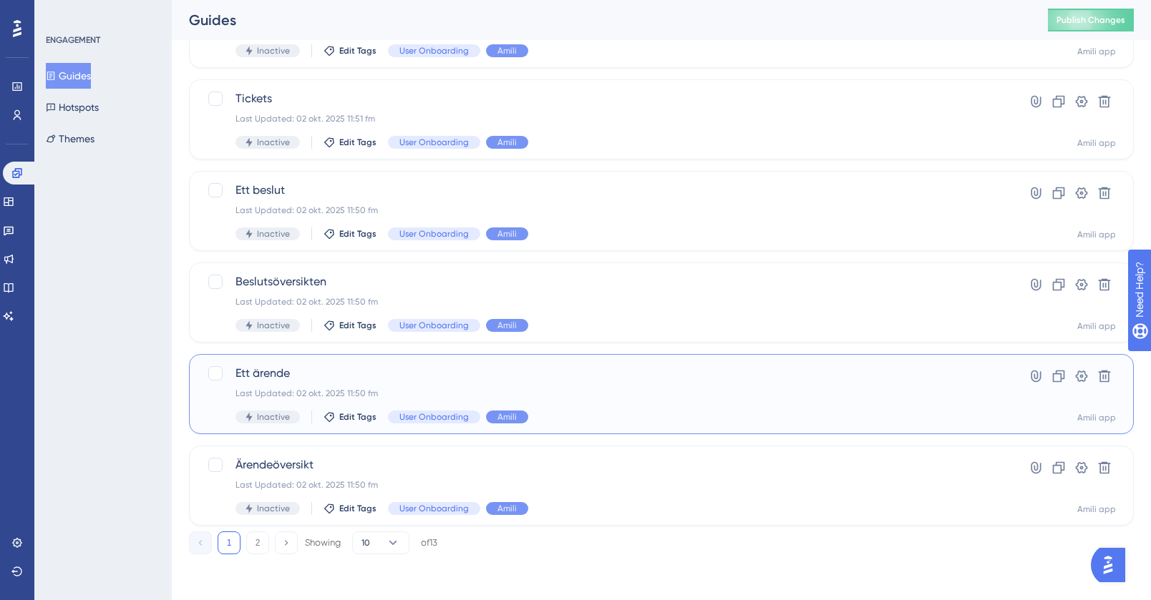
click at [406, 373] on span "Ett ärende" at bounding box center [603, 373] width 737 height 17
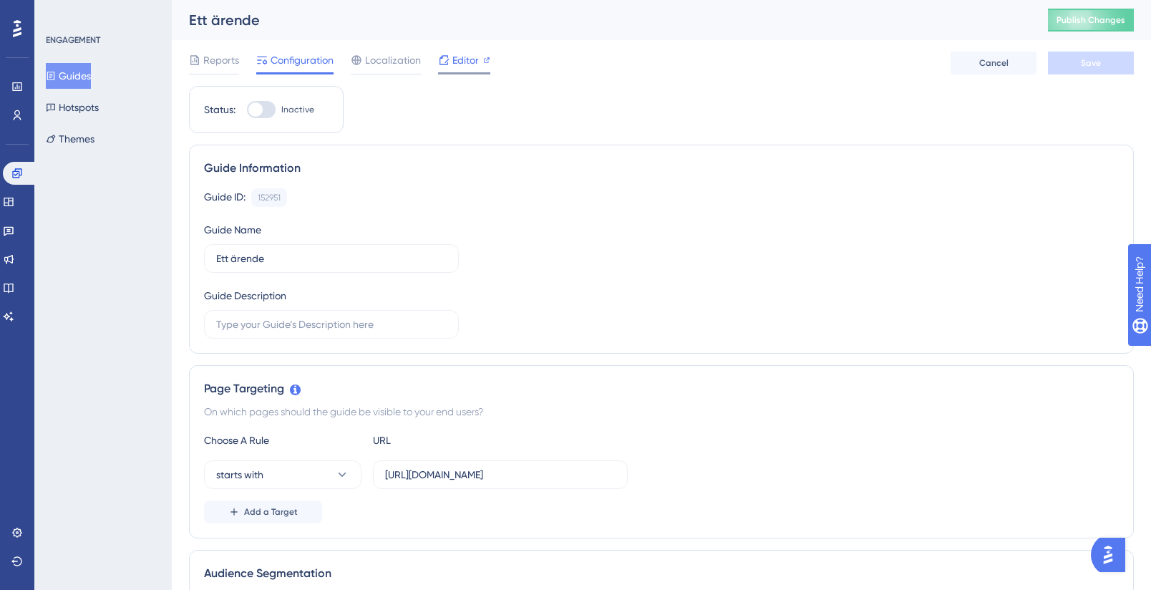
click at [462, 64] on span "Editor" at bounding box center [465, 60] width 26 height 17
click at [94, 142] on button "Themes" at bounding box center [70, 139] width 49 height 26
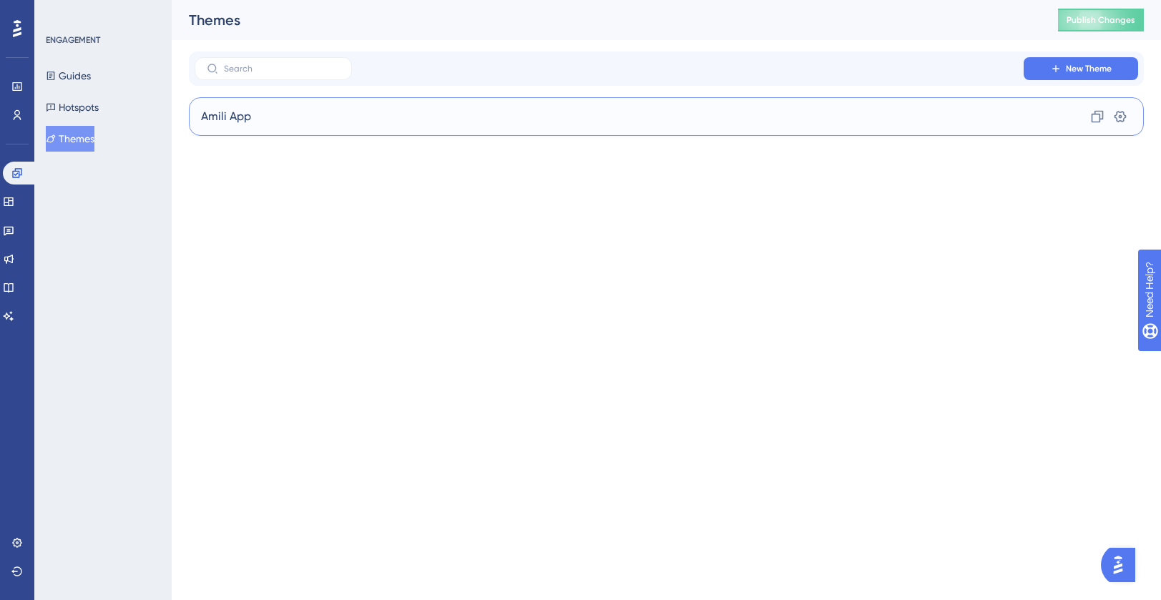
click at [232, 127] on div "Amili App Clone Settings" at bounding box center [666, 116] width 955 height 39
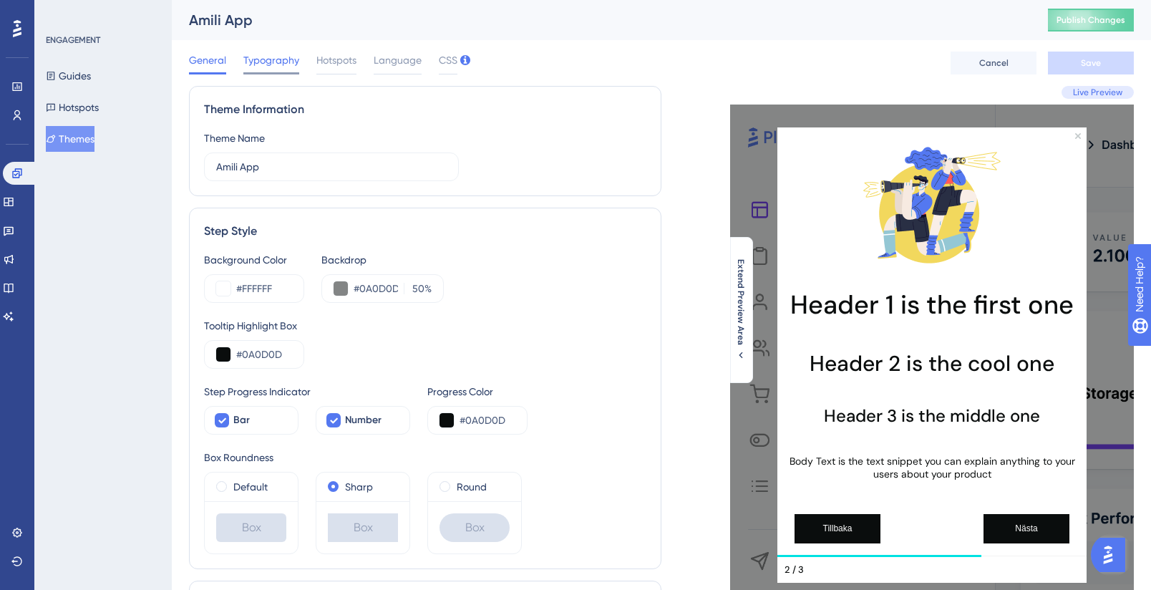
click at [281, 71] on div "Typography" at bounding box center [271, 63] width 56 height 23
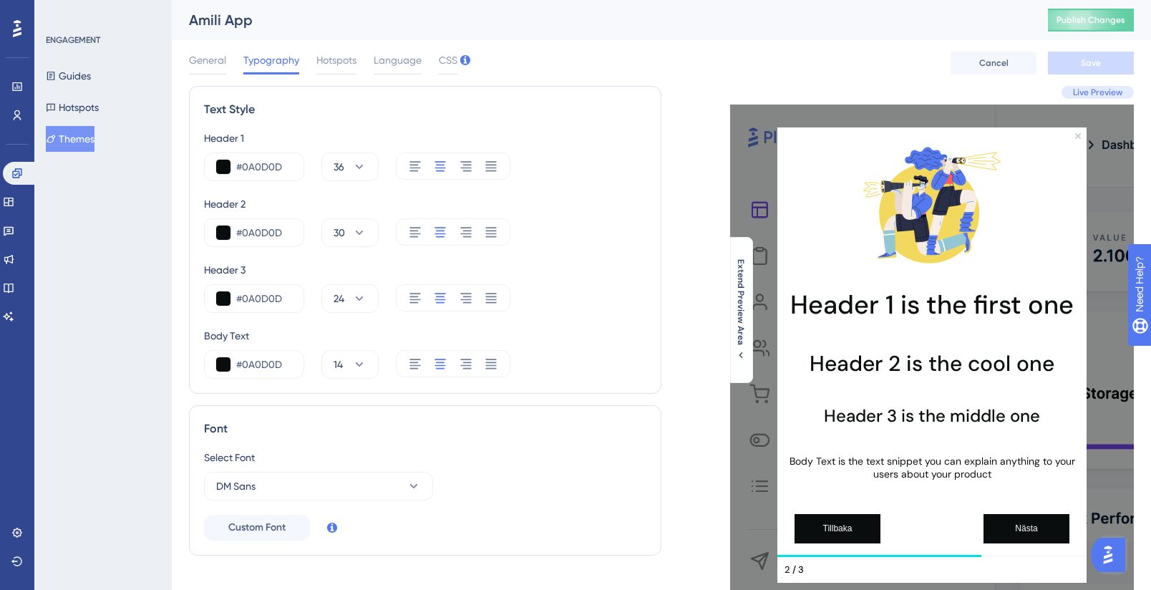
scroll to position [23, 0]
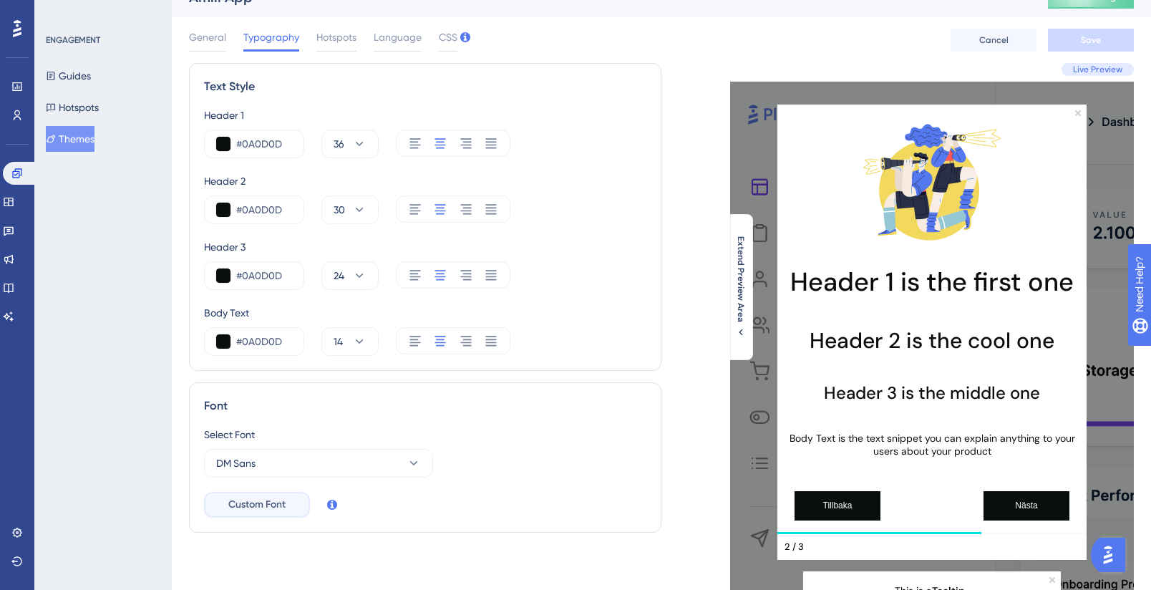
click at [279, 503] on span "Custom Font" at bounding box center [256, 504] width 57 height 17
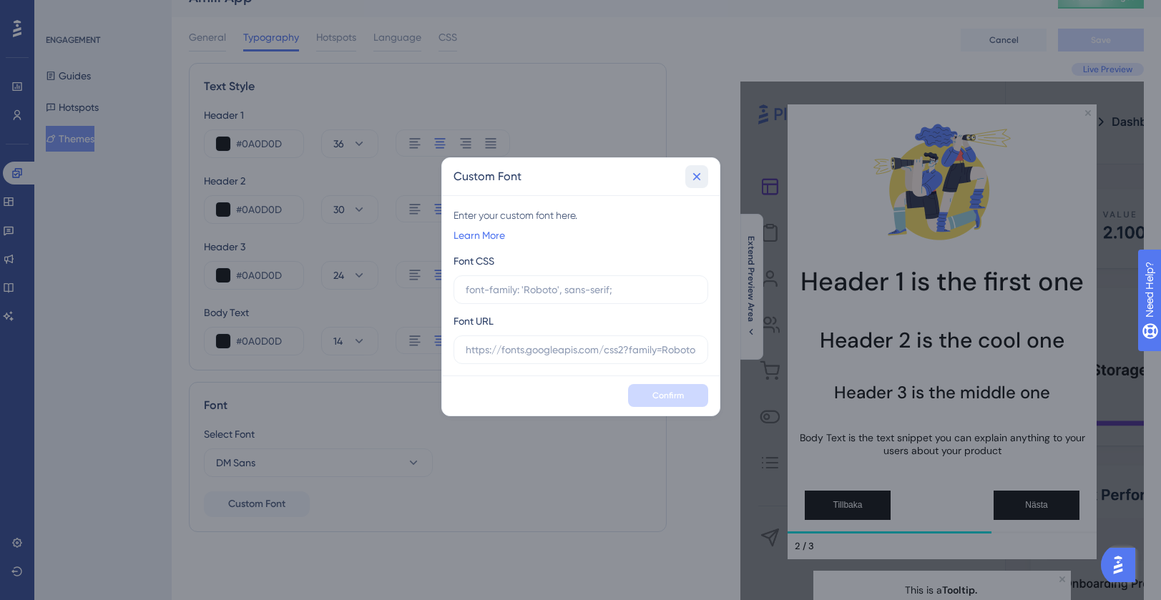
click at [691, 177] on icon at bounding box center [697, 177] width 14 height 14
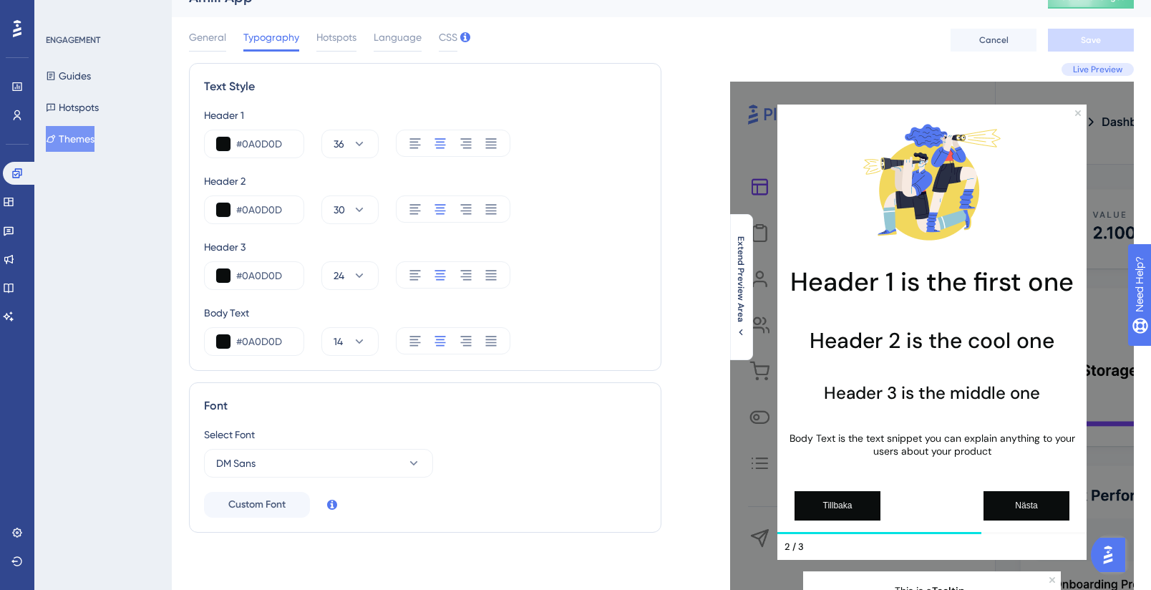
click at [441, 483] on div "Select Font DM Sans Custom Font" at bounding box center [425, 472] width 442 height 92
click at [449, 40] on span "CSS" at bounding box center [448, 37] width 19 height 17
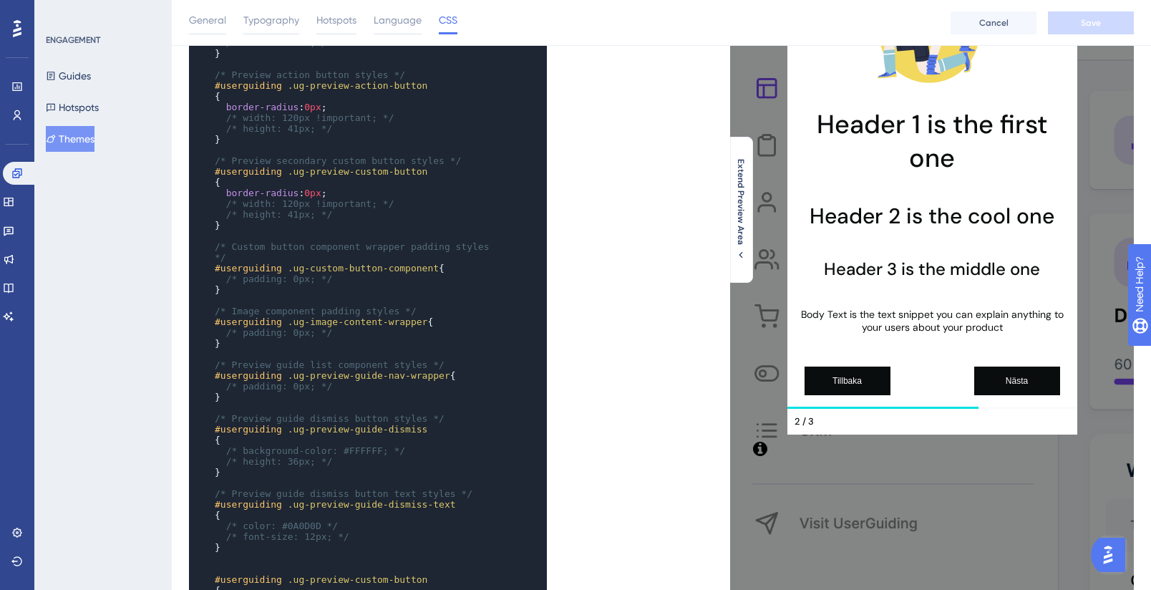
scroll to position [368, 0]
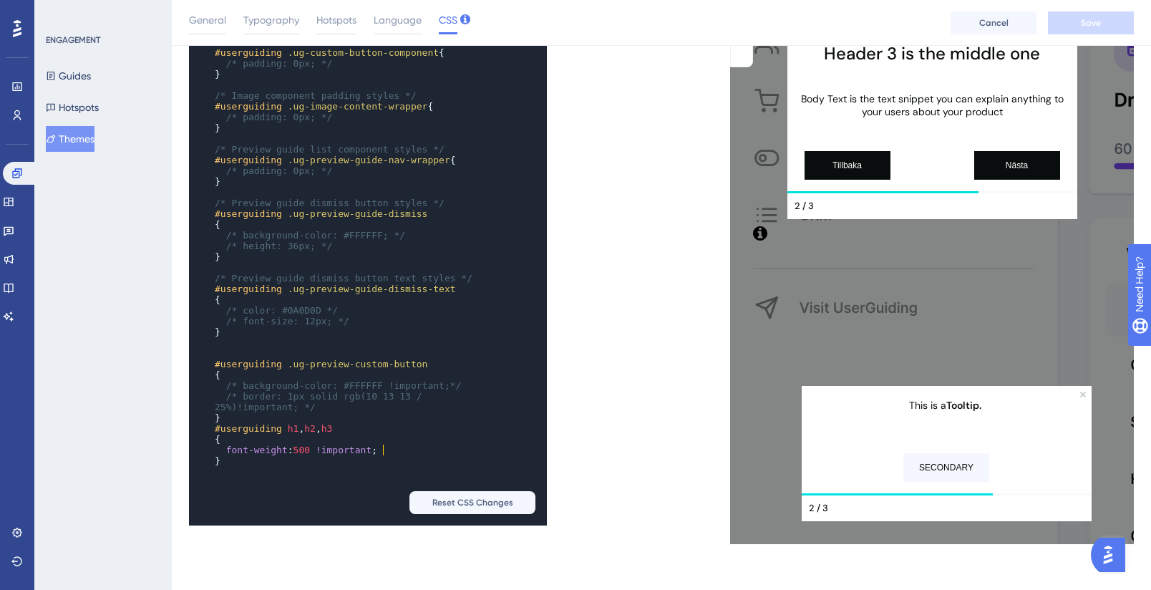
click at [394, 444] on pre "font-weight : 500 !important ;" at bounding box center [354, 449] width 284 height 11
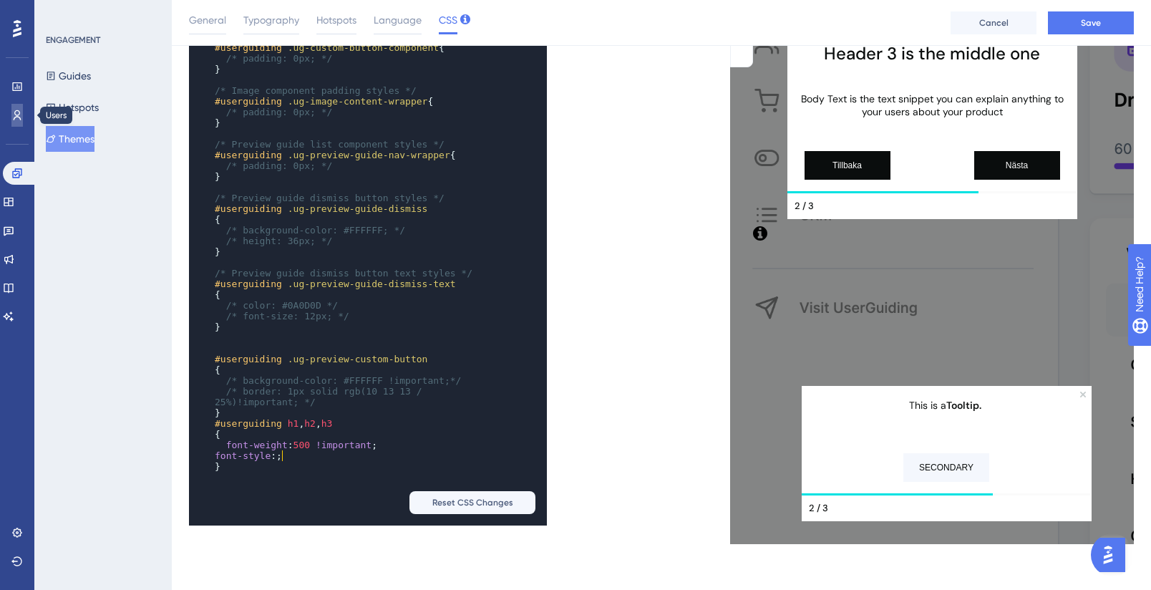
click at [22, 117] on icon at bounding box center [16, 114] width 11 height 11
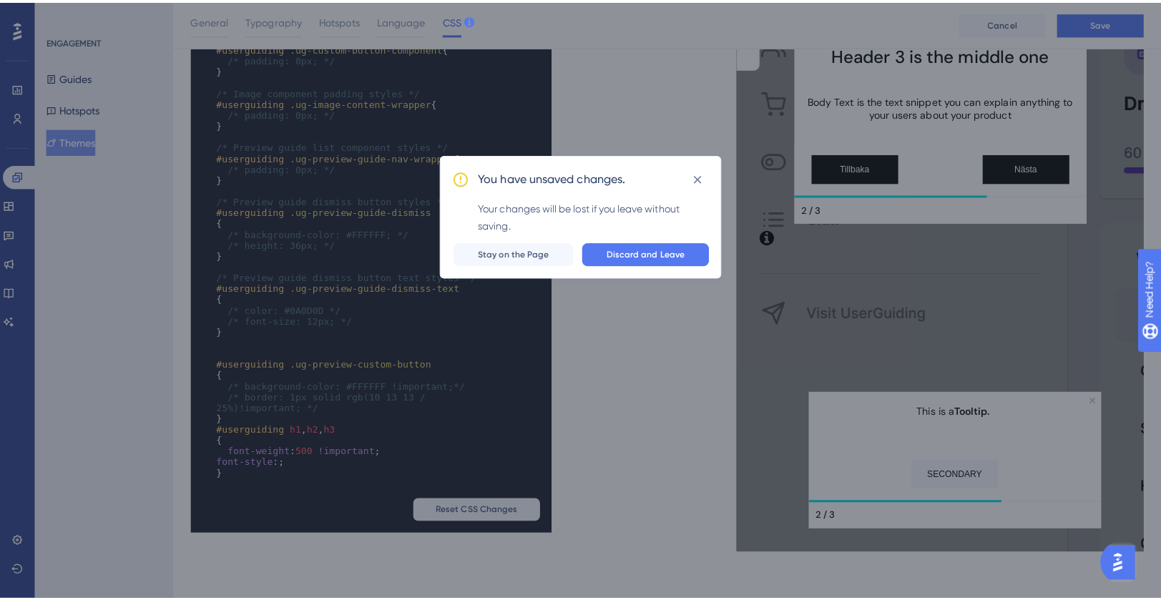
scroll to position [357, 0]
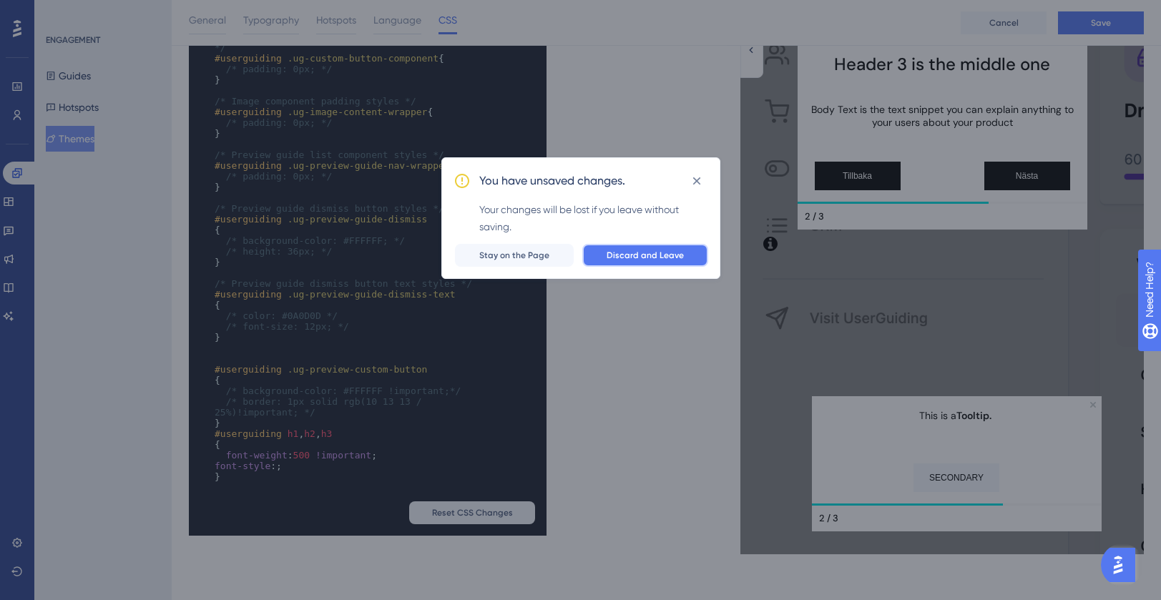
click at [642, 255] on span "Discard and Leave" at bounding box center [645, 255] width 77 height 11
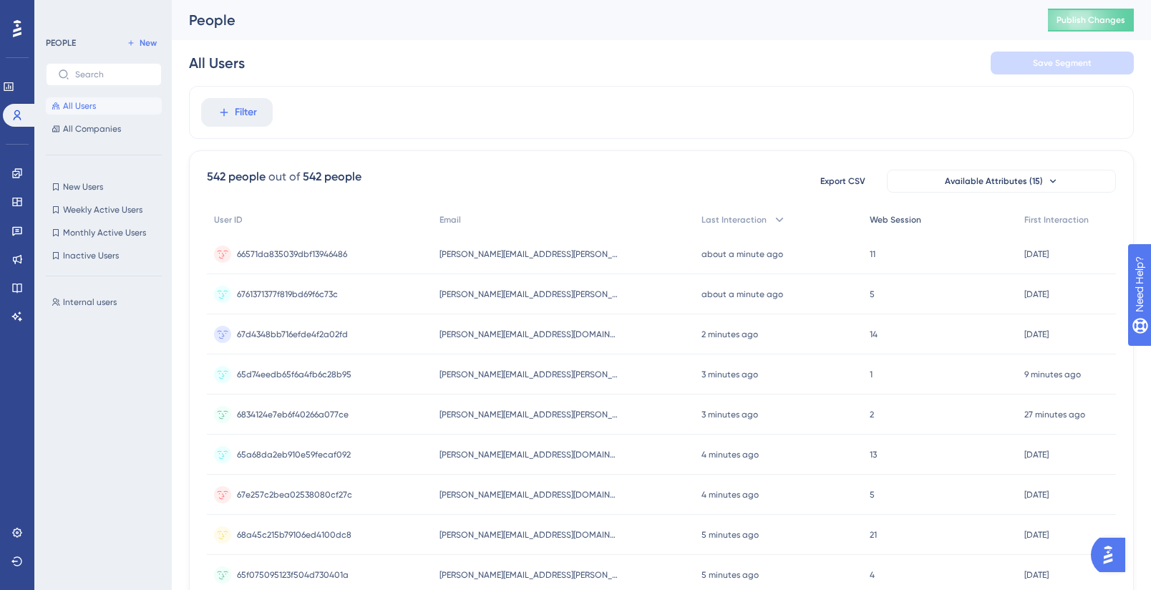
click at [876, 214] on span "Web Session" at bounding box center [895, 219] width 52 height 11
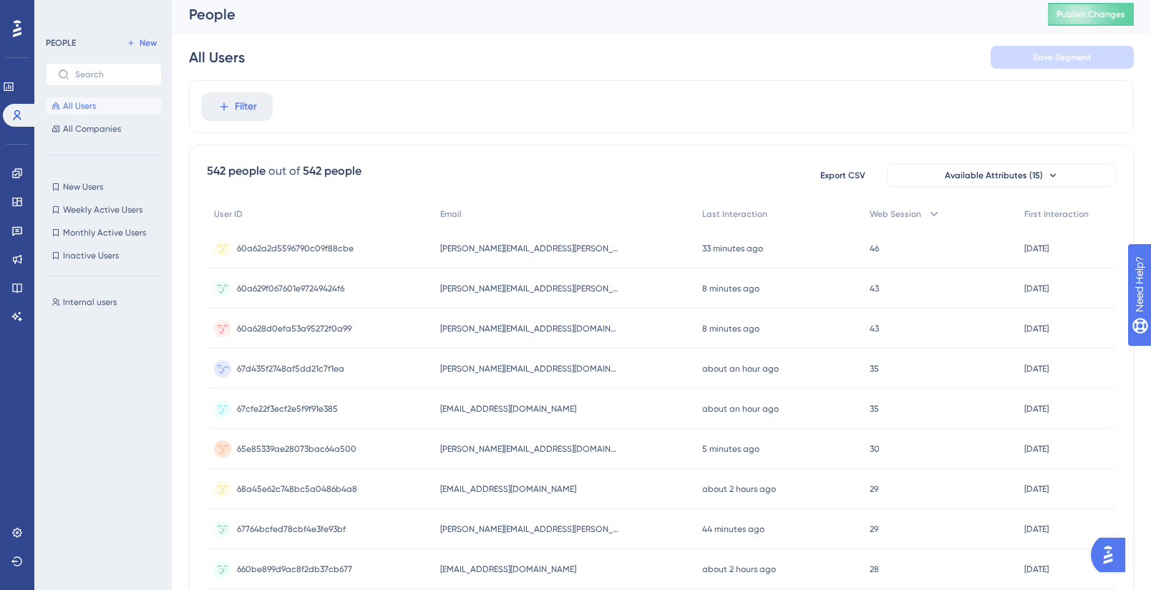
scroll to position [7, 0]
